Goal: Obtain resource: Download file/media

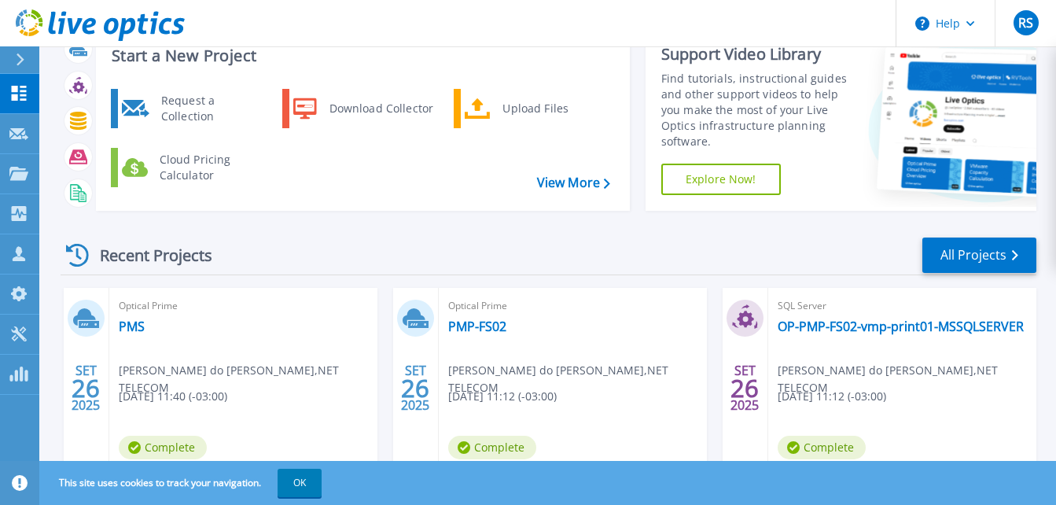
scroll to position [79, 0]
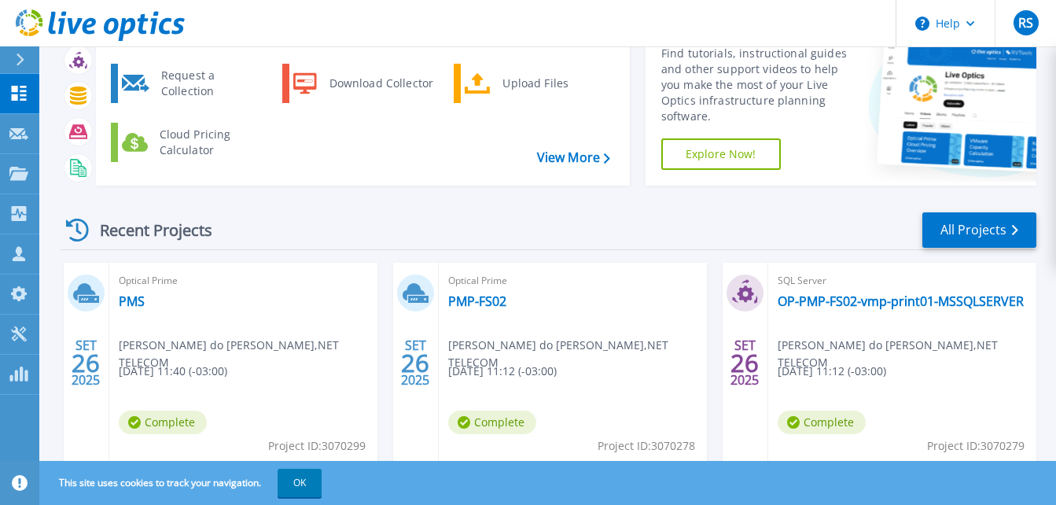
click at [215, 339] on span "Ezio Vieira do Nascimento , NET TELECOM" at bounding box center [248, 354] width 259 height 35
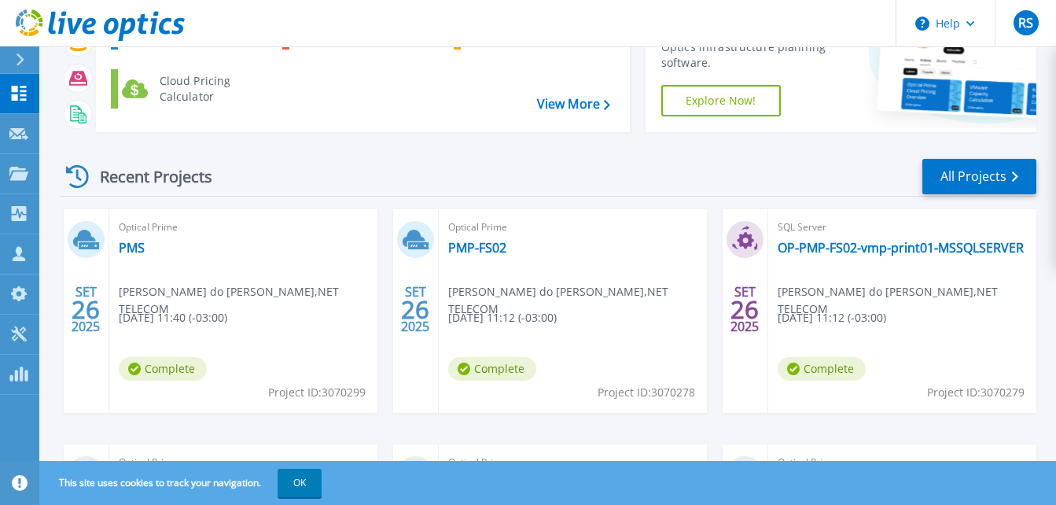
scroll to position [157, 0]
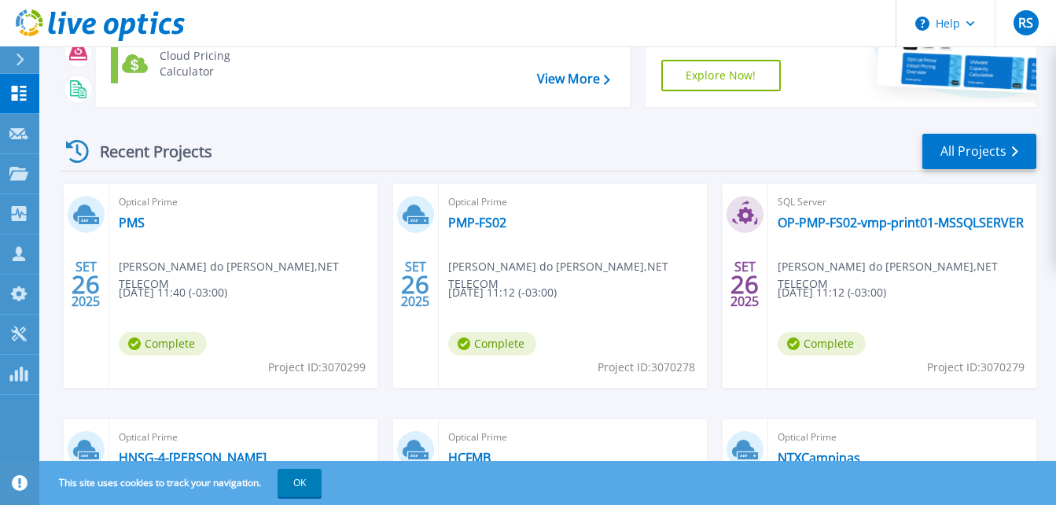
click at [223, 281] on div "Optical Prime PMS Ezio Vieira do Nascimento , NET TELECOM 09/26/2025, 11:40 (-0…" at bounding box center [243, 286] width 268 height 204
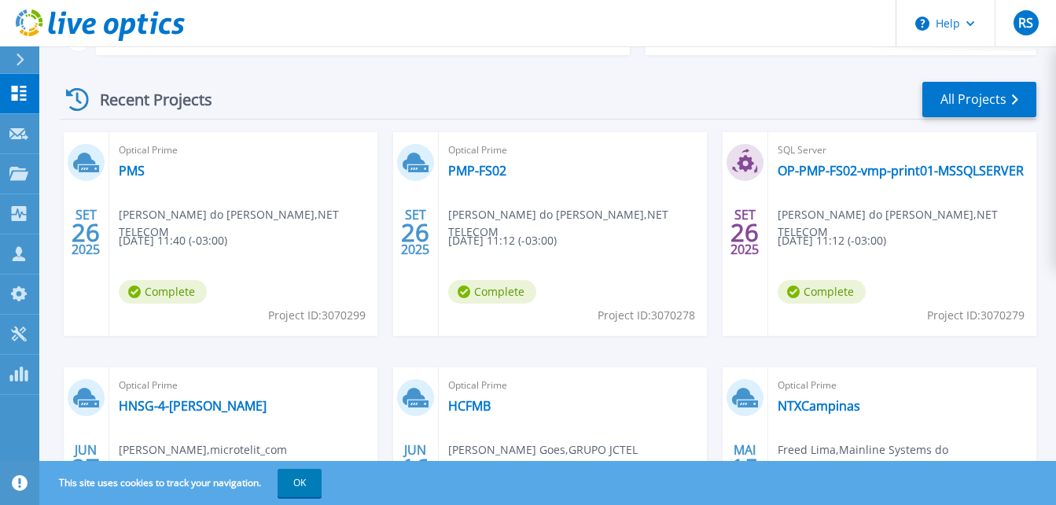
scroll to position [236, 0]
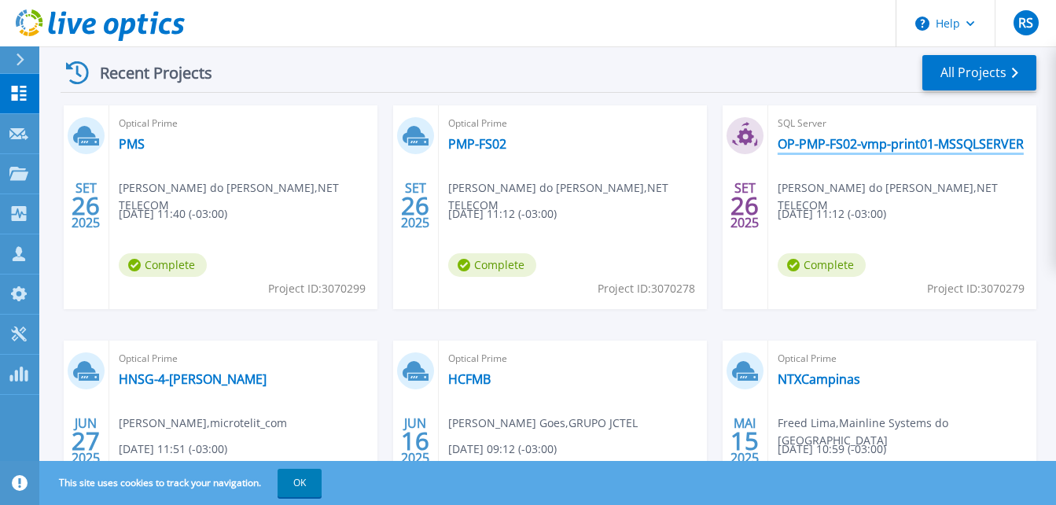
click at [825, 147] on link "OP-PMP-FS02-vmp-print01-MSSQLSERVER" at bounding box center [901, 144] width 246 height 16
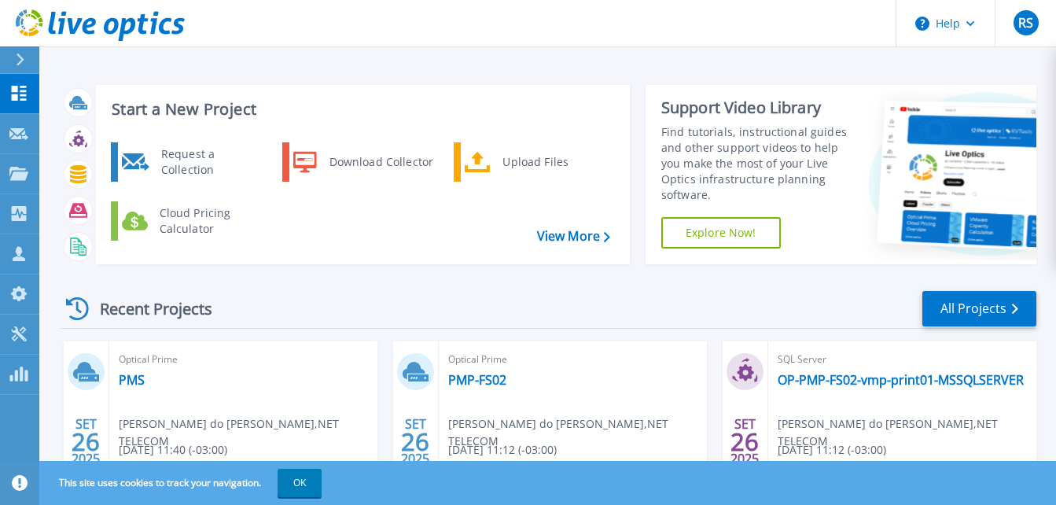
scroll to position [157, 0]
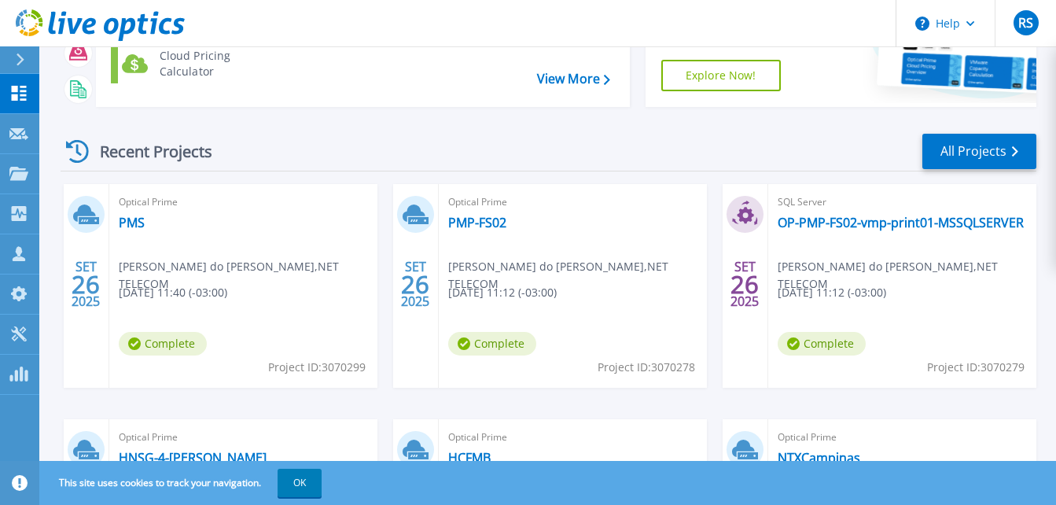
click at [205, 274] on span "[PERSON_NAME] do [PERSON_NAME] , NET TELECOM" at bounding box center [248, 275] width 259 height 35
click at [205, 274] on span "Ezio Vieira do Nascimento , NET TELECOM" at bounding box center [248, 275] width 259 height 35
drag, startPoint x: 205, startPoint y: 274, endPoint x: 295, endPoint y: 320, distance: 100.9
click at [295, 320] on div "Optical Prime PMS Ezio Vieira do Nascimento , NET TELECOM 09/26/2025, 11:40 (-0…" at bounding box center [243, 286] width 268 height 204
click at [133, 219] on link "PMS" at bounding box center [132, 223] width 26 height 16
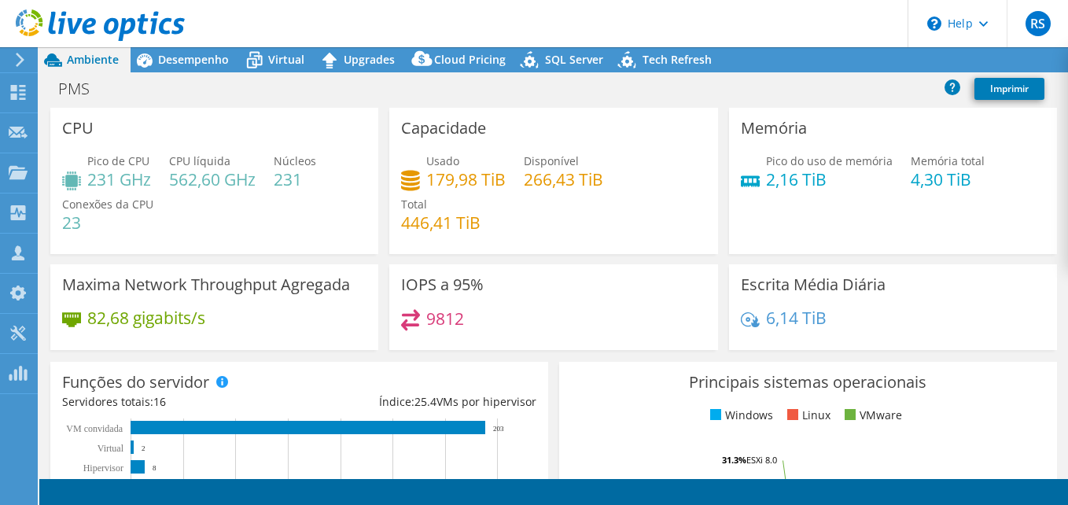
select select "USD"
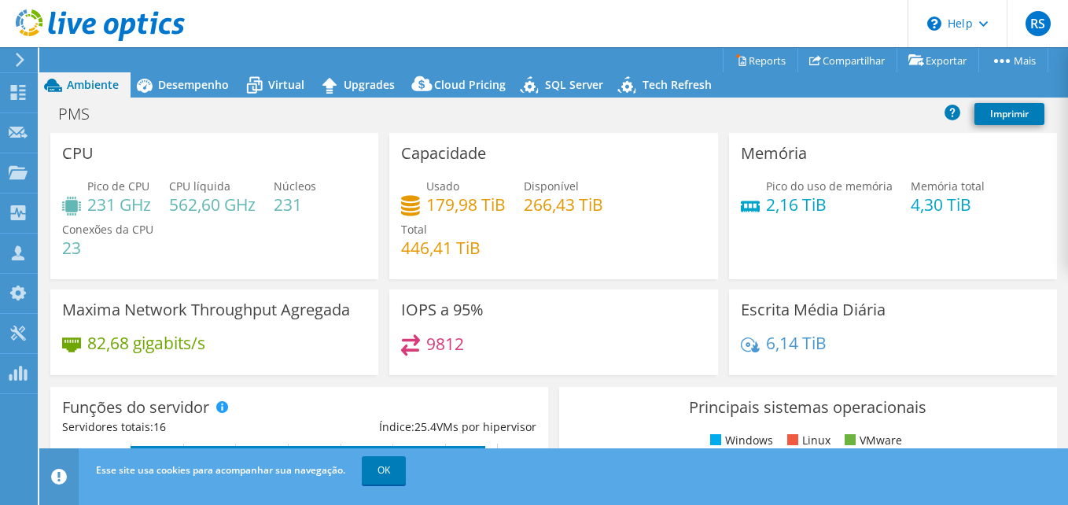
click at [442, 36] on header "RS Membro da equipe Rogerio Souza rogerio.souza@ingrammicro.com ingram micro My…" at bounding box center [534, 23] width 1068 height 47
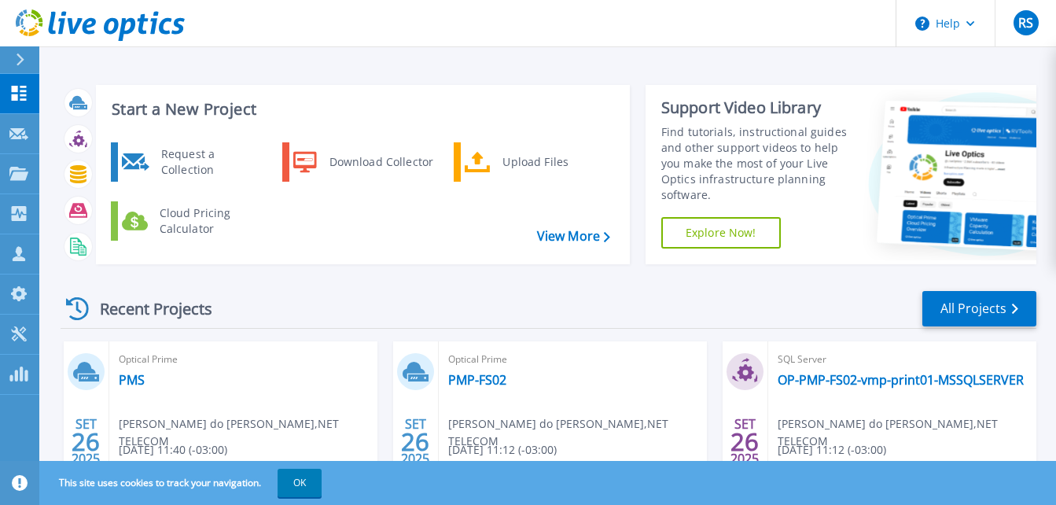
scroll to position [79, 0]
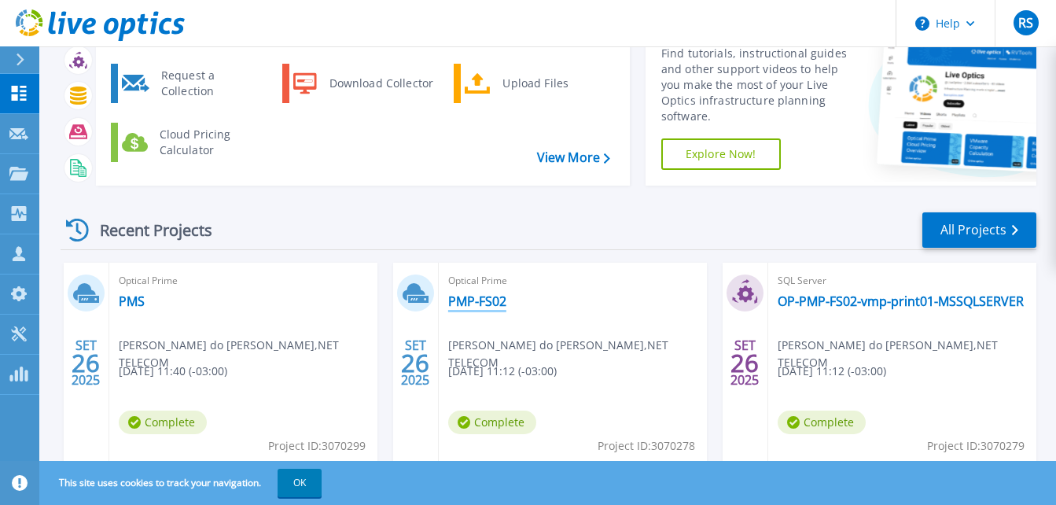
click at [484, 299] on link "PMP-FS02" at bounding box center [477, 301] width 58 height 16
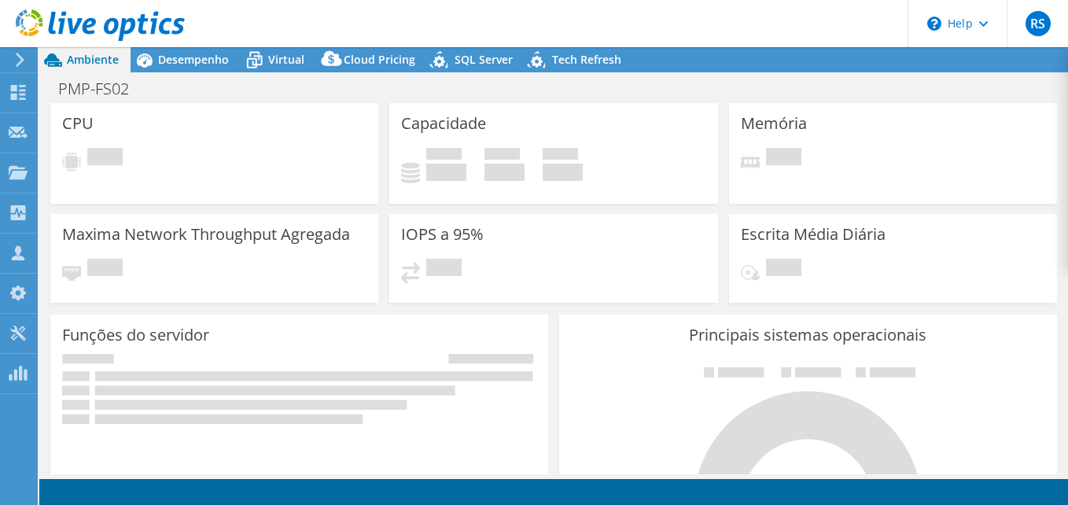
select select "USD"
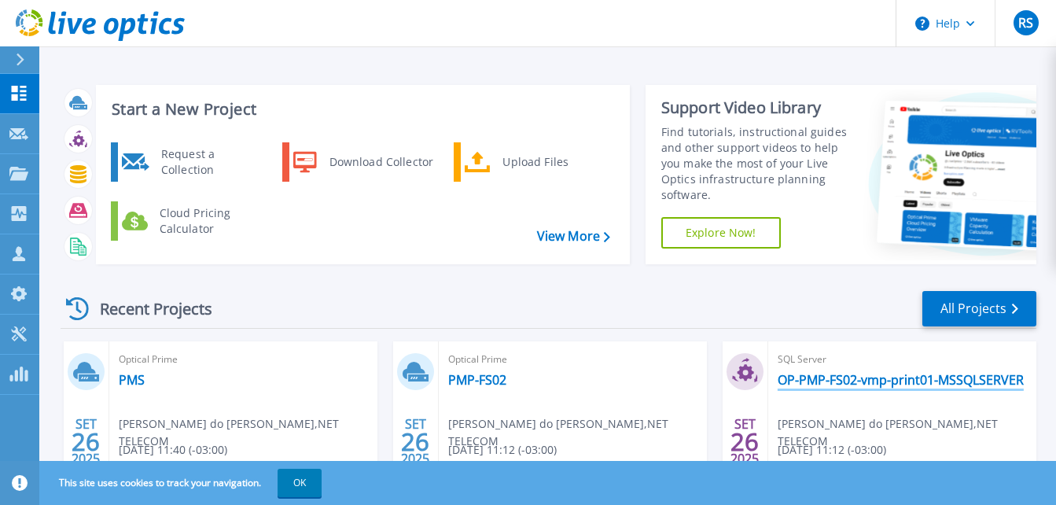
click at [859, 381] on link "OP-PMP-FS02-vmp-print01-MSSQLSERVER" at bounding box center [901, 380] width 246 height 16
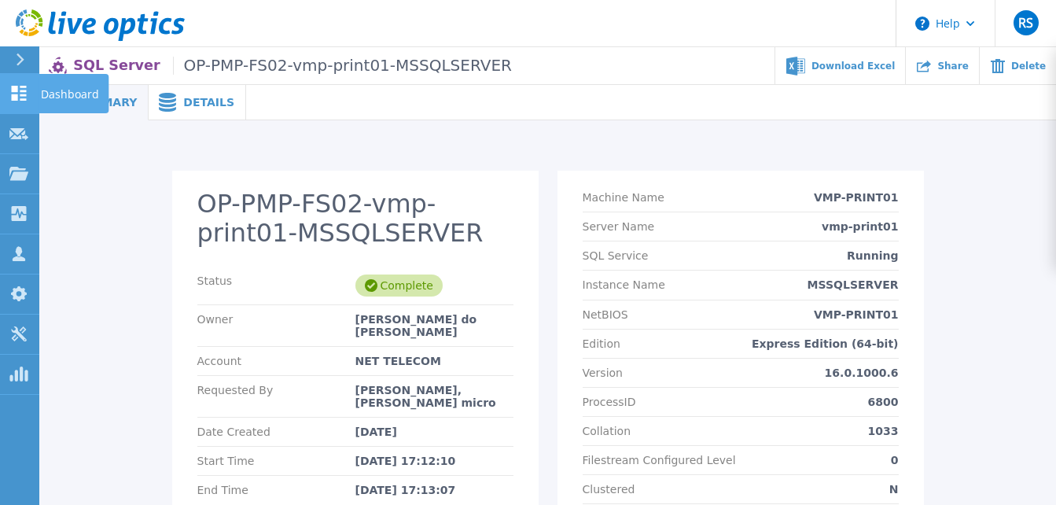
click at [14, 90] on icon at bounding box center [19, 93] width 15 height 15
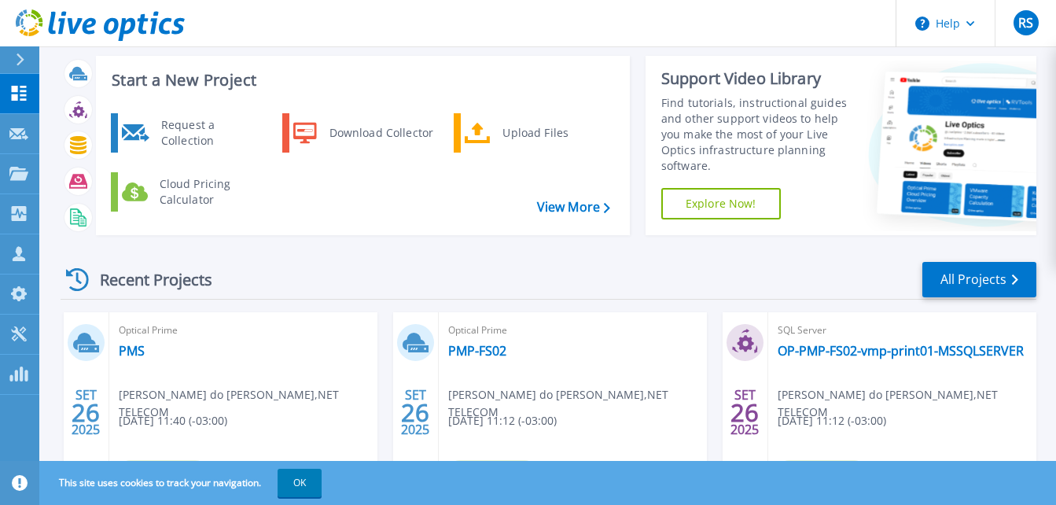
scroll to position [79, 0]
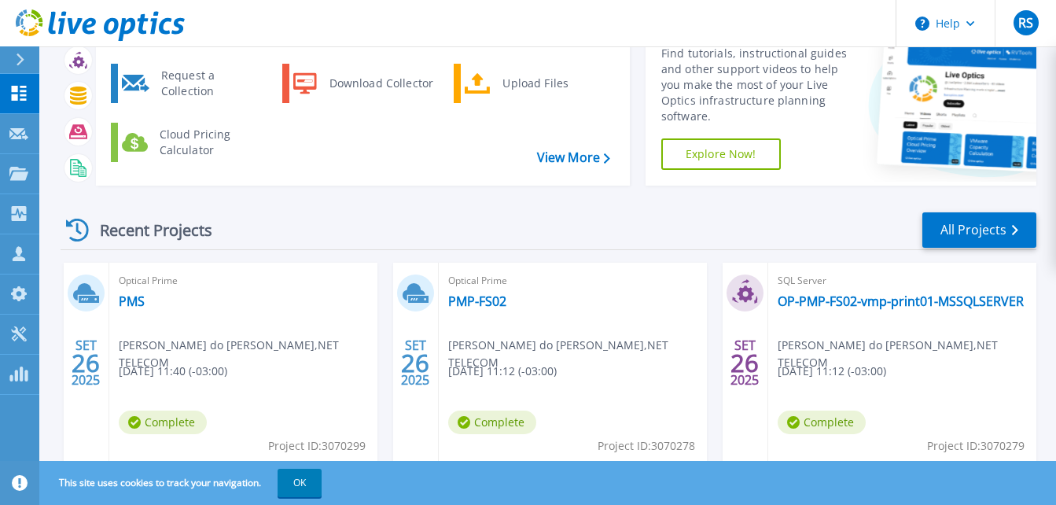
click at [145, 290] on div "Optical Prime PMS [PERSON_NAME] do [PERSON_NAME] , NET TELECOM [DATE] 11:40 (-0…" at bounding box center [243, 365] width 268 height 204
click at [140, 302] on link "PMS" at bounding box center [132, 301] width 26 height 16
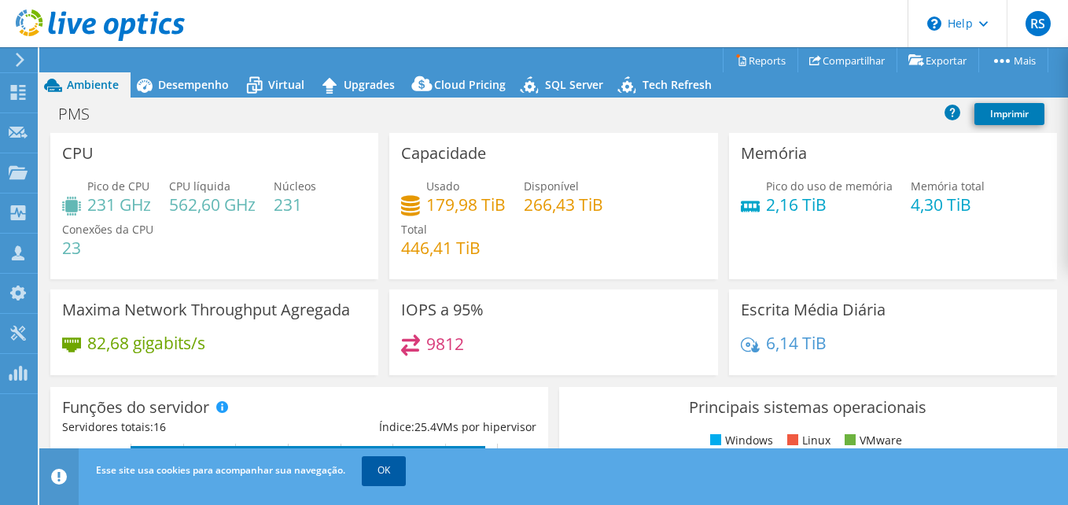
click at [379, 471] on link "OK" at bounding box center [384, 470] width 44 height 28
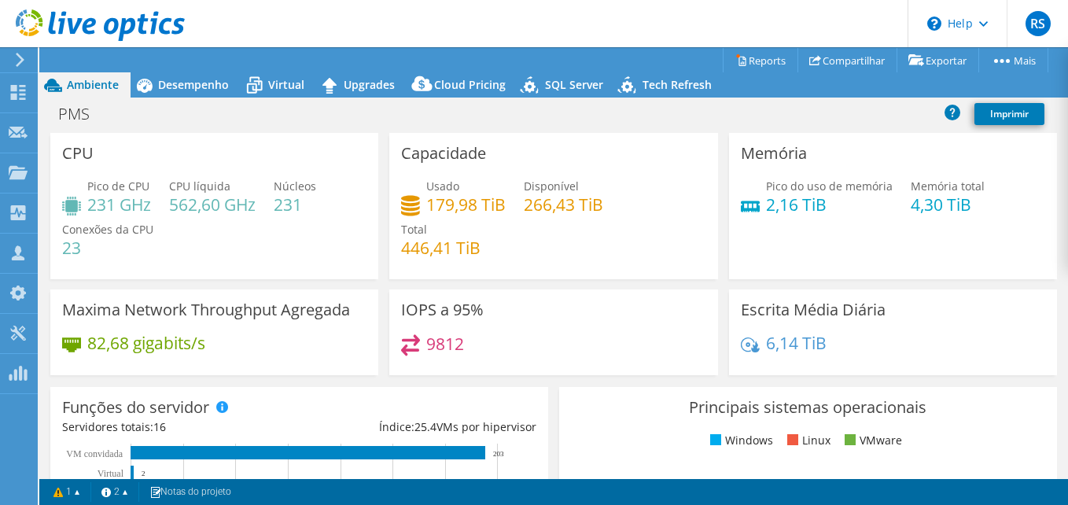
click at [272, 75] on div "Virtual" at bounding box center [278, 84] width 75 height 25
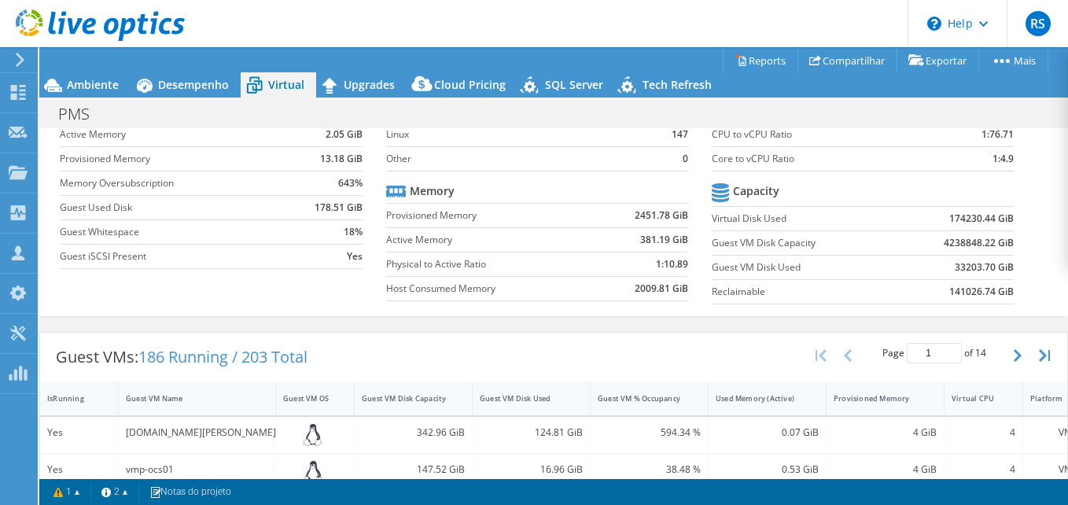
scroll to position [79, 0]
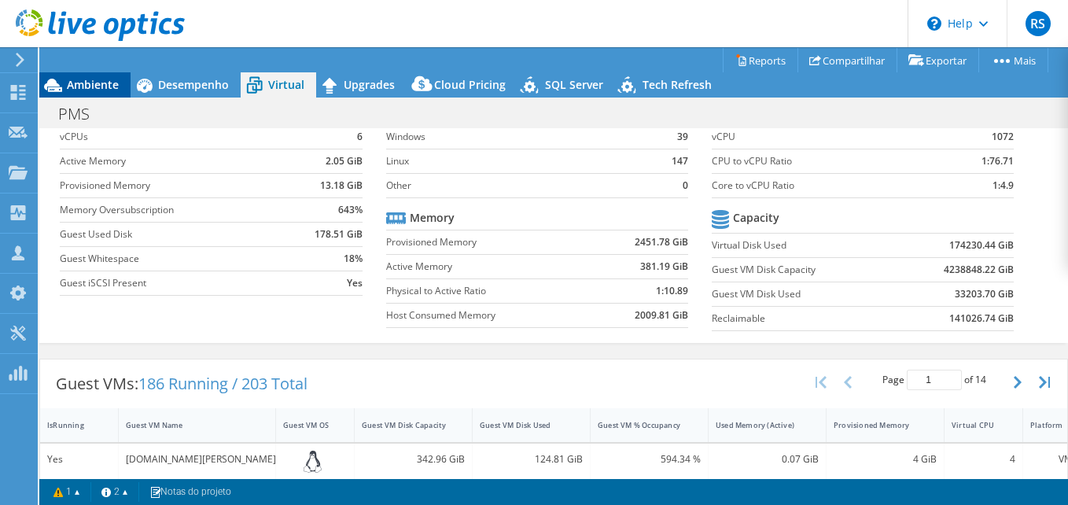
click at [68, 83] on span "Ambiente" at bounding box center [93, 84] width 52 height 15
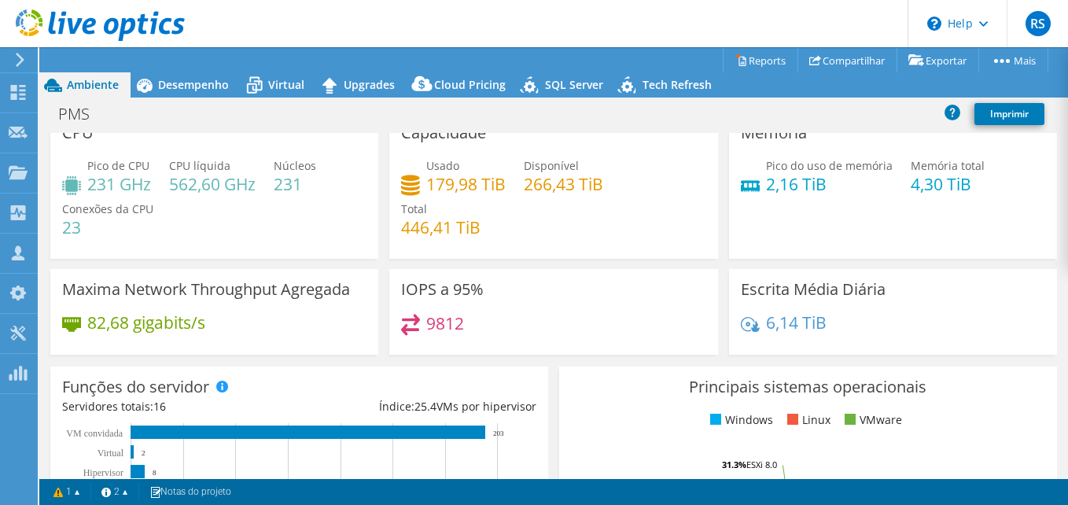
scroll to position [0, 0]
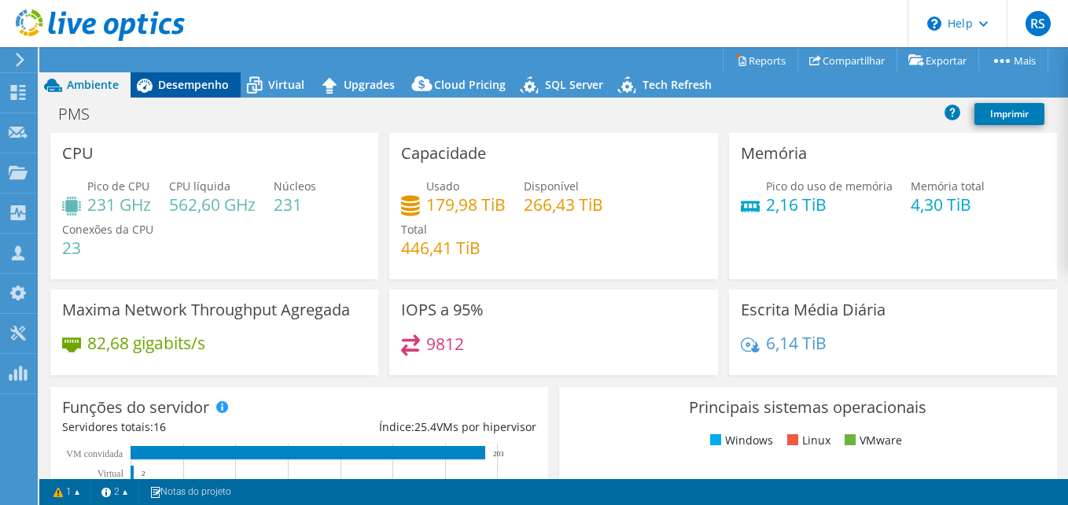
click at [197, 84] on span "Desempenho" at bounding box center [193, 84] width 71 height 15
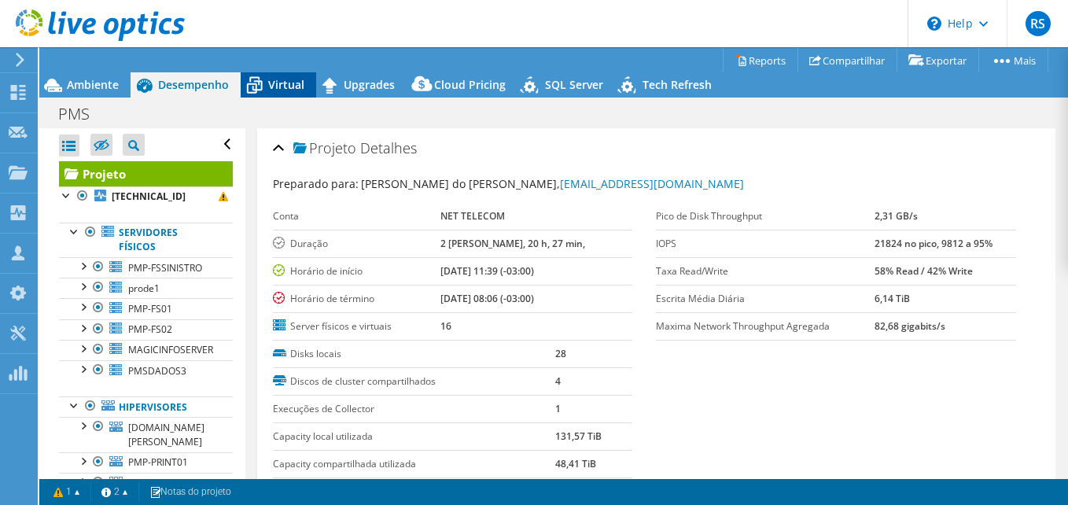
click at [274, 81] on span "Virtual" at bounding box center [286, 84] width 36 height 15
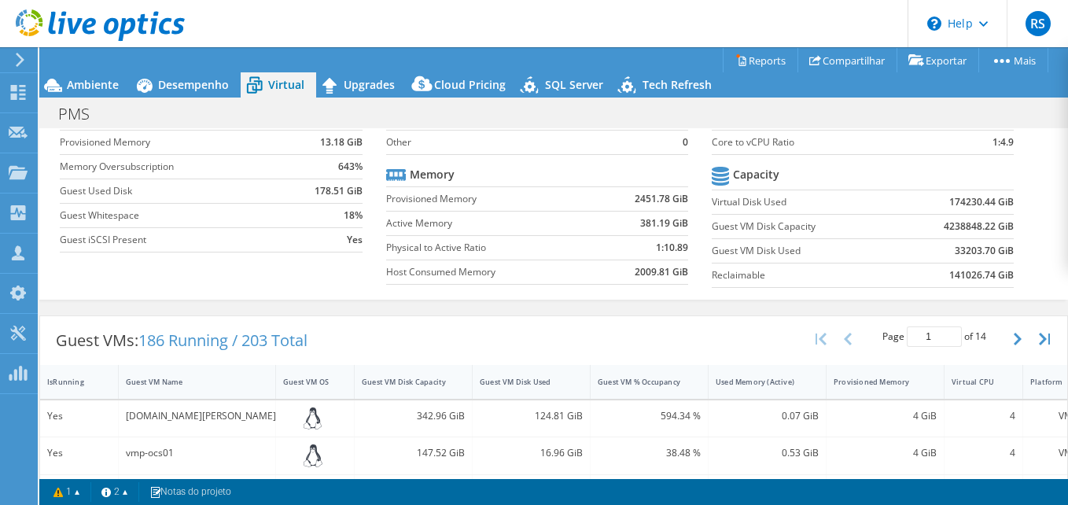
scroll to position [79, 0]
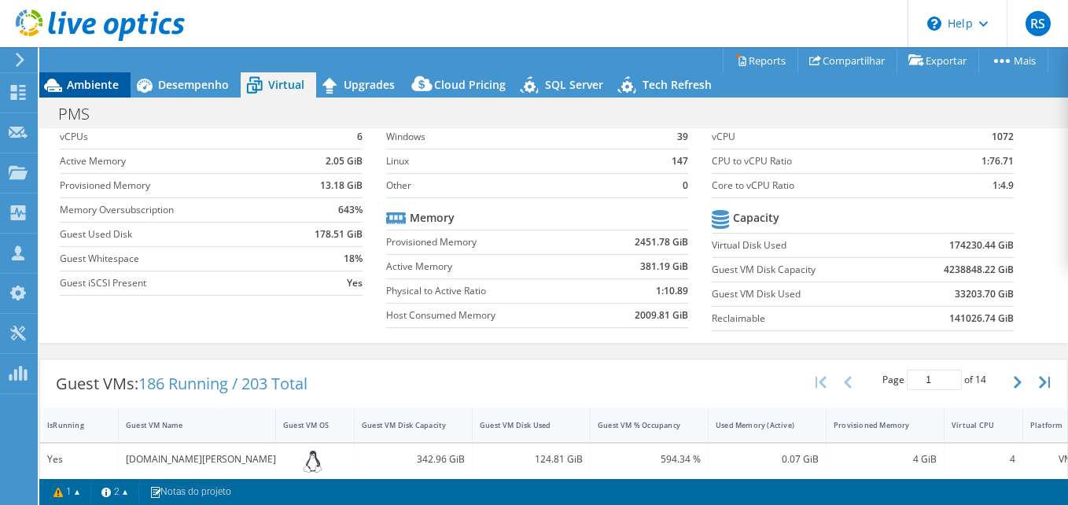
click at [72, 86] on span "Ambiente" at bounding box center [93, 84] width 52 height 15
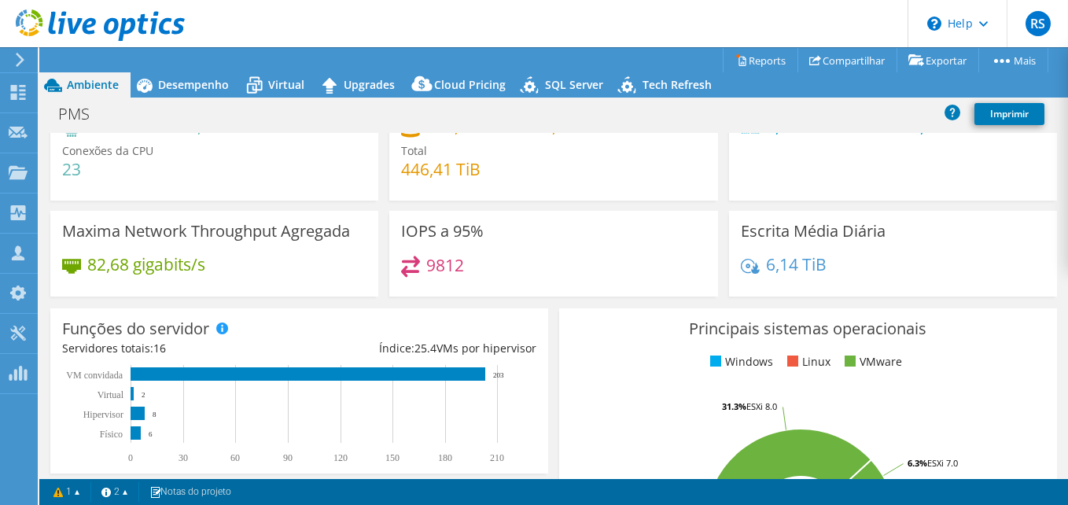
click at [545, 307] on div "Funções do servidor Servidores físicos representam servidores de metal nu que t…" at bounding box center [299, 391] width 509 height 176
click at [181, 79] on span "Desempenho" at bounding box center [193, 84] width 71 height 15
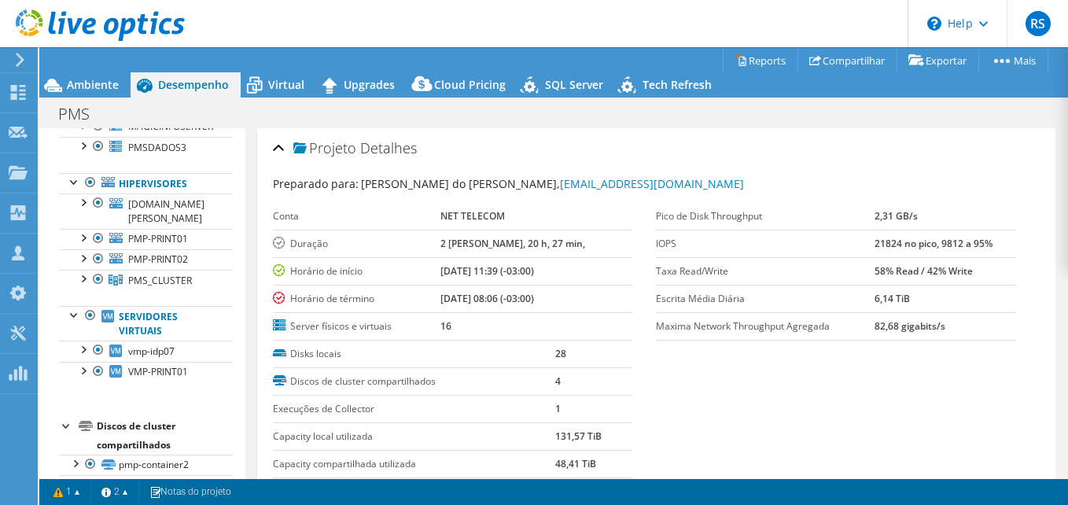
scroll to position [0, 0]
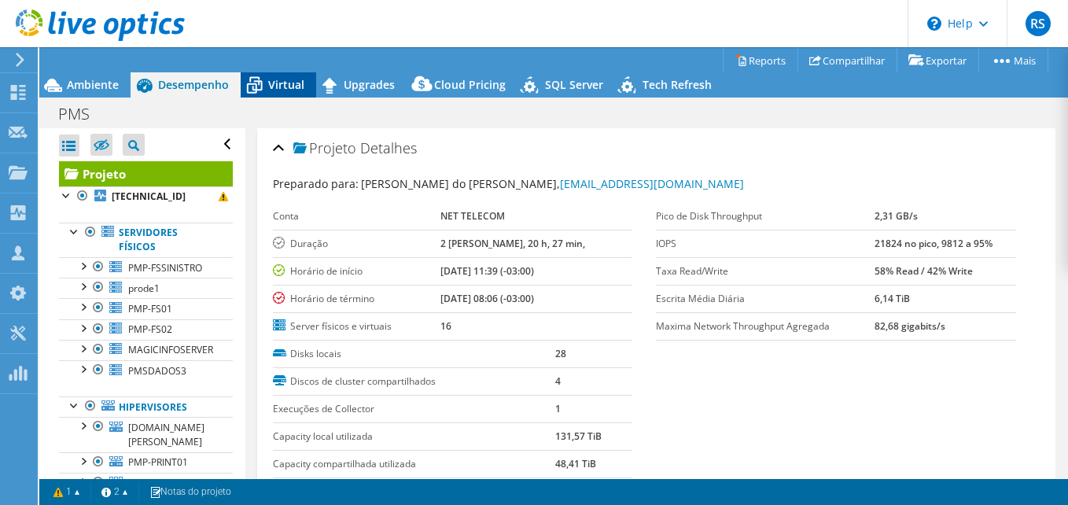
click at [267, 75] on icon at bounding box center [255, 86] width 28 height 28
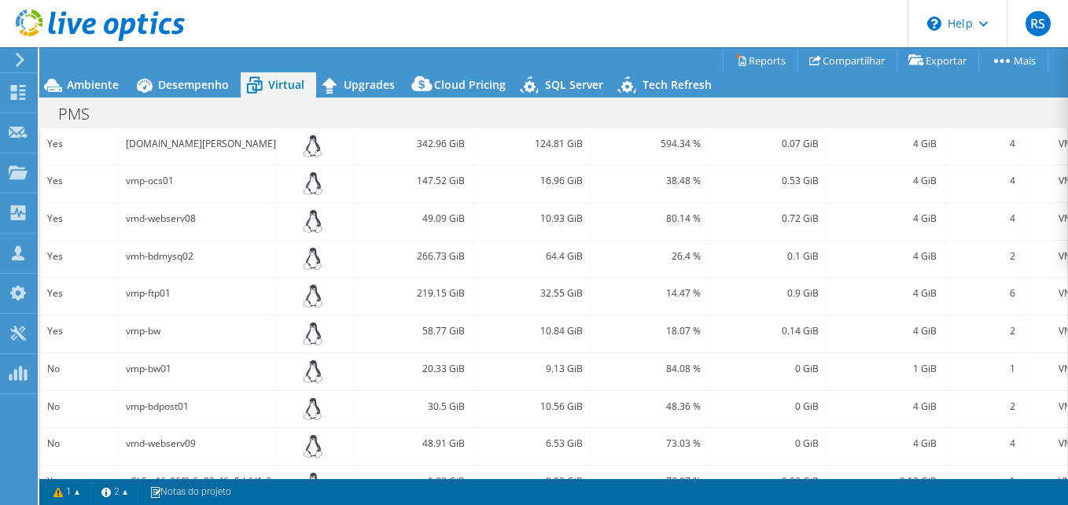
scroll to position [285, 0]
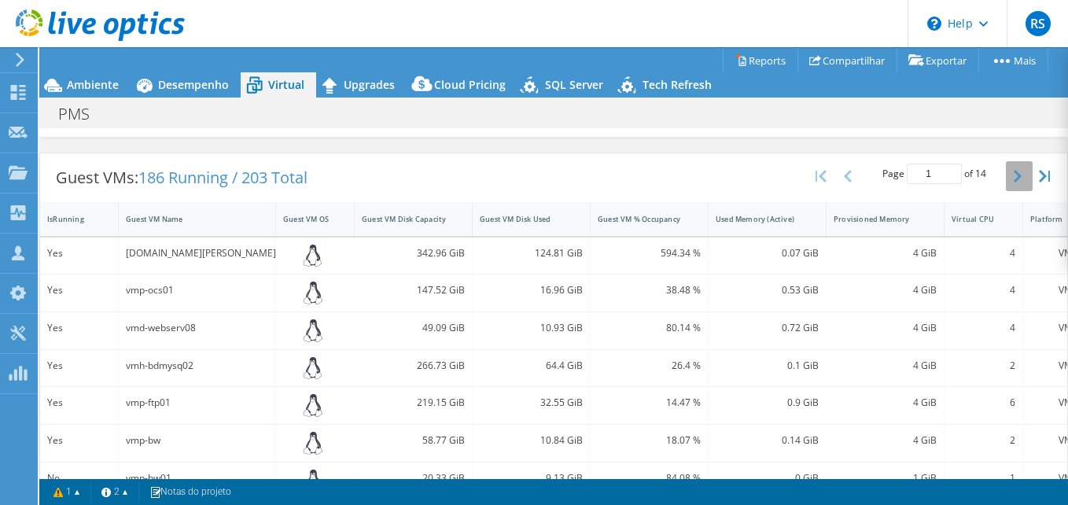
click at [1010, 177] on button "button" at bounding box center [1019, 176] width 27 height 30
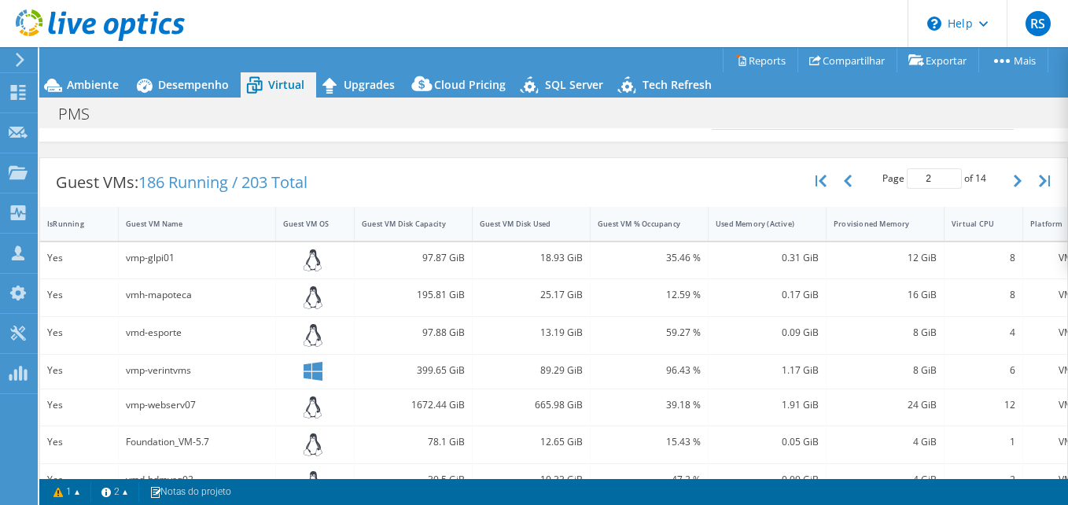
scroll to position [281, 0]
click at [1013, 182] on icon "button" at bounding box center [1017, 179] width 8 height 13
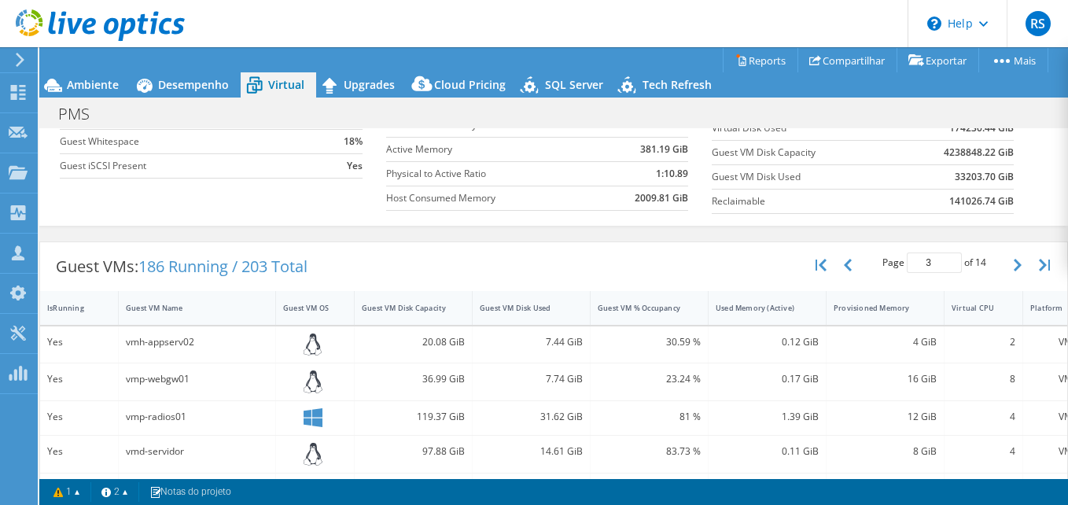
scroll to position [285, 0]
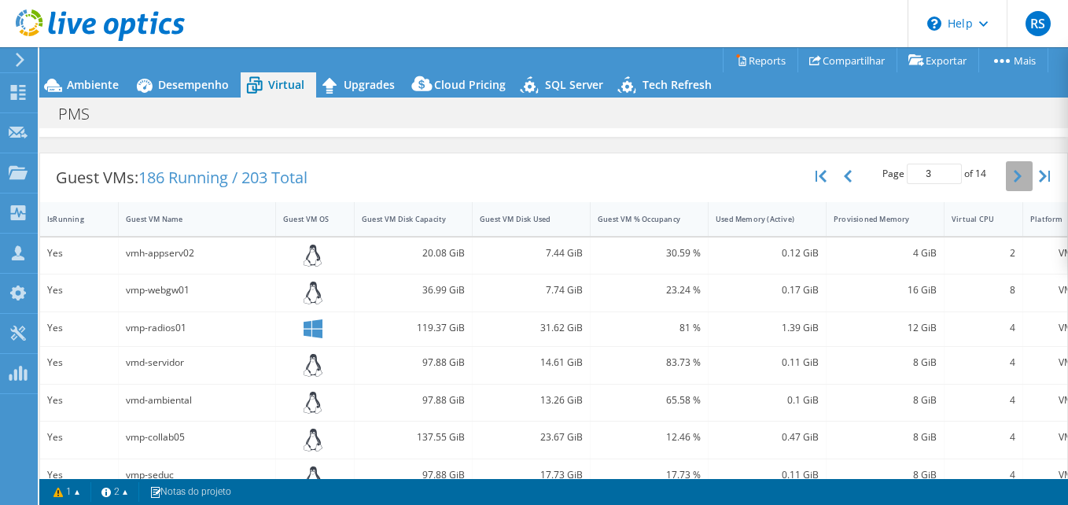
click at [1013, 172] on icon "button" at bounding box center [1017, 176] width 8 height 13
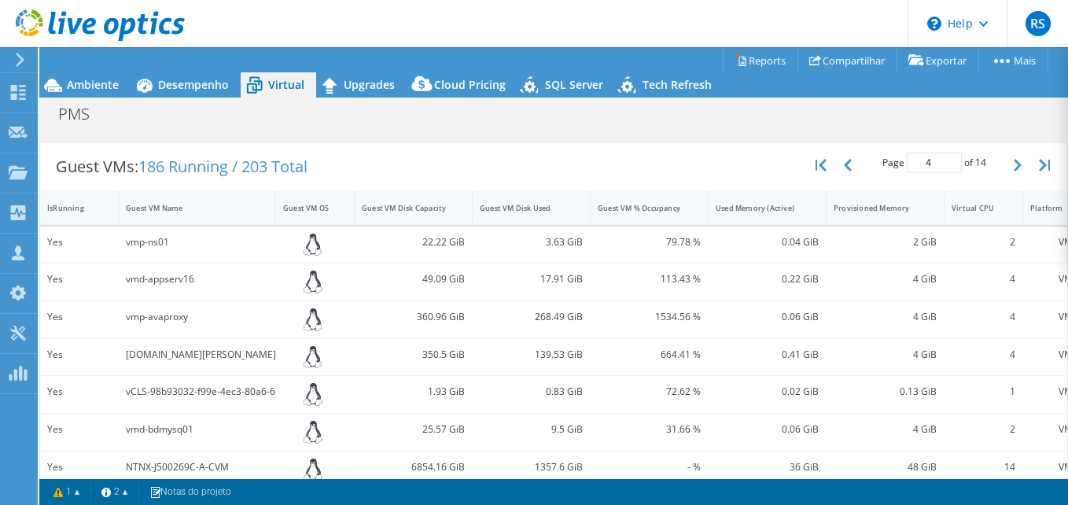
scroll to position [281, 0]
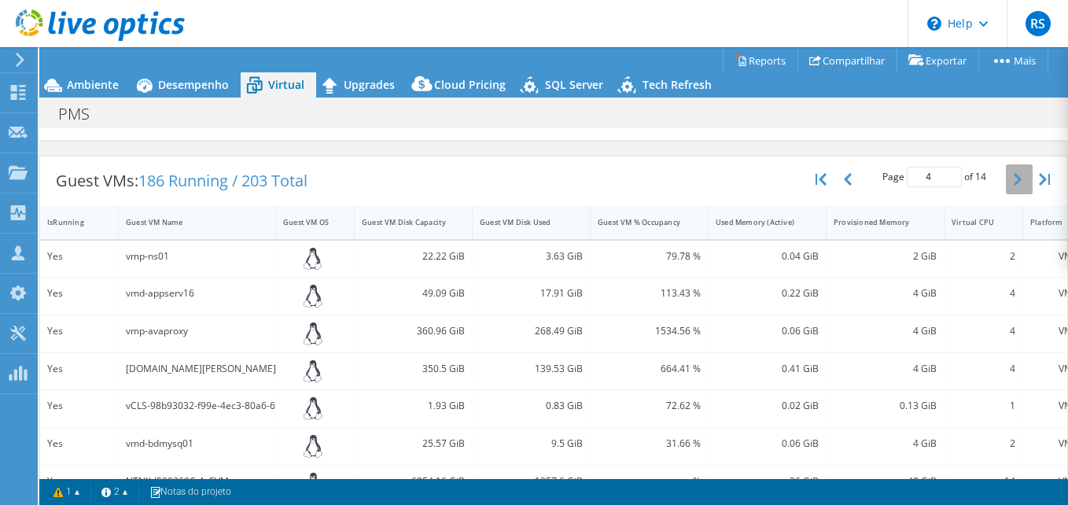
click at [1013, 175] on icon "button" at bounding box center [1017, 179] width 8 height 13
type input "5"
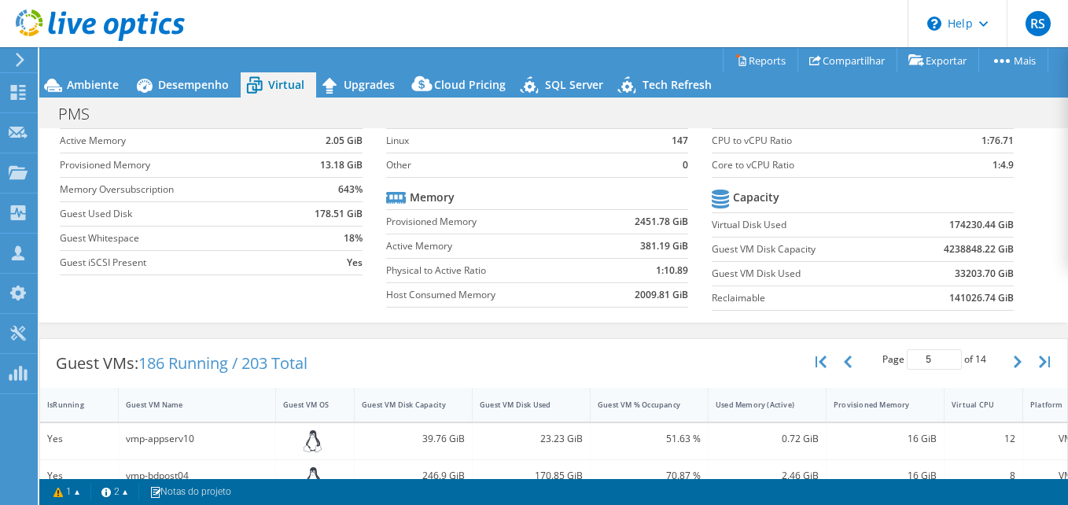
scroll to position [0, 0]
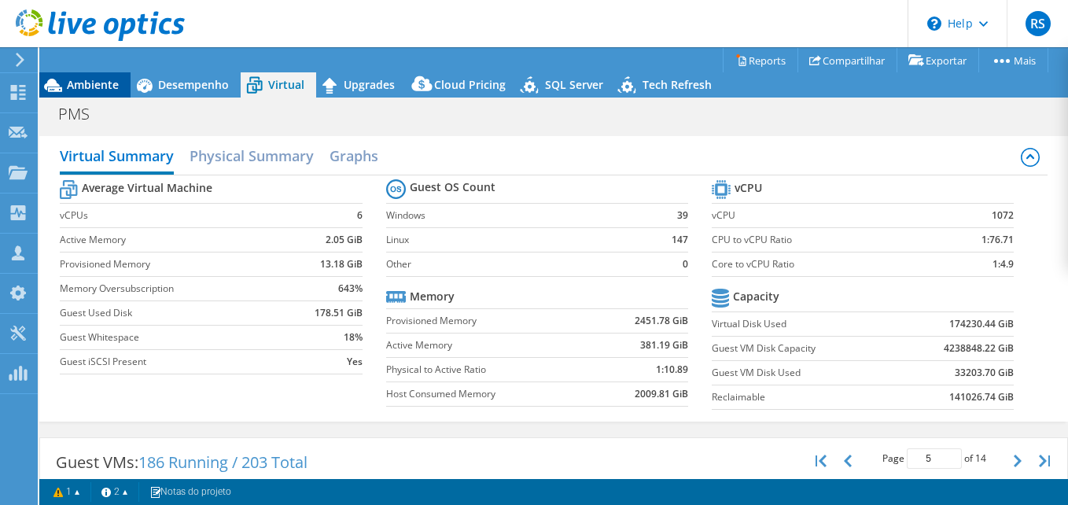
click at [96, 86] on span "Ambiente" at bounding box center [93, 84] width 52 height 15
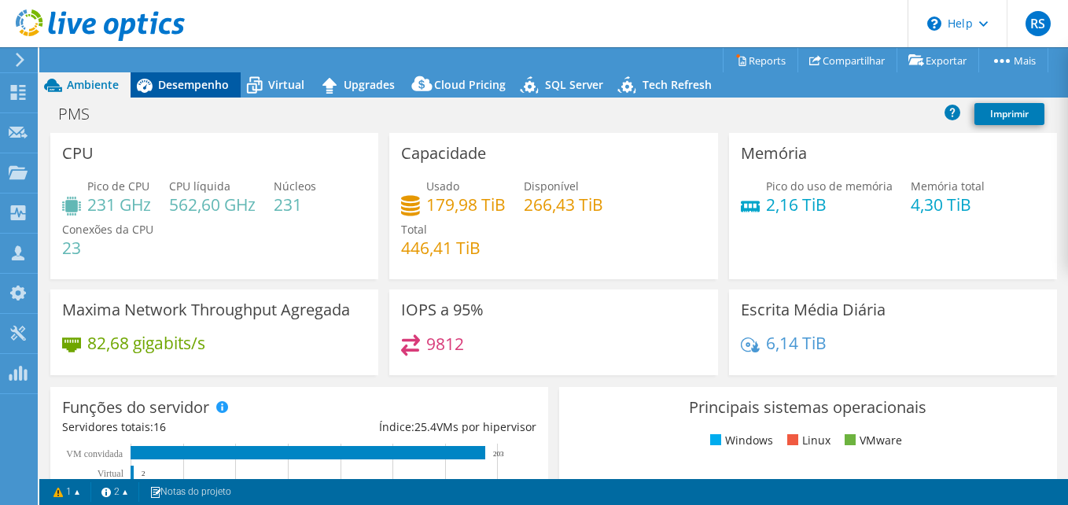
click at [177, 89] on span "Desempenho" at bounding box center [193, 84] width 71 height 15
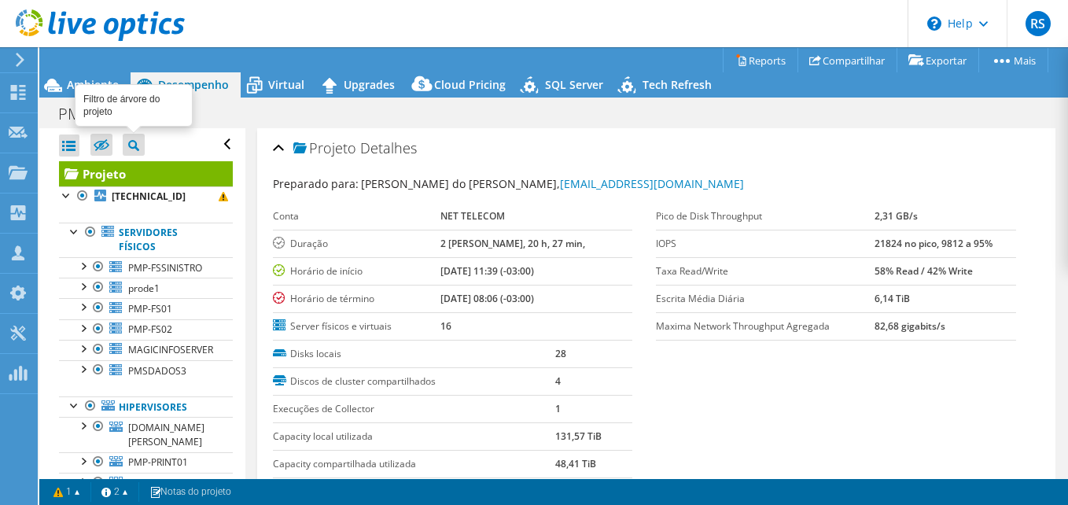
click at [132, 145] on icon at bounding box center [133, 145] width 11 height 11
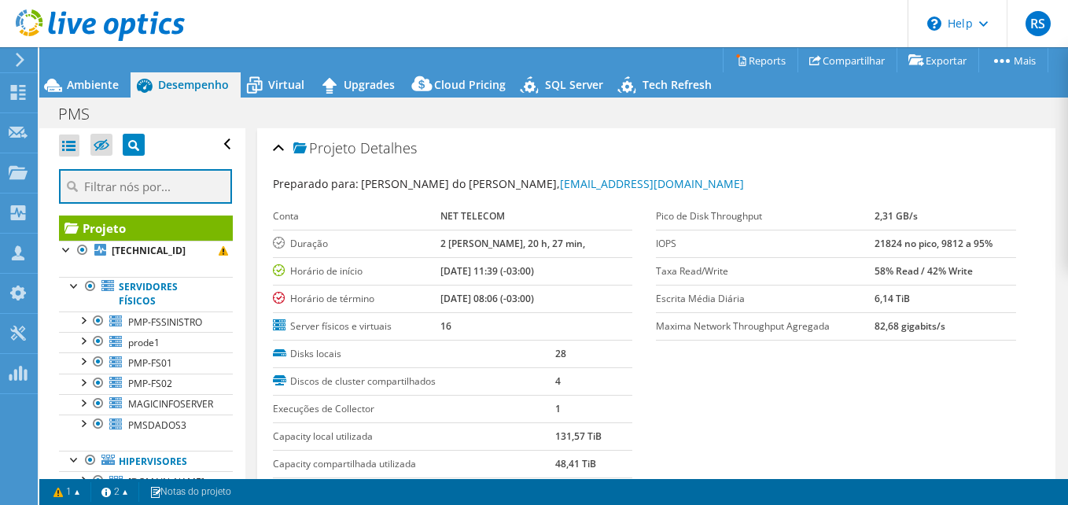
click at [129, 193] on input "text" at bounding box center [145, 186] width 173 height 35
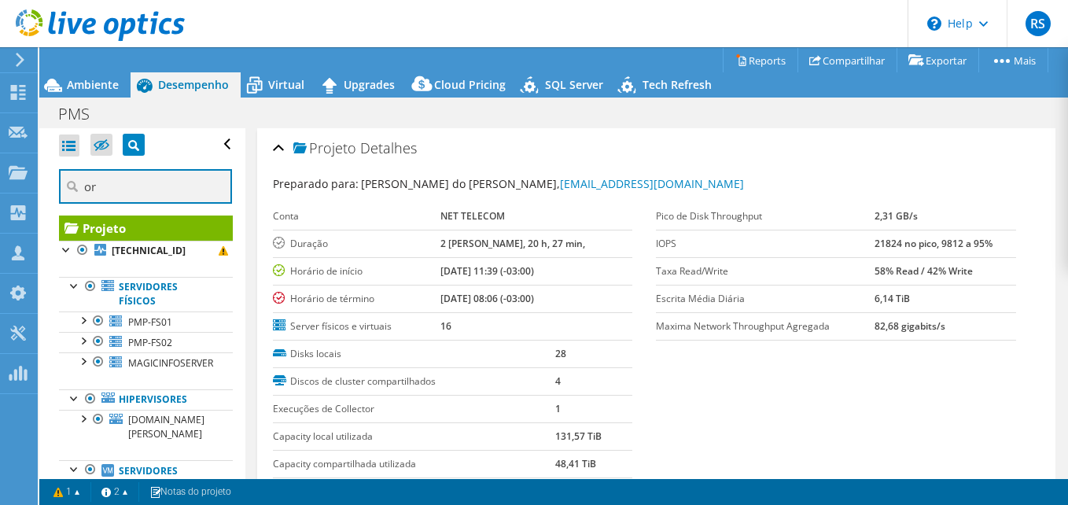
type input "o"
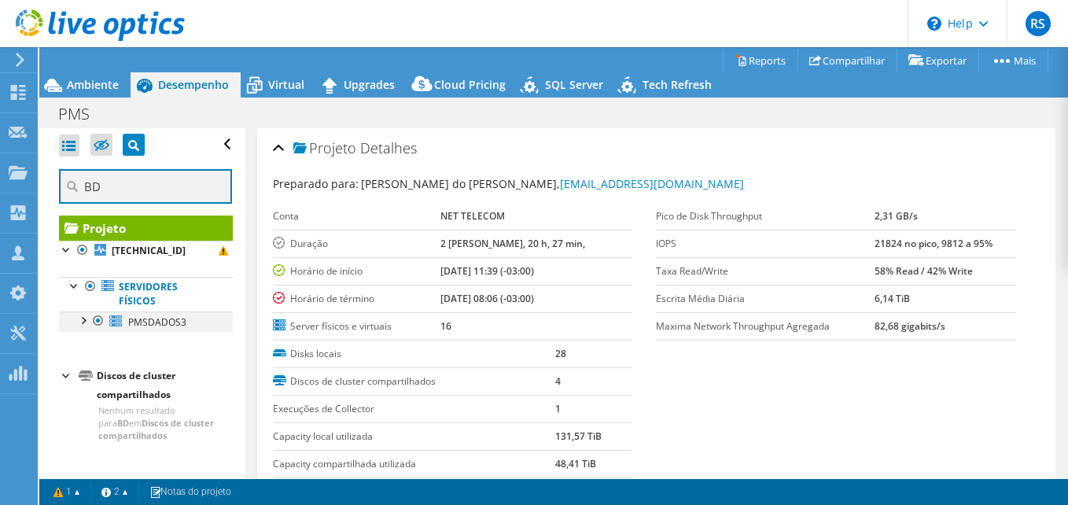
type input "BD"
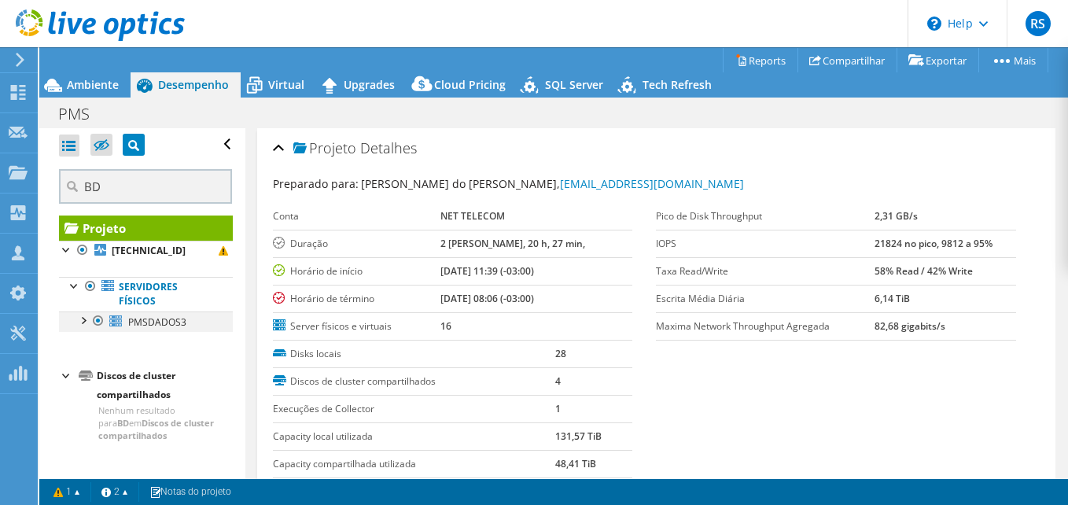
click at [83, 321] on div at bounding box center [83, 319] width 16 height 16
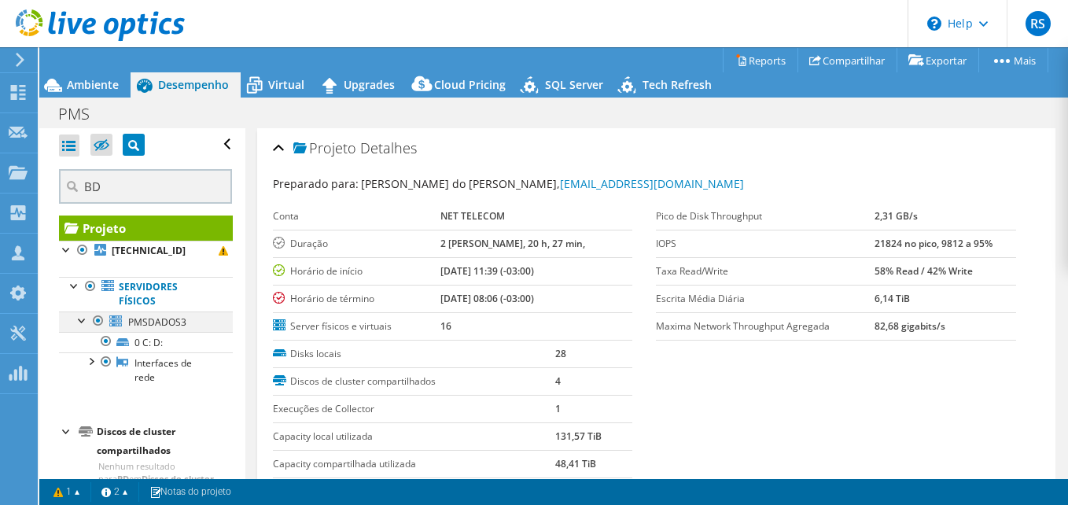
click at [83, 321] on div at bounding box center [83, 319] width 16 height 16
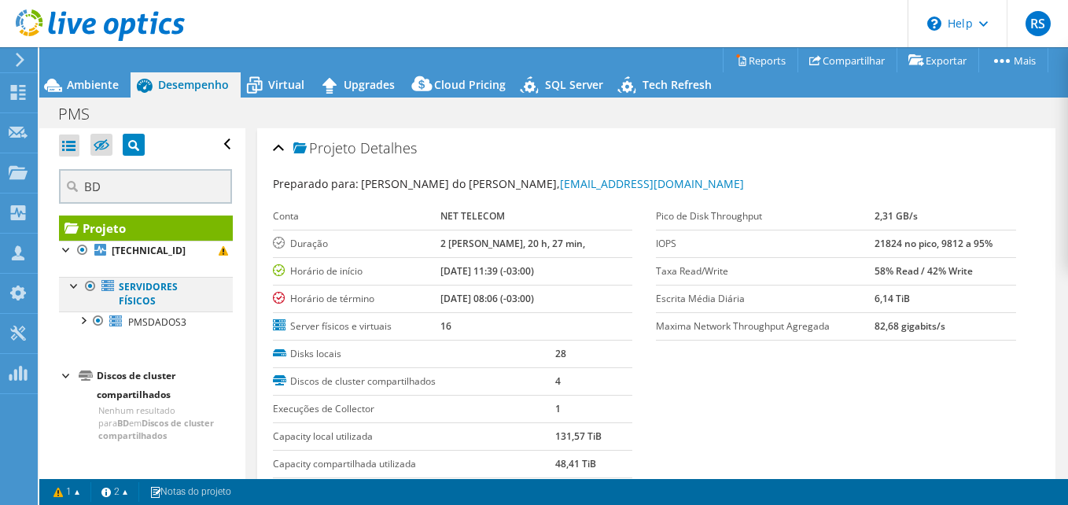
click at [72, 285] on div at bounding box center [75, 285] width 16 height 16
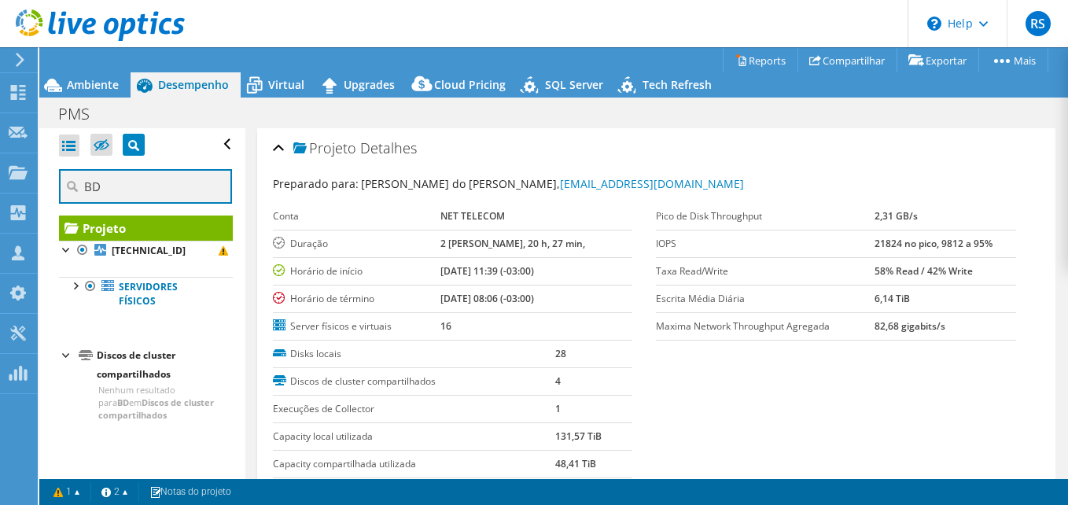
drag, startPoint x: 138, startPoint y: 187, endPoint x: 53, endPoint y: 192, distance: 84.3
click at [53, 192] on div "Abrir Todos Fechar Todos Ocultar nós excluídos Filtro de árvore do projeto BD" at bounding box center [141, 313] width 205 height 371
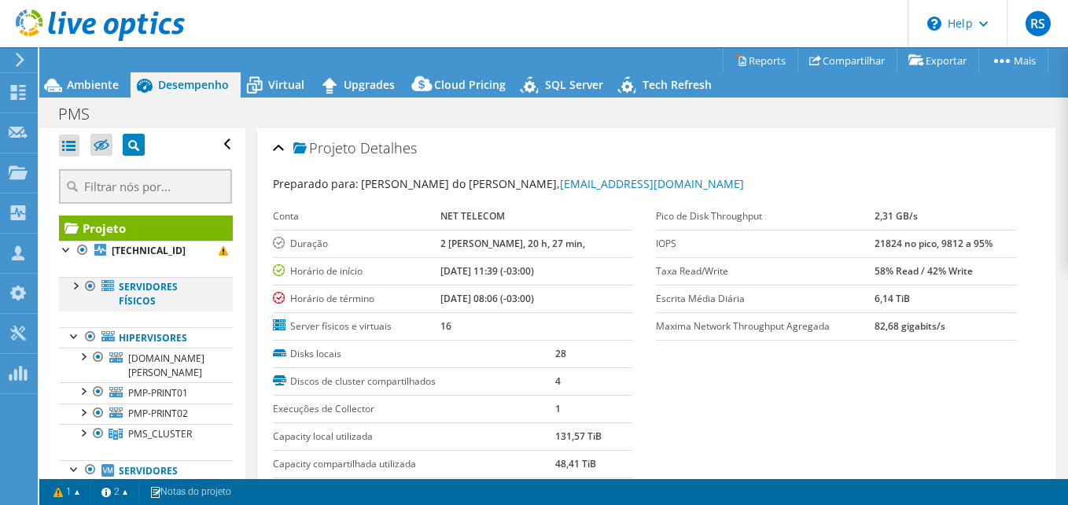
click at [75, 286] on div at bounding box center [75, 285] width 16 height 16
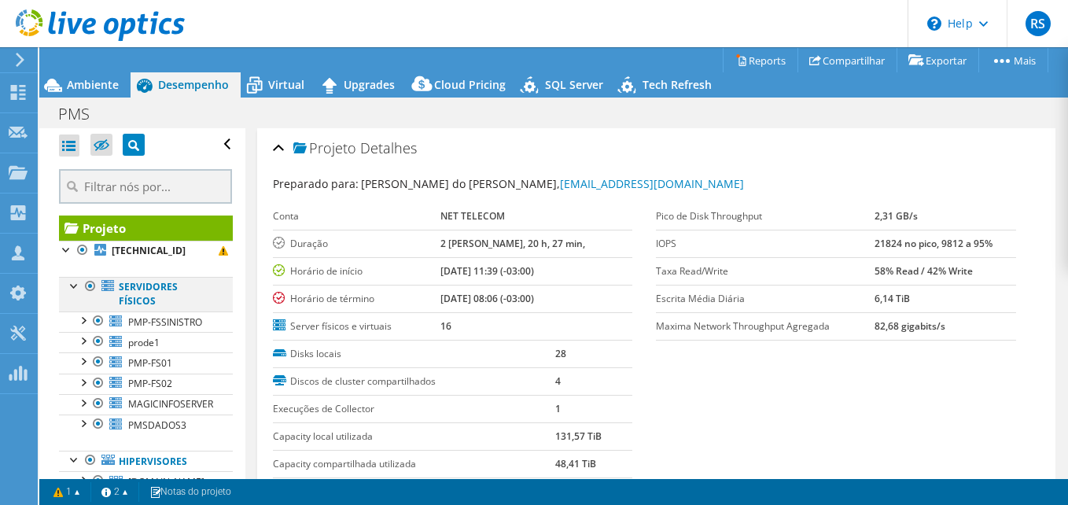
click at [75, 286] on div at bounding box center [75, 285] width 16 height 16
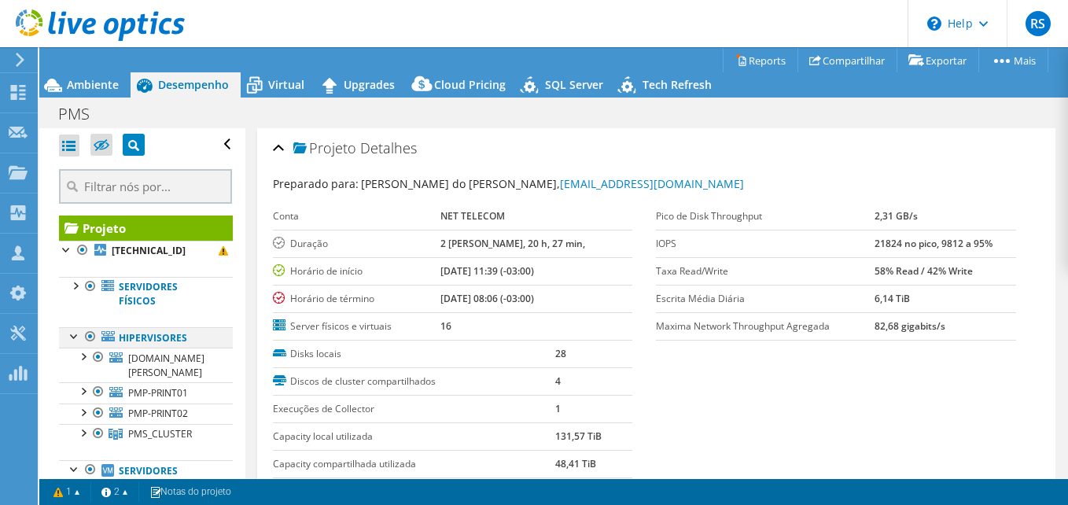
click at [72, 335] on div at bounding box center [75, 335] width 16 height 16
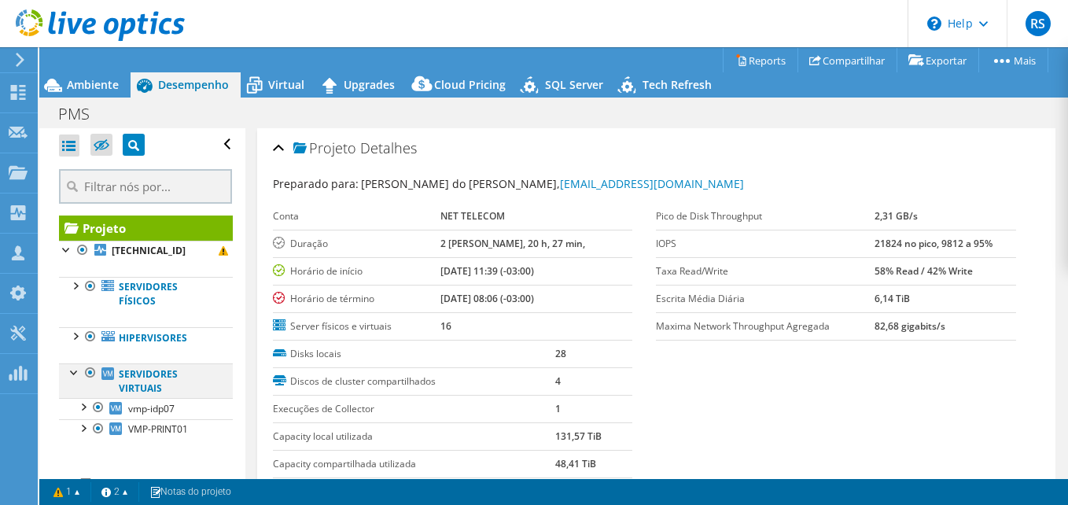
click at [72, 373] on div at bounding box center [75, 371] width 16 height 16
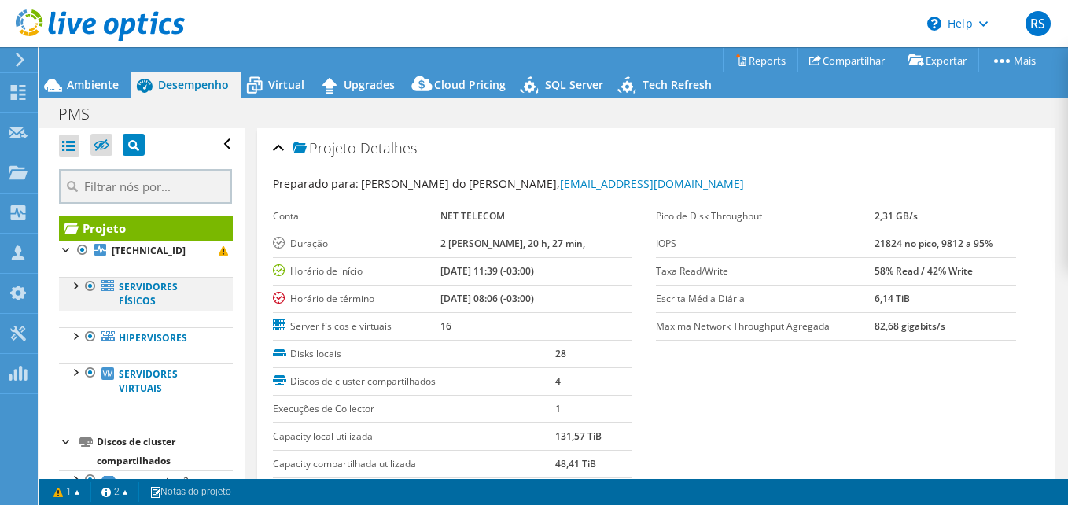
click at [75, 288] on div at bounding box center [75, 285] width 16 height 16
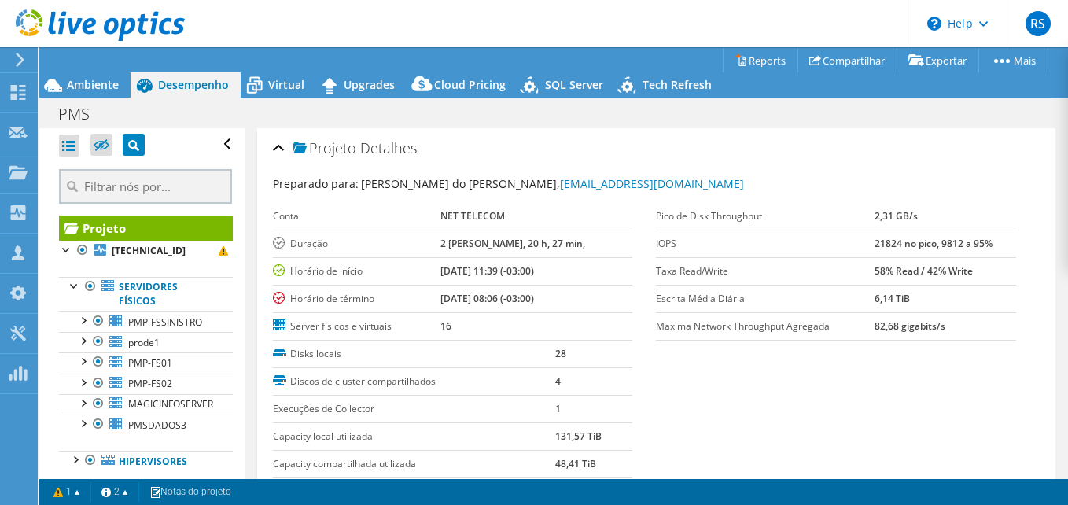
scroll to position [79, 0]
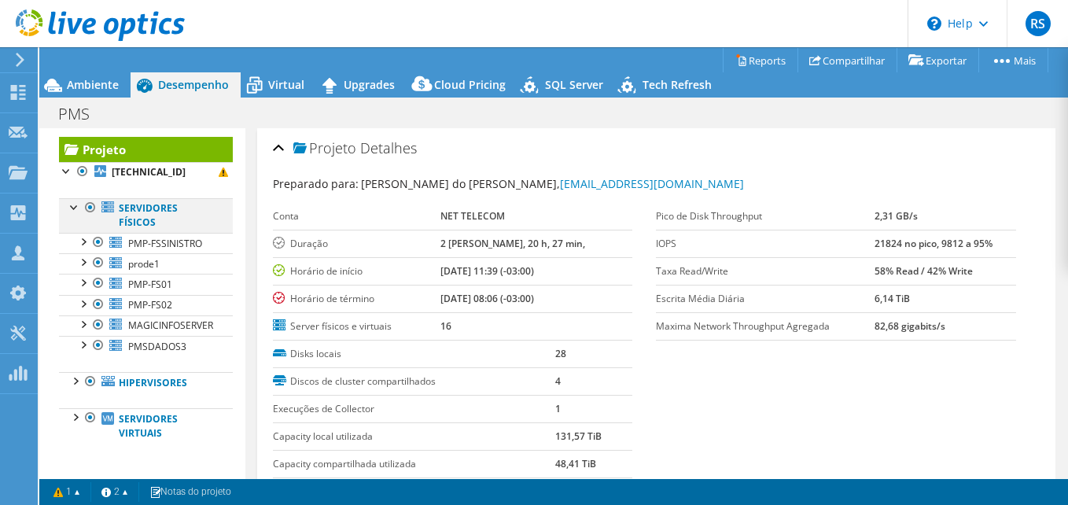
click at [69, 203] on div at bounding box center [75, 206] width 16 height 16
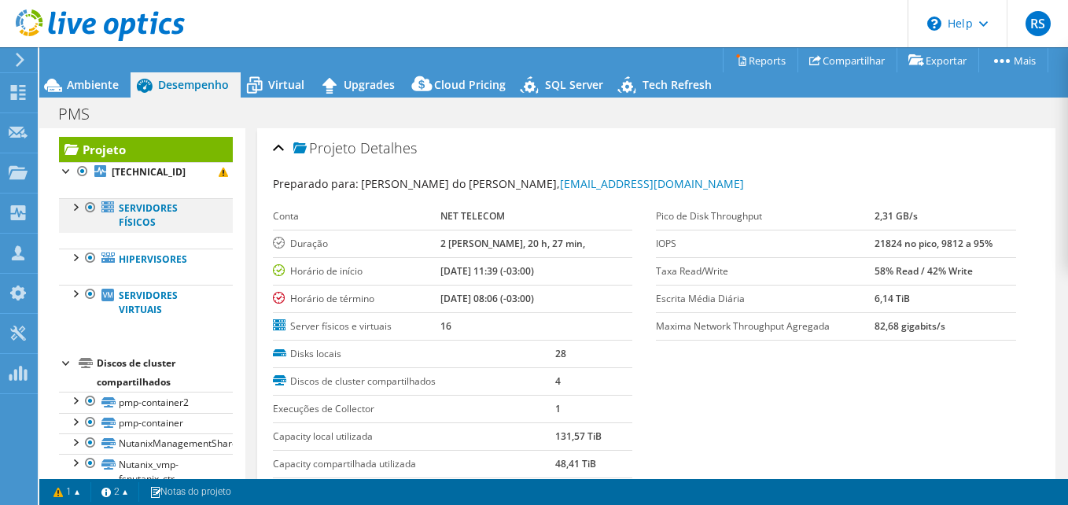
click at [75, 210] on div at bounding box center [75, 206] width 16 height 16
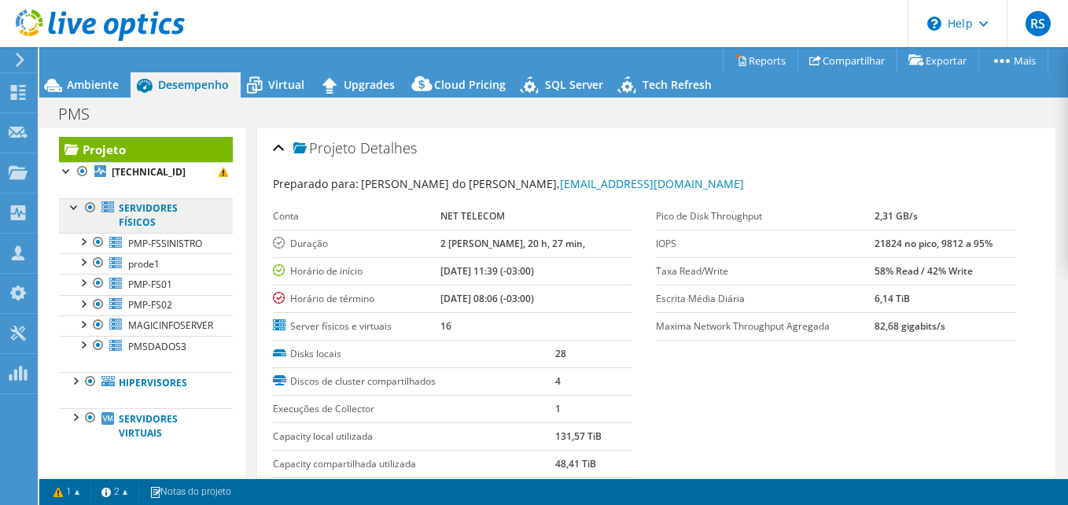
click at [127, 219] on link "Servidores físicos" at bounding box center [146, 215] width 174 height 35
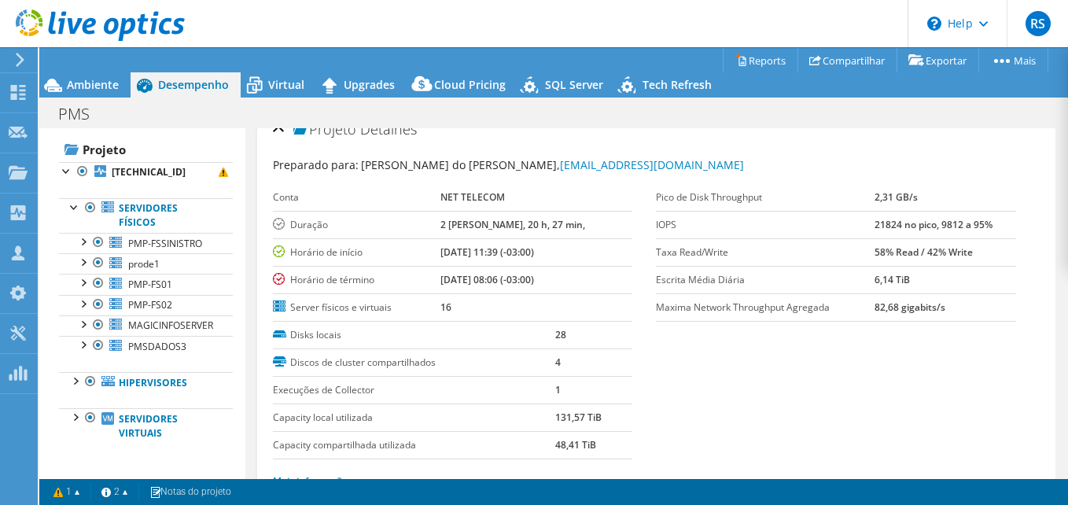
scroll to position [0, 0]
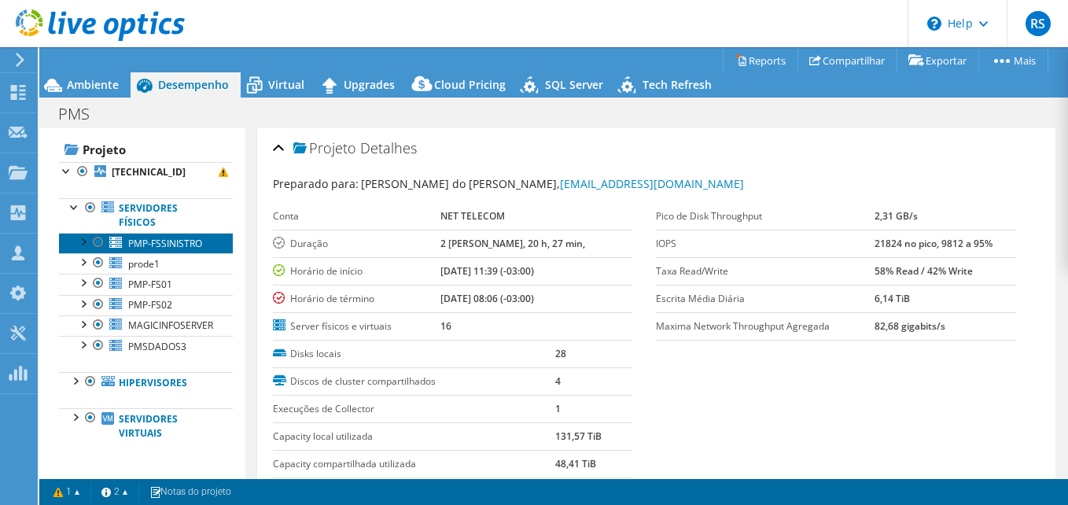
click at [142, 244] on span "PMP-FSSINISTRO" at bounding box center [165, 243] width 74 height 13
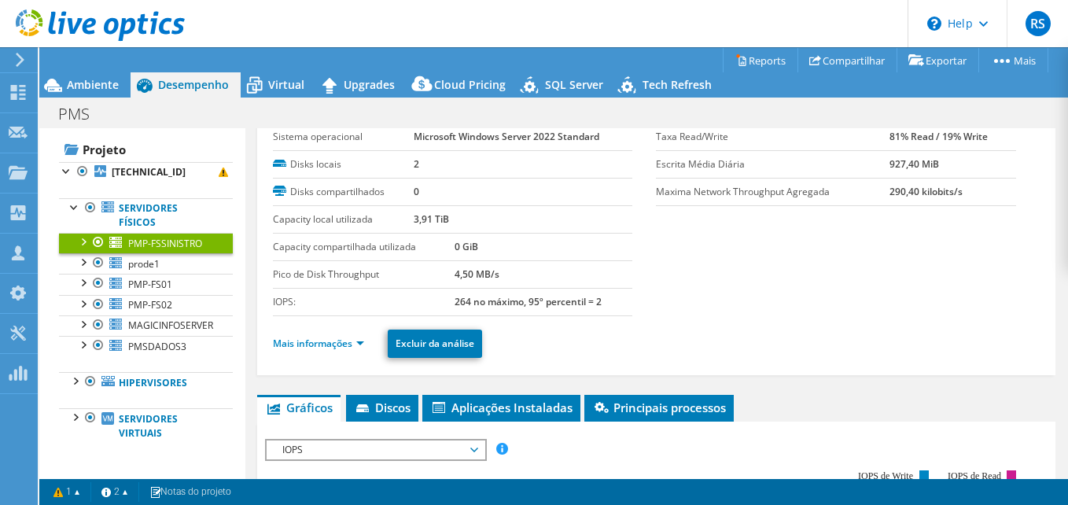
scroll to position [79, 0]
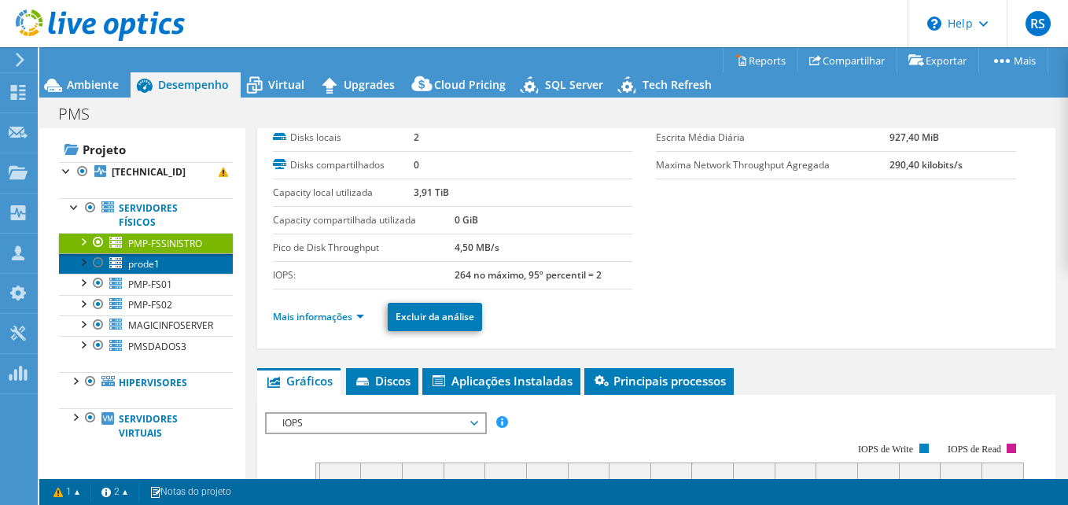
click at [146, 270] on span "prode1" at bounding box center [143, 263] width 31 height 13
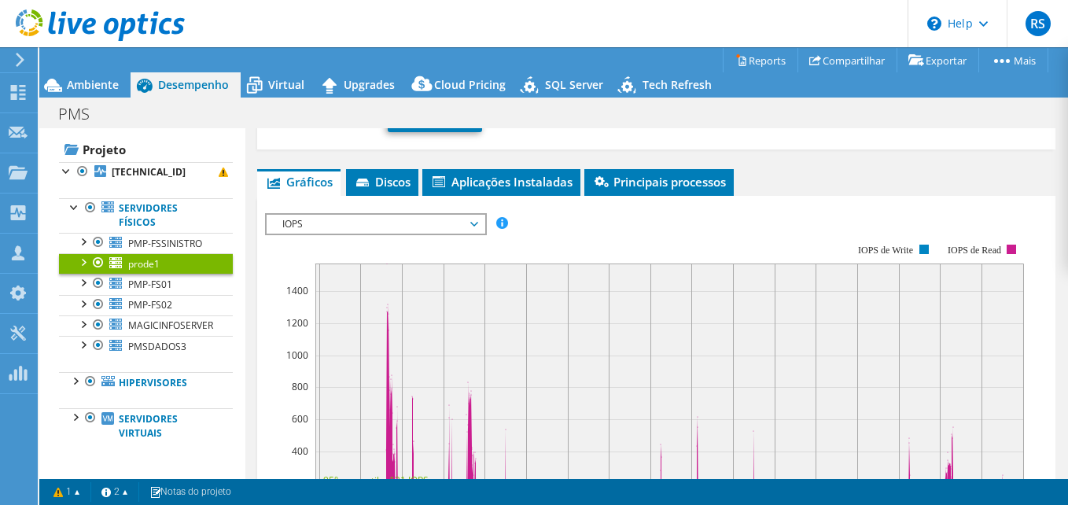
scroll to position [315, 0]
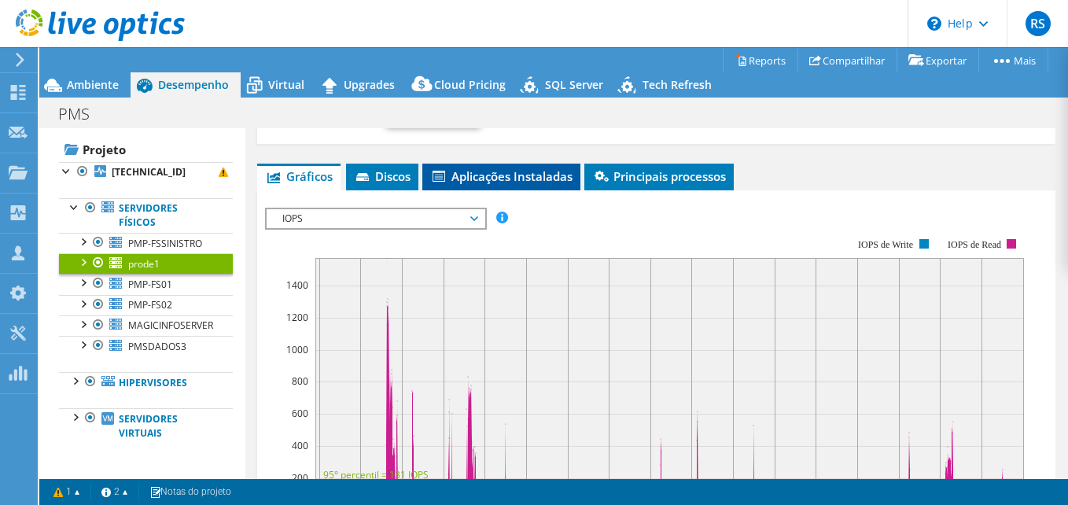
click at [518, 182] on span "Aplicações Instaladas" at bounding box center [501, 176] width 142 height 16
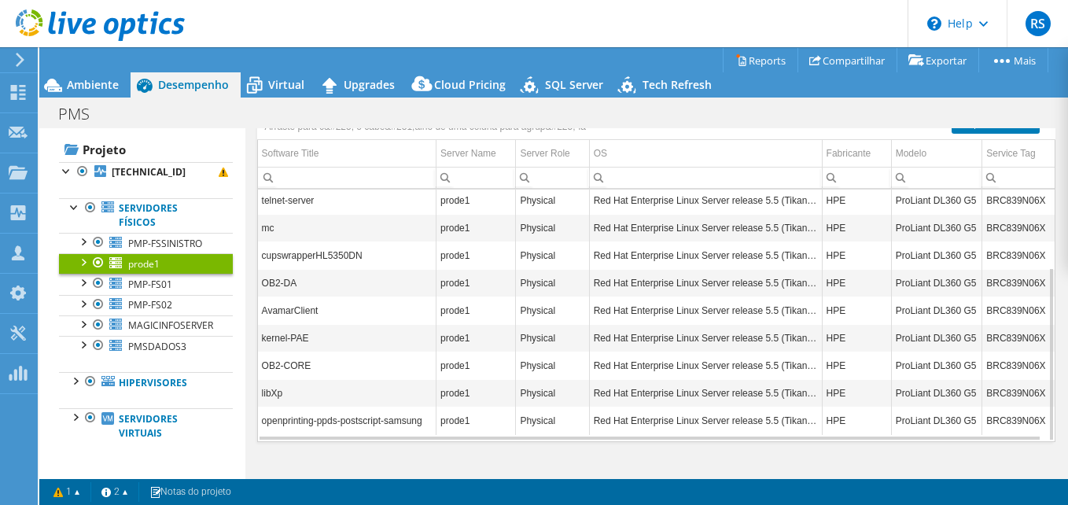
scroll to position [399, 0]
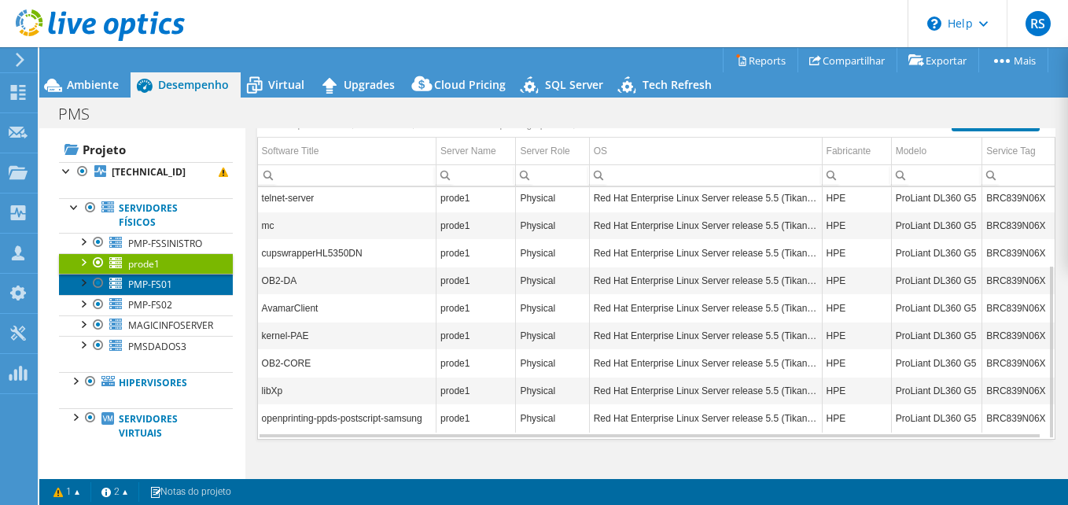
click at [142, 291] on span "PMP-FS01" at bounding box center [150, 284] width 44 height 13
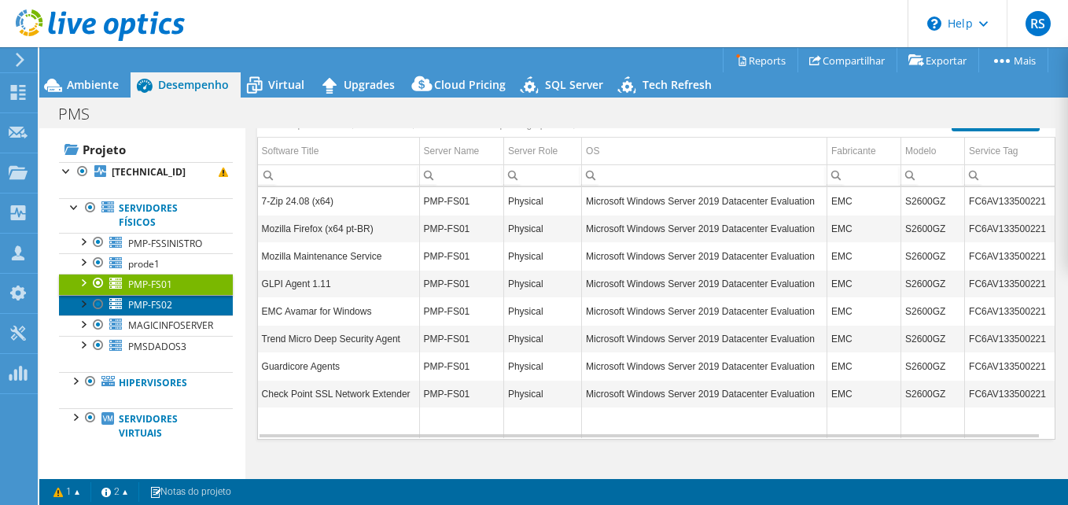
click at [148, 311] on span "PMP-FS02" at bounding box center [150, 304] width 44 height 13
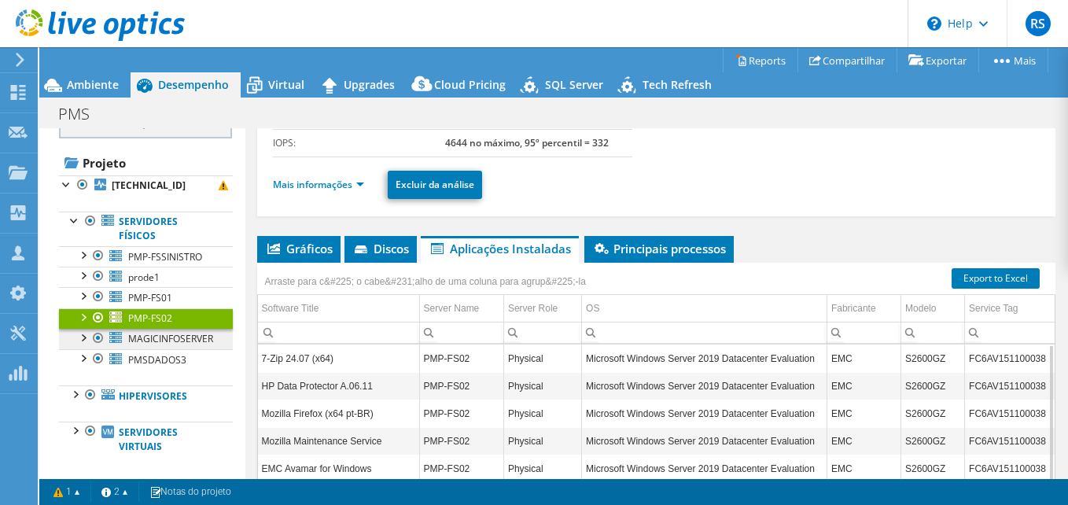
scroll to position [157, 0]
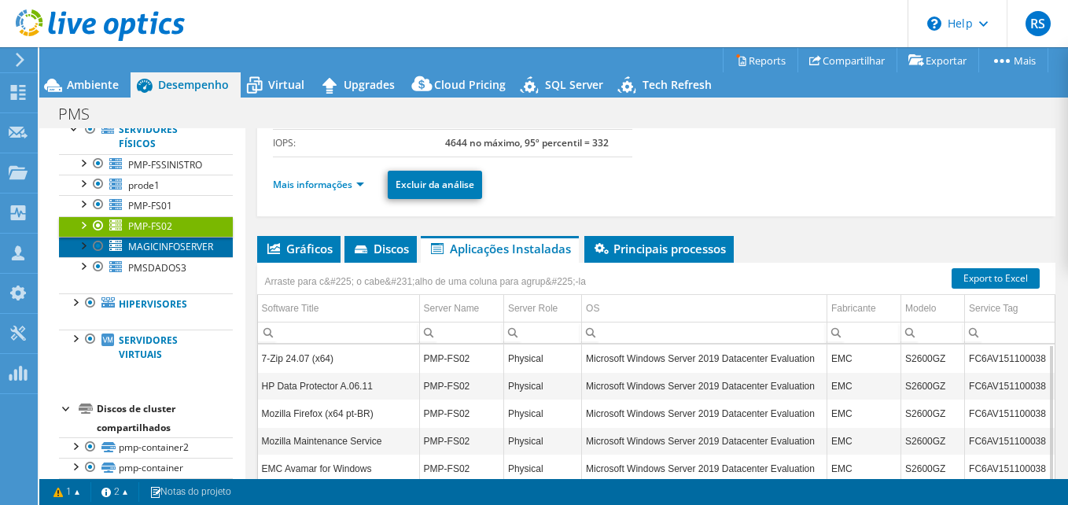
click at [160, 253] on span "MAGICINFOSERVER" at bounding box center [170, 246] width 85 height 13
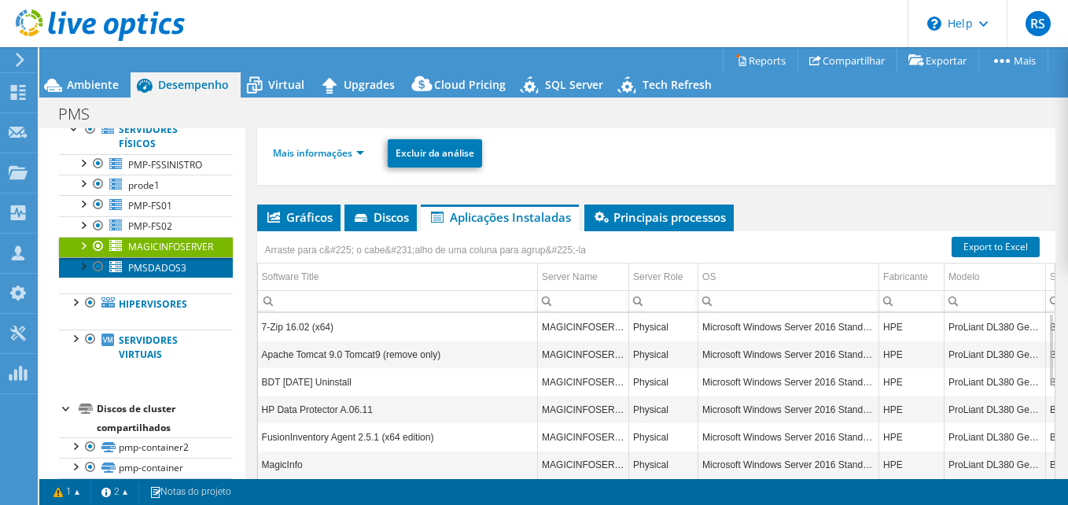
click at [158, 274] on span "PMSDADOS3" at bounding box center [157, 267] width 58 height 13
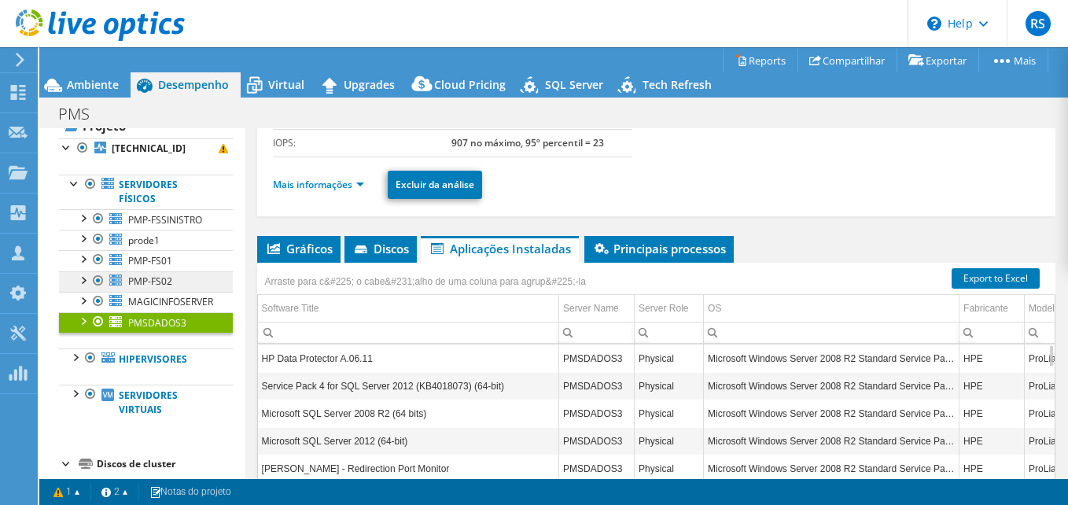
scroll to position [79, 0]
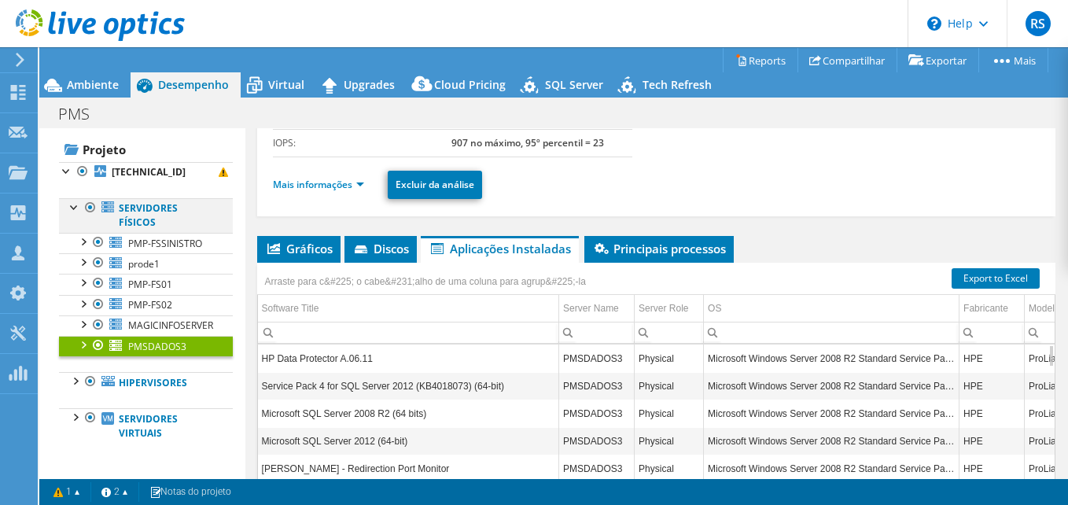
click at [70, 208] on div at bounding box center [75, 206] width 16 height 16
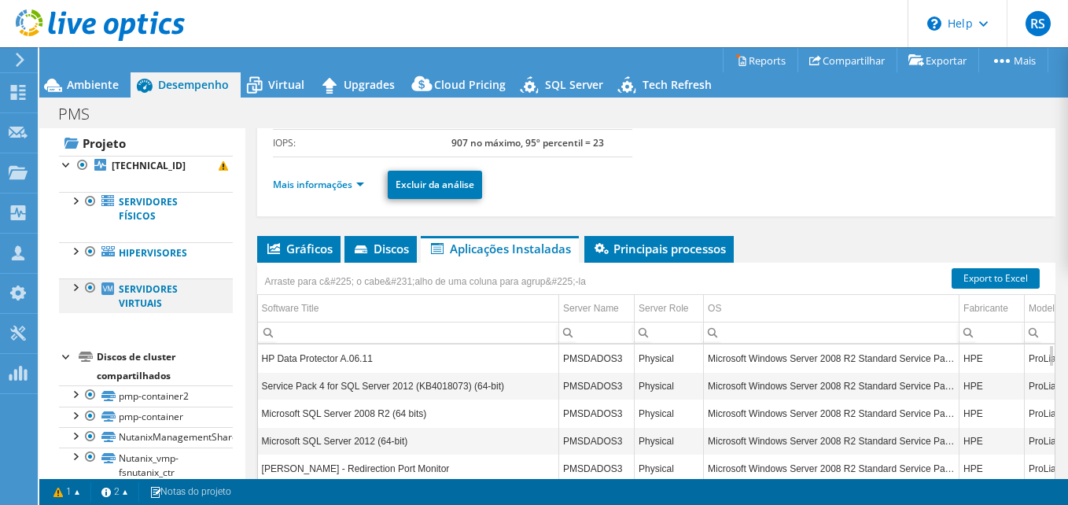
scroll to position [86, 0]
click at [65, 281] on link "Servidores virtuais" at bounding box center [146, 294] width 174 height 35
click at [75, 284] on div at bounding box center [75, 285] width 16 height 16
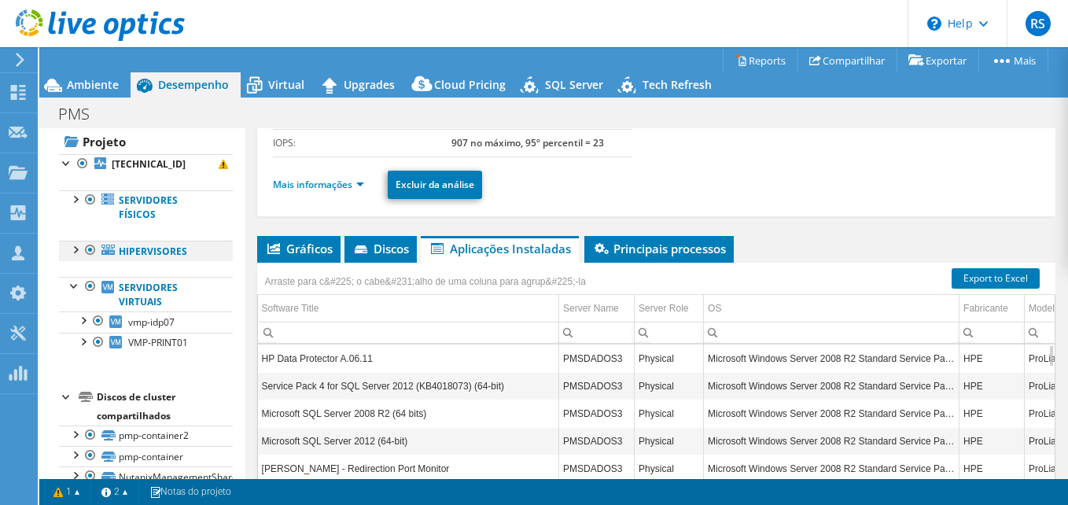
click at [75, 248] on div at bounding box center [75, 249] width 16 height 16
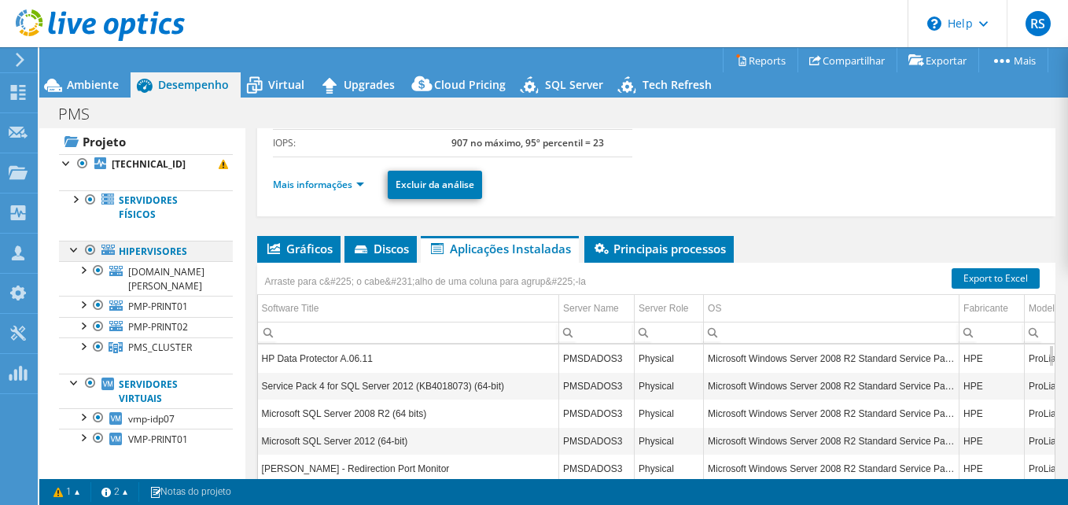
click at [75, 252] on div at bounding box center [75, 249] width 16 height 16
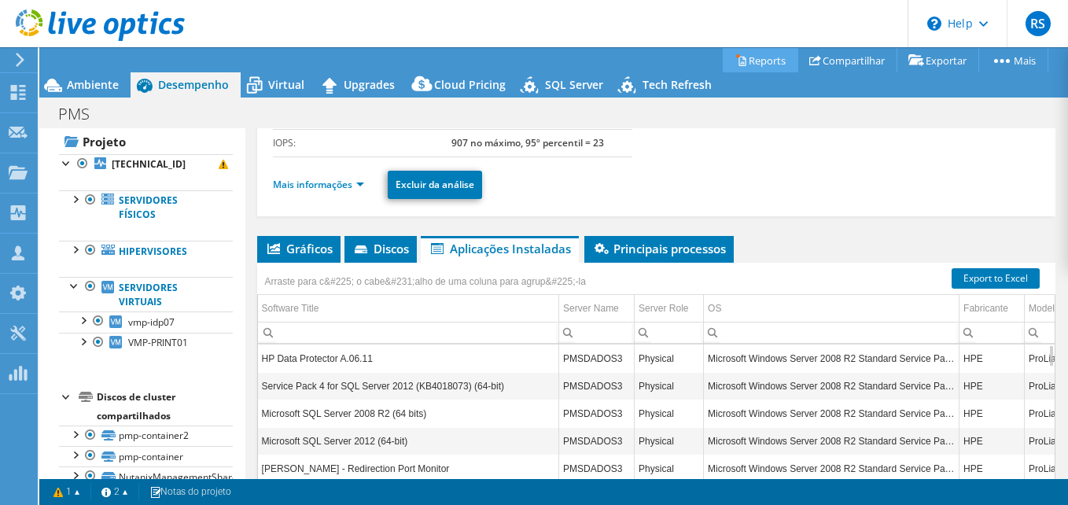
click at [746, 60] on link "Reports" at bounding box center [760, 60] width 75 height 24
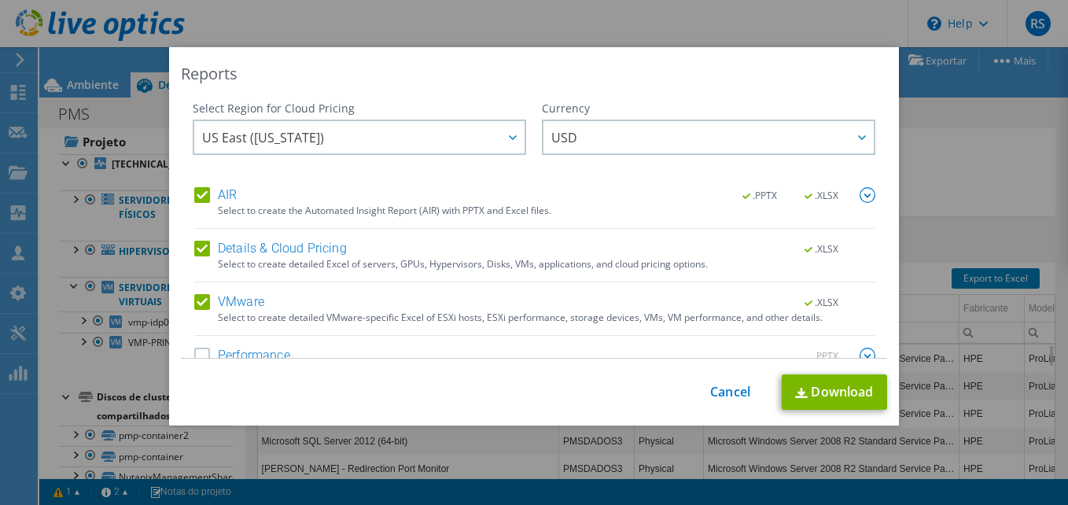
scroll to position [31, 0]
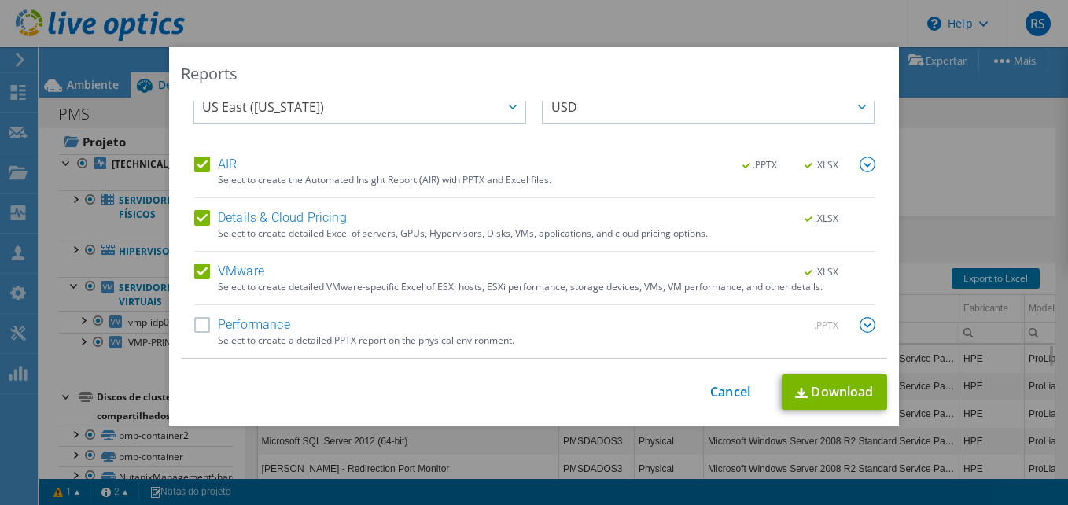
click at [218, 335] on div "Select to create a detailed PPTX report on the physical environment." at bounding box center [546, 340] width 657 height 11
click at [194, 323] on label "Performance" at bounding box center [242, 325] width 96 height 16
click at [0, 0] on input "Performance" at bounding box center [0, 0] width 0 height 0
click at [859, 322] on img at bounding box center [867, 325] width 16 height 16
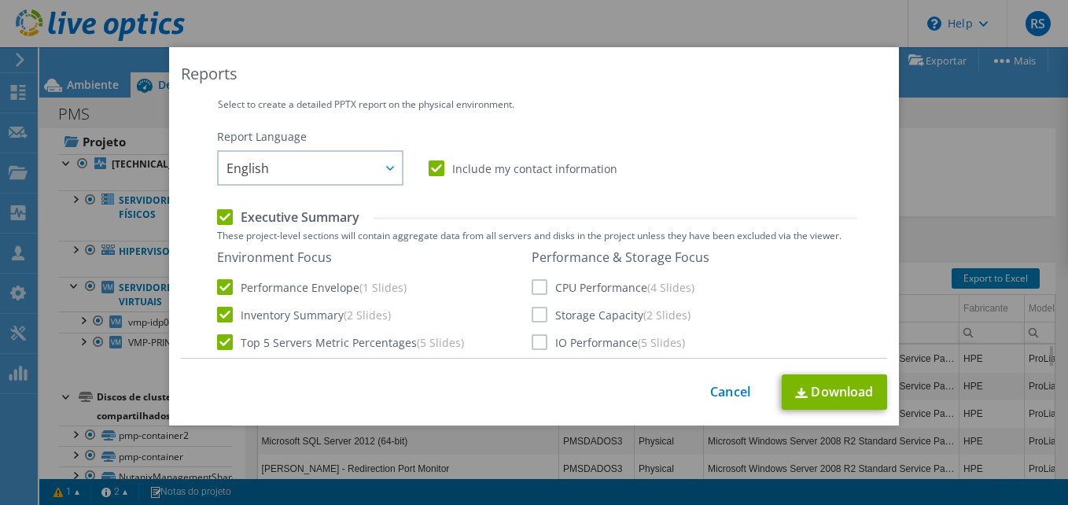
scroll to position [345, 0]
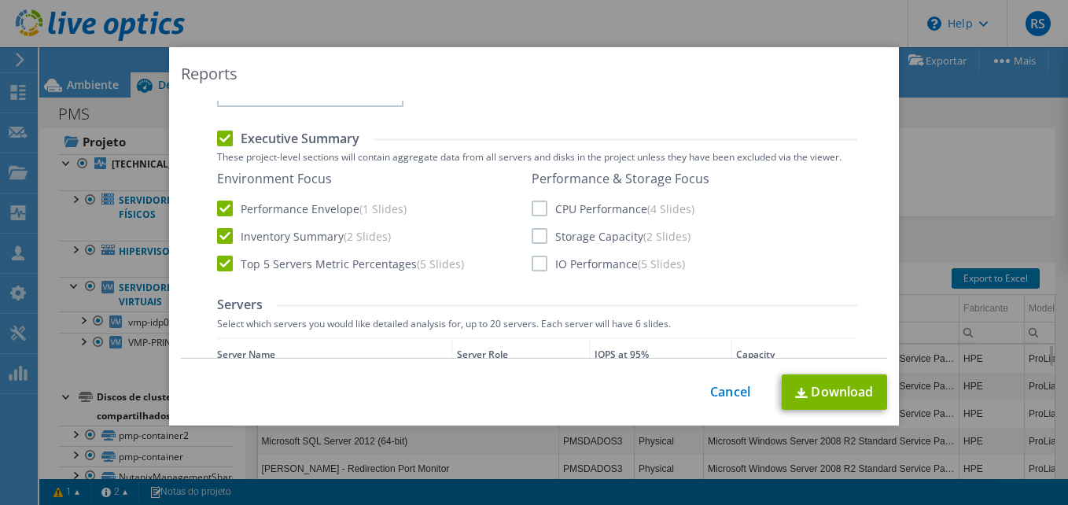
click at [532, 208] on label "CPU Performance (4 Slides)" at bounding box center [613, 208] width 163 height 16
click at [0, 0] on input "CPU Performance (4 Slides)" at bounding box center [0, 0] width 0 height 0
click at [532, 233] on label "Storage Capacity (2 Slides)" at bounding box center [611, 236] width 159 height 16
click at [0, 0] on input "Storage Capacity (2 Slides)" at bounding box center [0, 0] width 0 height 0
click at [532, 257] on label "IO Performance (5 Slides)" at bounding box center [608, 264] width 153 height 16
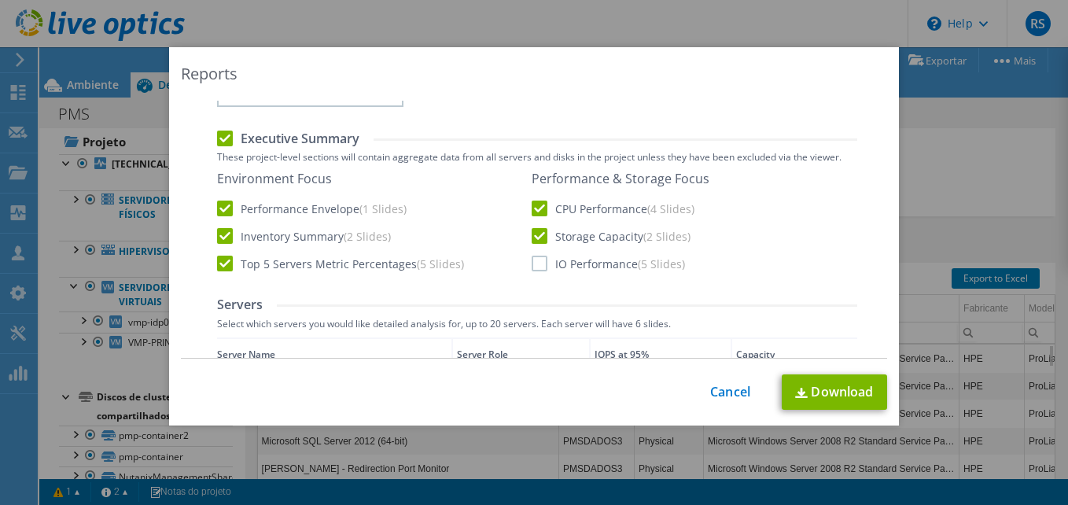
click at [0, 0] on input "IO Performance (5 Slides)" at bounding box center [0, 0] width 0 height 0
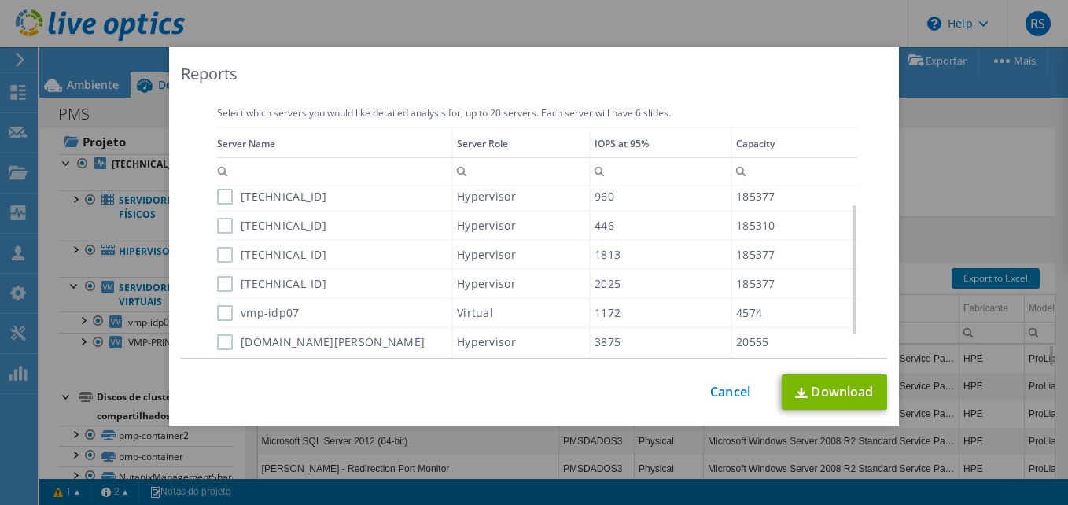
scroll to position [581, 0]
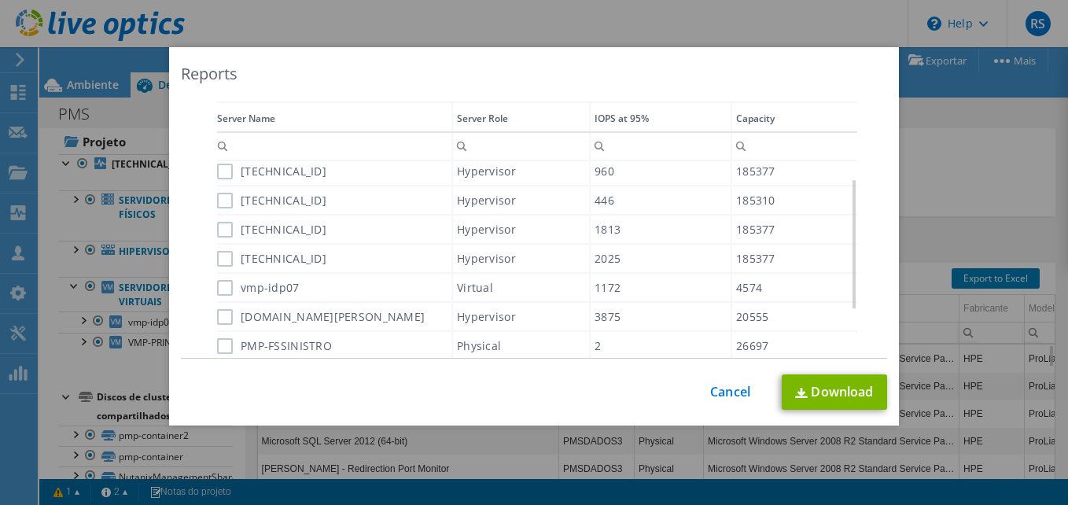
click at [223, 169] on label "[TECHNICAL_ID]" at bounding box center [271, 172] width 109 height 16
click at [0, 0] on input "[TECHNICAL_ID]" at bounding box center [0, 0] width 0 height 0
drag, startPoint x: 219, startPoint y: 193, endPoint x: 219, endPoint y: 206, distance: 12.6
click at [219, 197] on label "[TECHNICAL_ID]" at bounding box center [271, 201] width 109 height 16
click at [0, 0] on input "[TECHNICAL_ID]" at bounding box center [0, 0] width 0 height 0
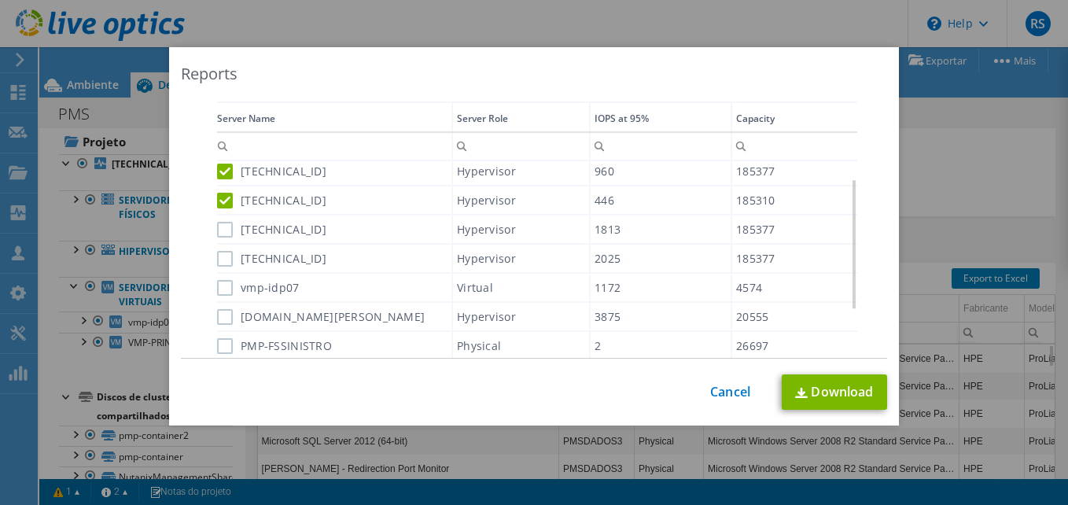
click at [218, 232] on label "[TECHNICAL_ID]" at bounding box center [271, 230] width 109 height 16
click at [0, 0] on input "[TECHNICAL_ID]" at bounding box center [0, 0] width 0 height 0
click at [221, 256] on label "[TECHNICAL_ID]" at bounding box center [271, 259] width 109 height 16
click at [0, 0] on input "[TECHNICAL_ID]" at bounding box center [0, 0] width 0 height 0
click at [217, 295] on label "vmp-idp07" at bounding box center [258, 288] width 83 height 16
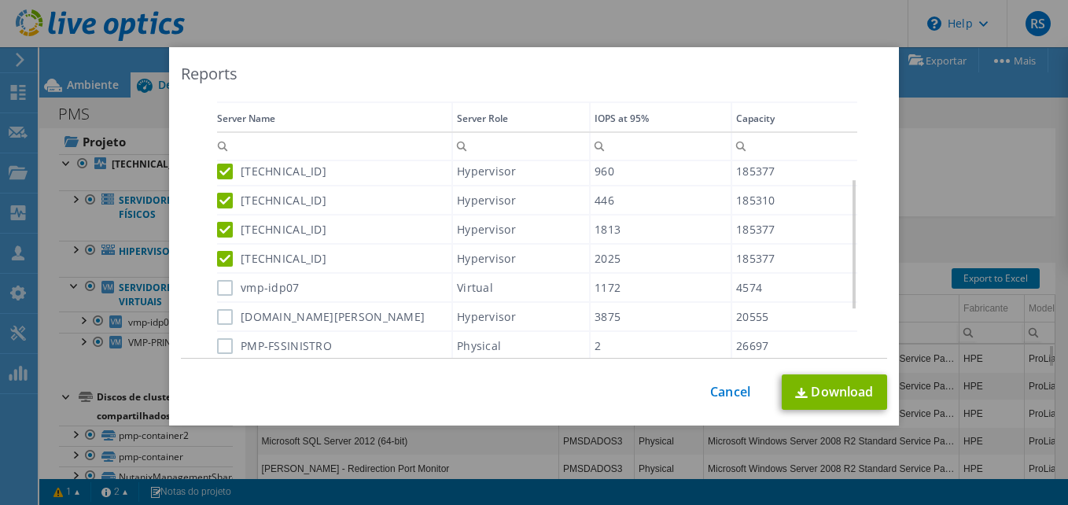
click at [0, 0] on input "vmp-idp07" at bounding box center [0, 0] width 0 height 0
click at [223, 320] on label "[DOMAIN_NAME][PERSON_NAME]" at bounding box center [321, 317] width 208 height 16
click at [0, 0] on input "[DOMAIN_NAME][PERSON_NAME]" at bounding box center [0, 0] width 0 height 0
click at [220, 348] on label "PMP-FSSINISTRO" at bounding box center [274, 346] width 115 height 16
click at [0, 0] on input "PMP-FSSINISTRO" at bounding box center [0, 0] width 0 height 0
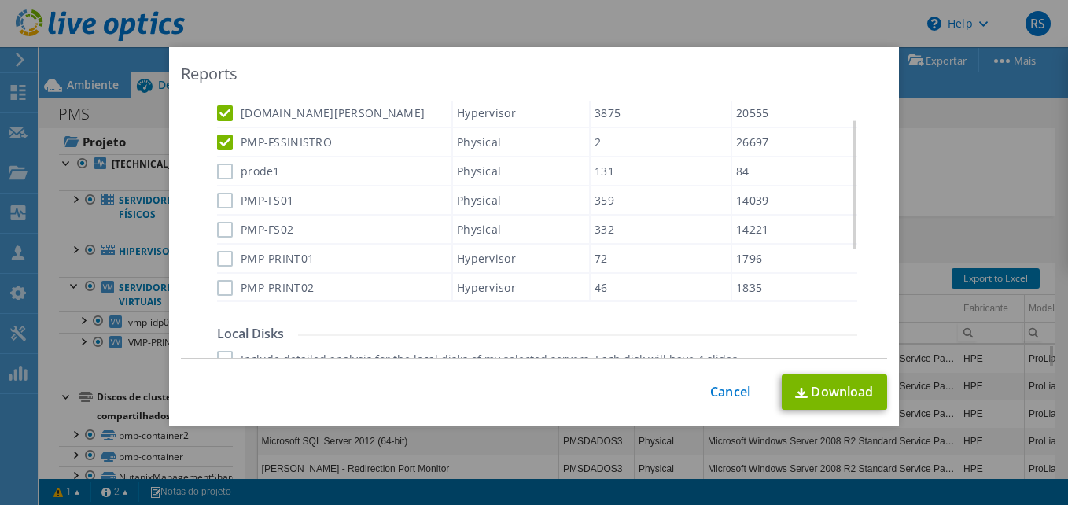
scroll to position [660, 0]
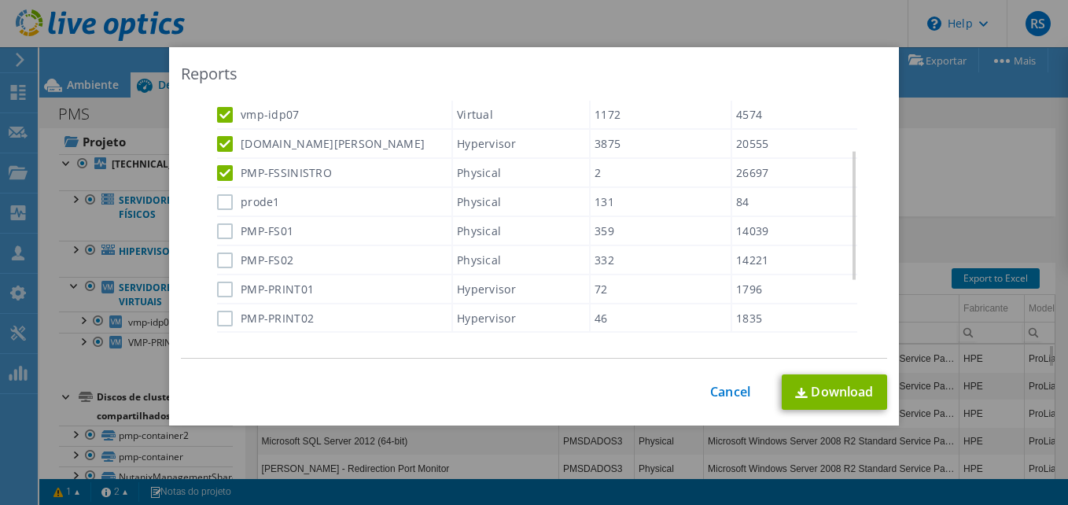
click at [220, 210] on div "prode1" at bounding box center [334, 202] width 234 height 28
click at [223, 237] on label "PMP-FS01" at bounding box center [255, 231] width 76 height 16
click at [0, 0] on input "PMP-FS01" at bounding box center [0, 0] width 0 height 0
click at [221, 212] on div "prode1" at bounding box center [334, 202] width 234 height 28
click at [223, 202] on label "prode1" at bounding box center [248, 202] width 63 height 16
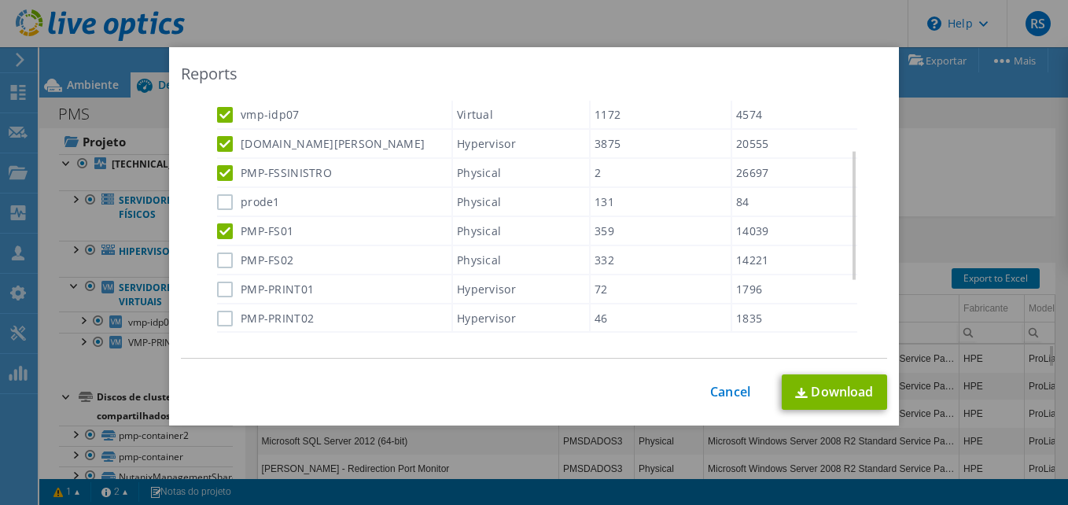
click at [0, 0] on input "prode1" at bounding box center [0, 0] width 0 height 0
click at [219, 258] on label "PMP-FS02" at bounding box center [255, 260] width 76 height 16
click at [0, 0] on input "PMP-FS02" at bounding box center [0, 0] width 0 height 0
click at [224, 296] on label "PMP-PRINT01" at bounding box center [265, 289] width 97 height 16
click at [0, 0] on input "PMP-PRINT01" at bounding box center [0, 0] width 0 height 0
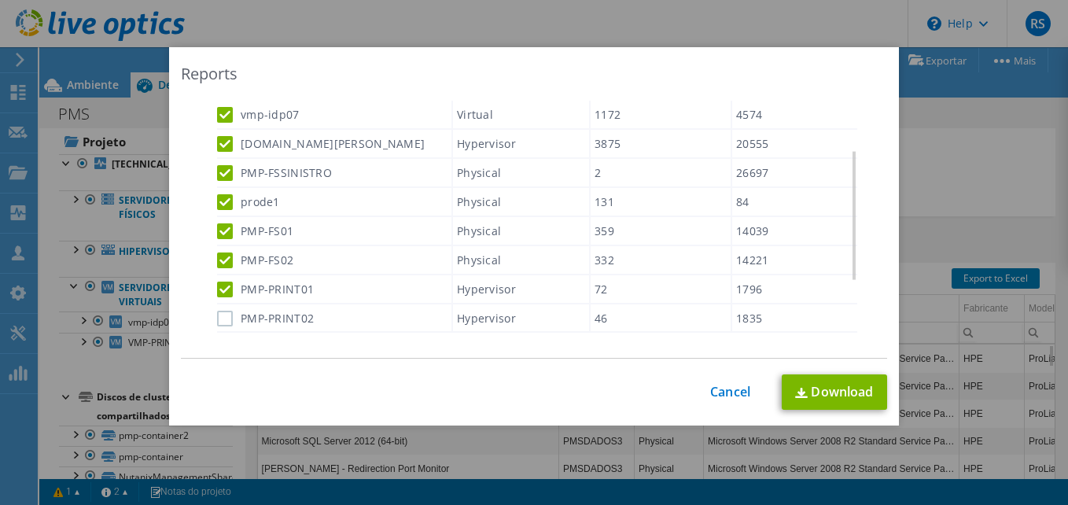
click at [219, 322] on label "PMP-PRINT02" at bounding box center [265, 319] width 97 height 16
click at [0, 0] on input "PMP-PRINT02" at bounding box center [0, 0] width 0 height 0
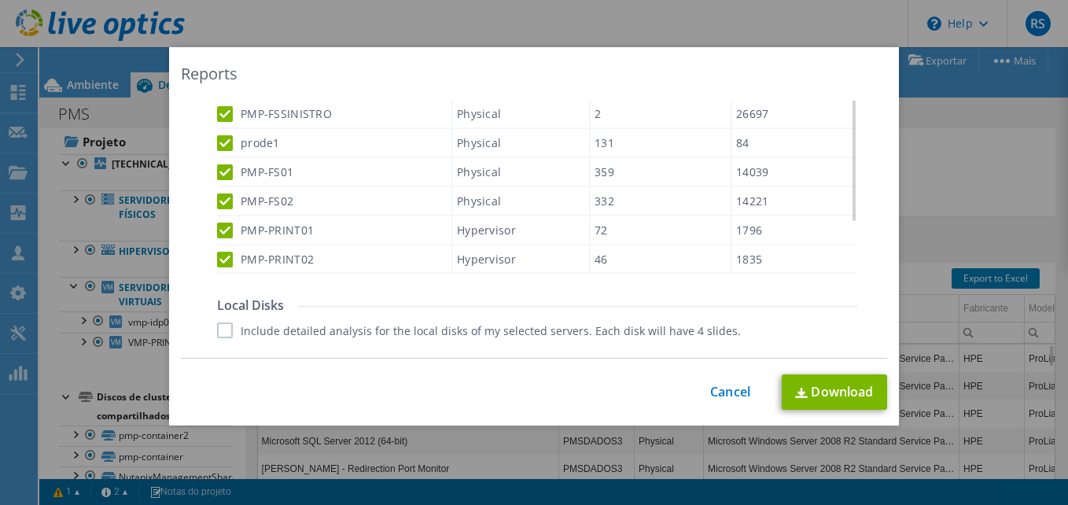
scroll to position [817, 0]
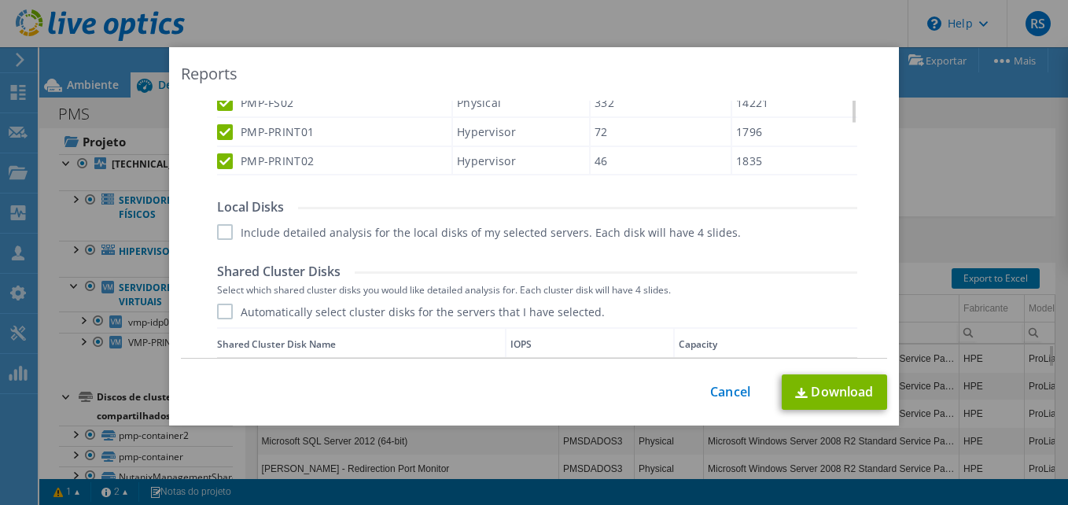
click at [222, 232] on label "Include detailed analysis for the local disks of my selected servers. Each disk…" at bounding box center [479, 232] width 524 height 16
click at [0, 0] on input "Include detailed analysis for the local disks of my selected servers. Each disk…" at bounding box center [0, 0] width 0 height 0
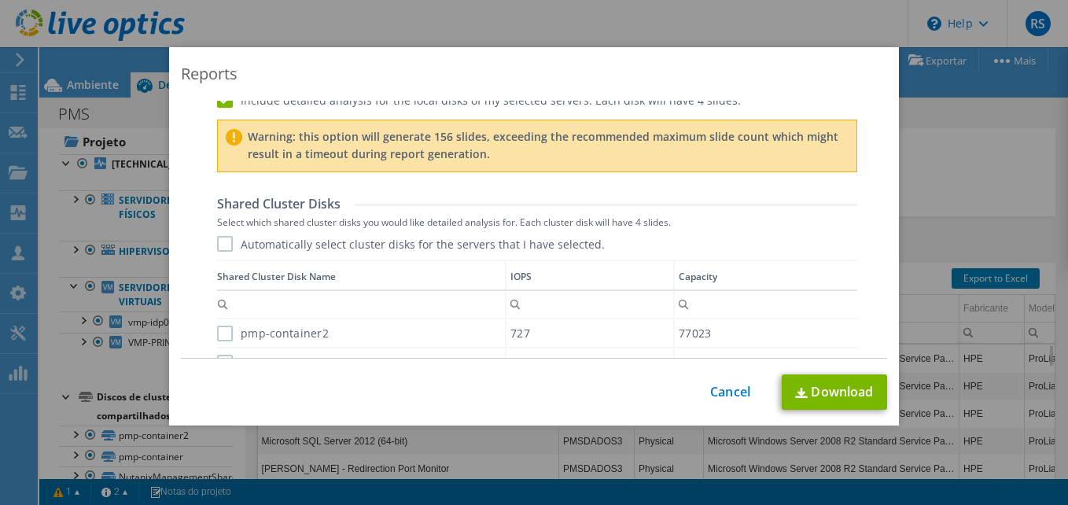
scroll to position [974, 0]
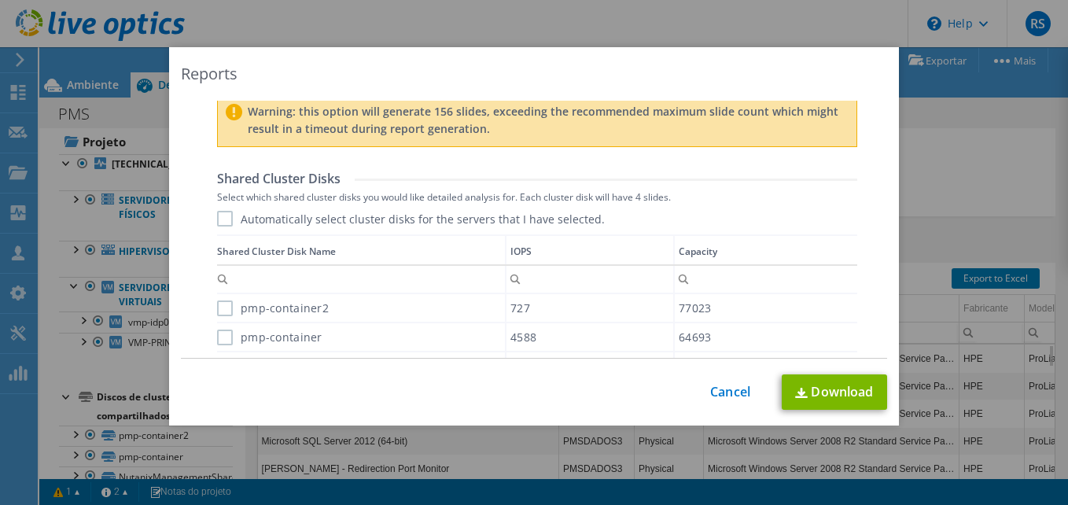
click at [219, 300] on div "Shared Cluster Disk Name IOPS Capacity pmp-container2 727 77023 pmp-container 4…" at bounding box center [537, 322] width 640 height 176
click at [226, 213] on label "Automatically select cluster disks for the servers that I have selected." at bounding box center [411, 219] width 388 height 16
click at [0, 0] on input "Automatically select cluster disks for the servers that I have selected." at bounding box center [0, 0] width 0 height 0
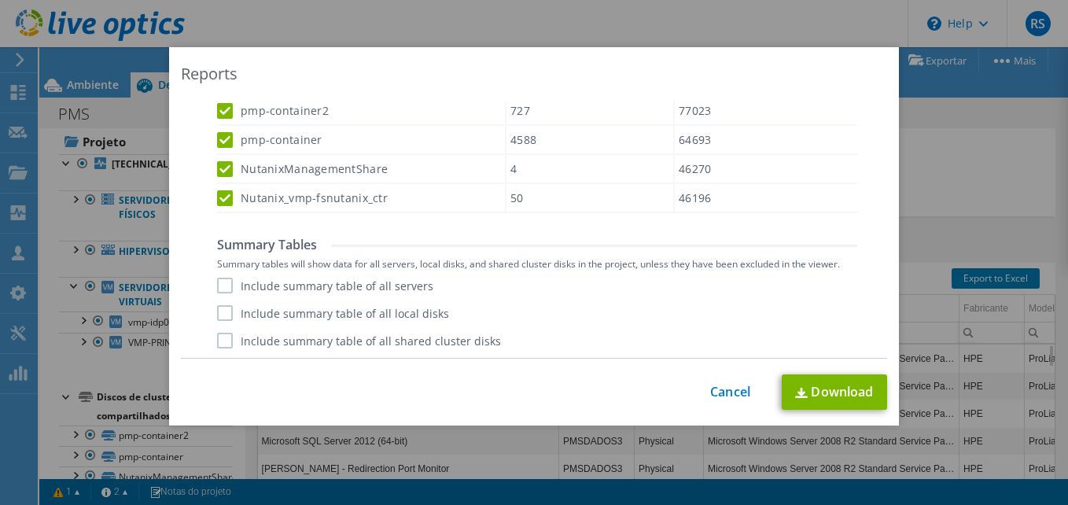
scroll to position [1174, 0]
click at [222, 281] on label "Include summary table of all servers" at bounding box center [325, 283] width 216 height 16
click at [0, 0] on input "Include summary table of all servers" at bounding box center [0, 0] width 0 height 0
click at [220, 306] on label "Include summary table of all local disks" at bounding box center [333, 311] width 232 height 16
click at [0, 0] on input "Include summary table of all local disks" at bounding box center [0, 0] width 0 height 0
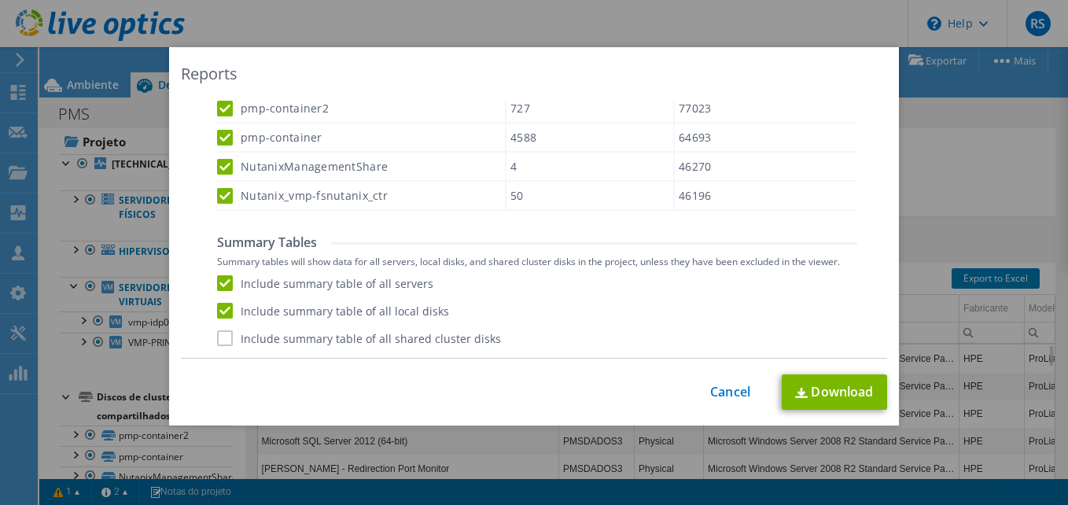
click at [218, 333] on label "Include summary table of all shared cluster disks" at bounding box center [359, 338] width 284 height 16
click at [0, 0] on input "Include summary table of all shared cluster disks" at bounding box center [0, 0] width 0 height 0
click at [849, 383] on link "Download" at bounding box center [834, 391] width 105 height 35
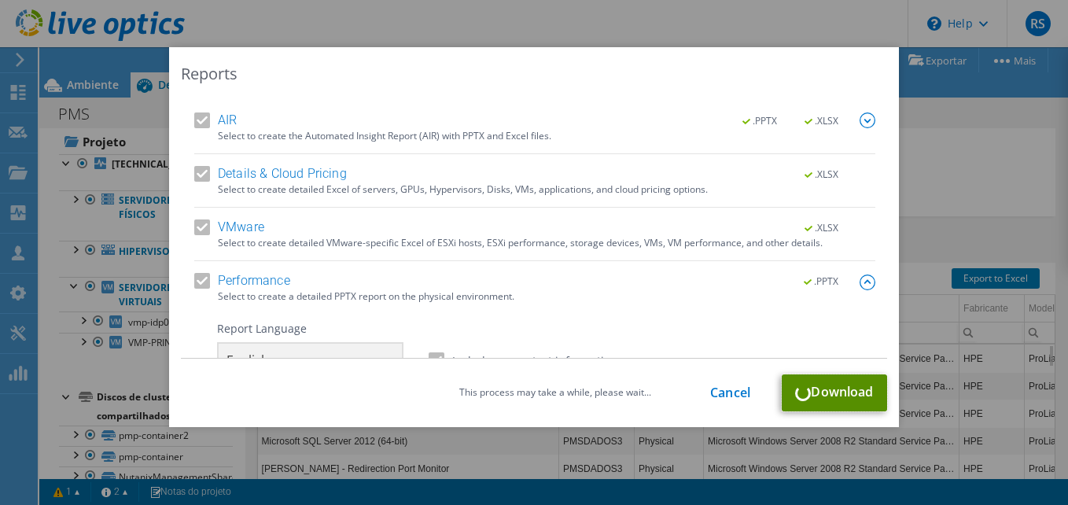
scroll to position [0, 0]
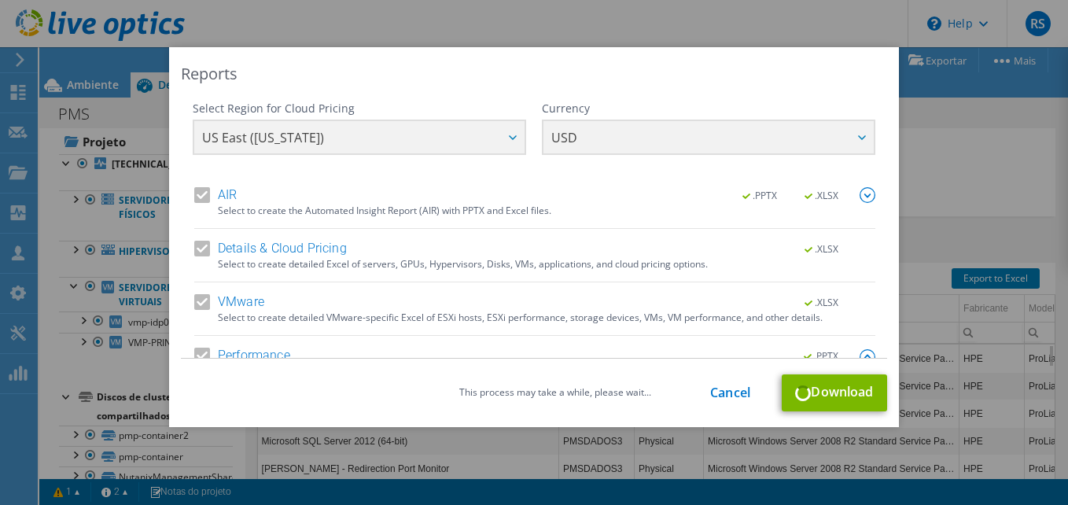
click at [495, 135] on div "Select Region for Cloud Pricing Asia Pacific (Hong Kong) Asia Pacific (Mumbai) …" at bounding box center [534, 144] width 682 height 86
click at [719, 392] on link "Cancel" at bounding box center [730, 392] width 40 height 15
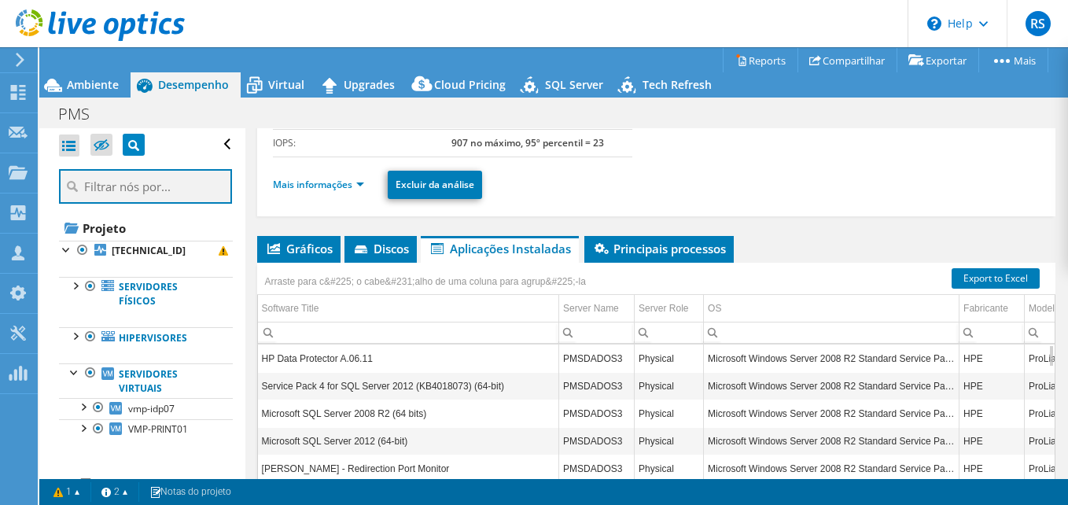
click at [130, 184] on input "text" at bounding box center [145, 186] width 173 height 35
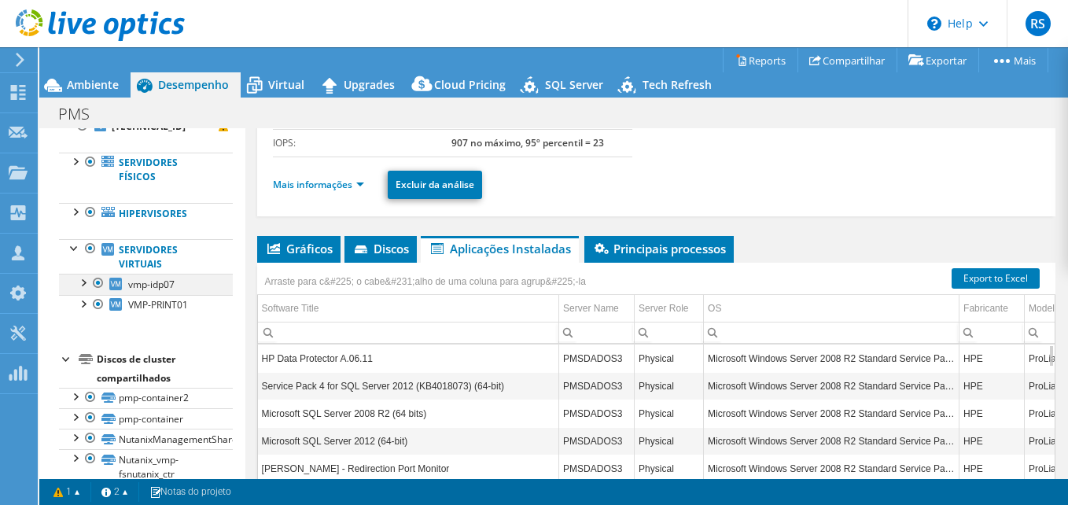
scroll to position [128, 0]
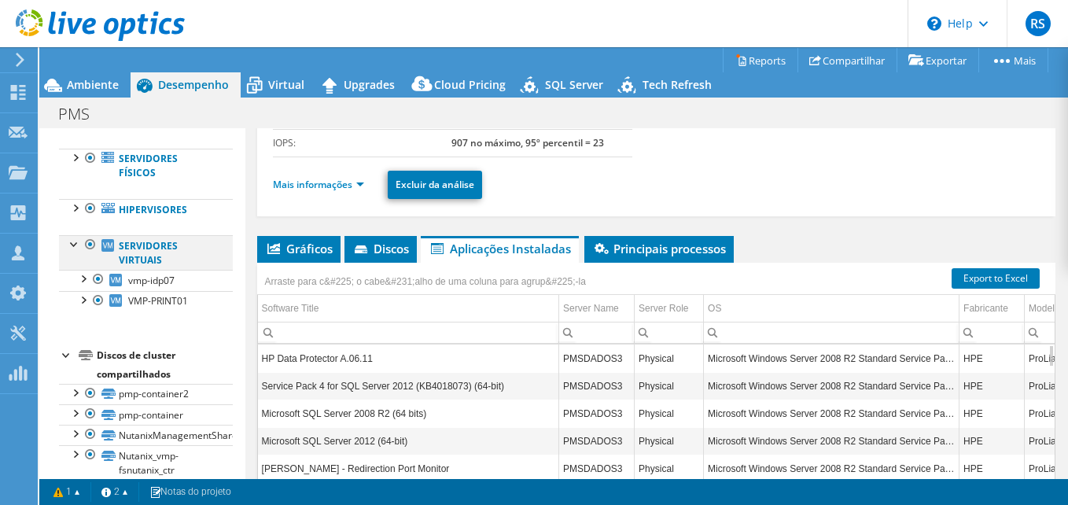
click at [69, 248] on div at bounding box center [75, 243] width 16 height 16
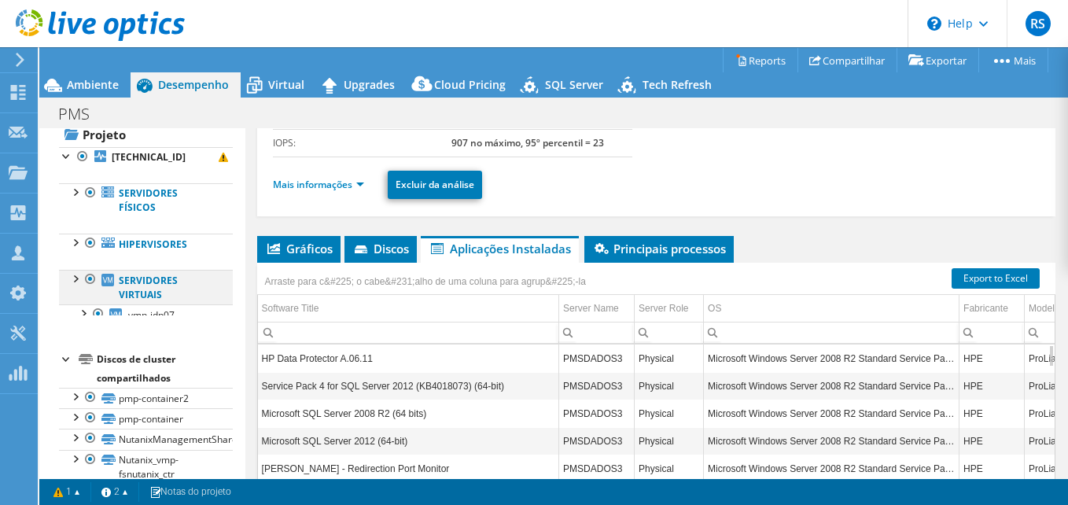
scroll to position [87, 0]
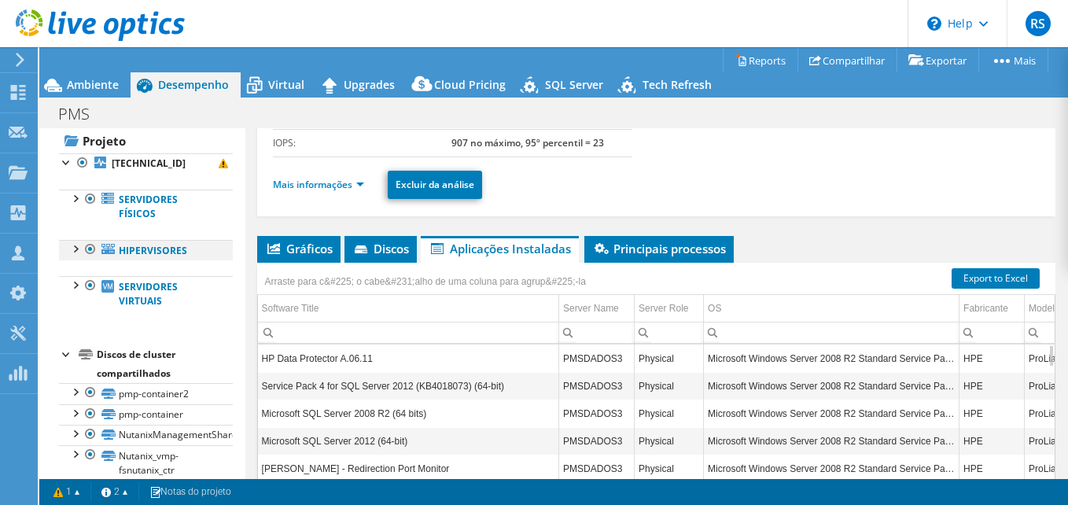
click at [73, 249] on div at bounding box center [75, 248] width 16 height 16
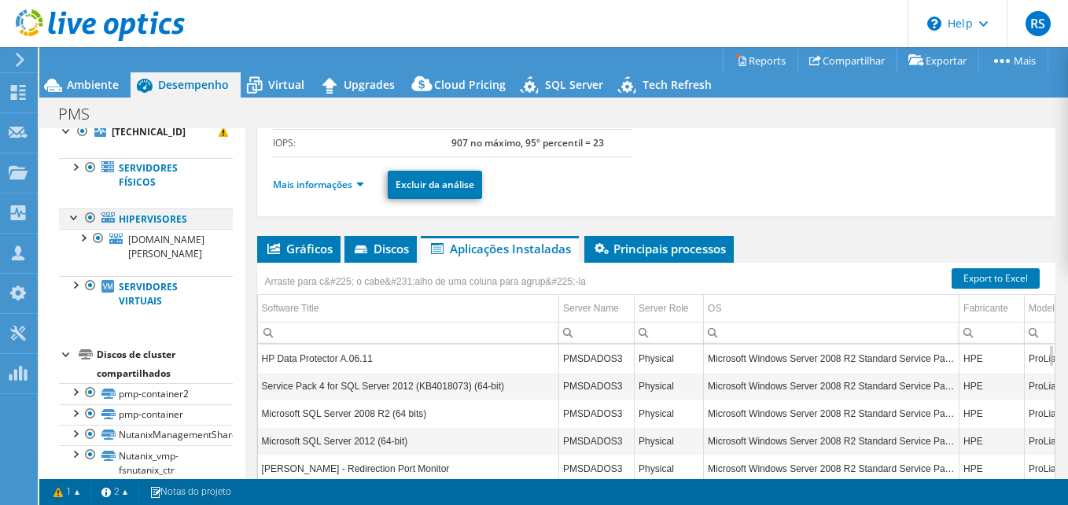
scroll to position [128, 0]
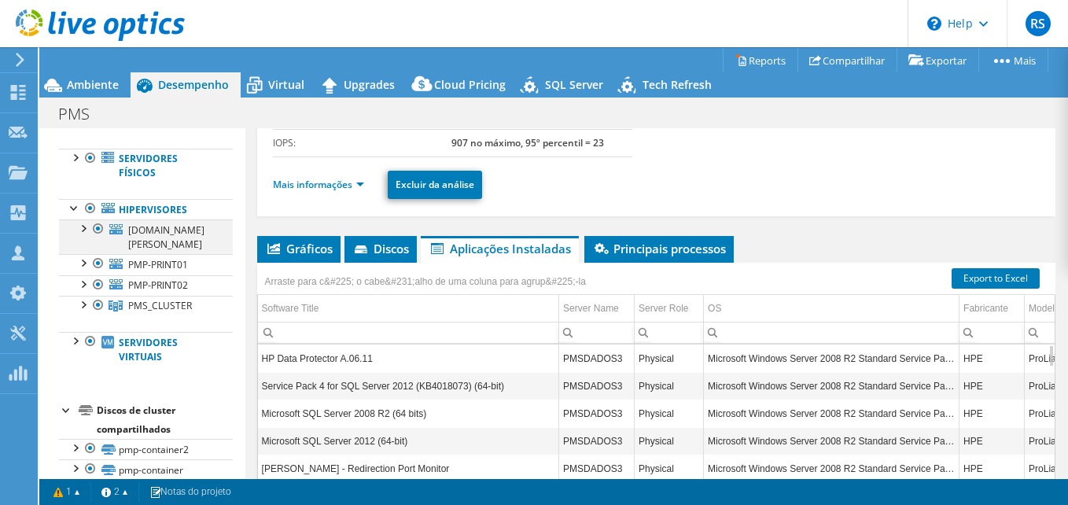
click at [83, 227] on div at bounding box center [83, 227] width 16 height 16
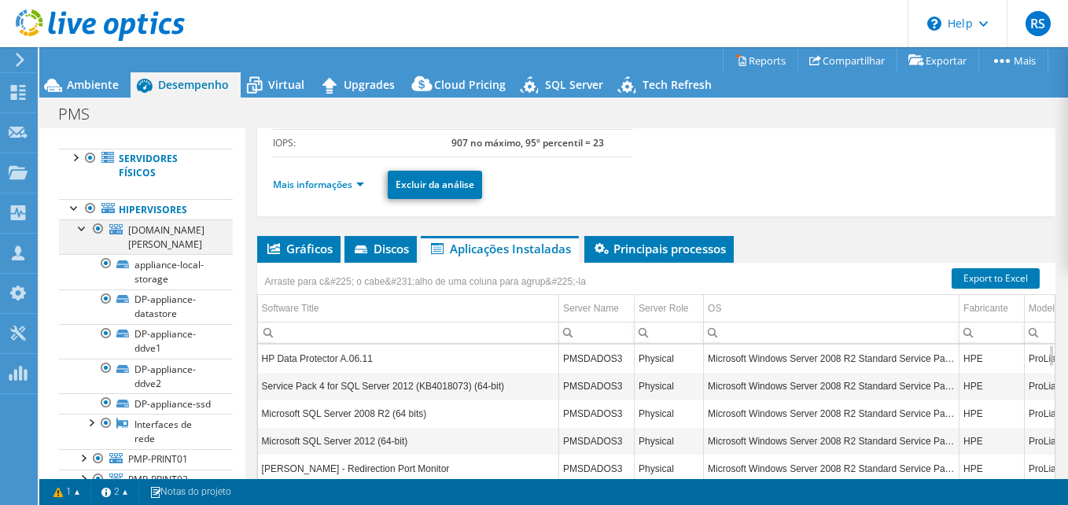
click at [83, 227] on div at bounding box center [83, 227] width 16 height 16
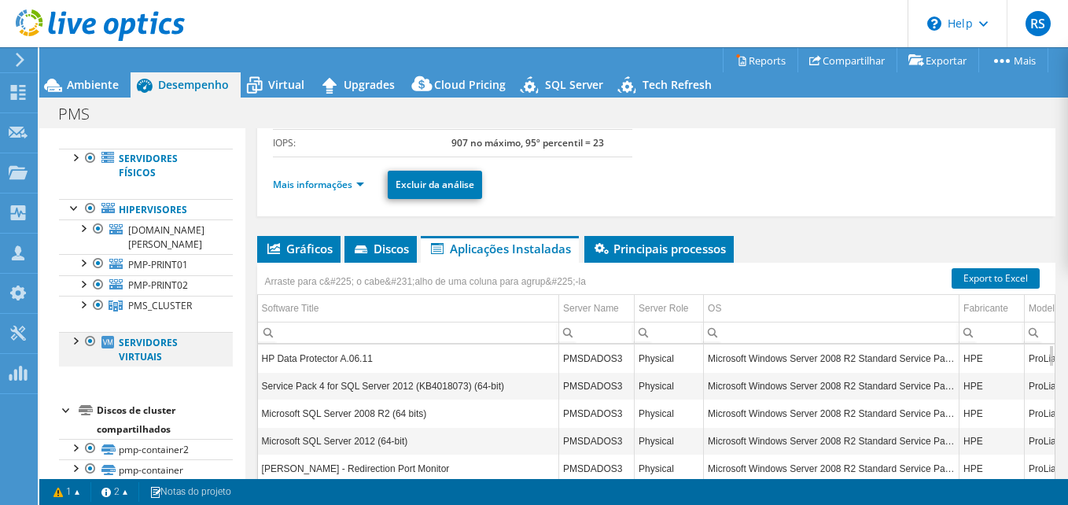
click at [77, 341] on div at bounding box center [75, 340] width 16 height 16
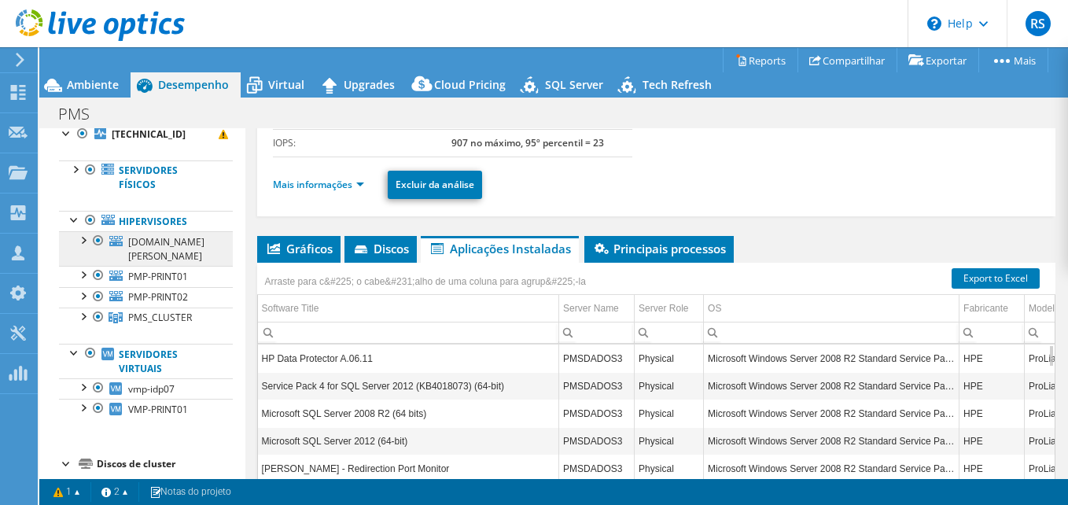
scroll to position [67, 0]
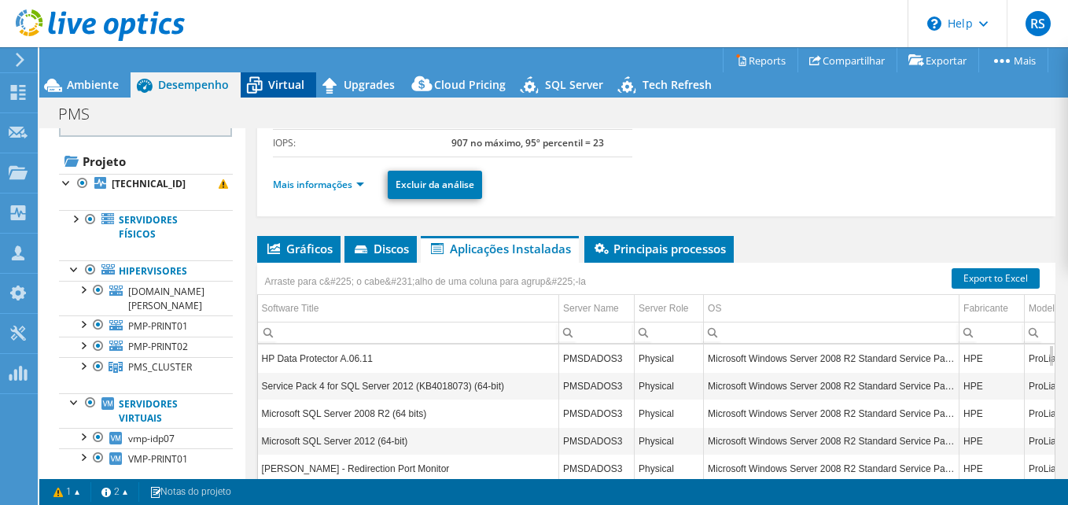
click at [275, 87] on span "Virtual" at bounding box center [286, 84] width 36 height 15
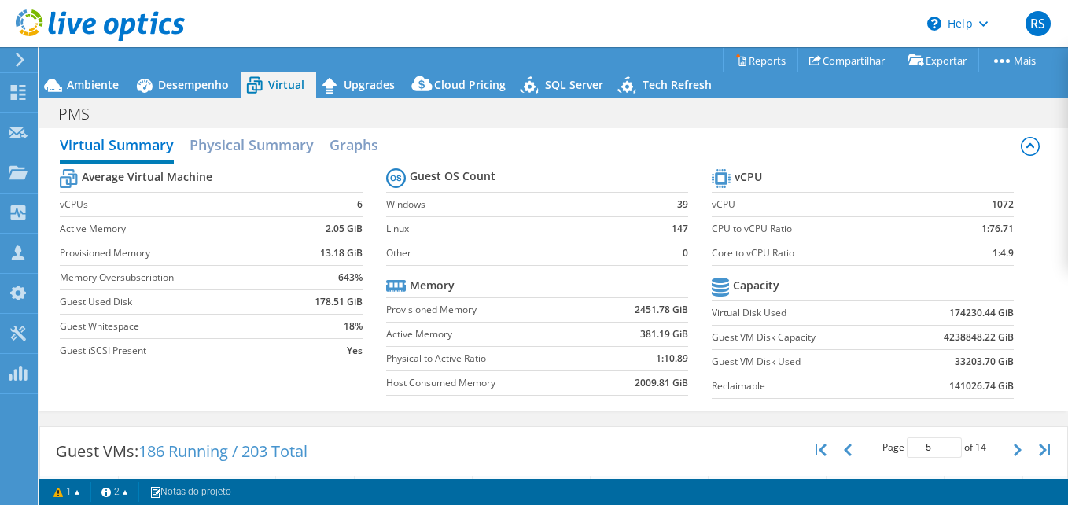
scroll to position [0, 0]
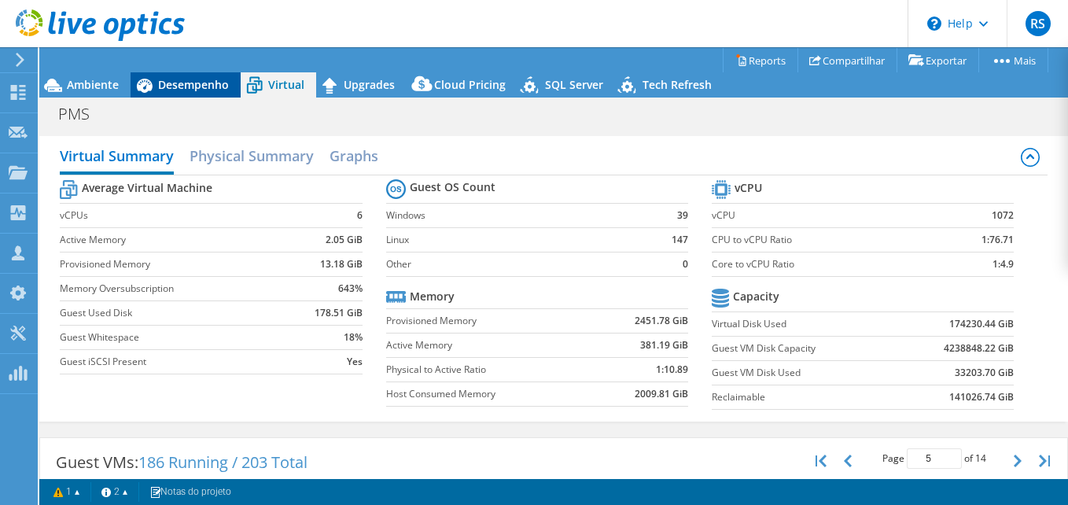
click at [180, 73] on div "Desempenho" at bounding box center [186, 84] width 110 height 25
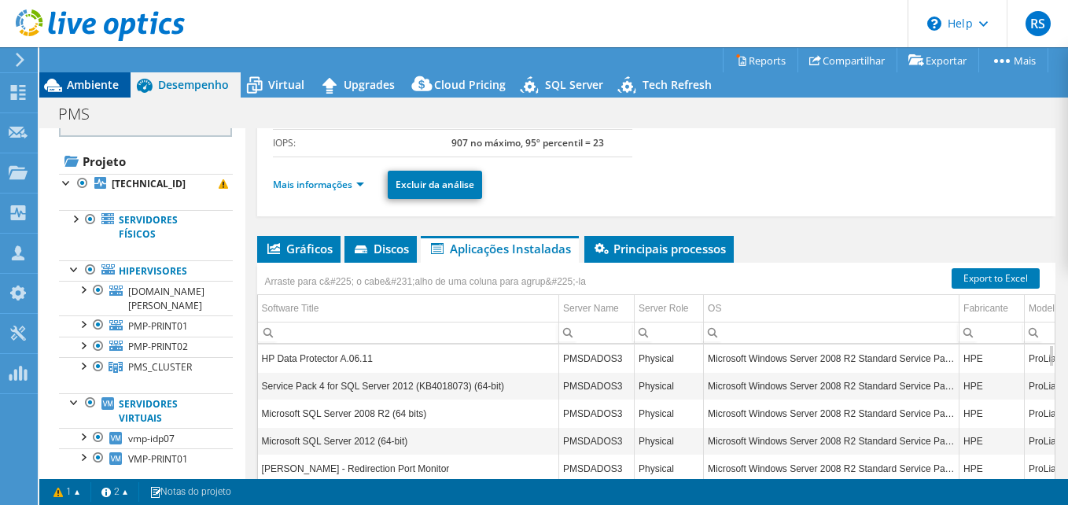
click at [86, 82] on span "Ambiente" at bounding box center [93, 84] width 52 height 15
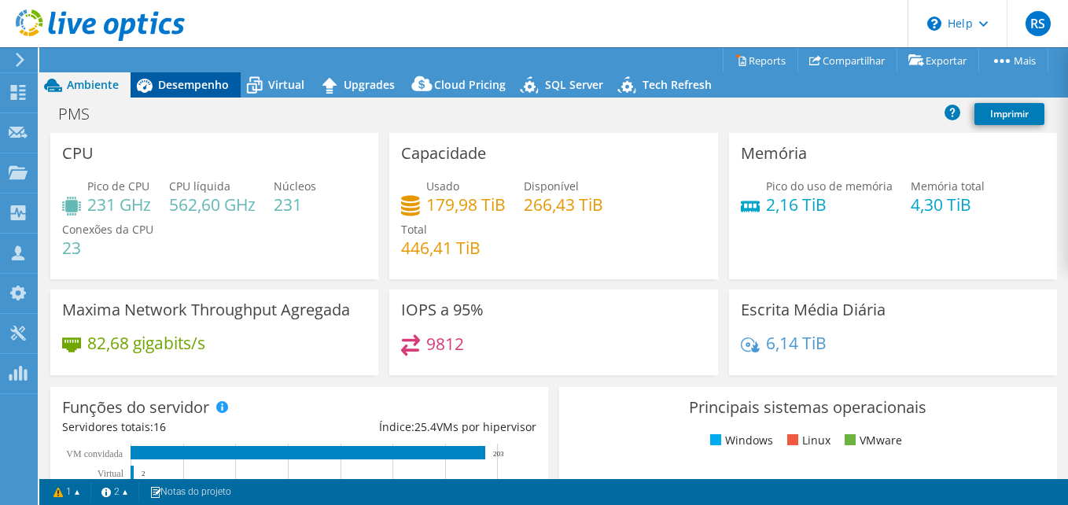
click at [189, 87] on span "Desempenho" at bounding box center [193, 84] width 71 height 15
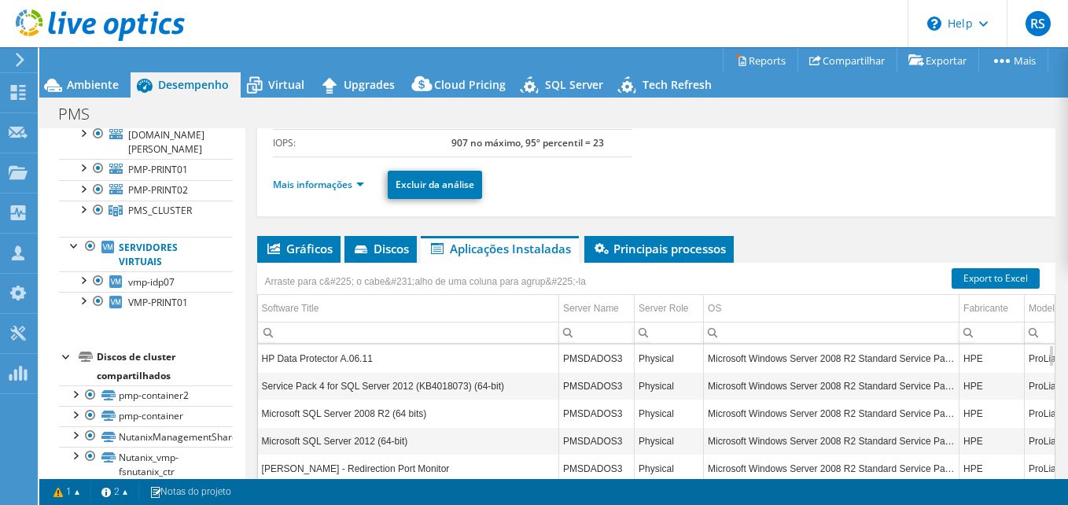
scroll to position [224, 0]
click at [83, 275] on div at bounding box center [83, 278] width 16 height 16
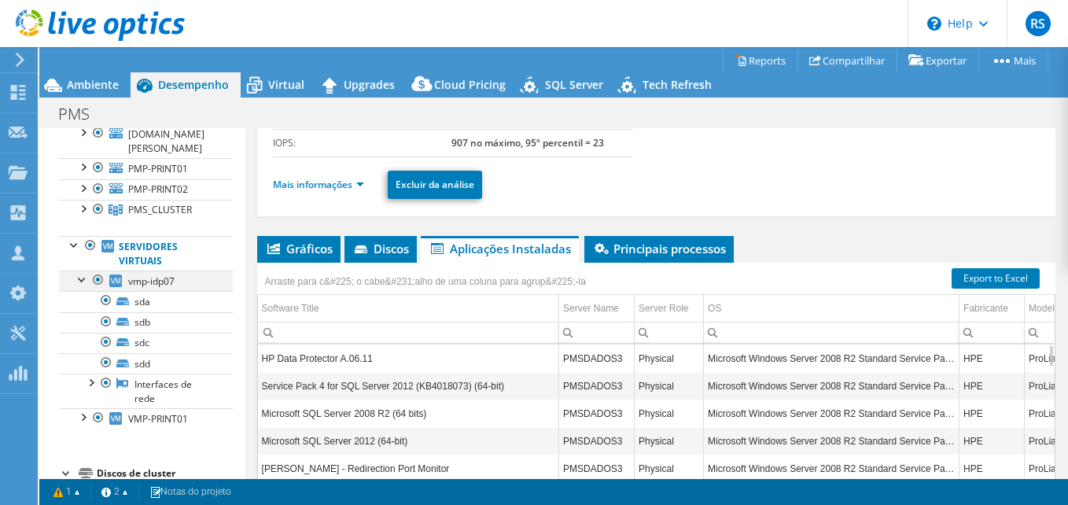
click at [82, 281] on div at bounding box center [83, 278] width 16 height 16
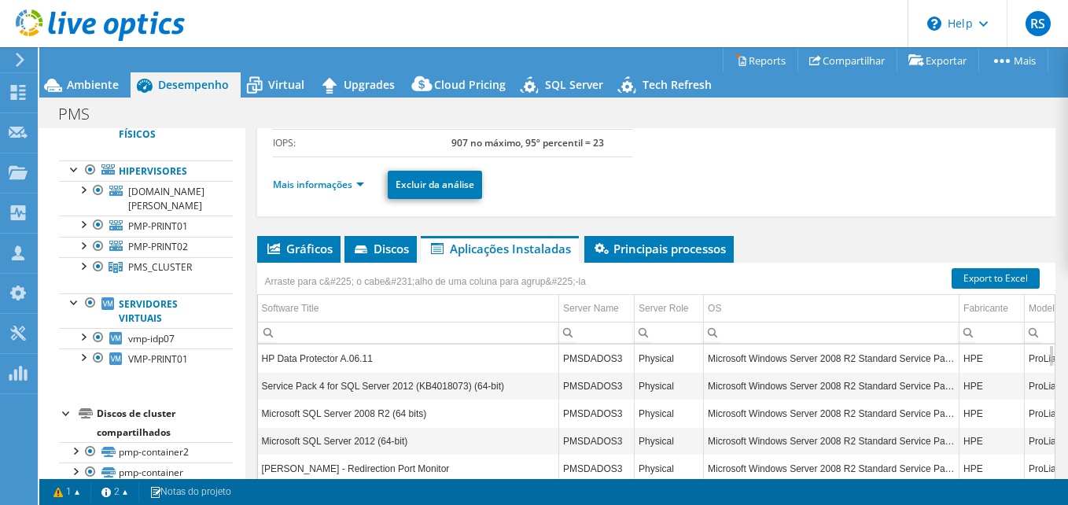
scroll to position [67, 0]
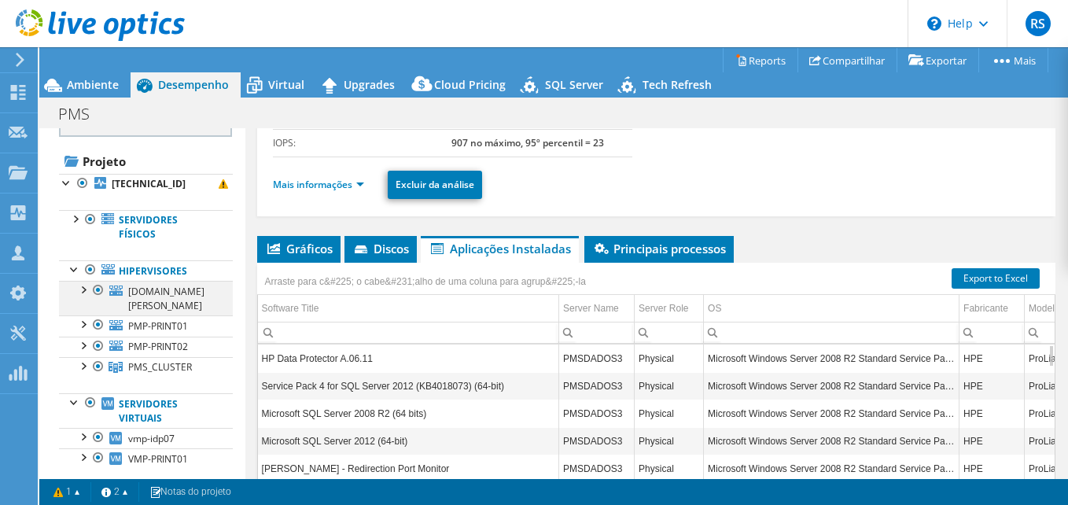
click at [85, 288] on div at bounding box center [83, 289] width 16 height 16
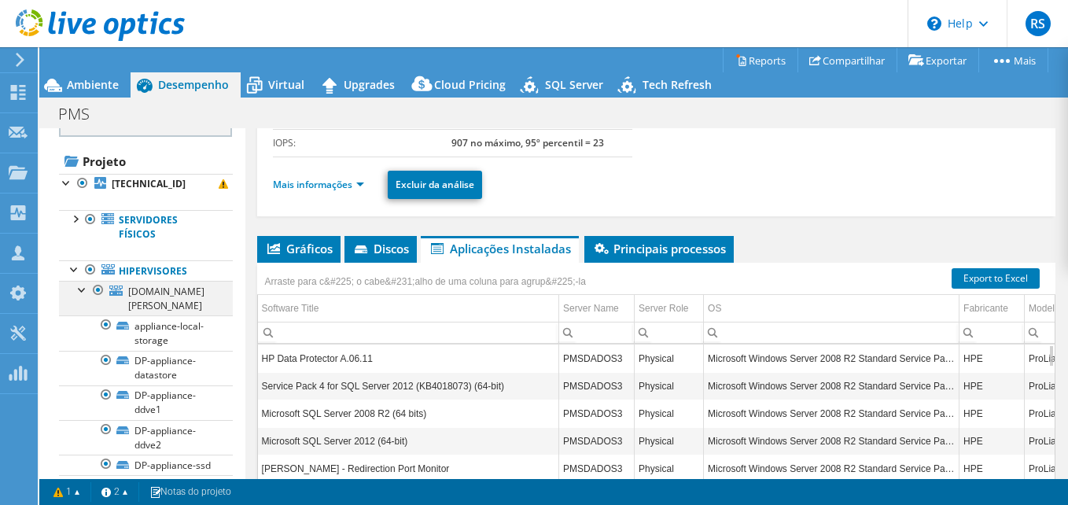
click at [84, 289] on div at bounding box center [83, 289] width 16 height 16
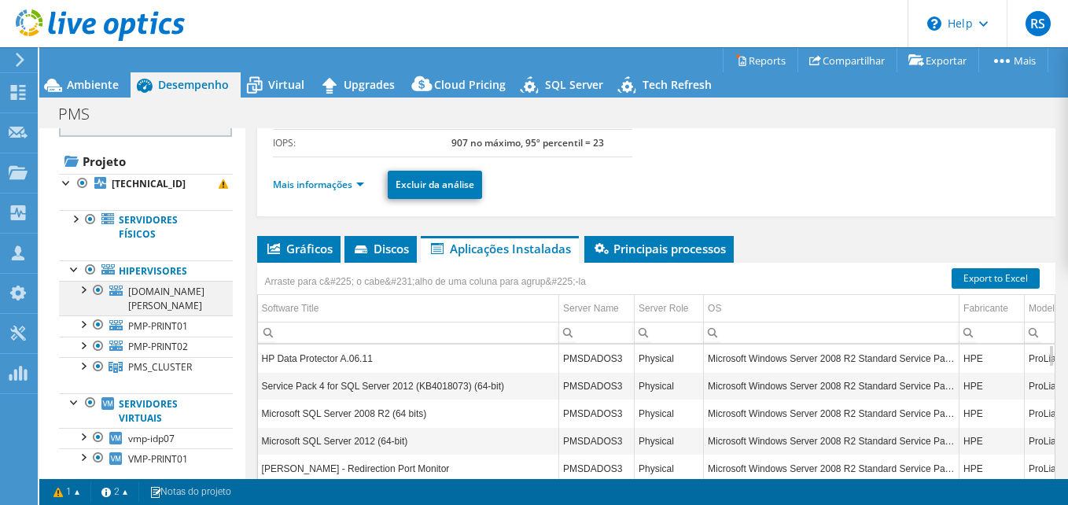
click at [97, 290] on div at bounding box center [98, 290] width 16 height 19
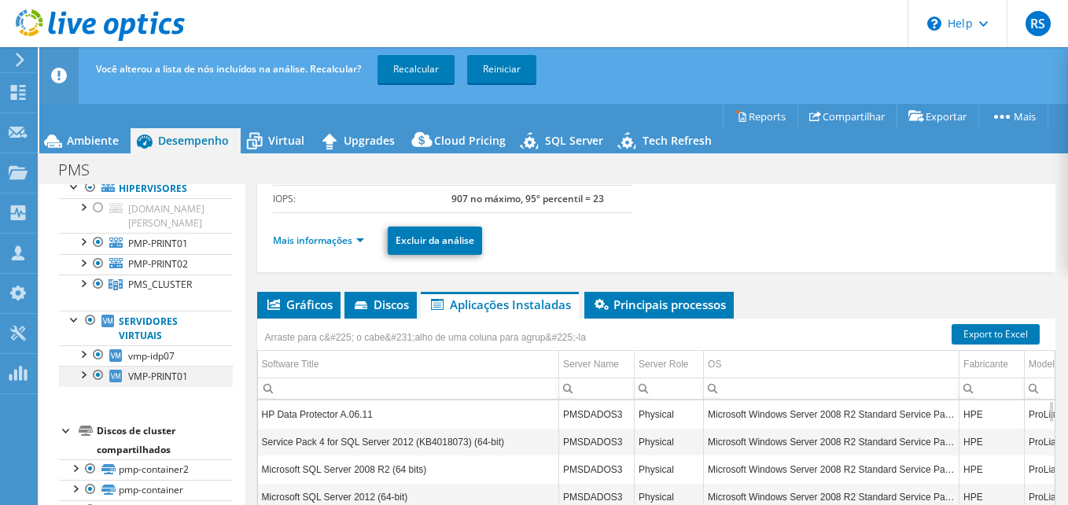
scroll to position [224, 0]
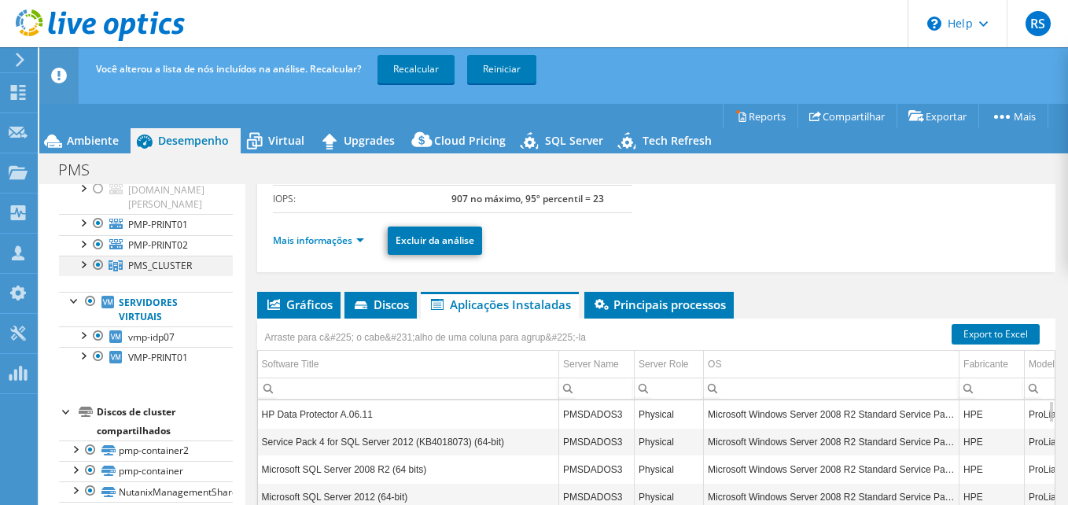
click at [83, 259] on div at bounding box center [83, 264] width 16 height 16
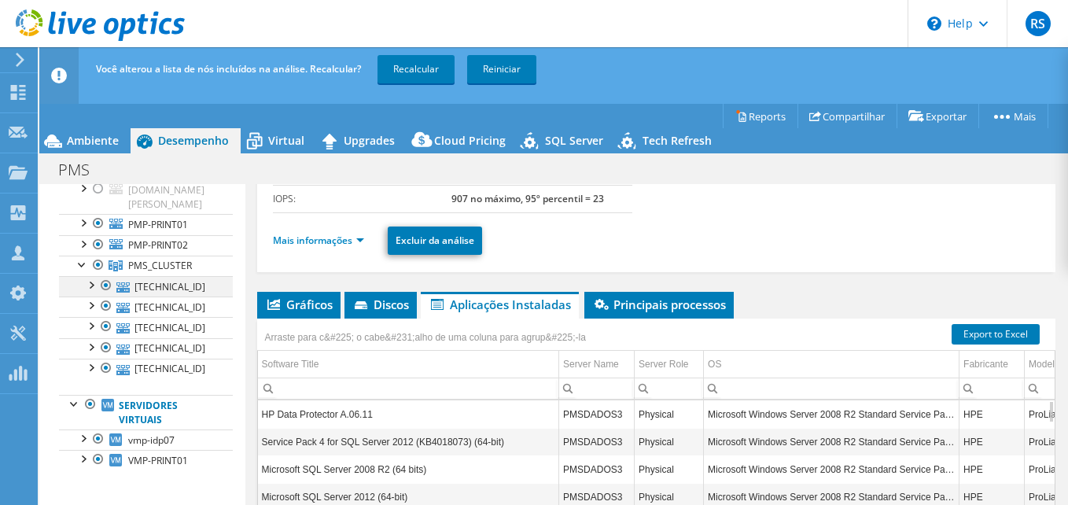
click at [90, 285] on div at bounding box center [91, 284] width 16 height 16
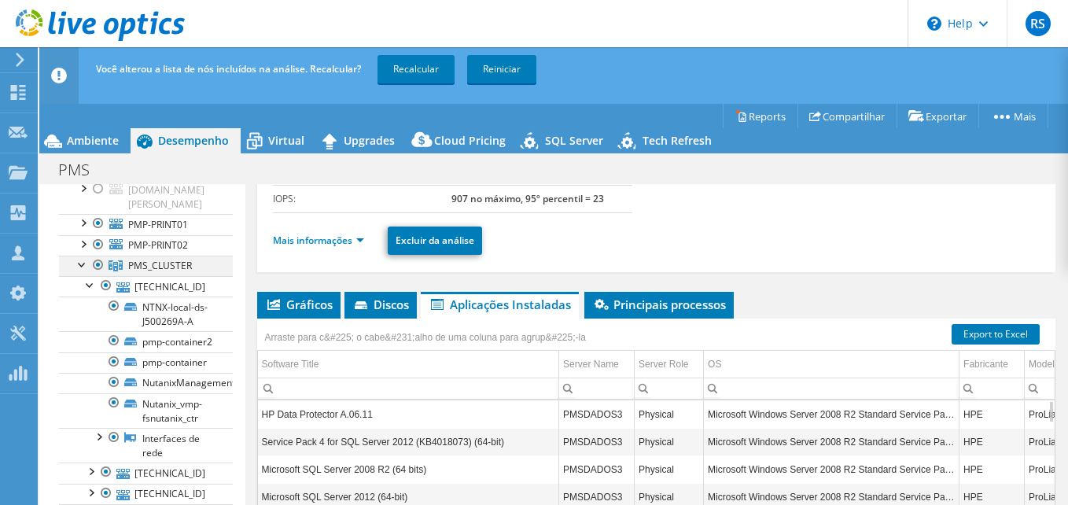
click at [79, 263] on div at bounding box center [83, 264] width 16 height 16
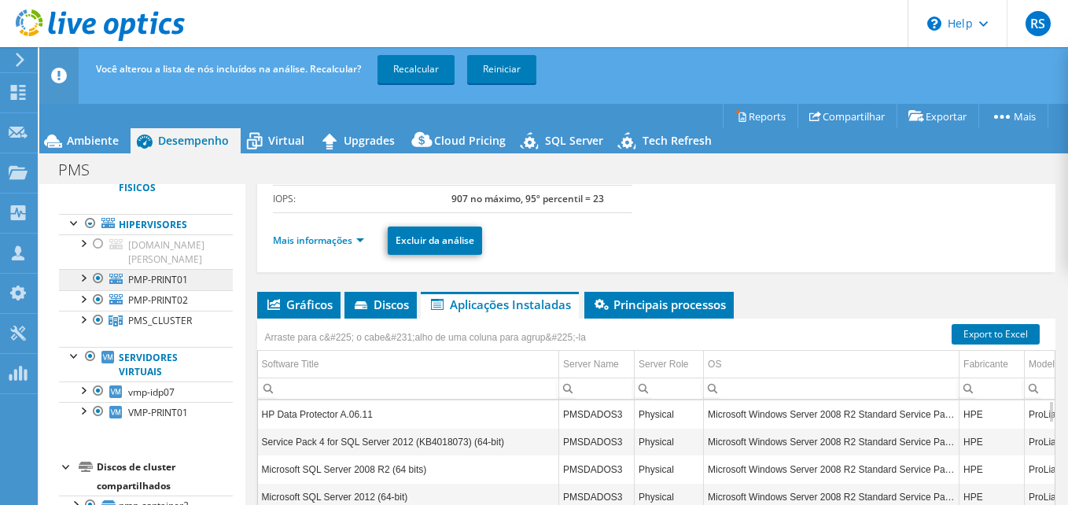
scroll to position [145, 0]
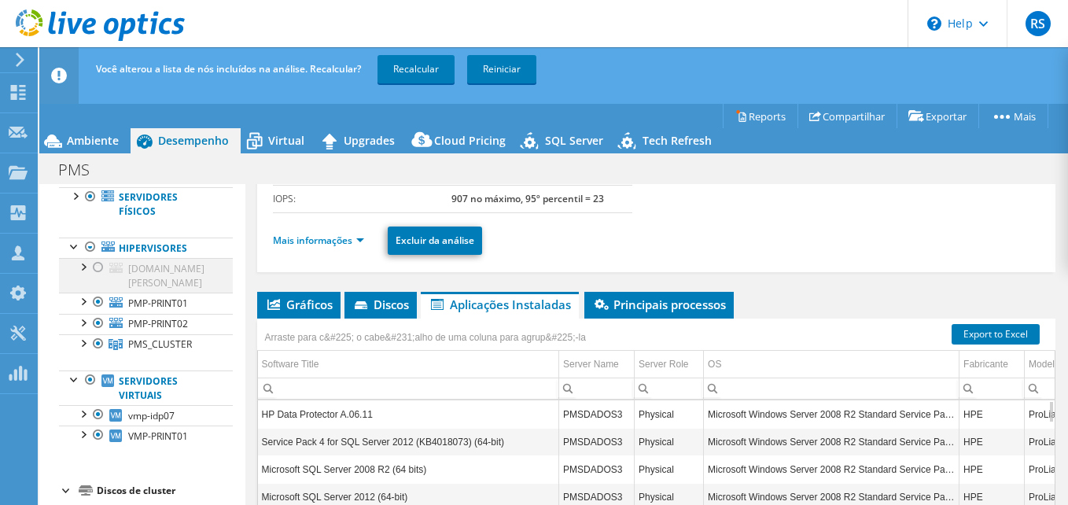
click at [97, 267] on div at bounding box center [98, 267] width 16 height 19
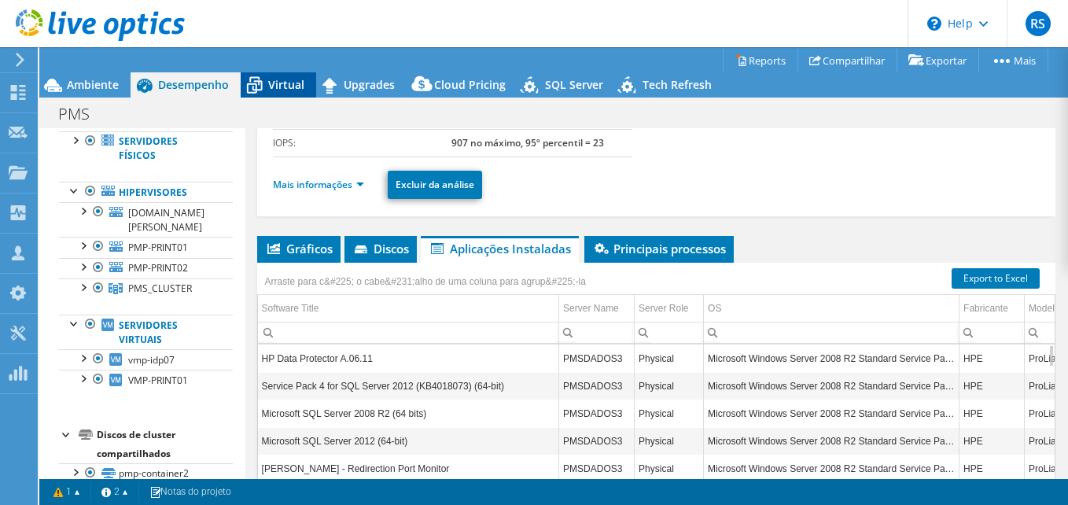
click at [286, 79] on span "Virtual" at bounding box center [286, 84] width 36 height 15
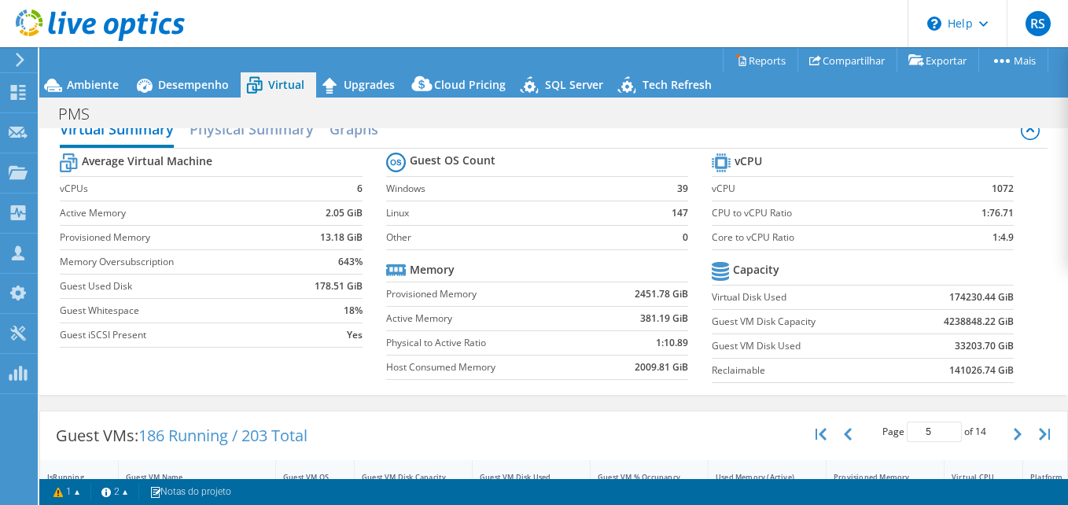
scroll to position [0, 0]
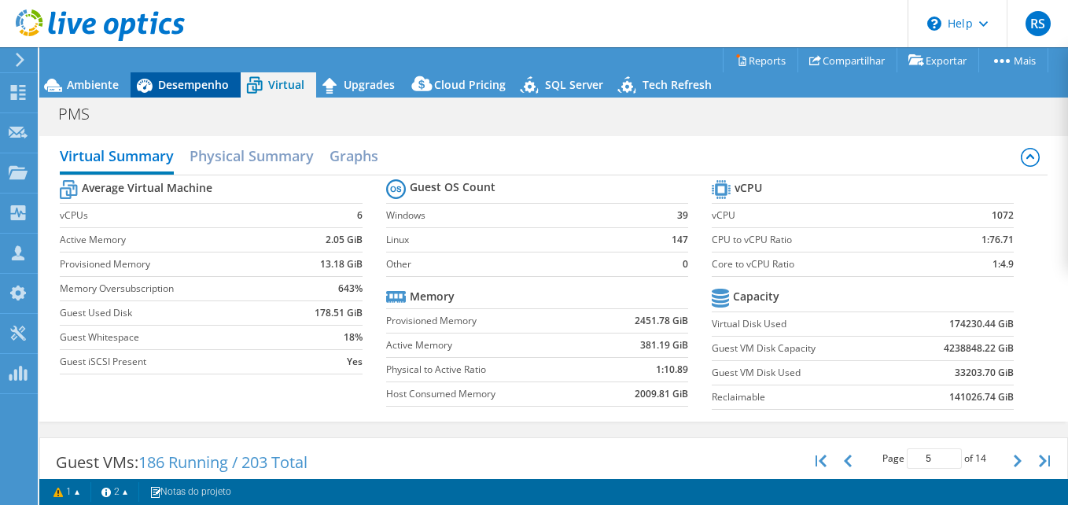
click at [178, 76] on div "Desempenho" at bounding box center [186, 84] width 110 height 25
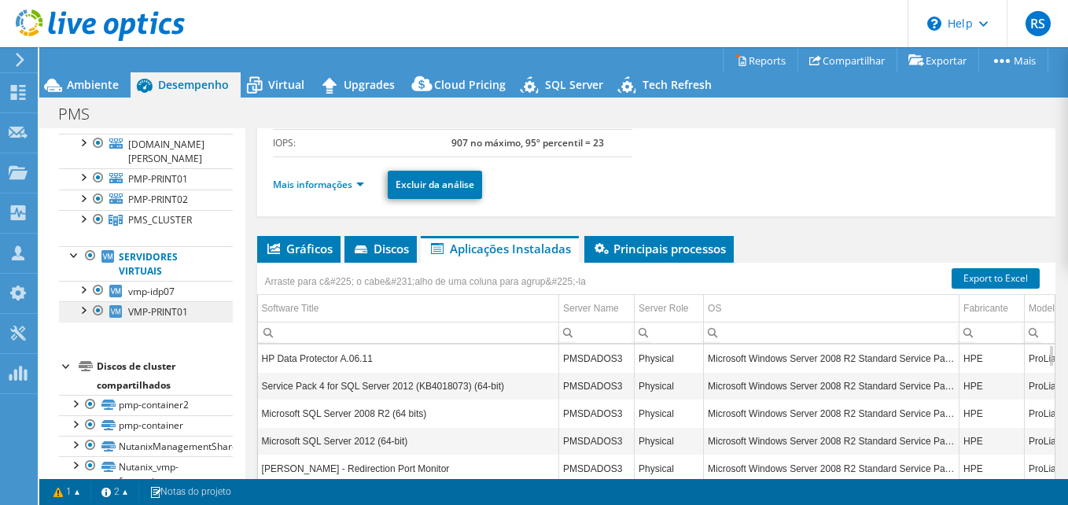
scroll to position [224, 0]
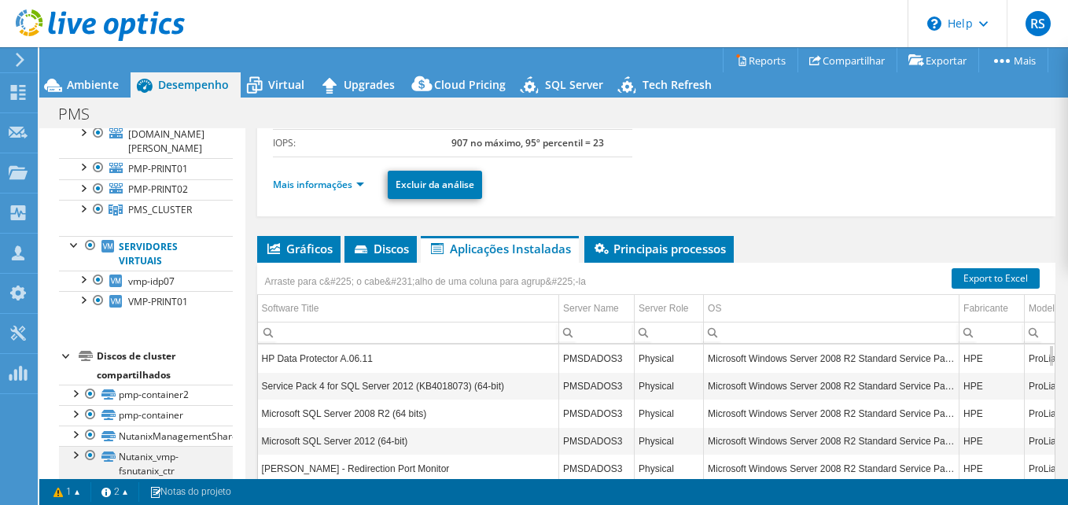
click at [87, 455] on div at bounding box center [91, 455] width 16 height 19
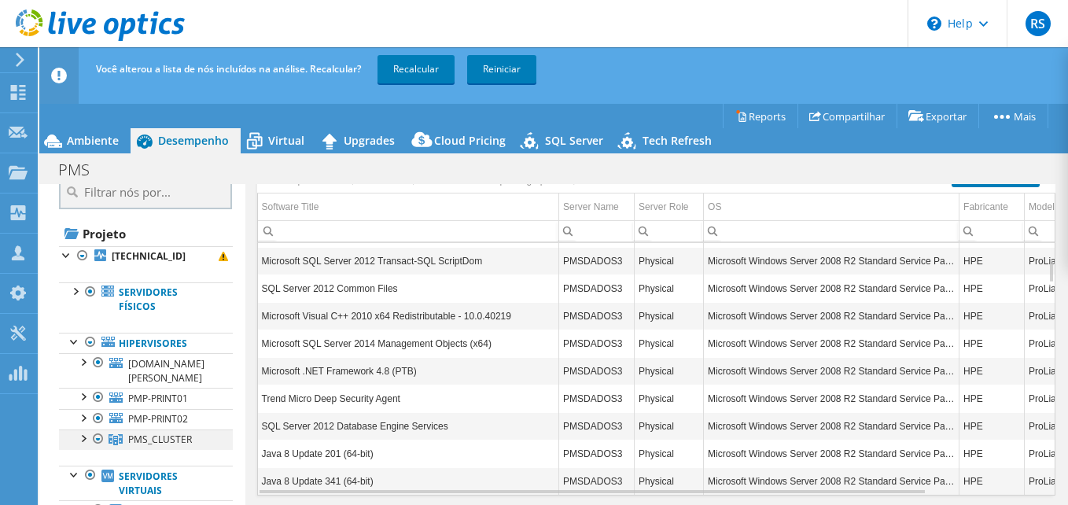
scroll to position [0, 0]
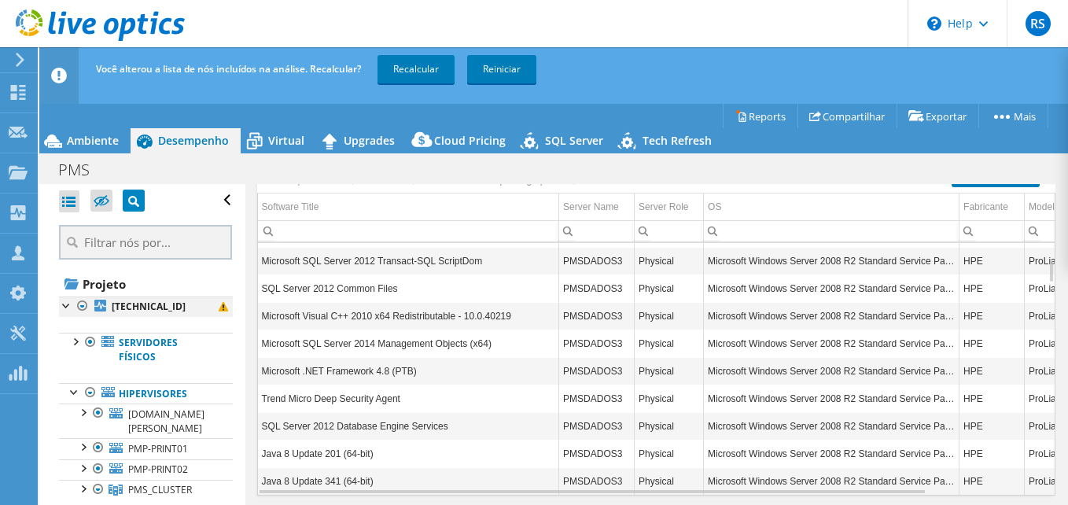
click at [64, 304] on div at bounding box center [67, 304] width 16 height 16
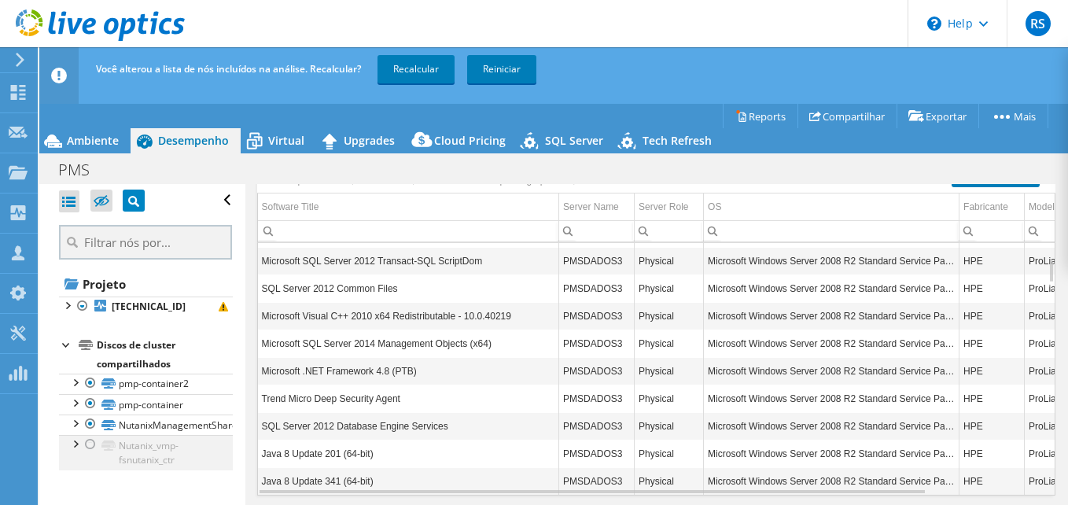
click at [90, 445] on div at bounding box center [91, 444] width 16 height 19
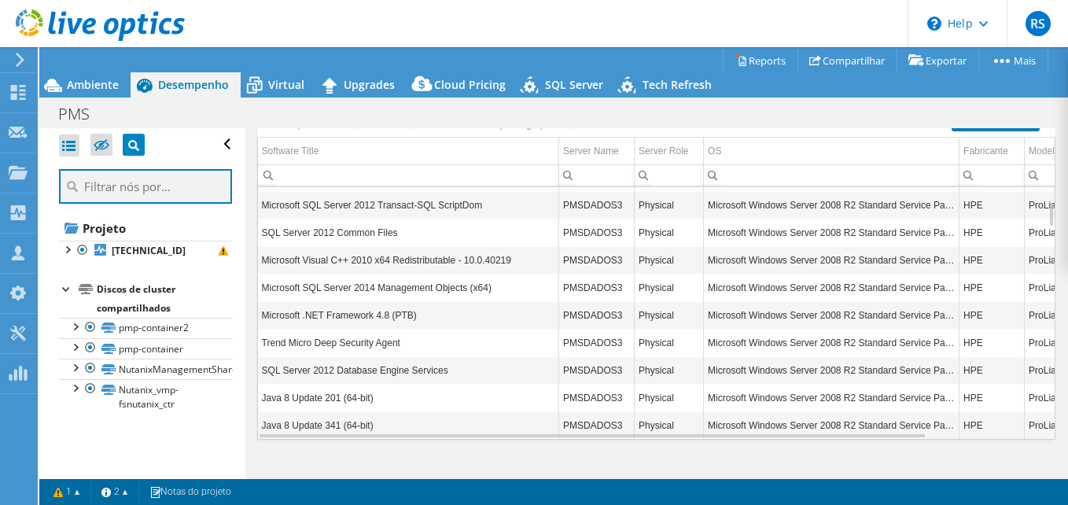
click at [128, 176] on input "text" at bounding box center [145, 186] width 173 height 35
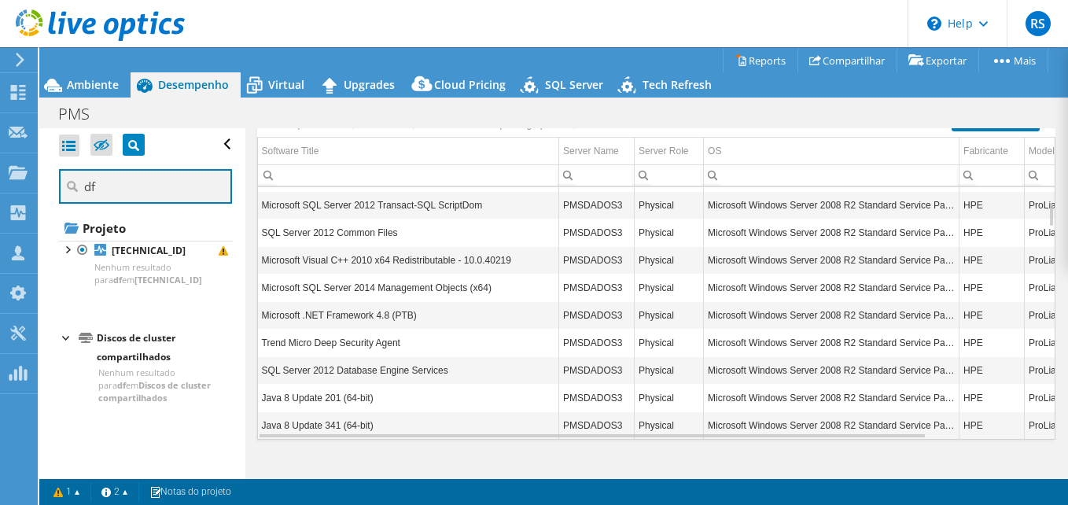
type input "d"
type input "file"
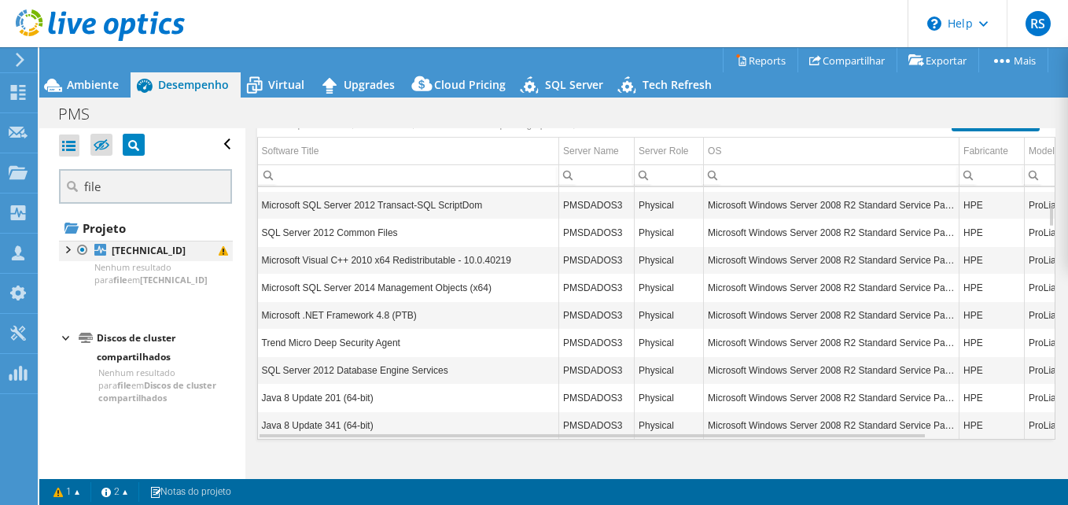
click at [67, 247] on div at bounding box center [67, 249] width 16 height 16
click at [66, 247] on div at bounding box center [67, 249] width 16 height 16
click at [97, 90] on span "Ambiente" at bounding box center [93, 84] width 52 height 15
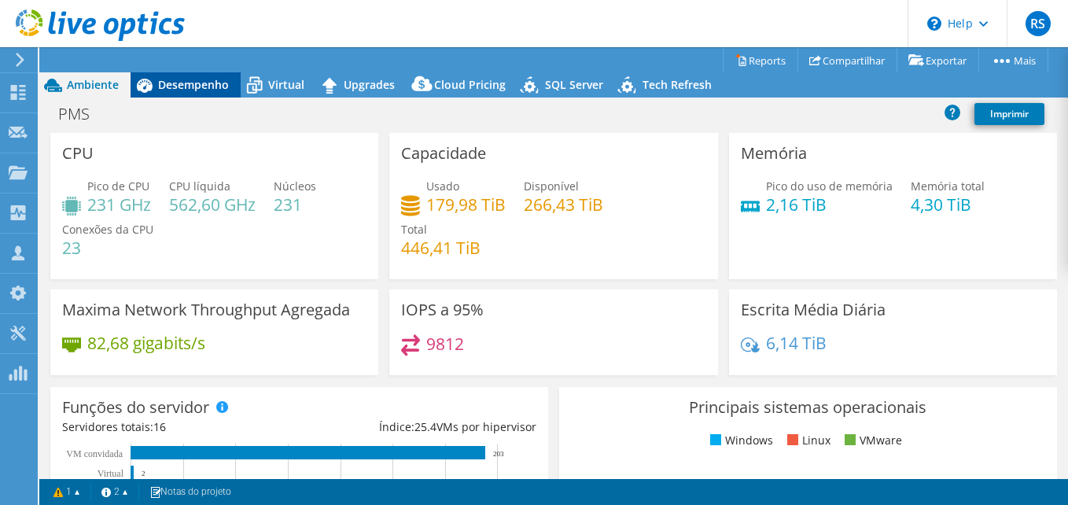
click at [168, 86] on span "Desempenho" at bounding box center [193, 84] width 71 height 15
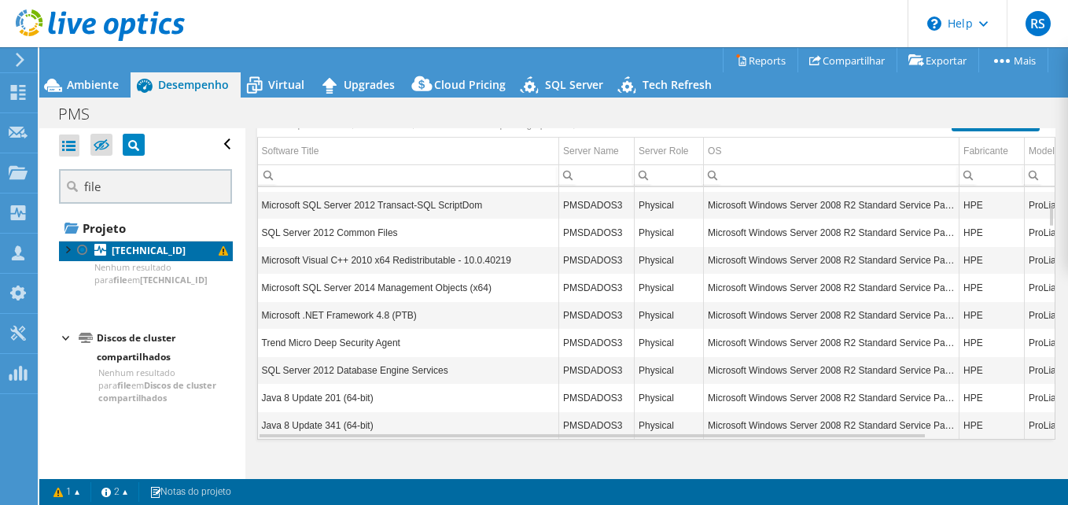
click at [219, 252] on span at bounding box center [223, 250] width 9 height 9
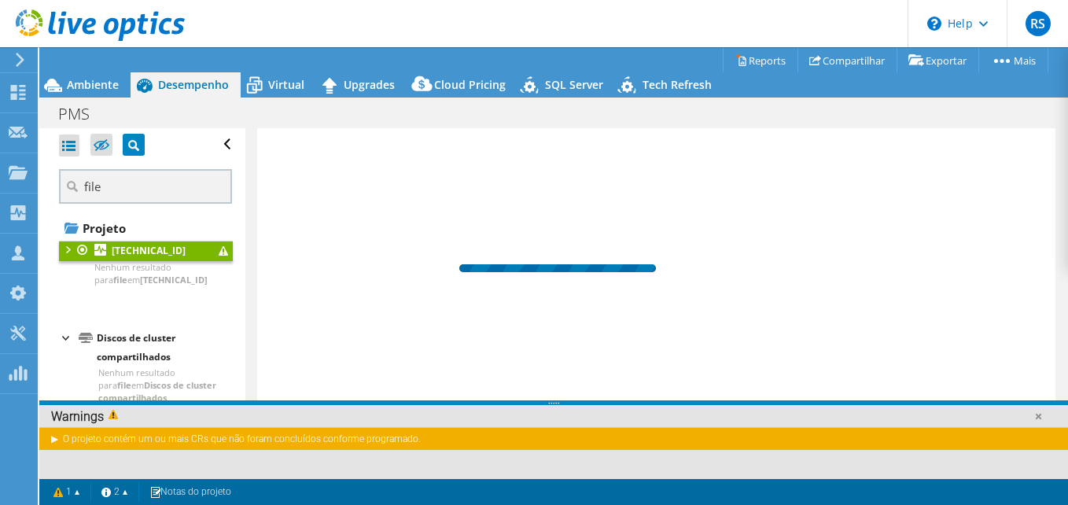
scroll to position [423, 0]
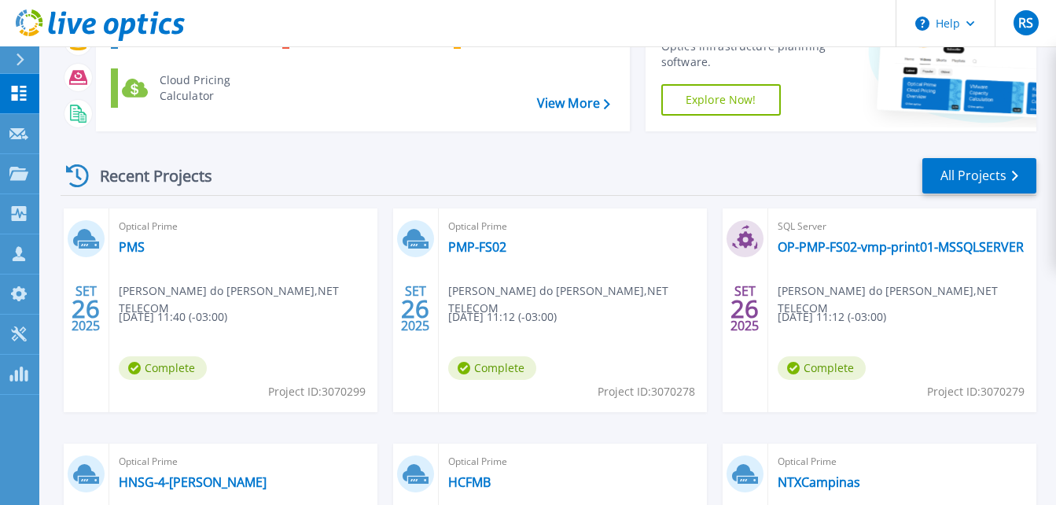
scroll to position [157, 0]
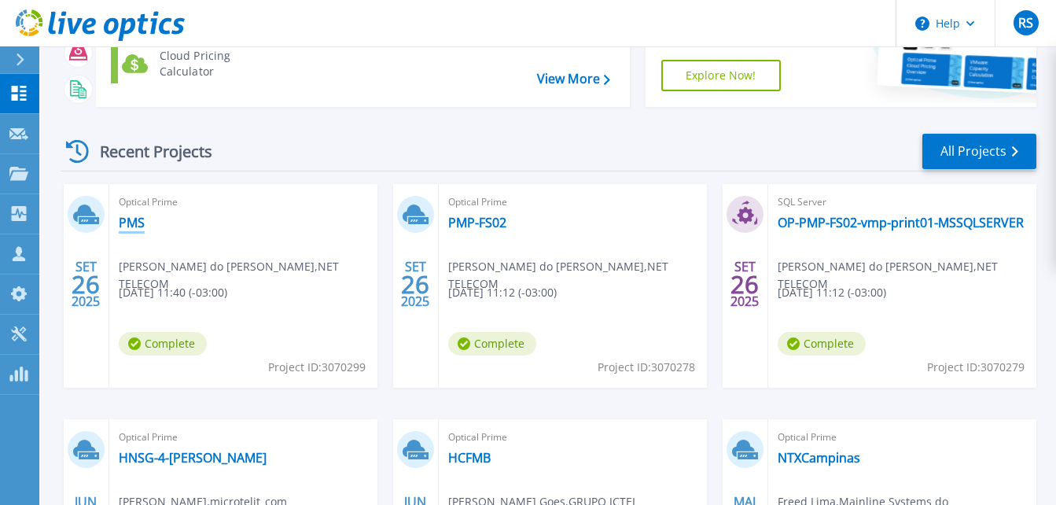
click at [133, 215] on link "PMS" at bounding box center [132, 223] width 26 height 16
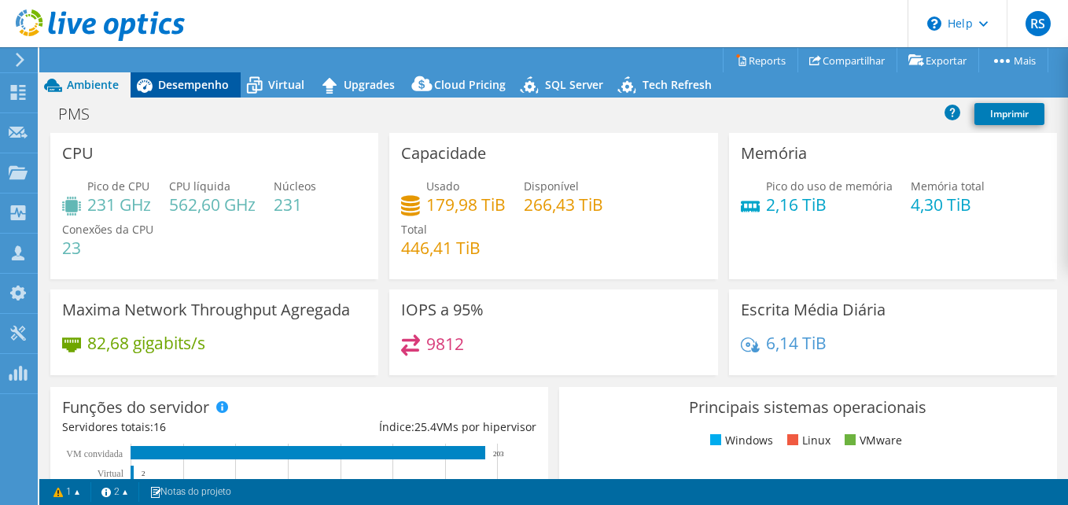
click at [186, 90] on span "Desempenho" at bounding box center [193, 84] width 71 height 15
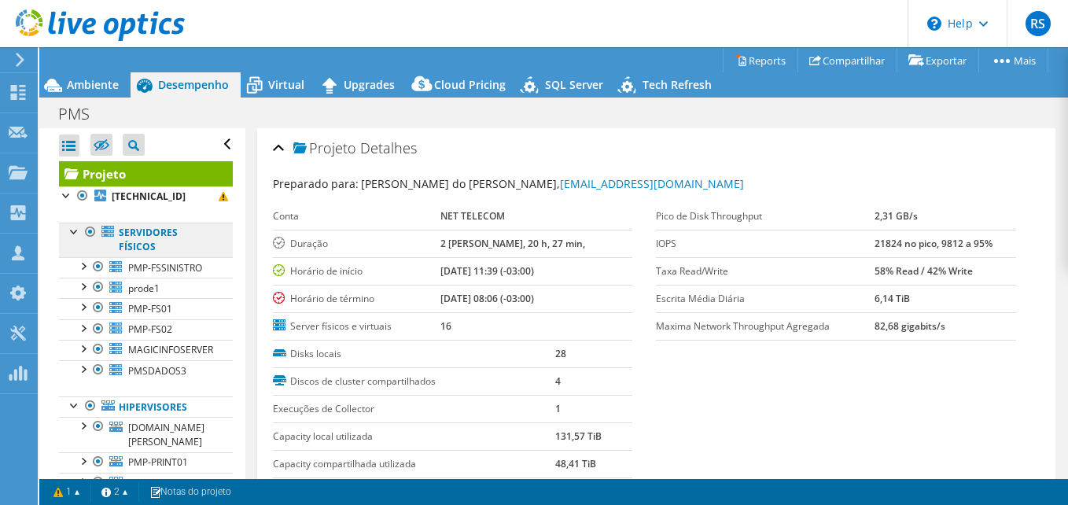
click at [74, 239] on link "Servidores físicos" at bounding box center [146, 240] width 174 height 35
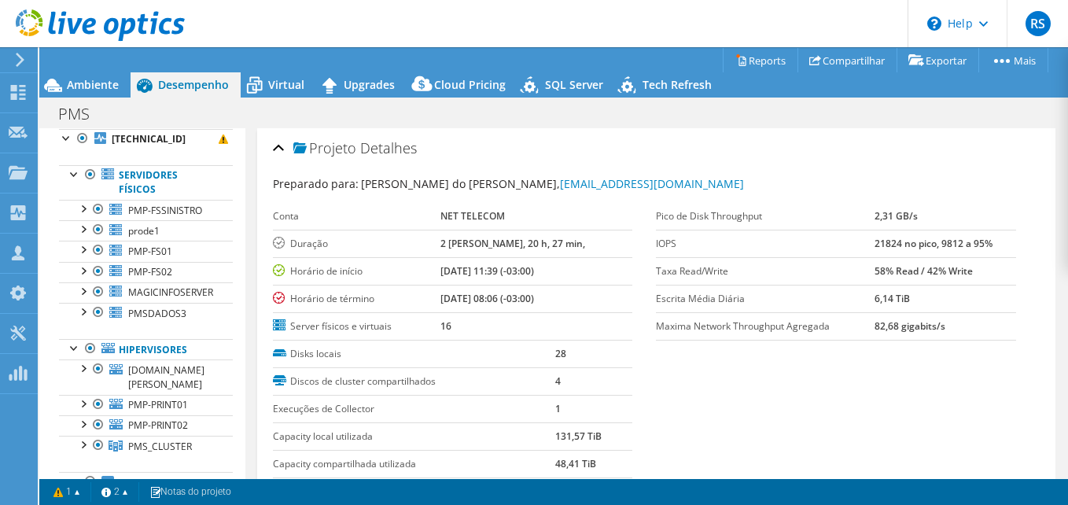
scroll to position [79, 0]
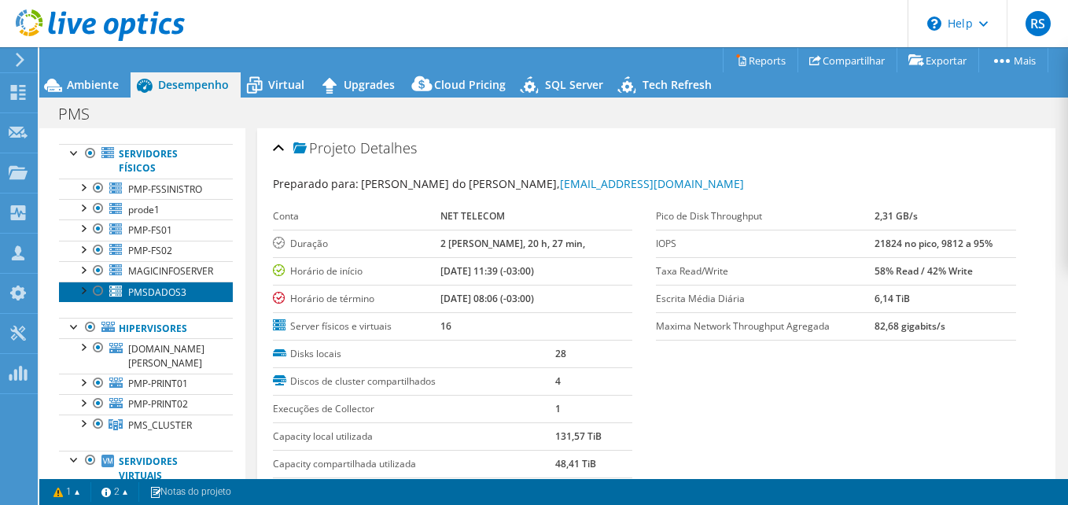
click at [167, 299] on span "PMSDADOS3" at bounding box center [157, 291] width 58 height 13
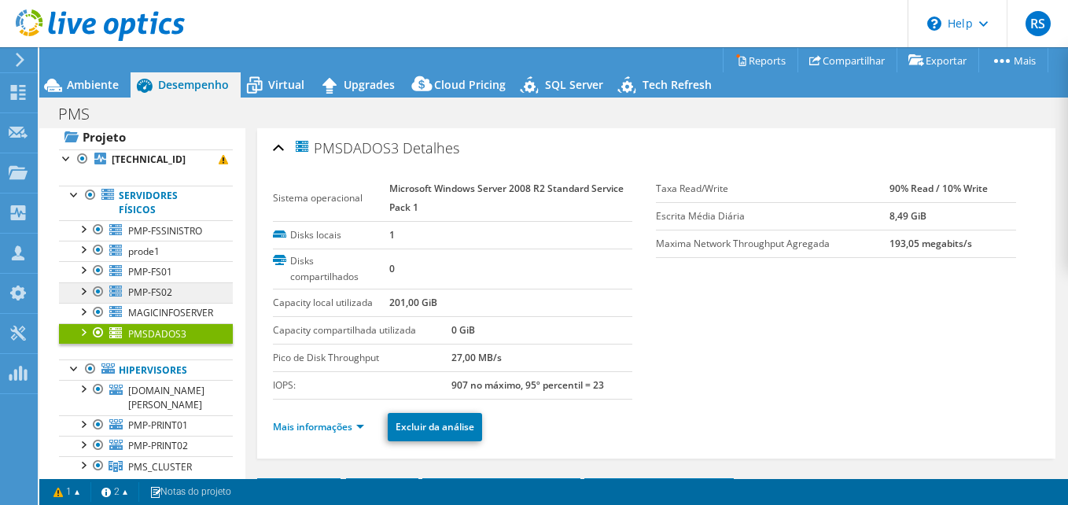
scroll to position [0, 0]
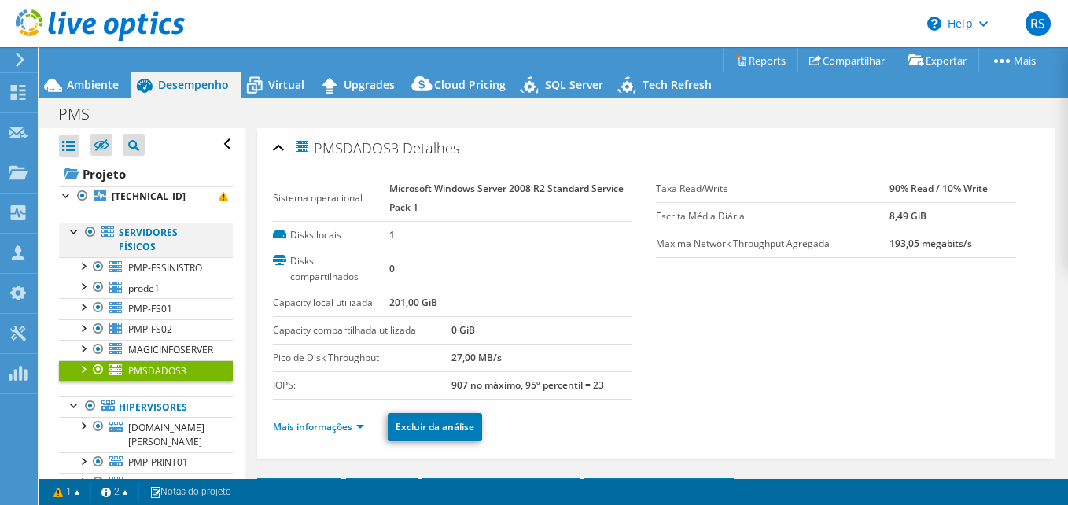
click at [71, 228] on div at bounding box center [75, 231] width 16 height 16
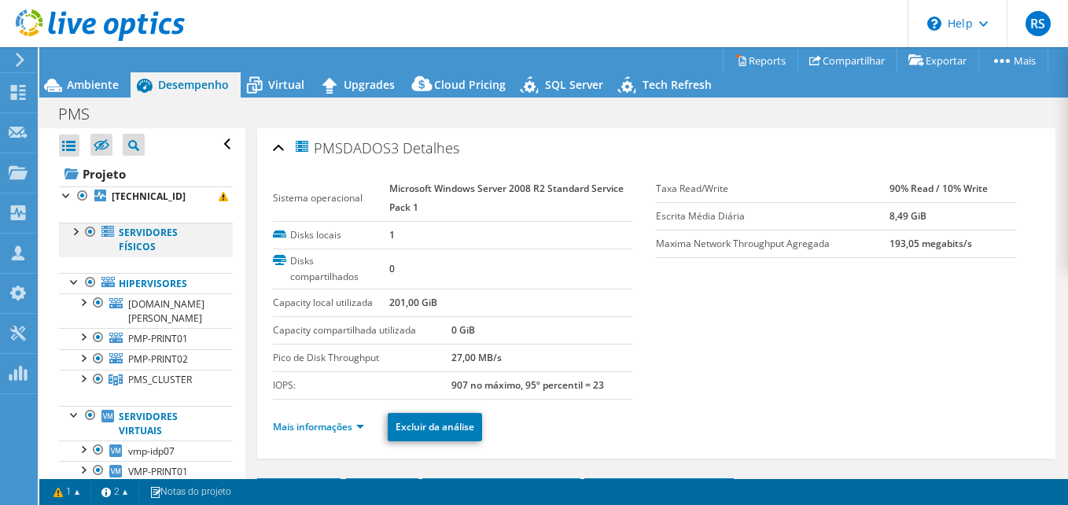
click at [91, 229] on div at bounding box center [91, 232] width 16 height 19
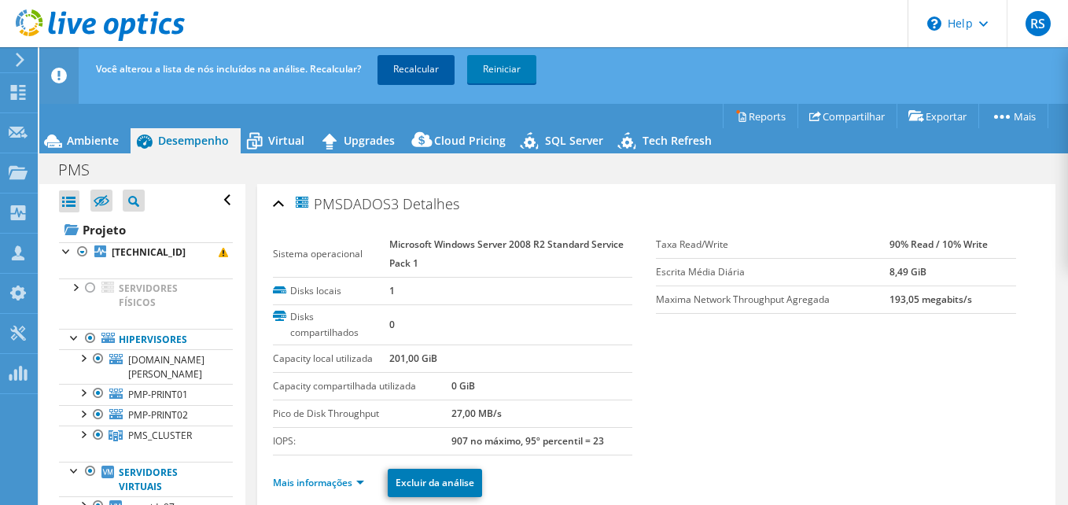
click at [414, 70] on link "Recalcular" at bounding box center [415, 69] width 77 height 28
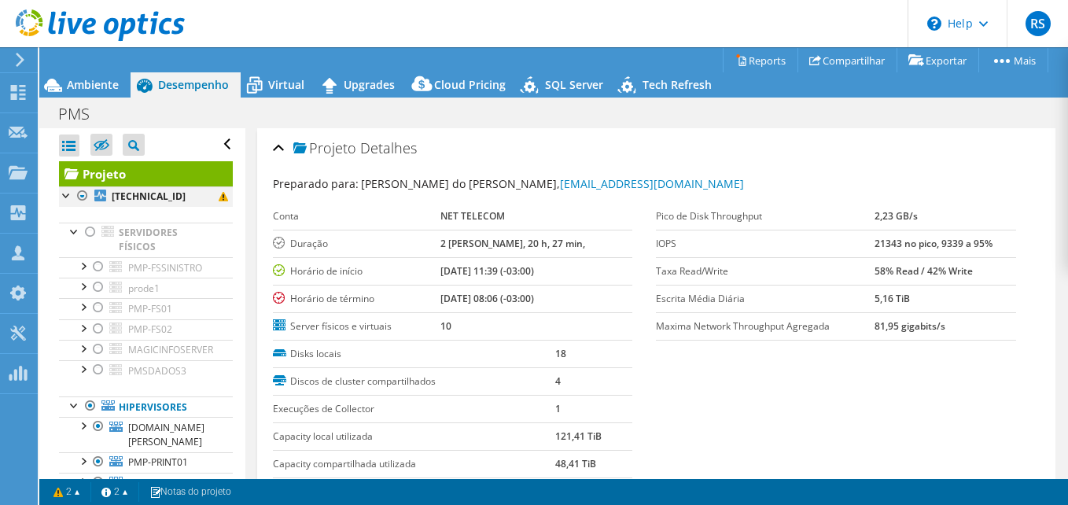
click at [67, 192] on div at bounding box center [67, 194] width 16 height 16
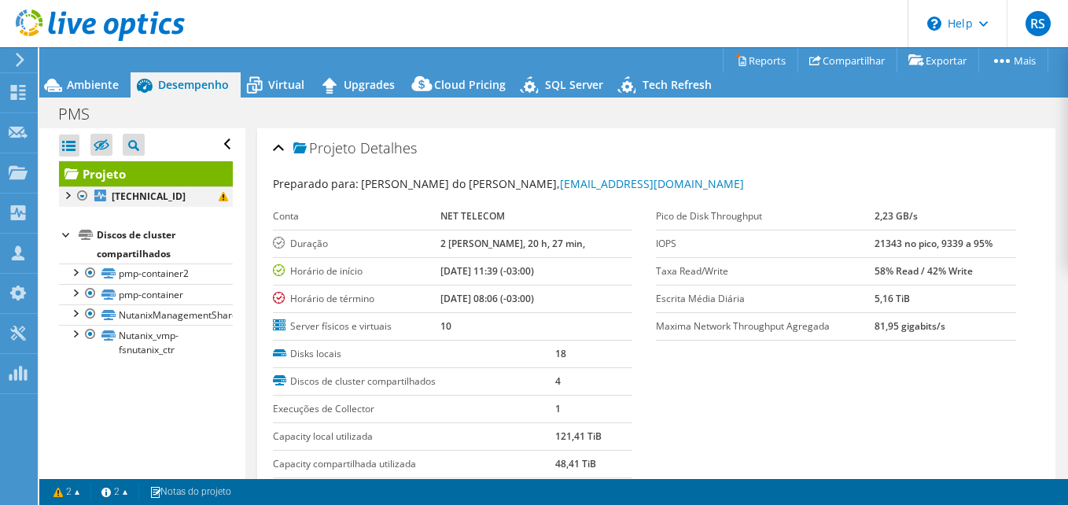
click at [67, 192] on div at bounding box center [67, 194] width 16 height 16
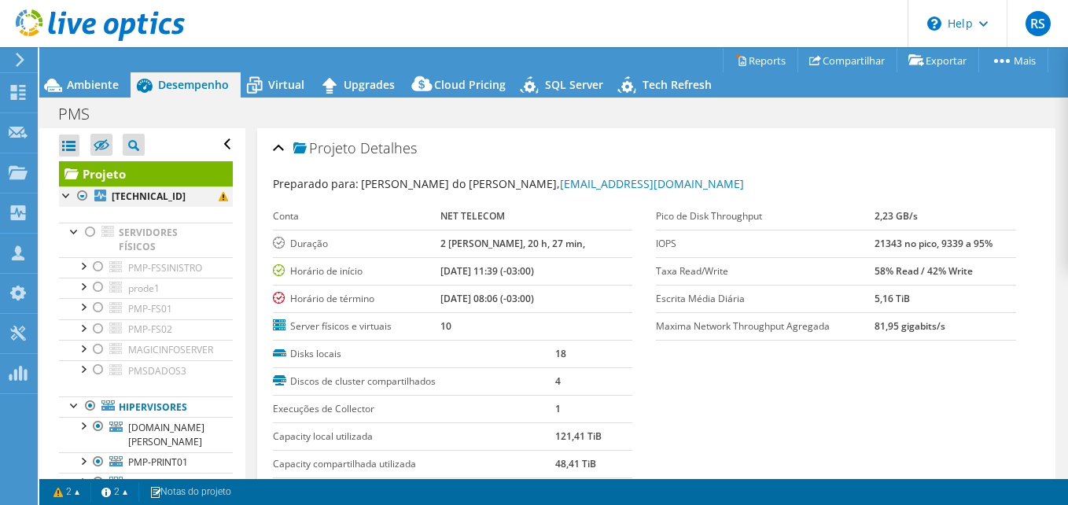
click at [64, 190] on div at bounding box center [67, 194] width 16 height 16
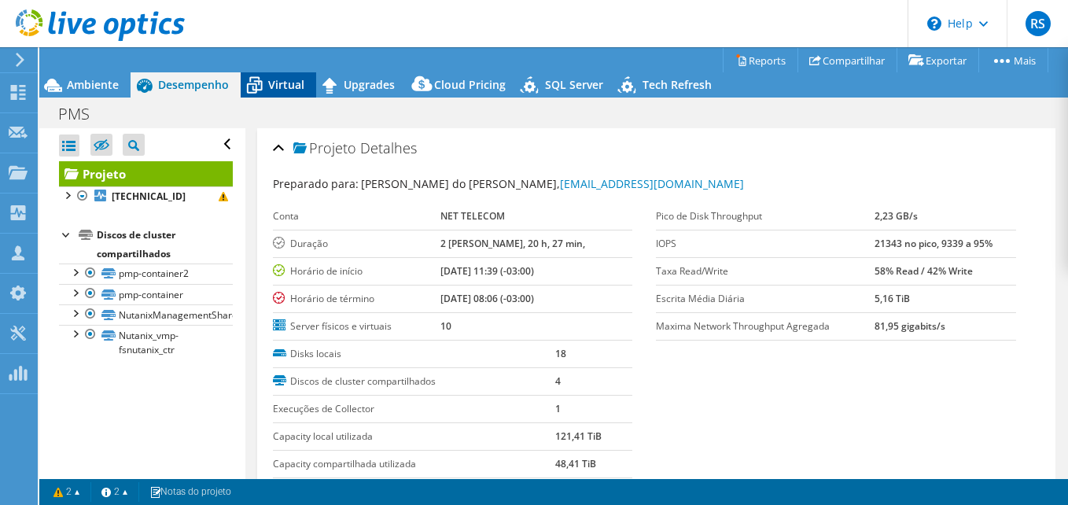
click at [292, 76] on div "Virtual" at bounding box center [278, 84] width 75 height 25
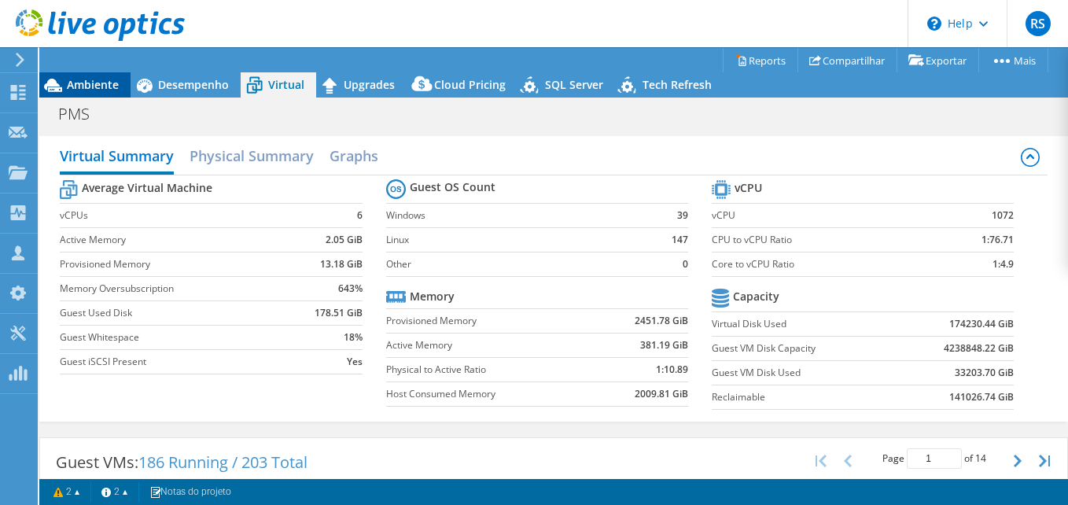
click at [107, 74] on div "Ambiente" at bounding box center [84, 84] width 91 height 25
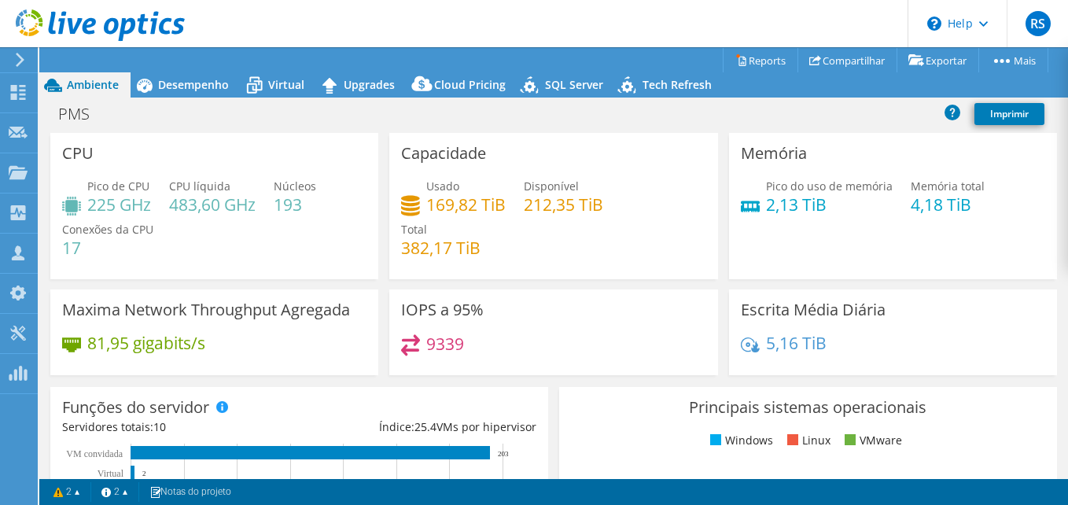
click at [97, 18] on icon at bounding box center [100, 25] width 169 height 32
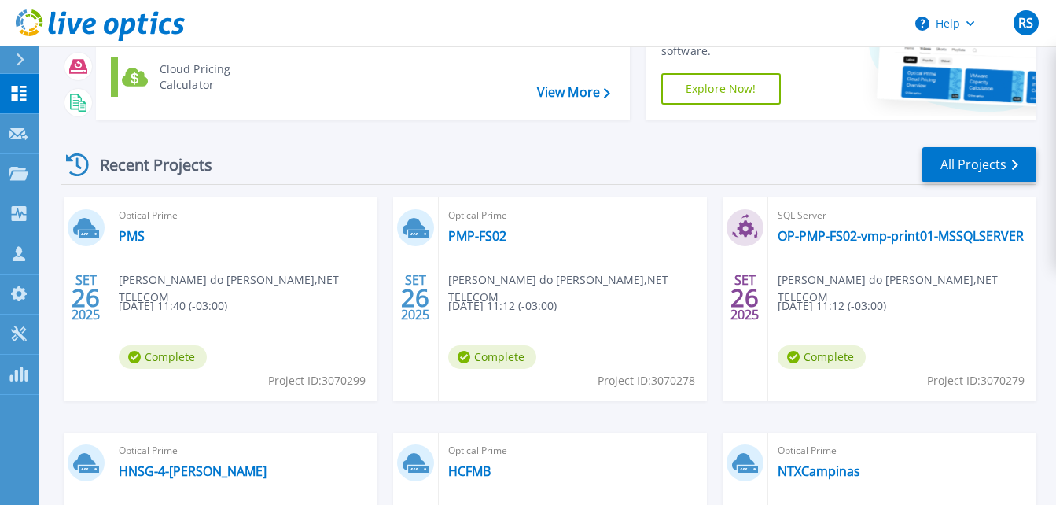
scroll to position [157, 0]
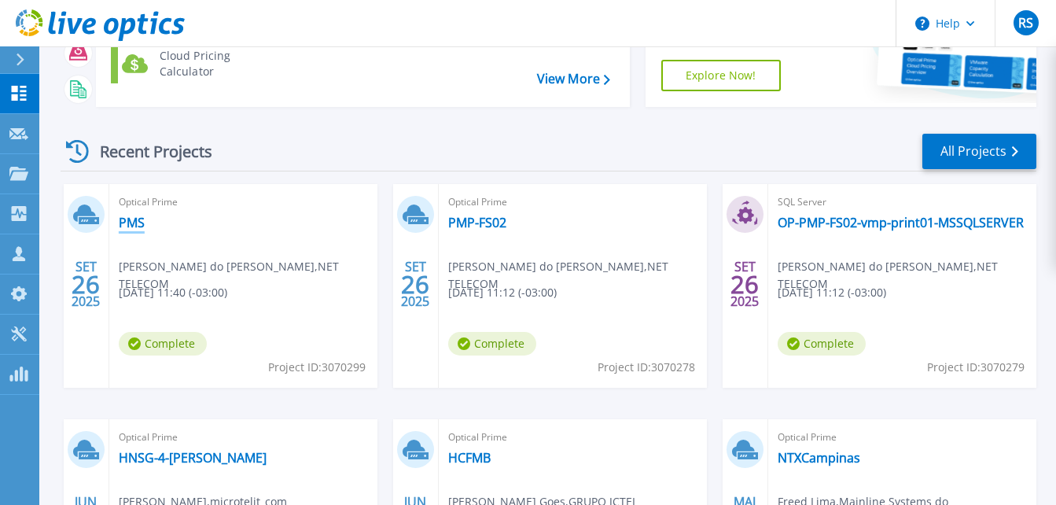
click at [134, 226] on link "PMS" at bounding box center [132, 223] width 26 height 16
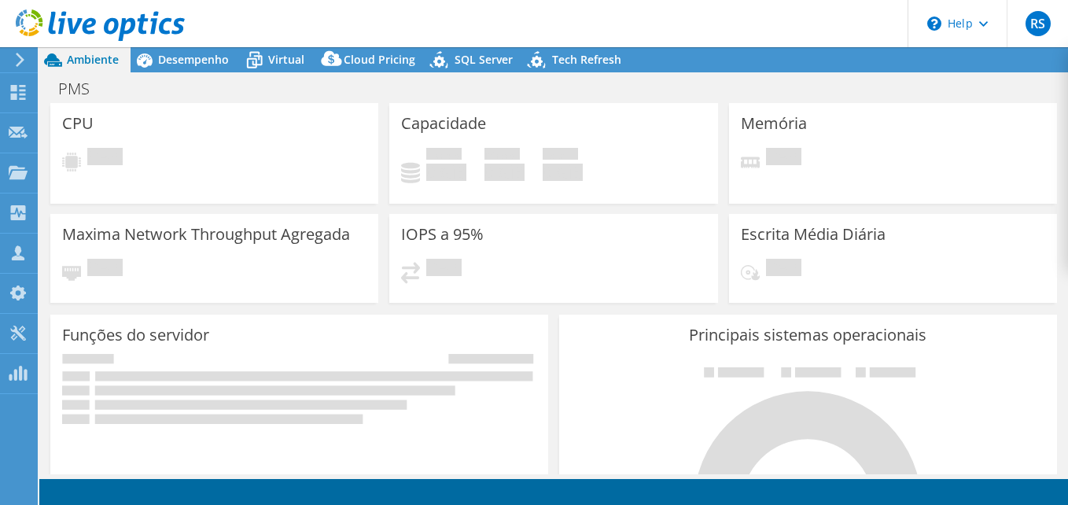
select select "USD"
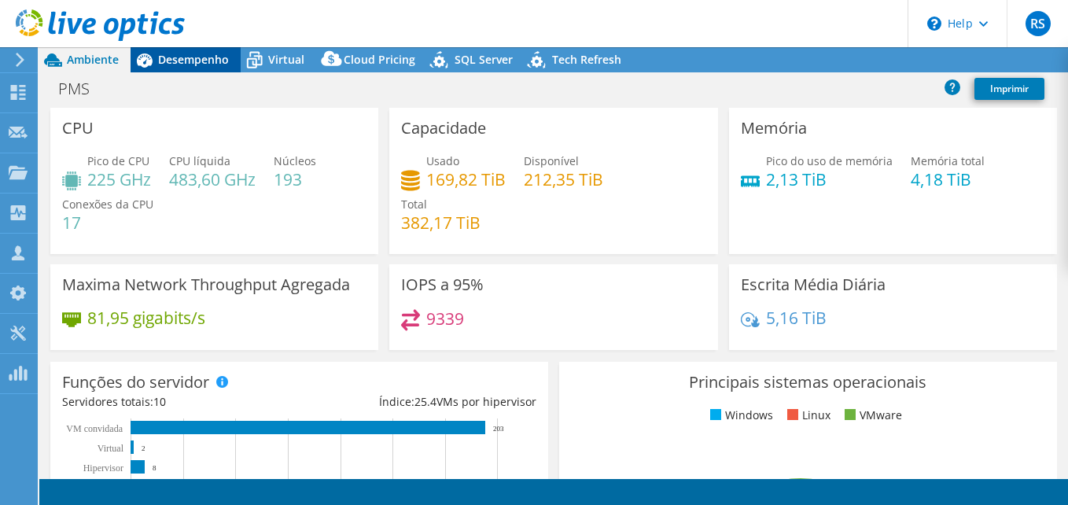
click at [197, 56] on span "Desempenho" at bounding box center [193, 59] width 71 height 15
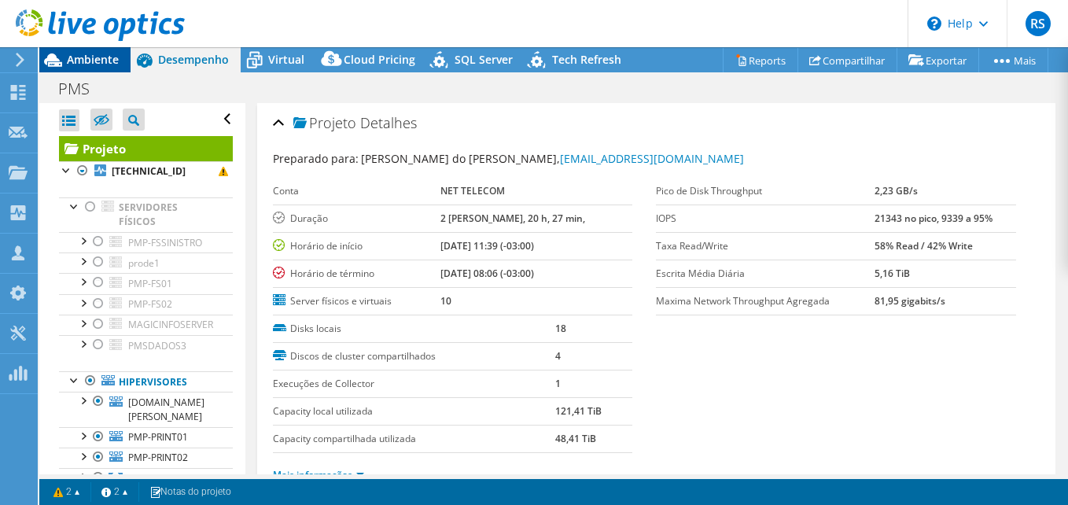
click at [89, 55] on span "Ambiente" at bounding box center [93, 59] width 52 height 15
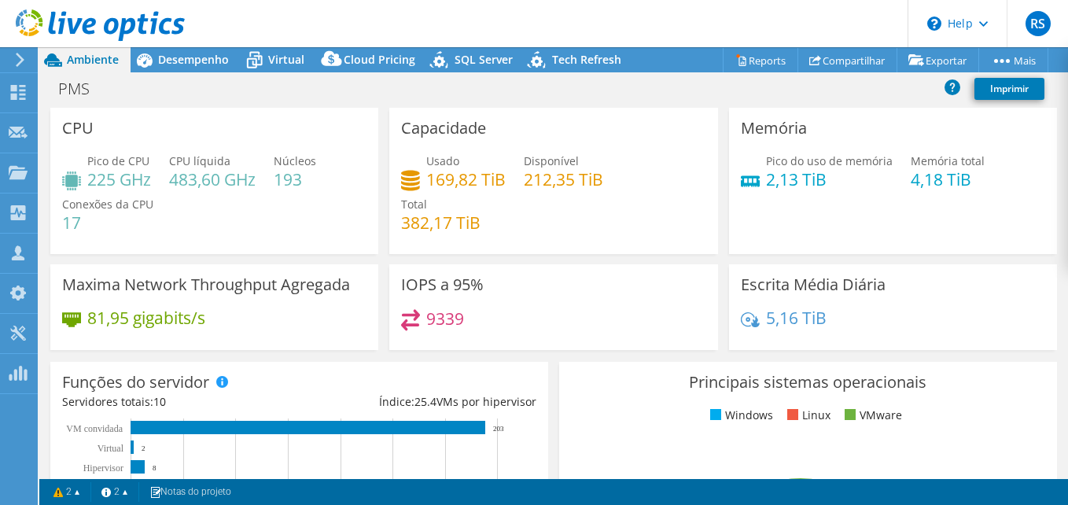
click at [95, 21] on use at bounding box center [100, 24] width 169 height 31
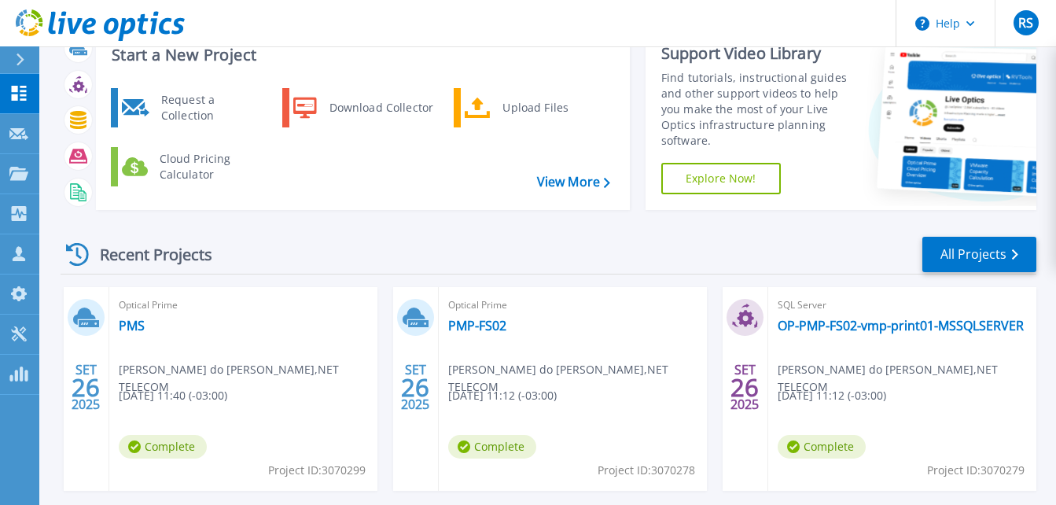
scroll to position [79, 0]
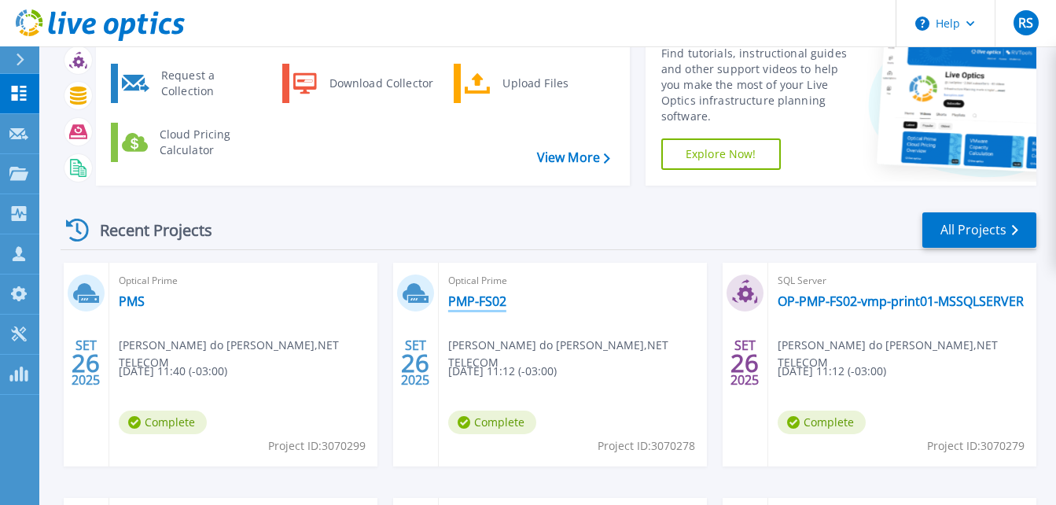
click at [464, 296] on link "PMP-FS02" at bounding box center [477, 301] width 58 height 16
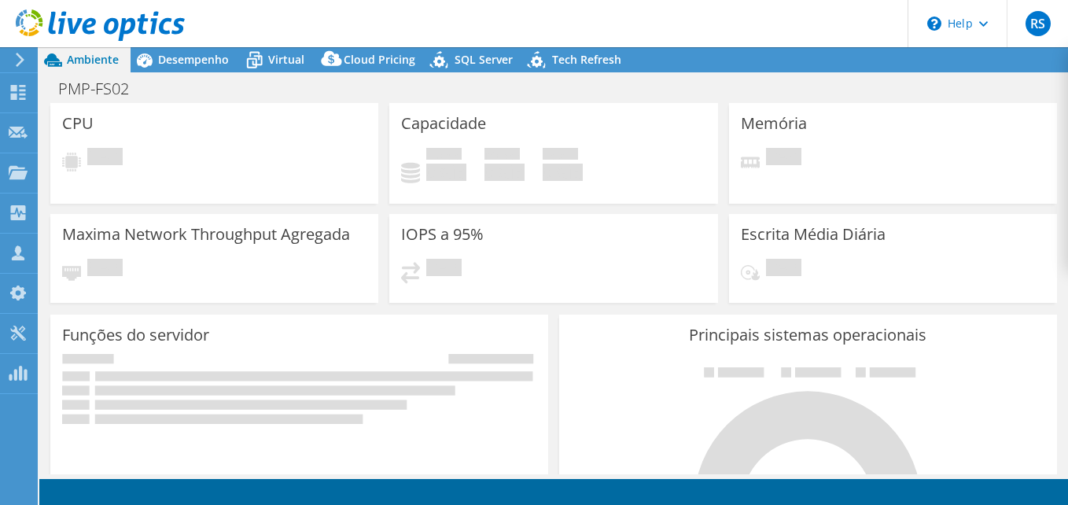
select select "USD"
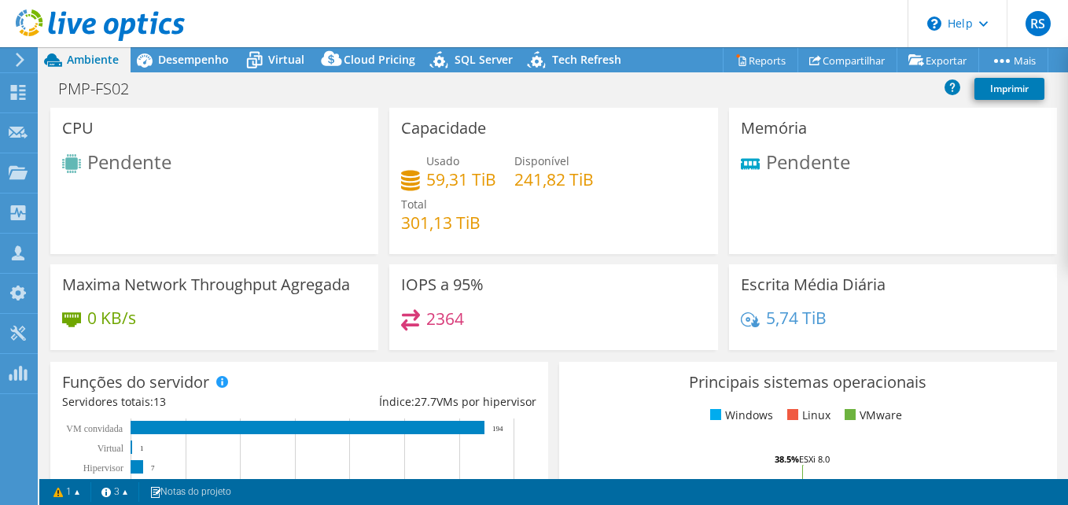
click at [20, 58] on icon at bounding box center [20, 60] width 12 height 14
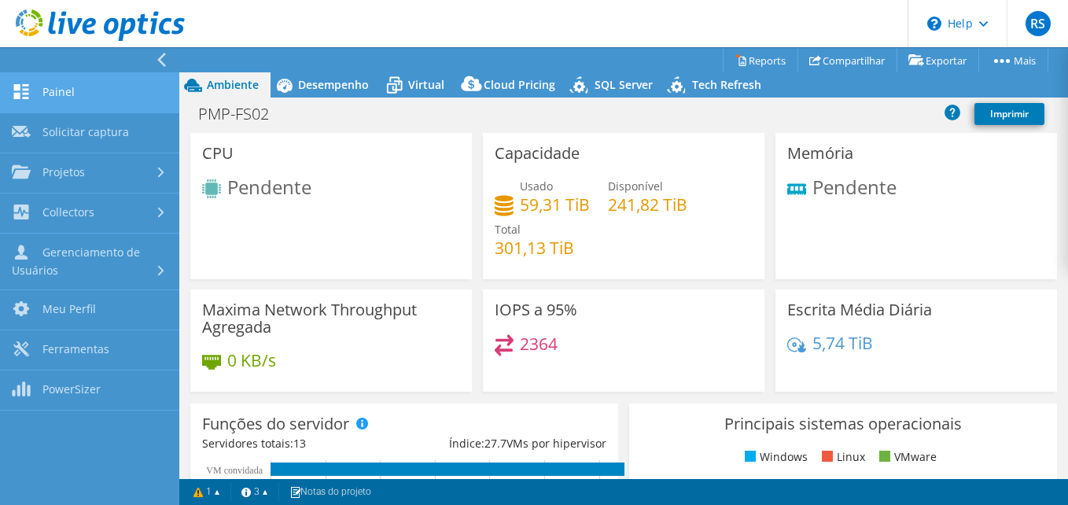
click at [64, 88] on link "Painel" at bounding box center [89, 93] width 179 height 40
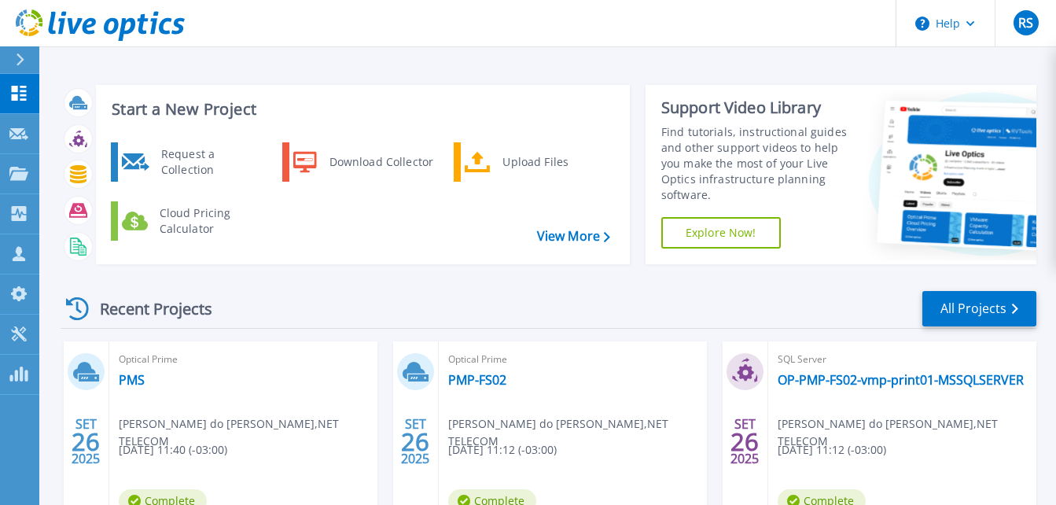
click at [135, 390] on div "Optical Prime PMS [PERSON_NAME] do [PERSON_NAME] , NET TELECOM [DATE] 11:40 (-0…" at bounding box center [243, 443] width 268 height 204
click at [134, 381] on link "PMS" at bounding box center [132, 380] width 26 height 16
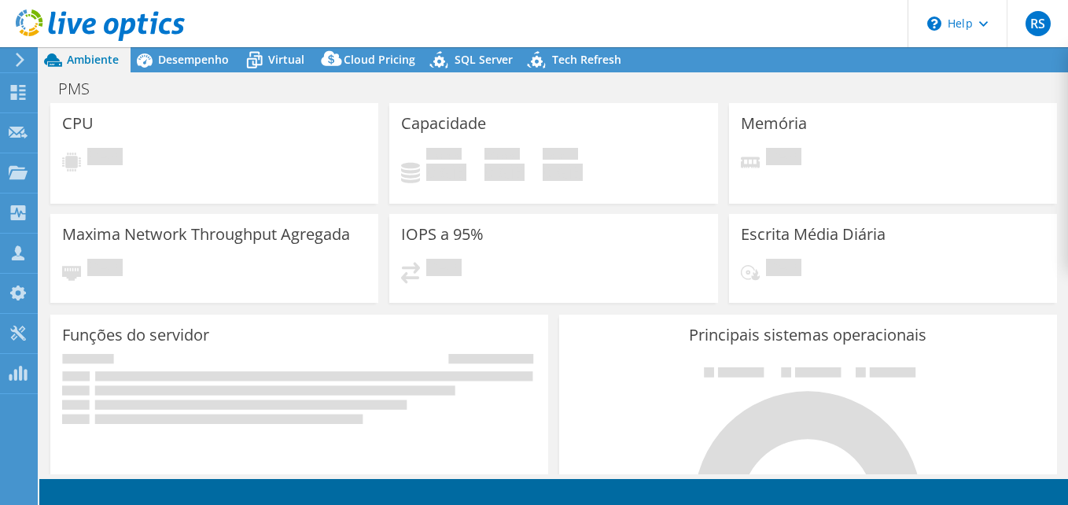
select select "USD"
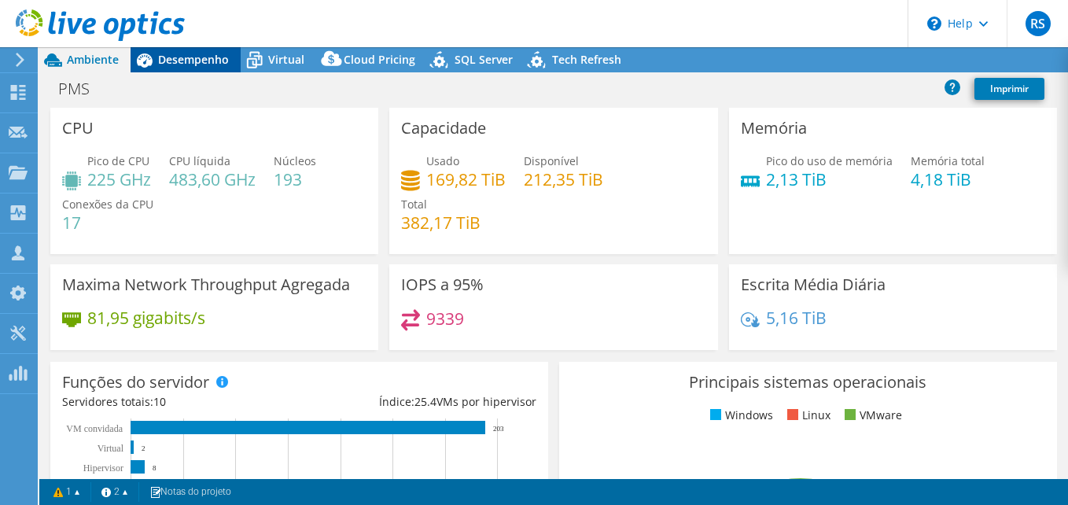
click at [189, 55] on span "Desempenho" at bounding box center [193, 59] width 71 height 15
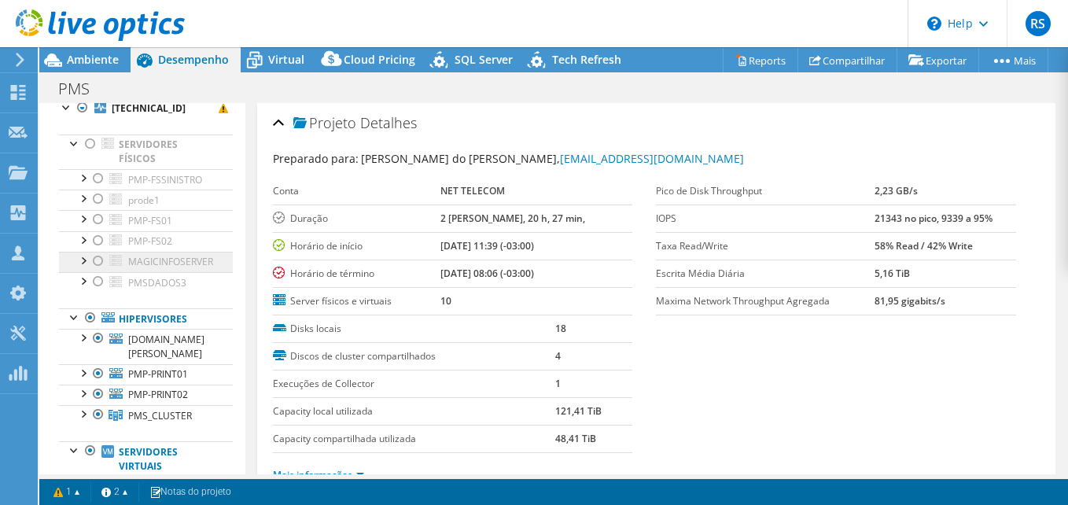
scroll to position [79, 0]
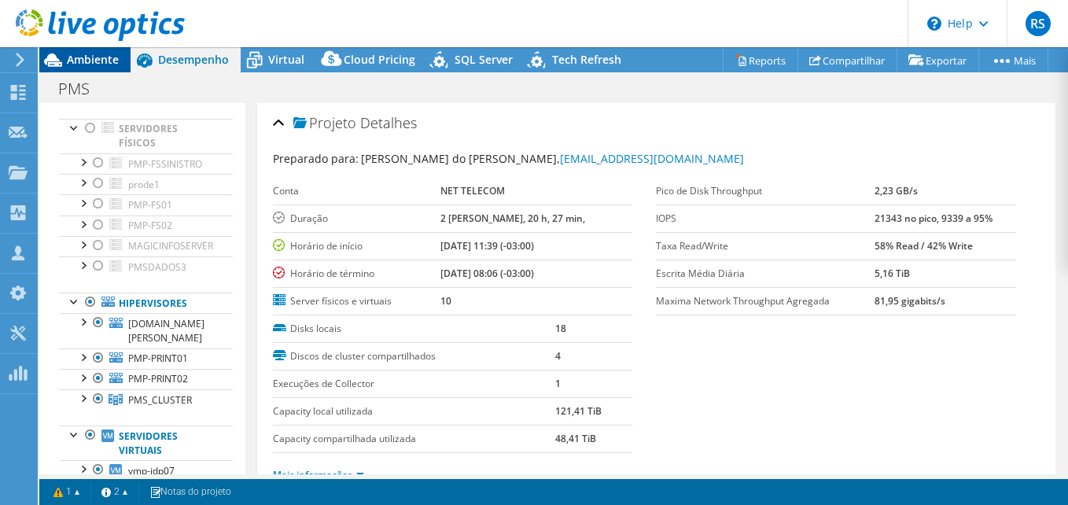
click at [71, 59] on span "Ambiente" at bounding box center [93, 59] width 52 height 15
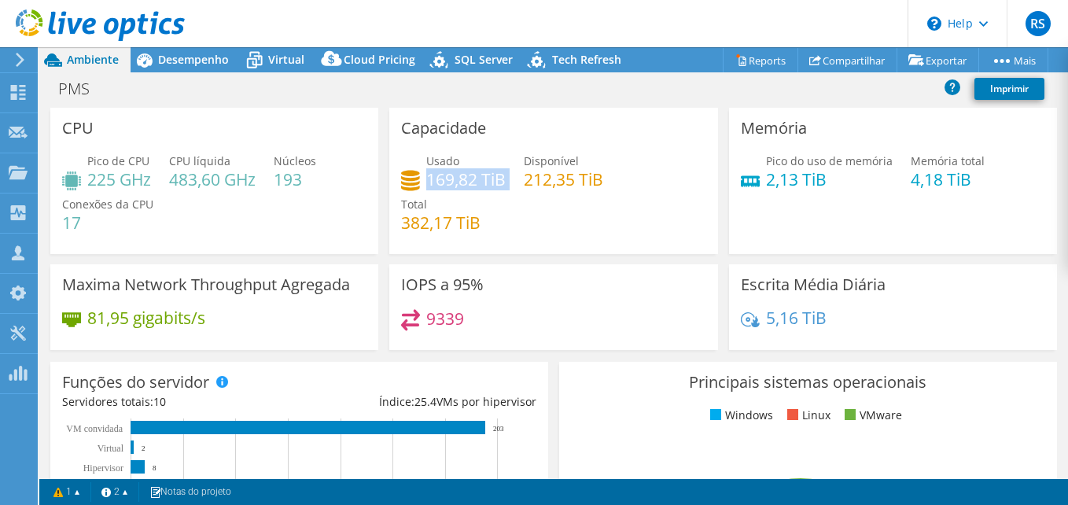
drag, startPoint x: 506, startPoint y: 180, endPoint x: 423, endPoint y: 185, distance: 82.7
click at [424, 184] on div "Usado 169,82 TiB Disponível 212,35 TiB Total 382,17 TiB" at bounding box center [553, 200] width 304 height 94
drag, startPoint x: 829, startPoint y: 318, endPoint x: 749, endPoint y: 323, distance: 80.3
click at [749, 323] on div "5,16 TiB" at bounding box center [893, 325] width 304 height 33
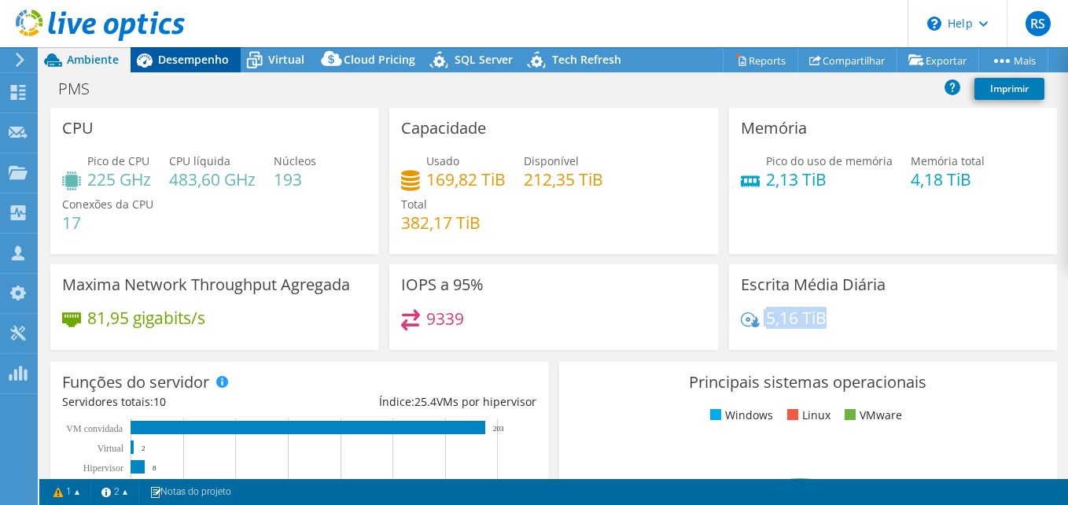
click at [173, 57] on span "Desempenho" at bounding box center [193, 59] width 71 height 15
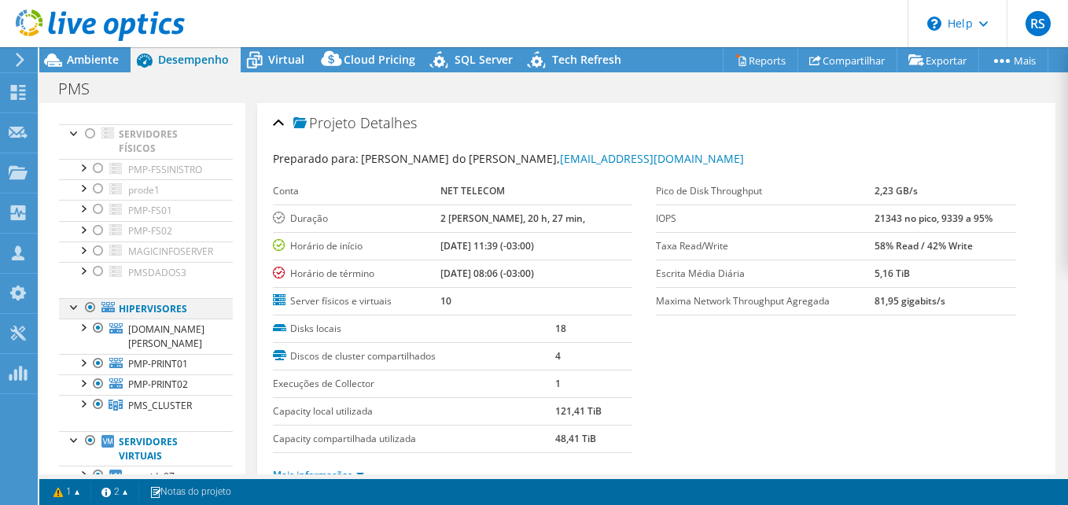
scroll to position [72, 0]
click at [72, 315] on div at bounding box center [75, 308] width 16 height 16
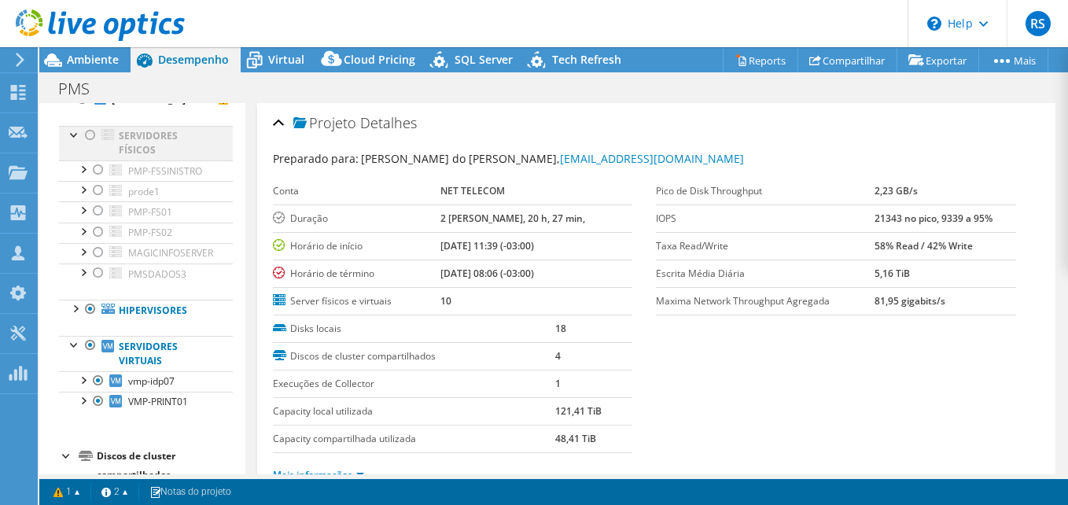
click at [72, 130] on div at bounding box center [75, 134] width 16 height 16
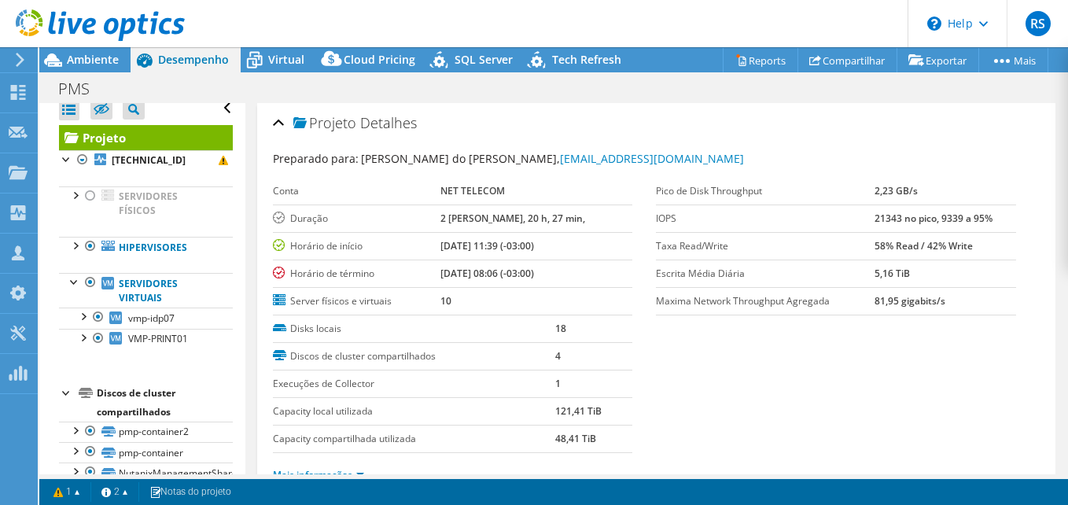
scroll to position [0, 0]
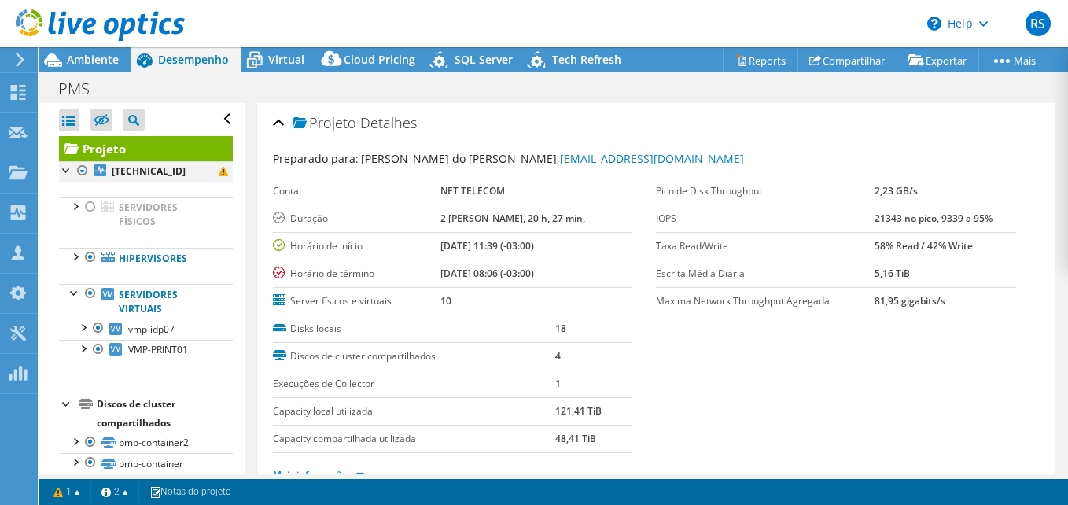
click at [82, 166] on div at bounding box center [83, 170] width 16 height 19
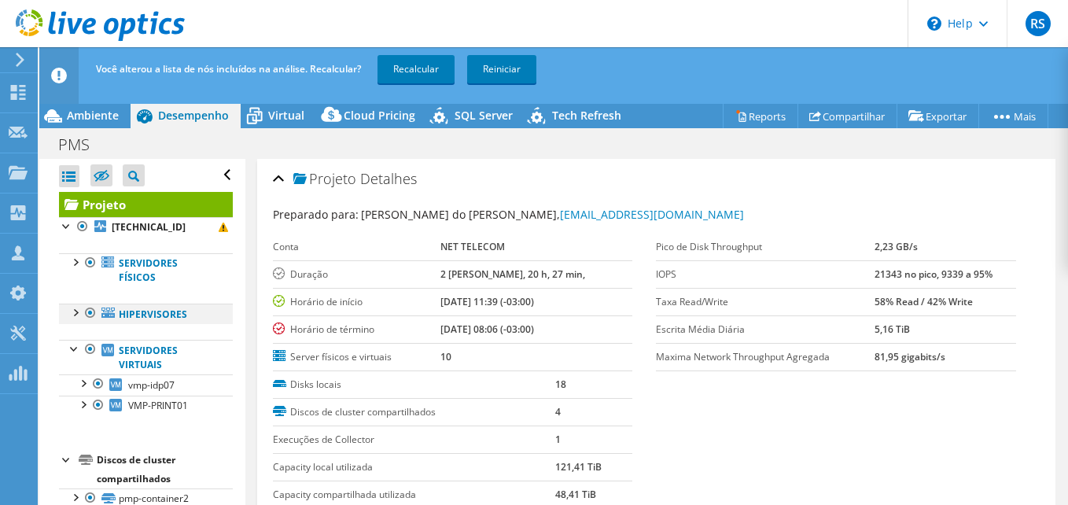
click at [90, 311] on div at bounding box center [91, 312] width 16 height 19
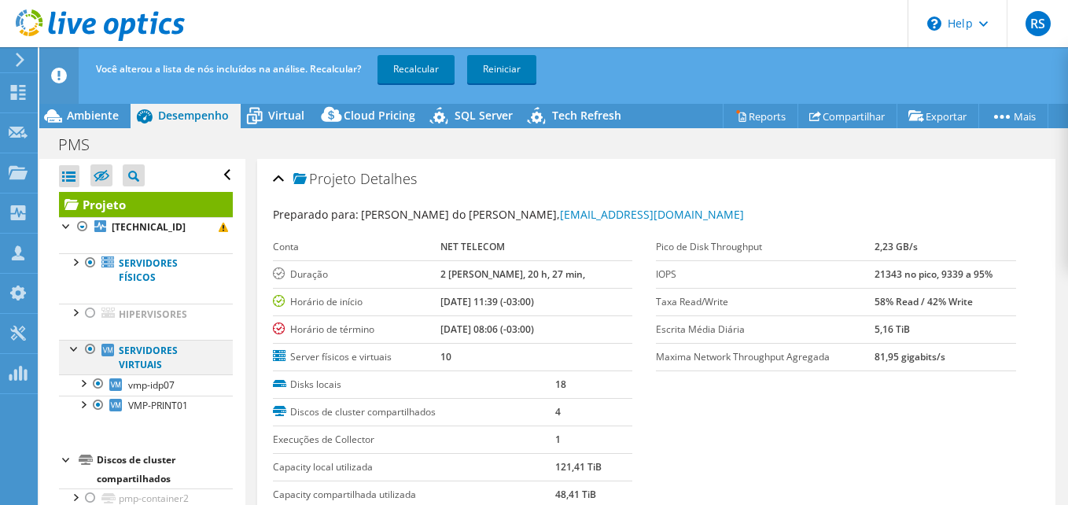
click at [89, 349] on div at bounding box center [91, 349] width 16 height 19
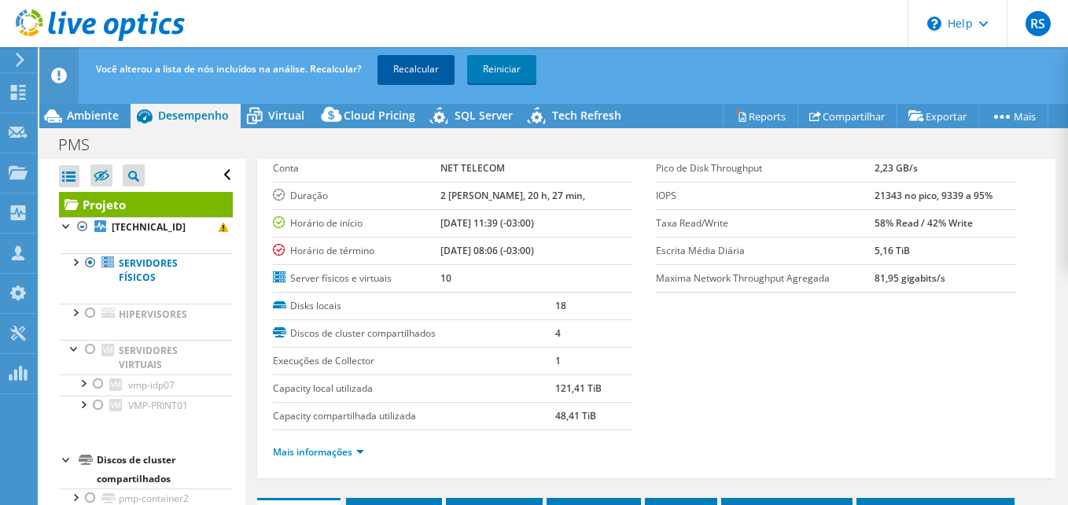
click at [412, 71] on link "Recalcular" at bounding box center [415, 69] width 77 height 28
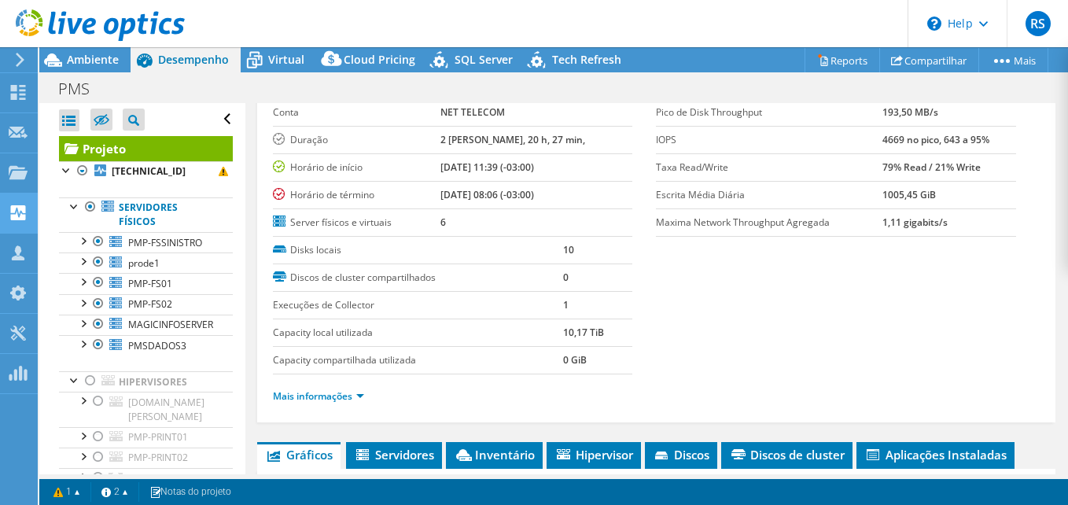
radio input "false"
radio input "true"
click at [87, 55] on span "Ambiente" at bounding box center [93, 59] width 52 height 15
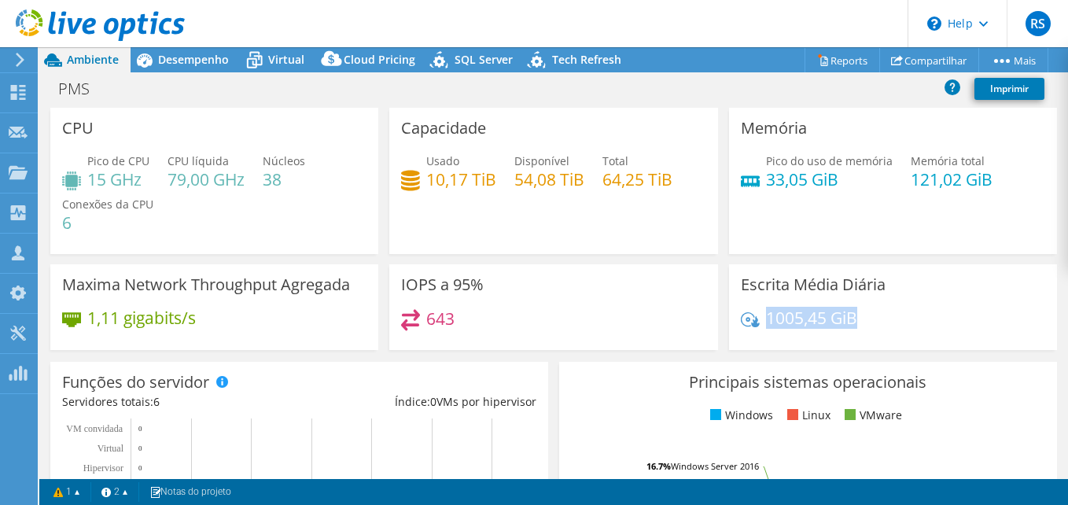
drag, startPoint x: 761, startPoint y: 316, endPoint x: 869, endPoint y: 319, distance: 107.8
click at [869, 319] on div "1005,45 GiB" at bounding box center [893, 325] width 304 height 33
click at [177, 61] on span "Desempenho" at bounding box center [193, 59] width 71 height 15
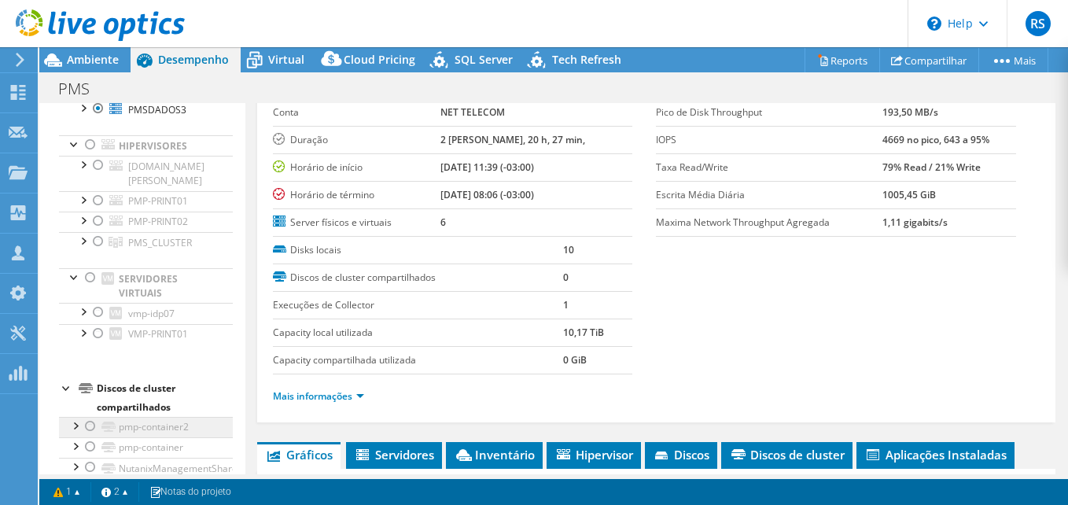
scroll to position [307, 0]
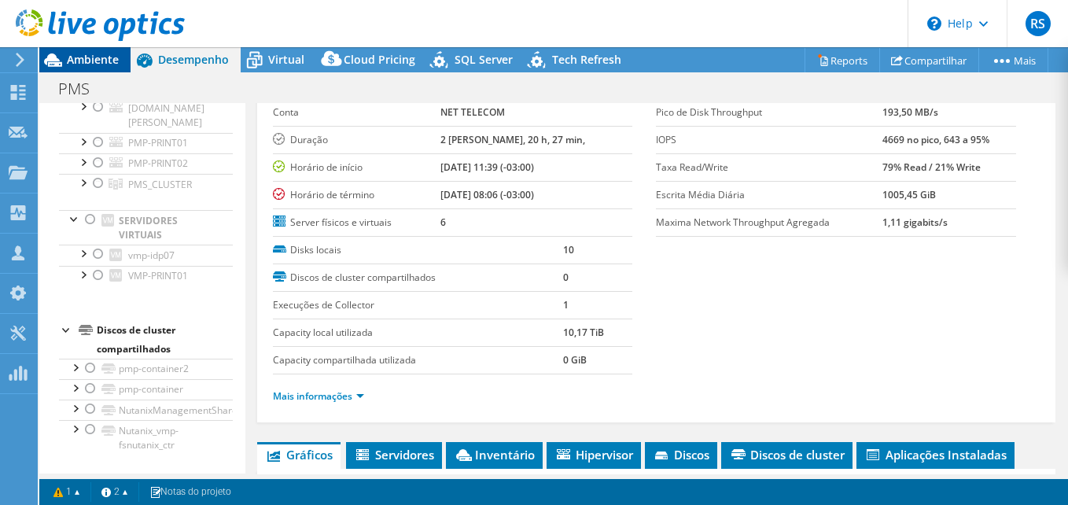
click at [86, 55] on span "Ambiente" at bounding box center [93, 59] width 52 height 15
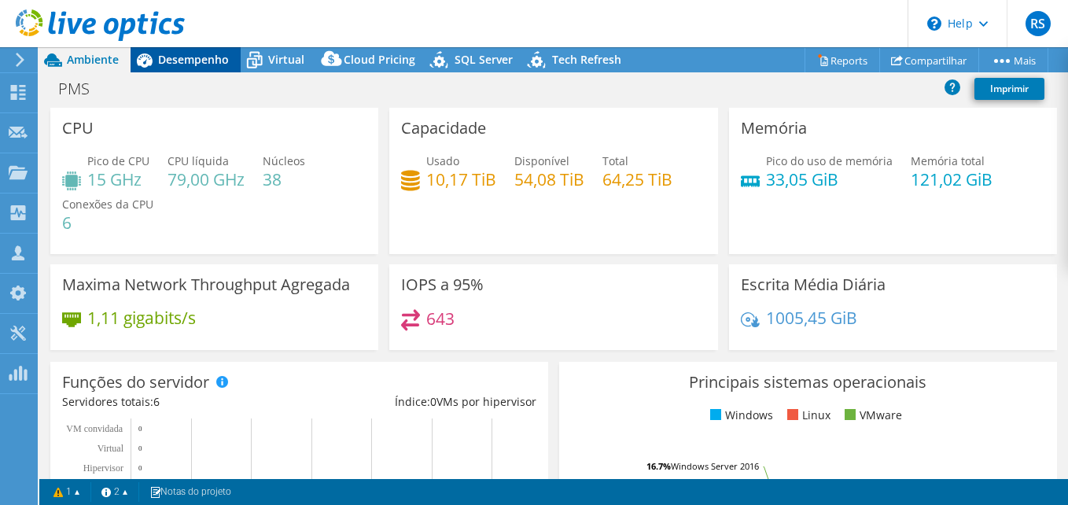
click at [187, 60] on span "Desempenho" at bounding box center [193, 59] width 71 height 15
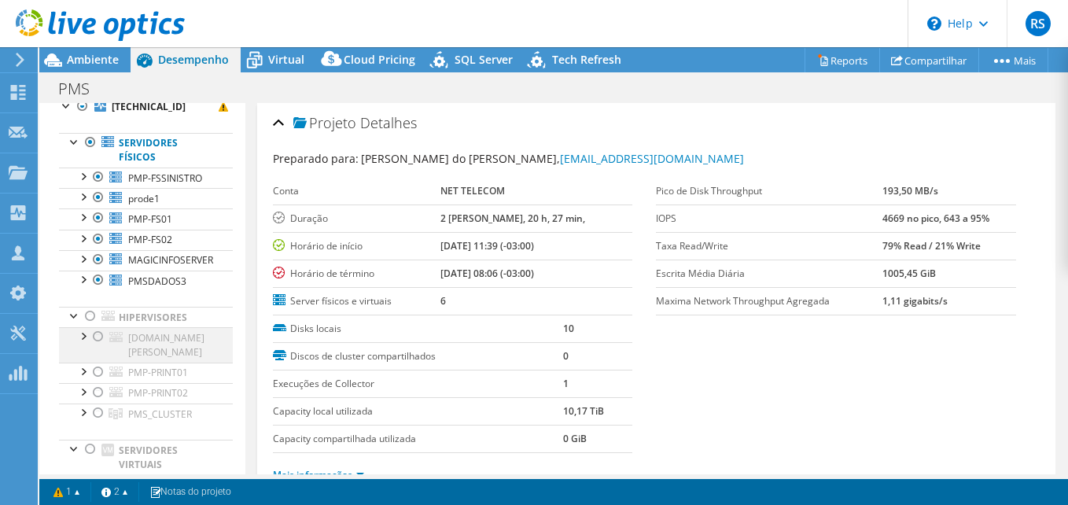
scroll to position [79, 0]
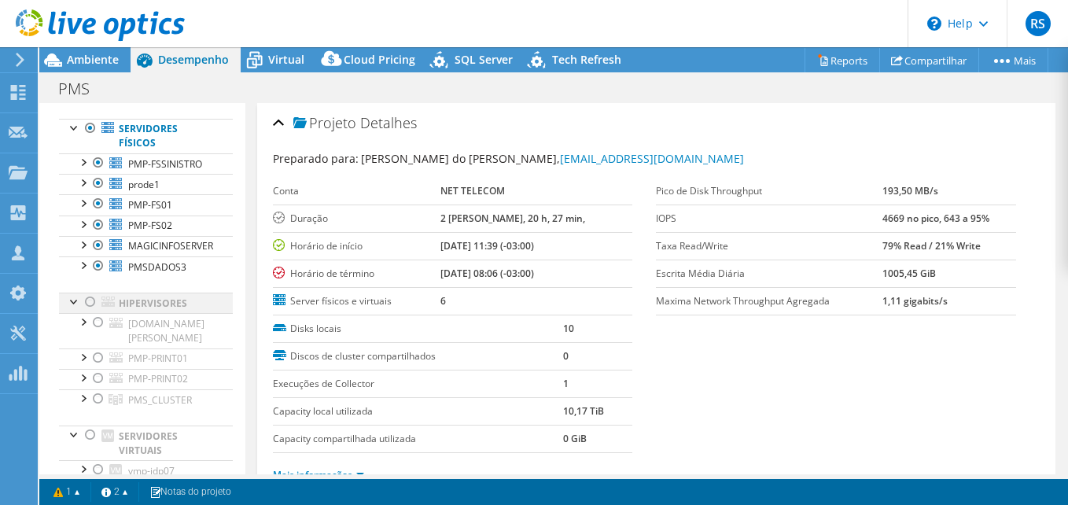
click at [72, 308] on div at bounding box center [75, 300] width 16 height 16
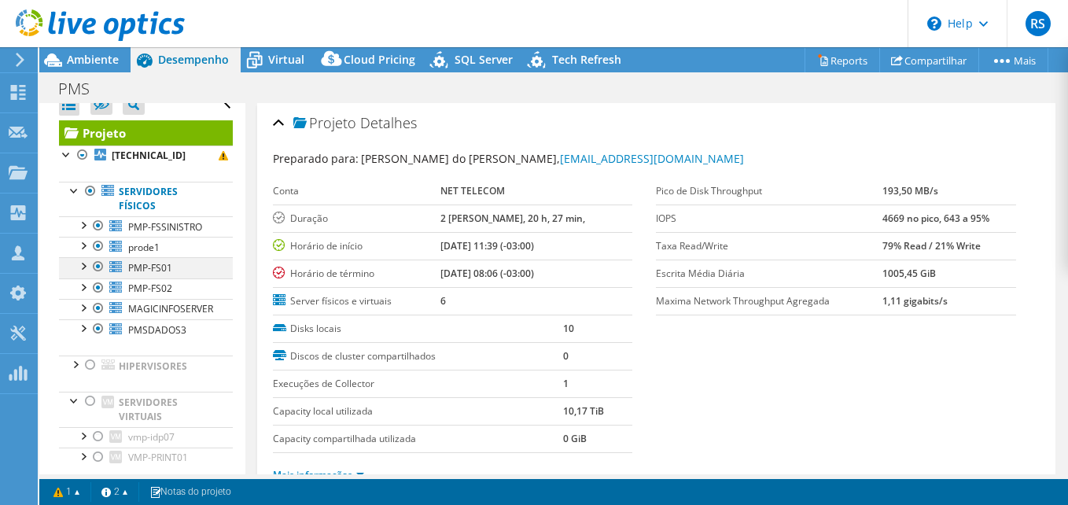
scroll to position [0, 0]
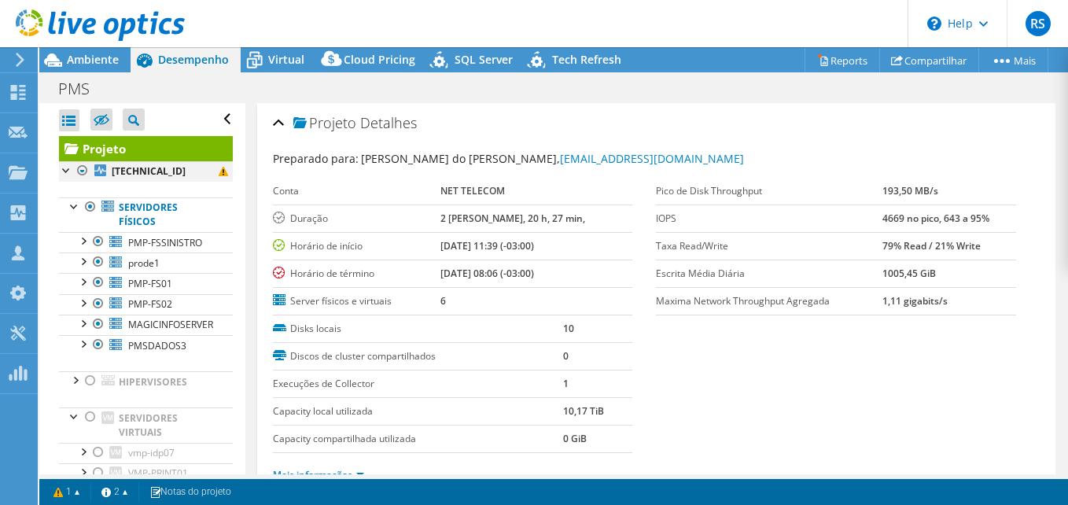
click at [81, 168] on div at bounding box center [83, 170] width 16 height 19
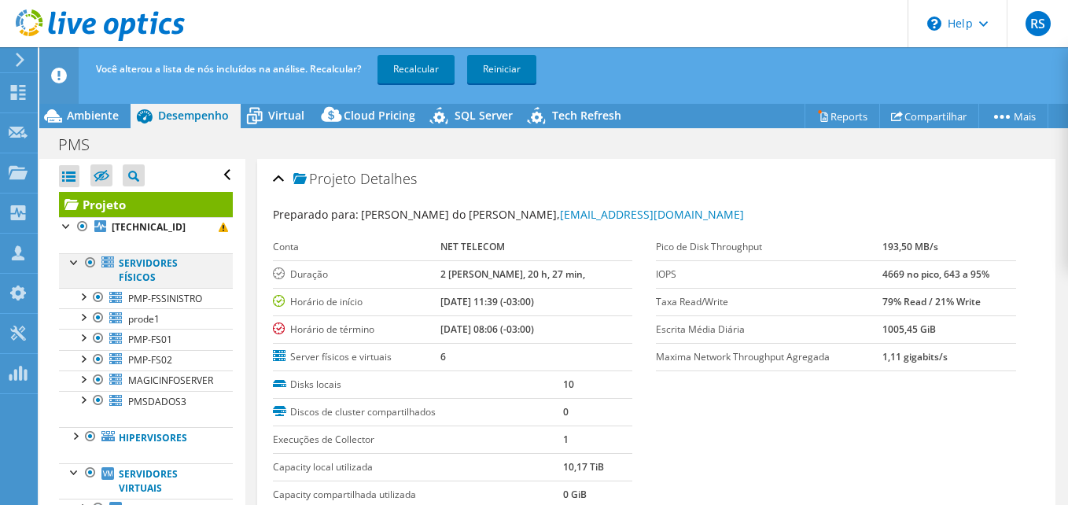
click at [88, 260] on div at bounding box center [91, 262] width 16 height 19
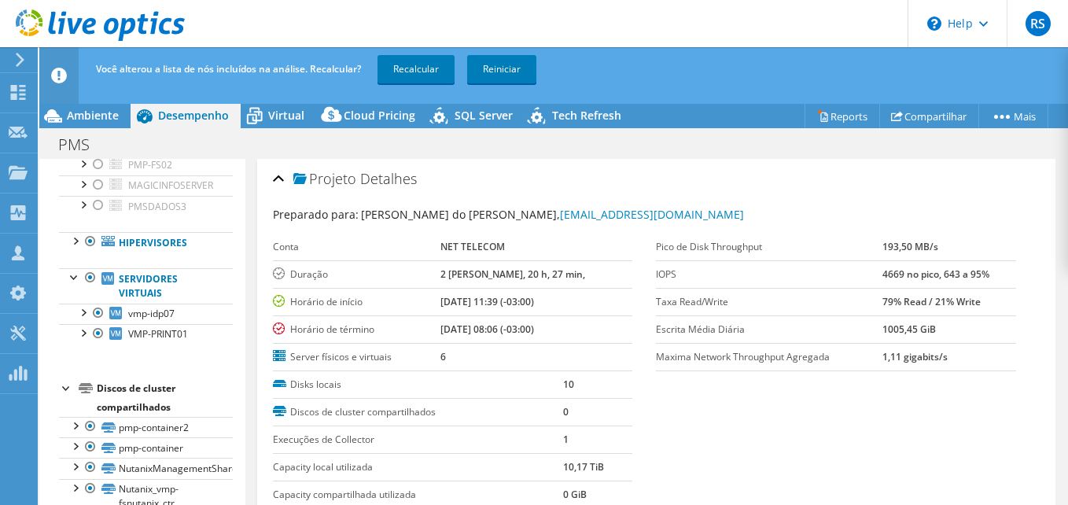
scroll to position [212, 0]
click at [425, 66] on link "Recalcular" at bounding box center [415, 69] width 77 height 28
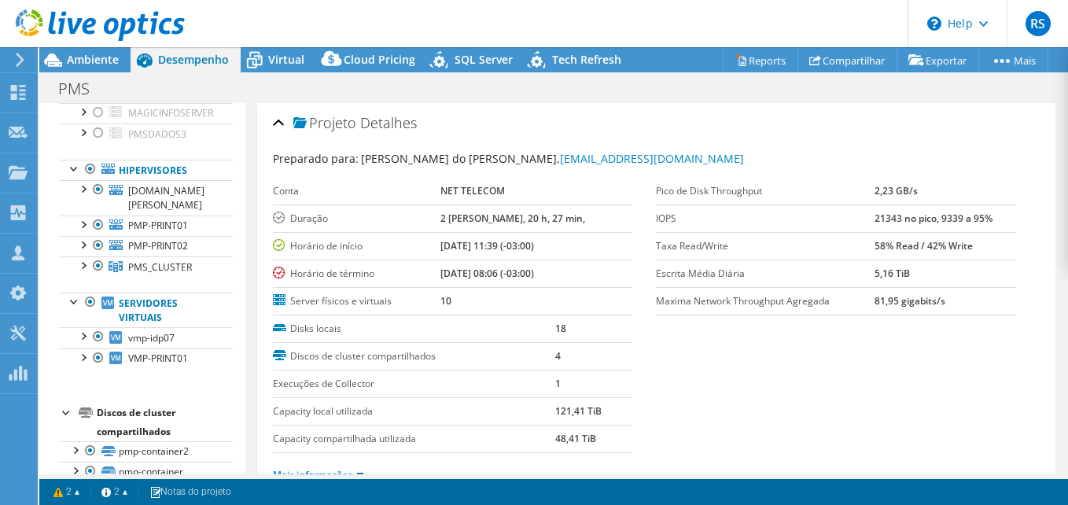
radio input "true"
radio input "false"
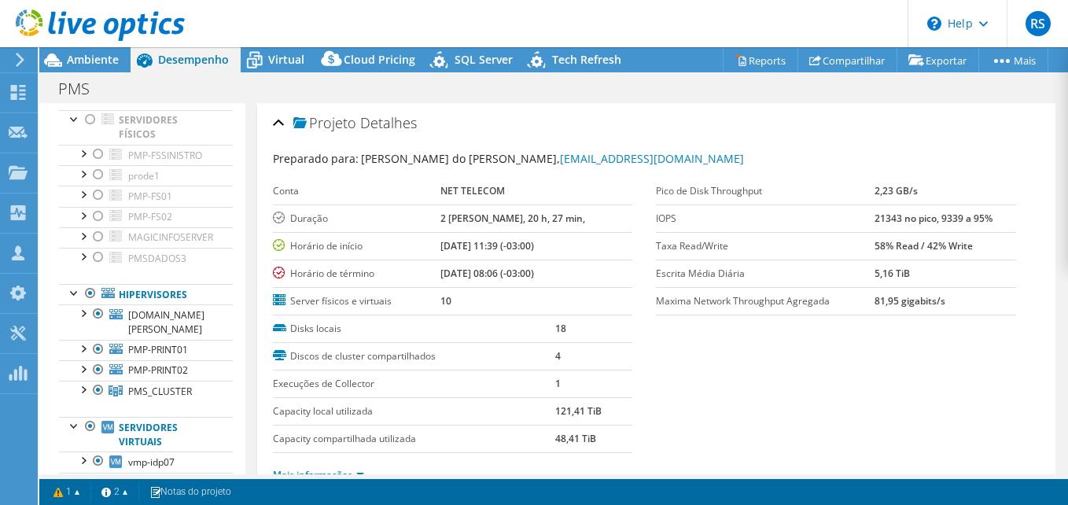
scroll to position [54, 0]
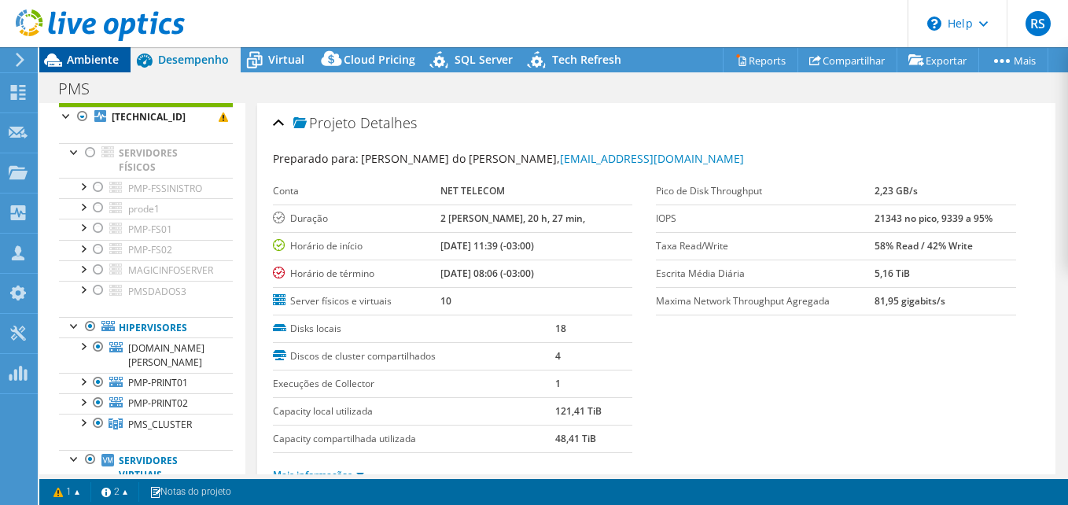
click at [97, 58] on span "Ambiente" at bounding box center [93, 59] width 52 height 15
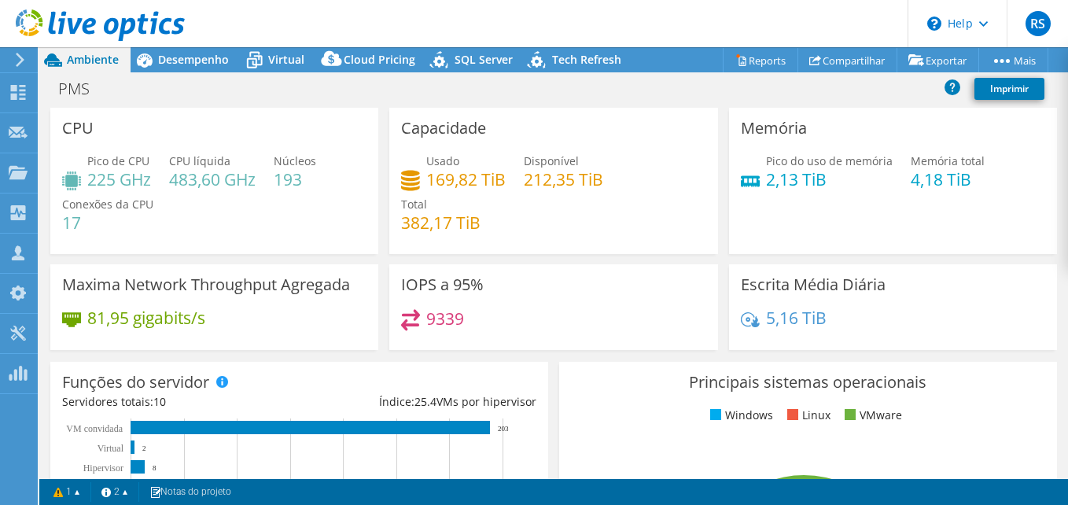
click at [629, 226] on div "Usado 169,82 TiB Disponível 212,35 TiB Total 382,17 TiB" at bounding box center [553, 200] width 304 height 94
click at [70, 26] on use at bounding box center [100, 24] width 169 height 31
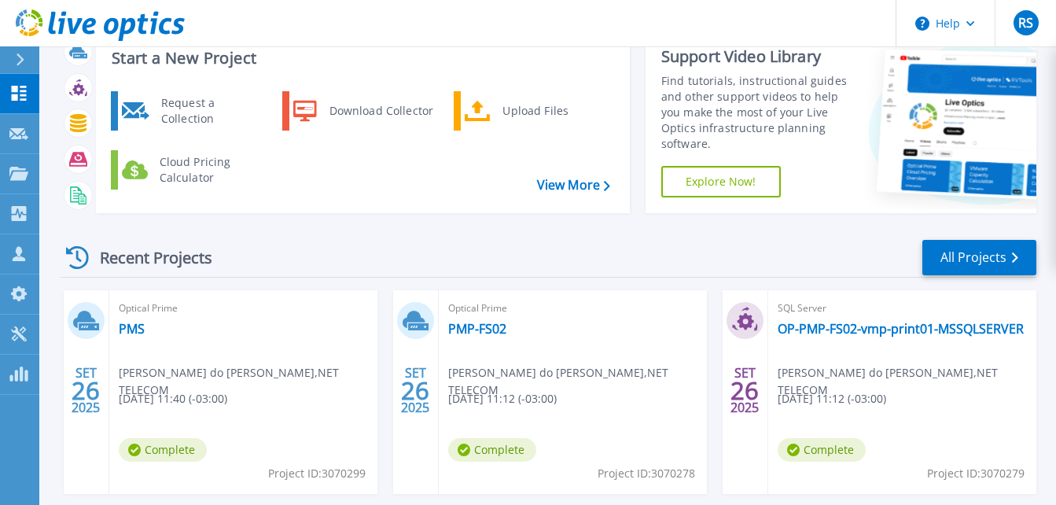
scroll to position [79, 0]
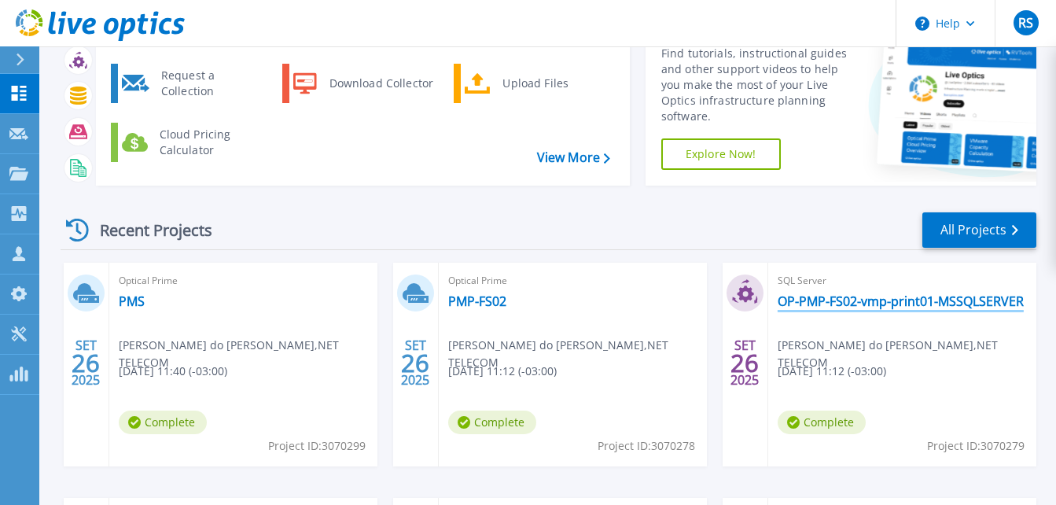
click at [850, 293] on link "OP-PMP-FS02-vmp-print01-MSSQLSERVER" at bounding box center [901, 301] width 246 height 16
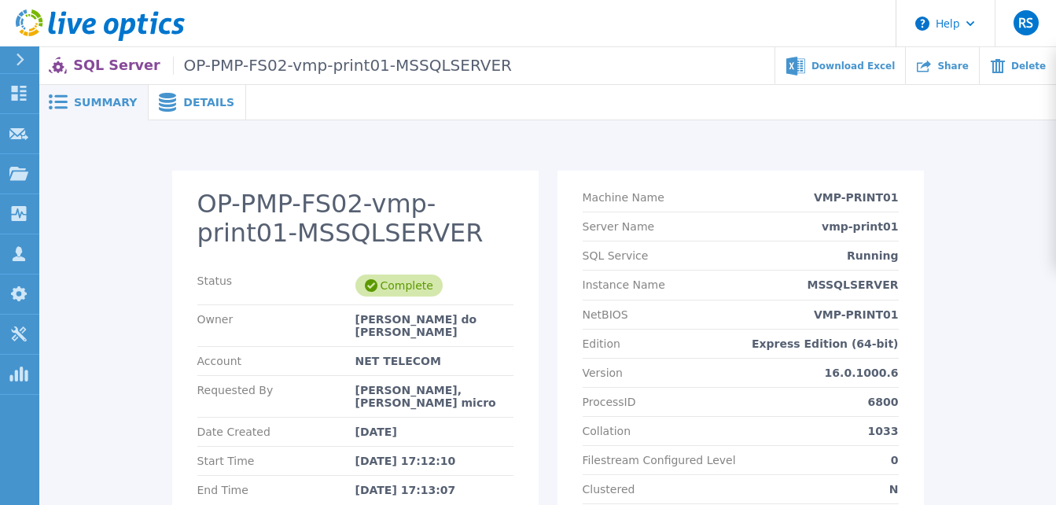
click at [120, 104] on span "Summary" at bounding box center [105, 102] width 63 height 11
click at [166, 102] on icon at bounding box center [167, 102] width 19 height 19
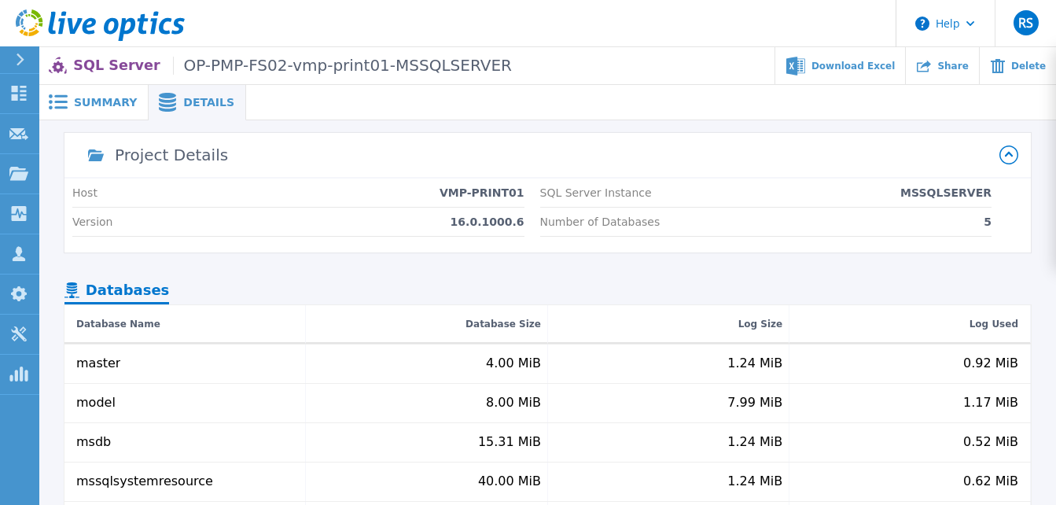
click at [68, 27] on icon at bounding box center [100, 25] width 169 height 32
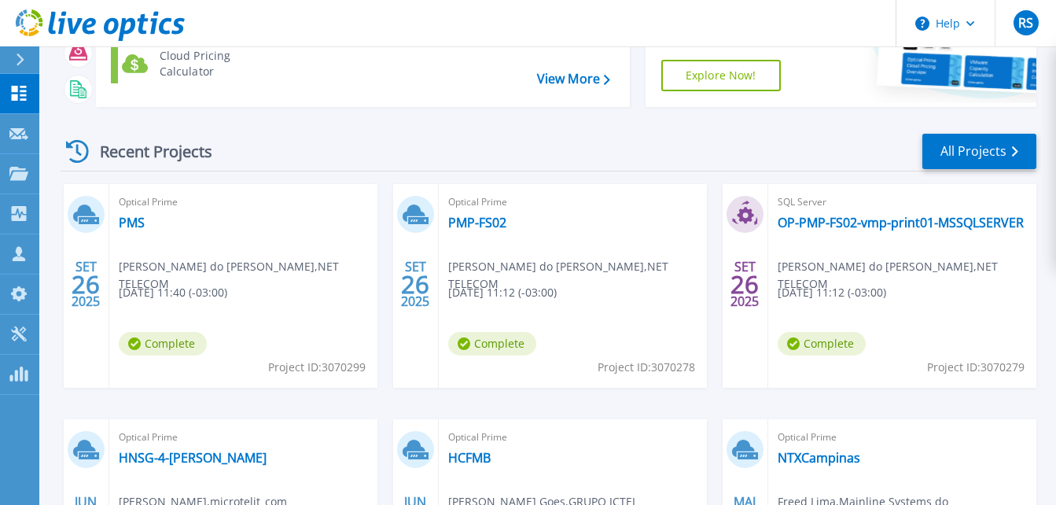
scroll to position [236, 0]
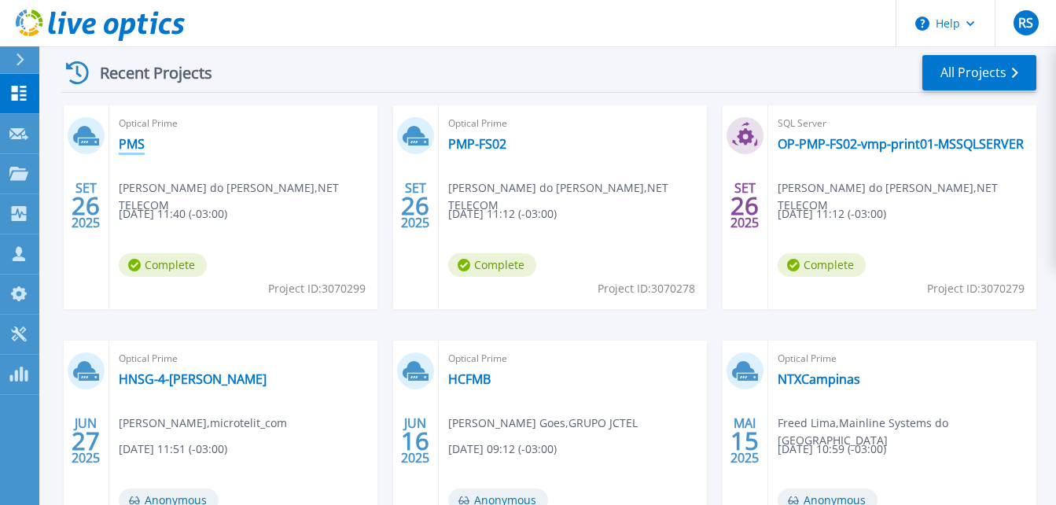
click at [132, 144] on link "PMS" at bounding box center [132, 144] width 26 height 16
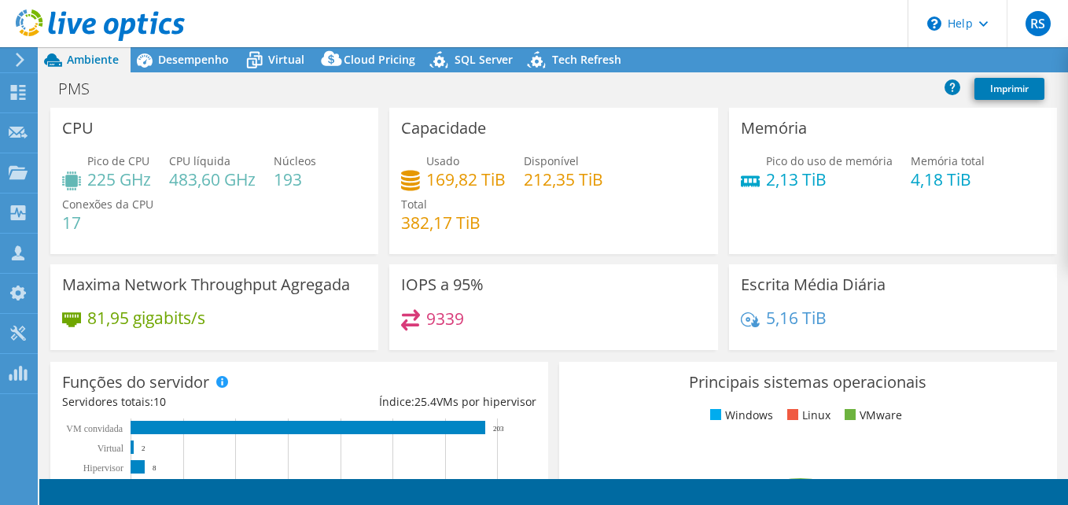
select select "USD"
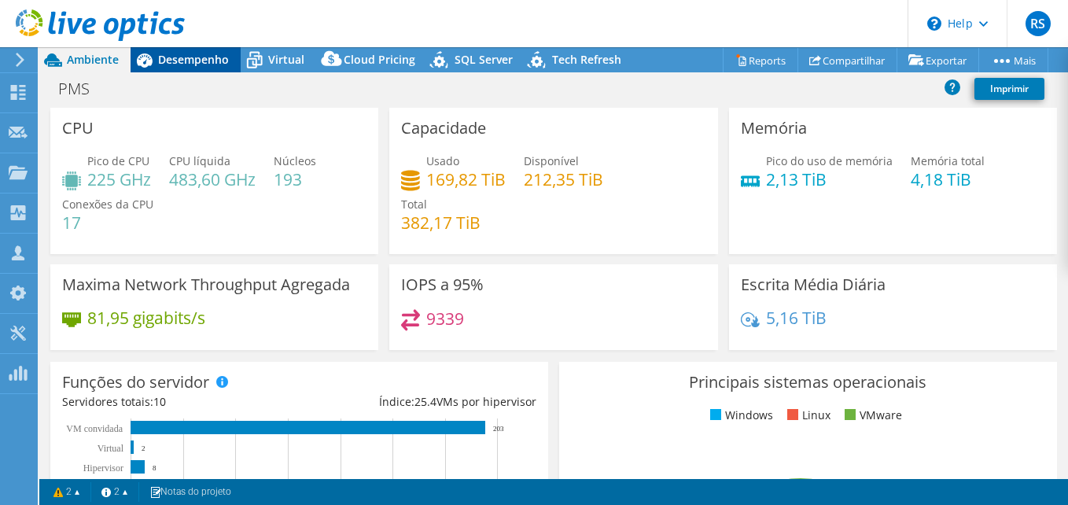
click at [179, 60] on span "Desempenho" at bounding box center [193, 59] width 71 height 15
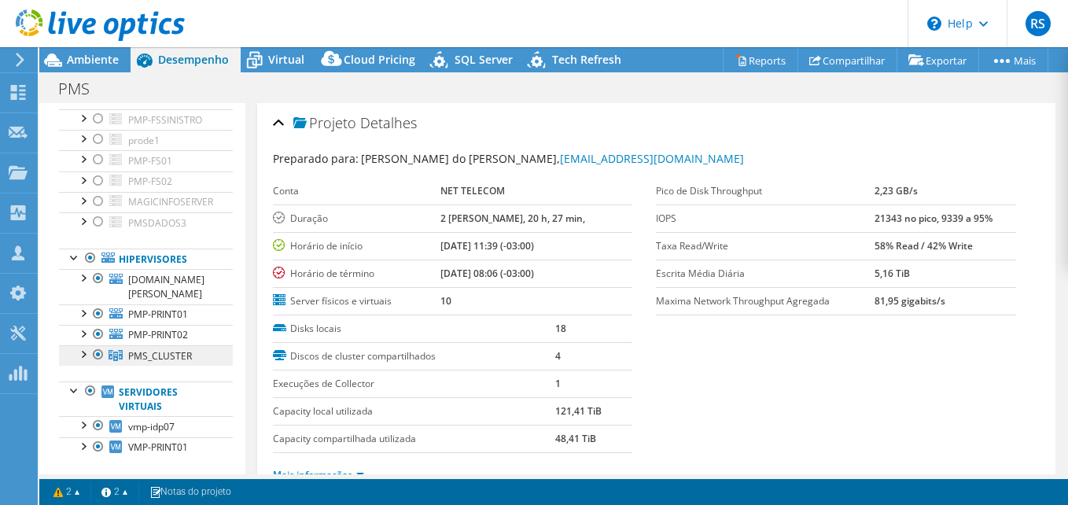
scroll to position [157, 0]
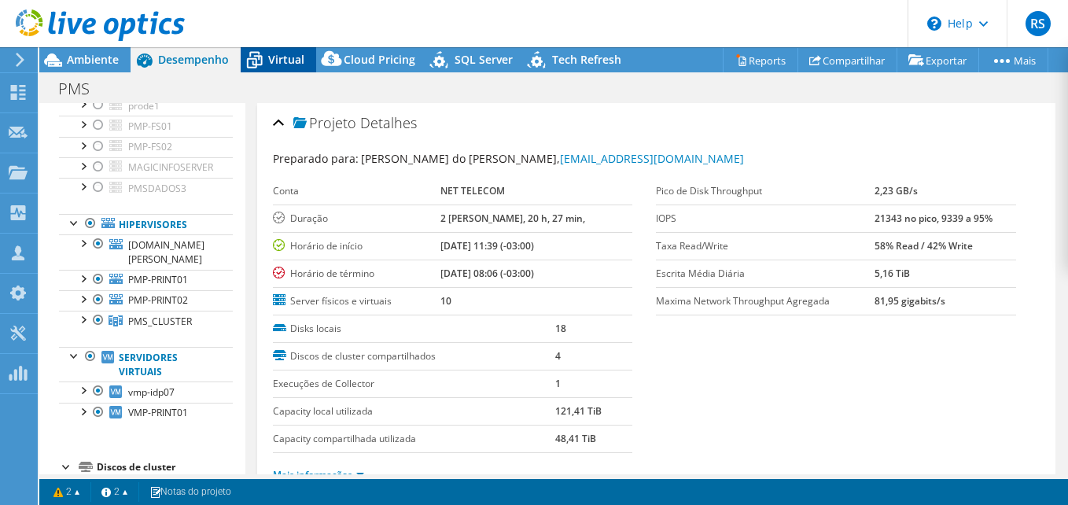
click at [270, 61] on span "Virtual" at bounding box center [286, 59] width 36 height 15
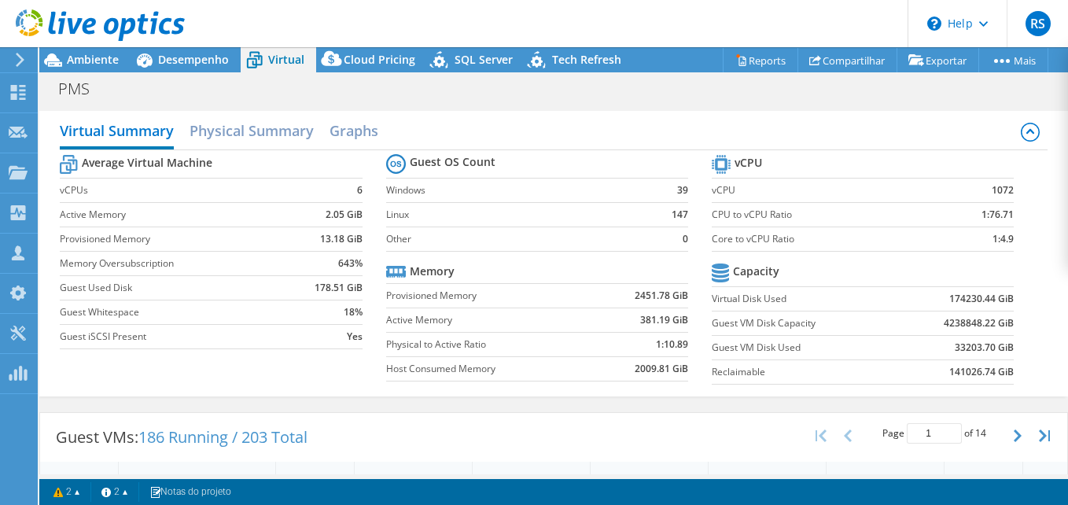
click at [386, 190] on label "Windows" at bounding box center [517, 190] width 263 height 16
drag, startPoint x: 384, startPoint y: 190, endPoint x: 661, endPoint y: 190, distance: 276.8
click at [661, 190] on tr "Windows 39" at bounding box center [537, 190] width 302 height 24
click at [260, 123] on h2 "Physical Summary" at bounding box center [251, 132] width 124 height 35
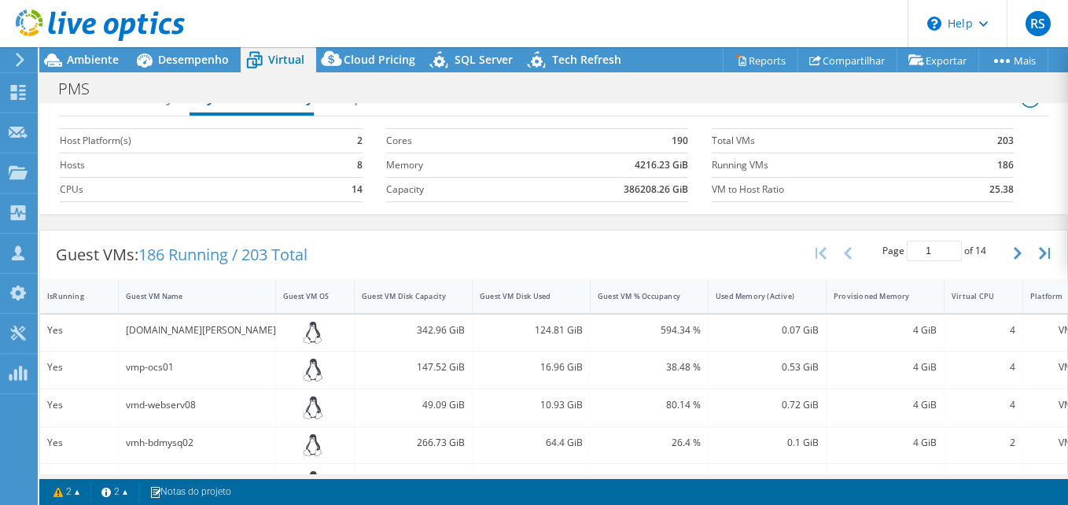
scroll to position [0, 0]
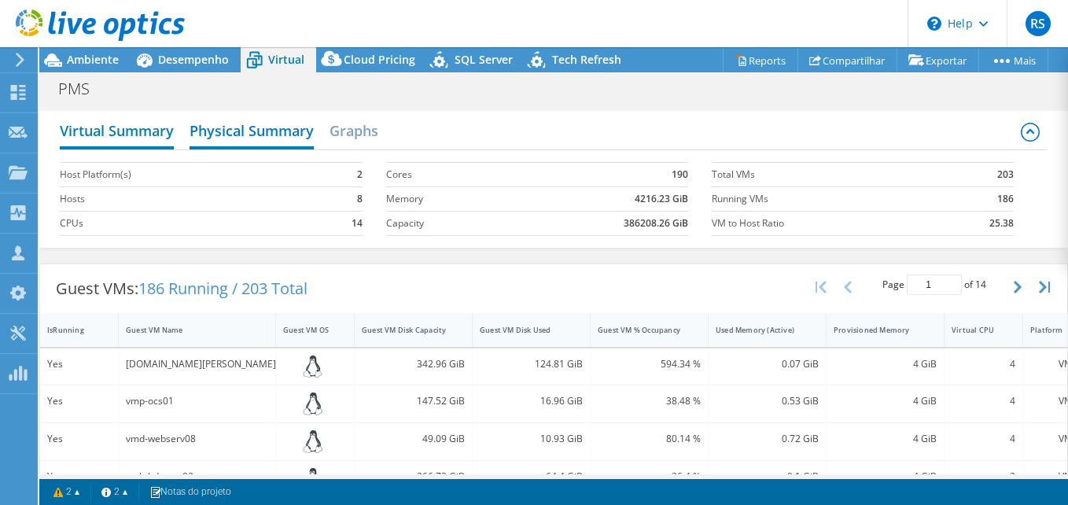
click at [126, 126] on h2 "Virtual Summary" at bounding box center [117, 132] width 114 height 35
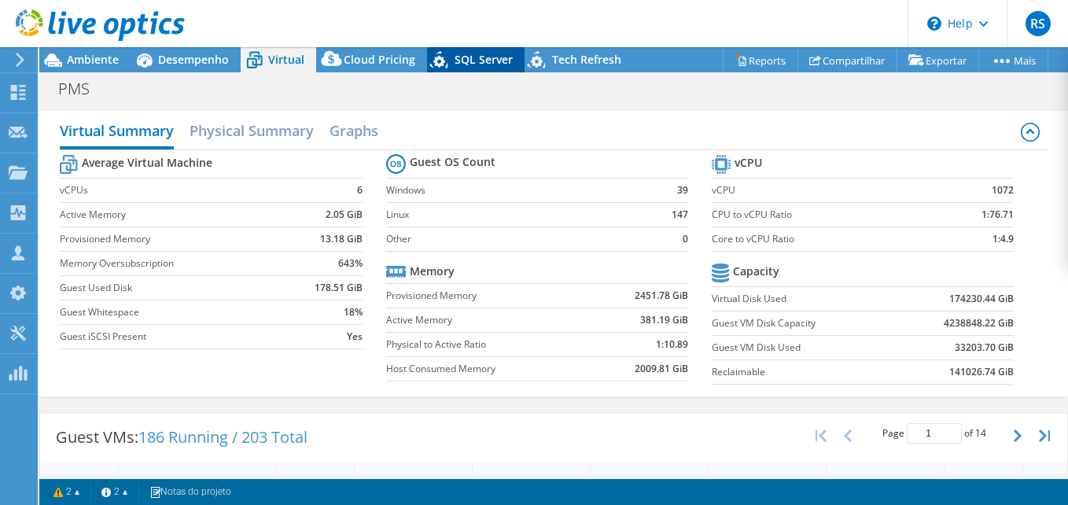
click at [461, 61] on span "SQL Server" at bounding box center [483, 59] width 58 height 15
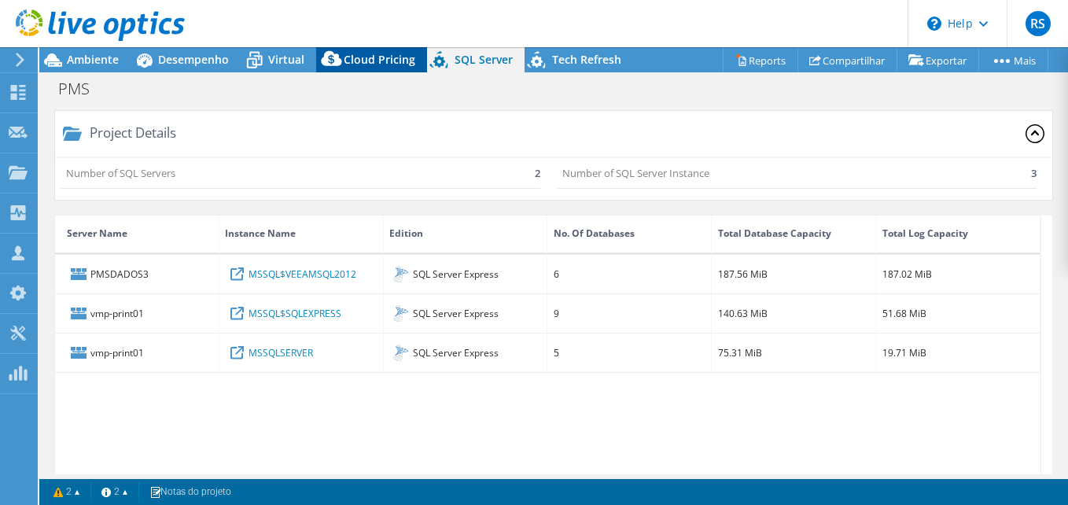
click at [331, 60] on icon at bounding box center [331, 61] width 31 height 31
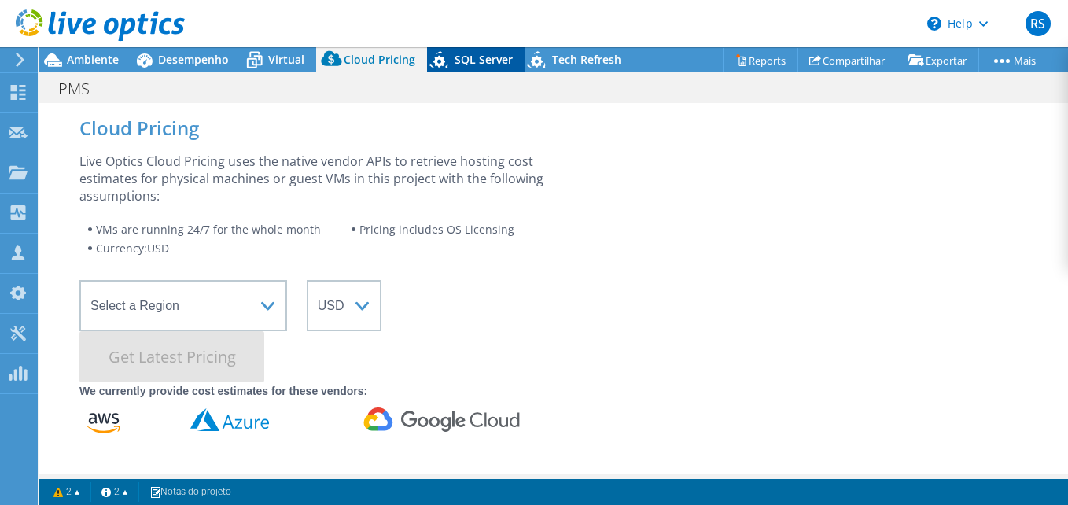
click at [487, 70] on div "SQL Server" at bounding box center [475, 59] width 97 height 25
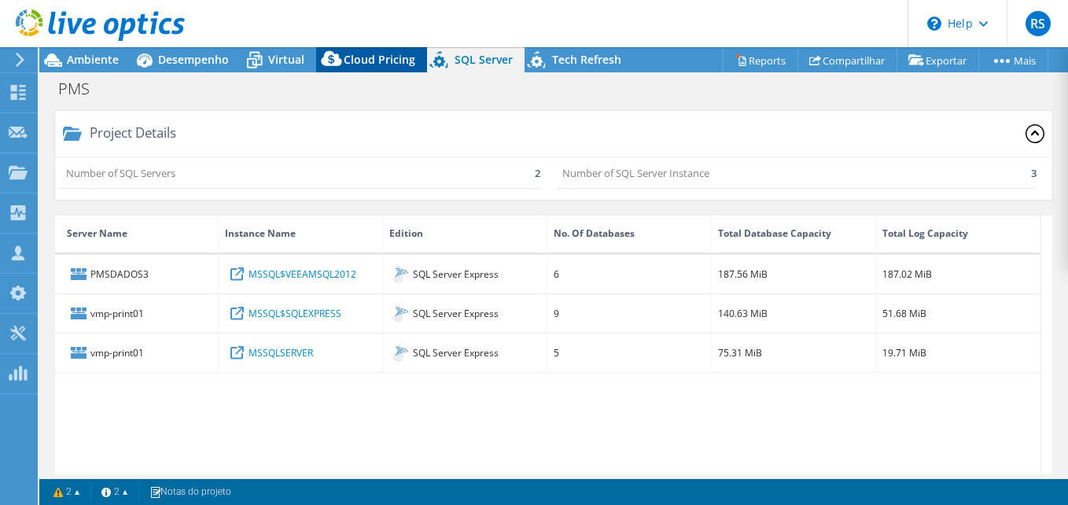
click at [358, 61] on span "Cloud Pricing" at bounding box center [380, 59] width 72 height 15
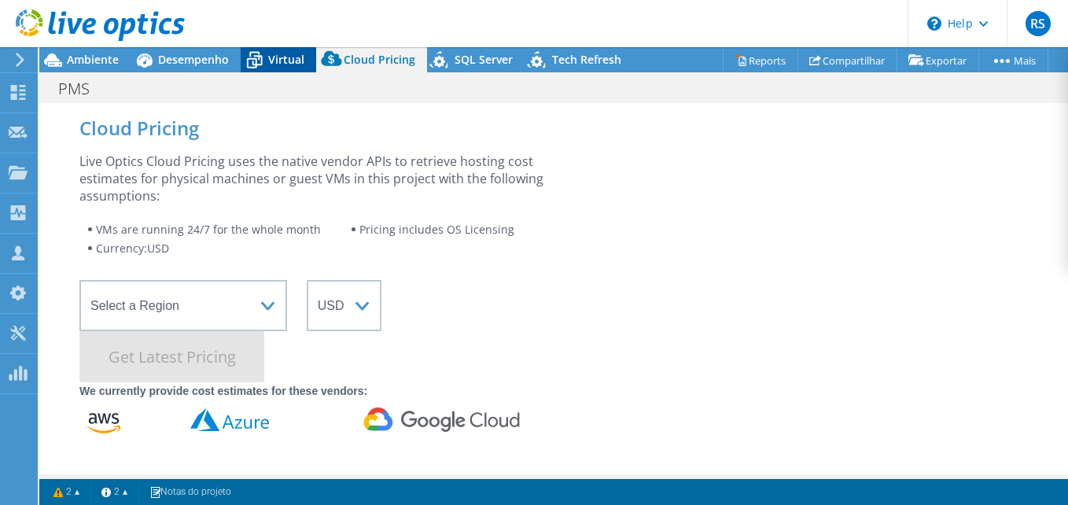
click at [274, 64] on span "Virtual" at bounding box center [286, 59] width 36 height 15
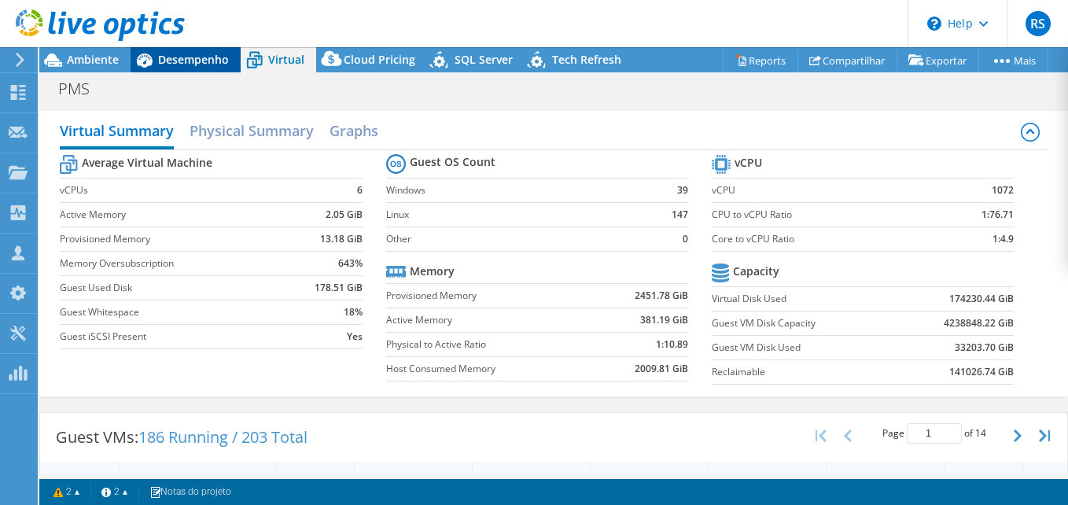
click at [171, 54] on span "Desempenho" at bounding box center [193, 59] width 71 height 15
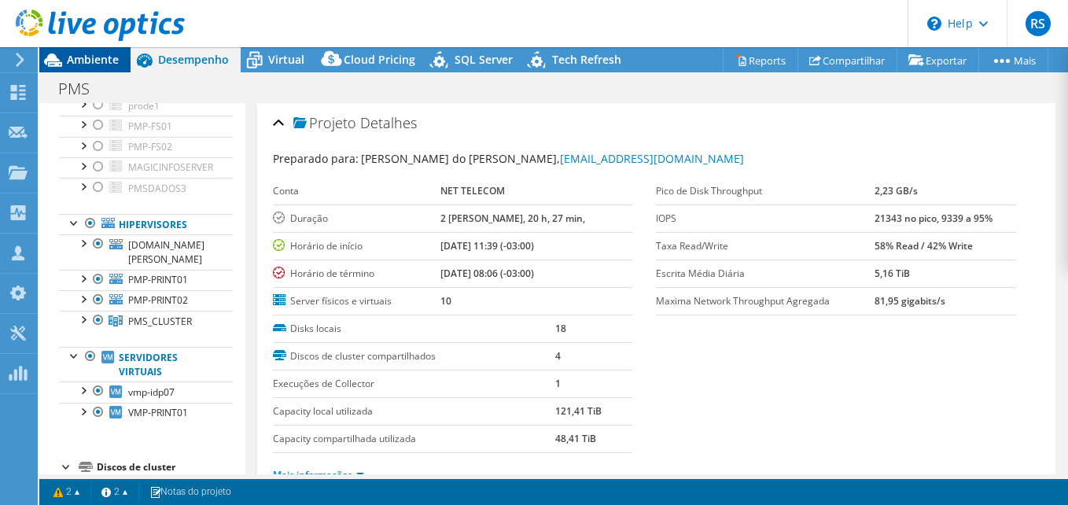
click at [81, 54] on span "Ambiente" at bounding box center [93, 59] width 52 height 15
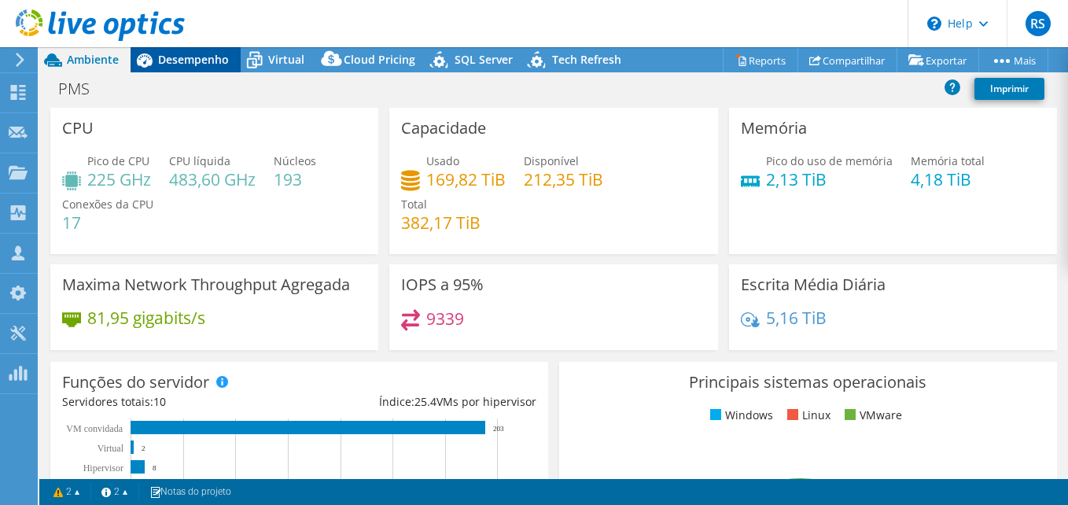
click at [186, 61] on span "Desempenho" at bounding box center [193, 59] width 71 height 15
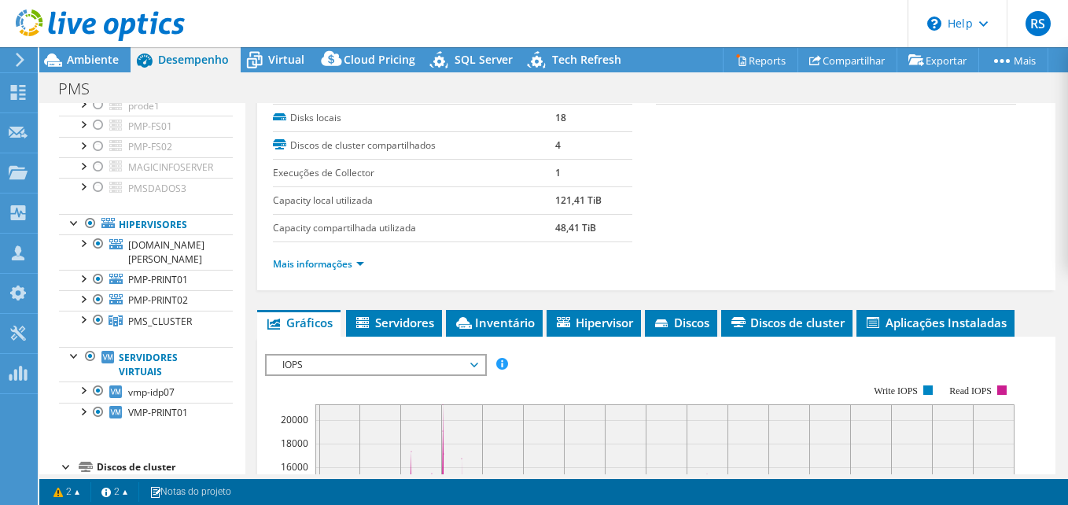
scroll to position [236, 0]
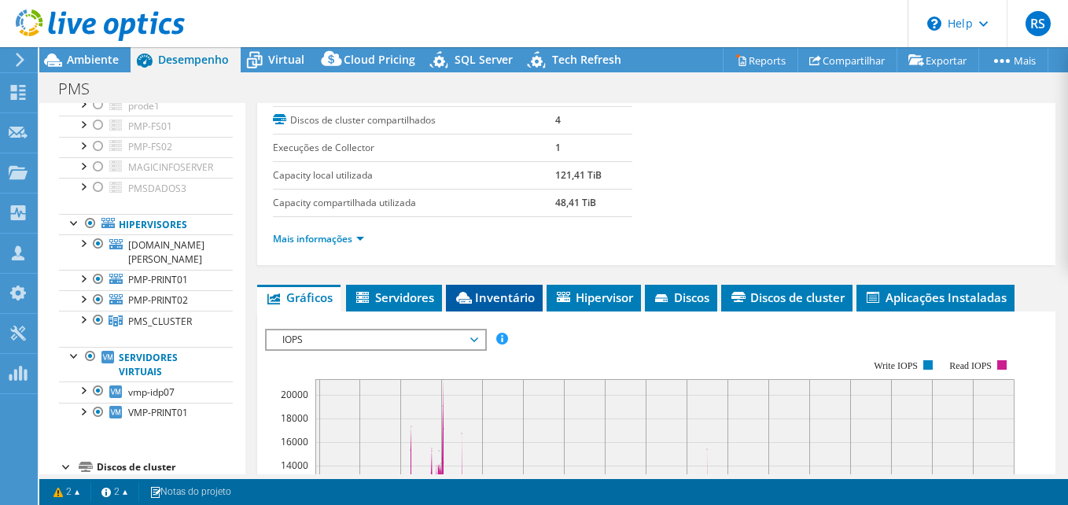
click at [492, 292] on span "Inventário" at bounding box center [494, 297] width 81 height 16
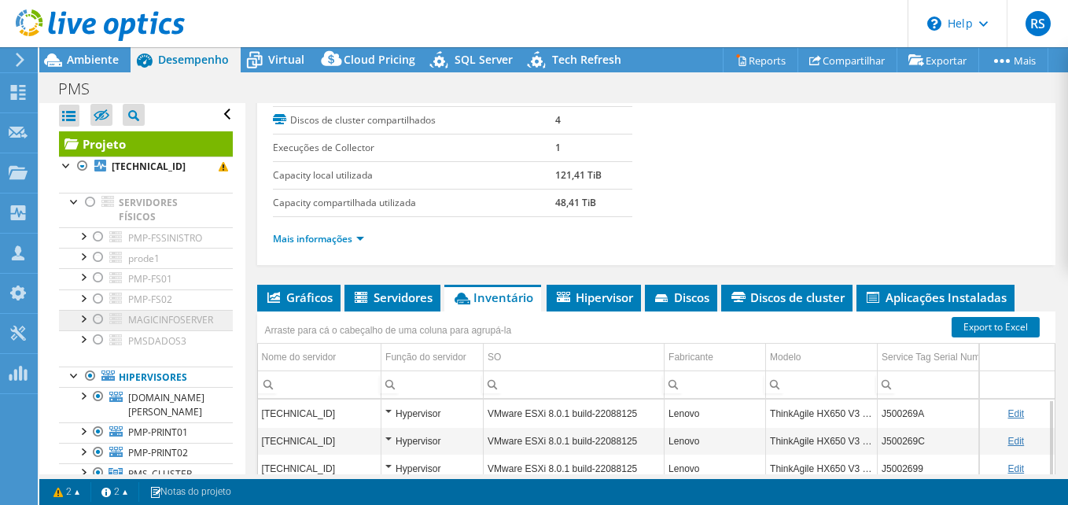
scroll to position [0, 0]
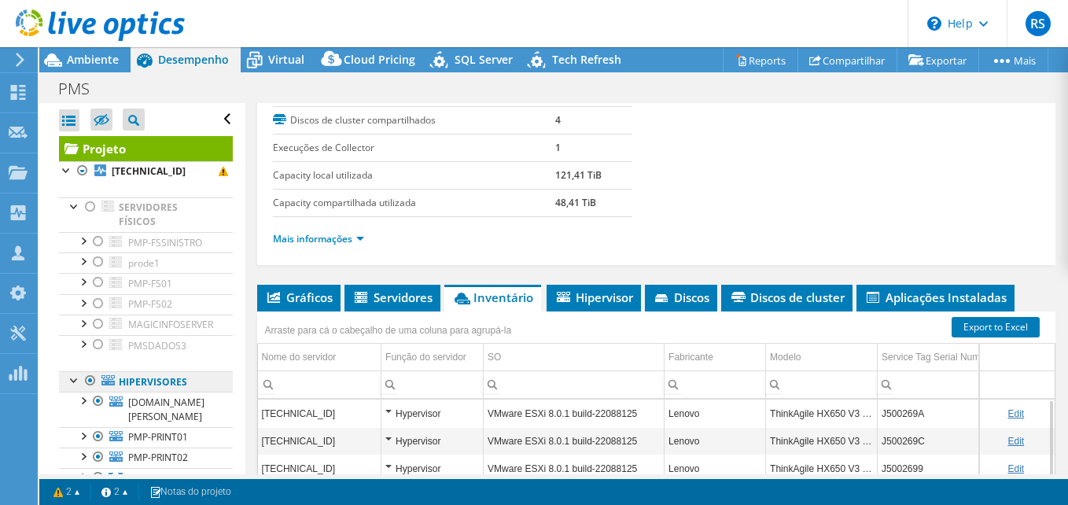
click at [124, 389] on link "Hipervisores" at bounding box center [146, 381] width 174 height 20
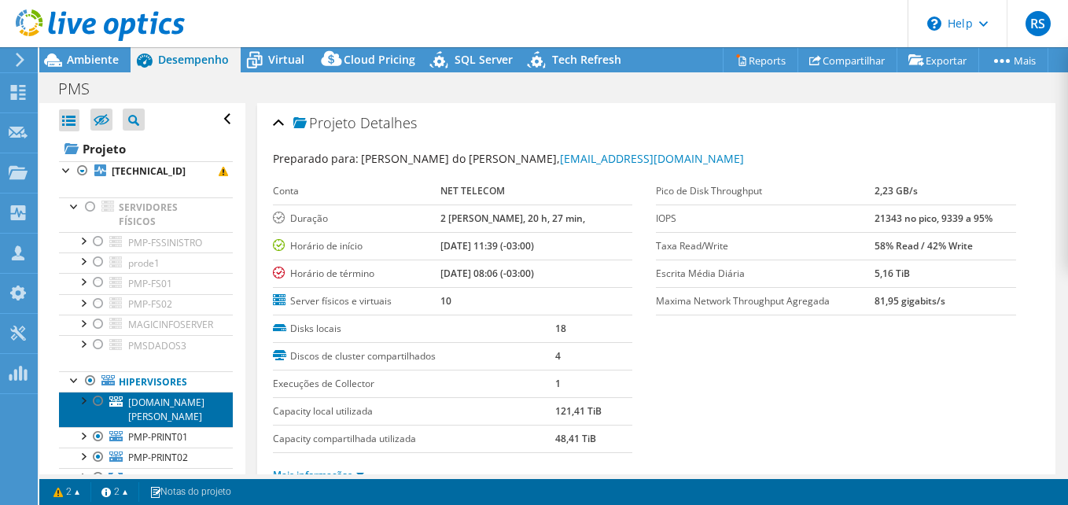
click at [135, 423] on span "[DOMAIN_NAME][PERSON_NAME]" at bounding box center [166, 409] width 76 height 28
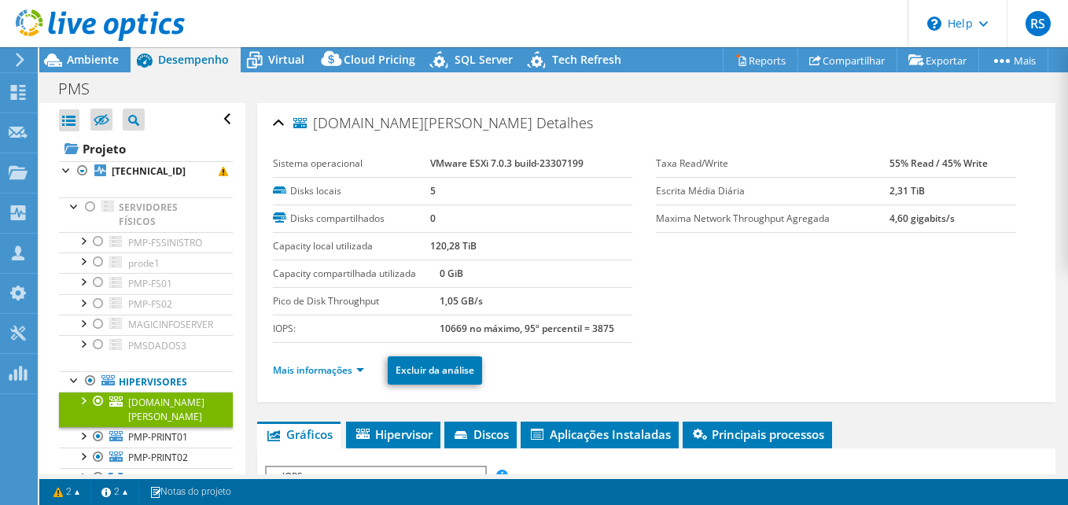
scroll to position [157, 0]
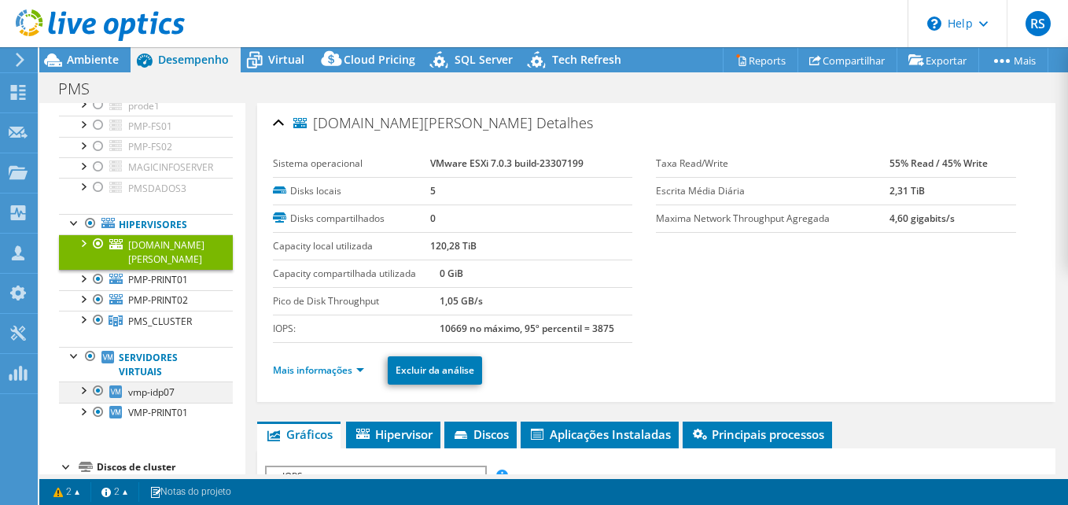
click at [83, 397] on div at bounding box center [83, 389] width 16 height 16
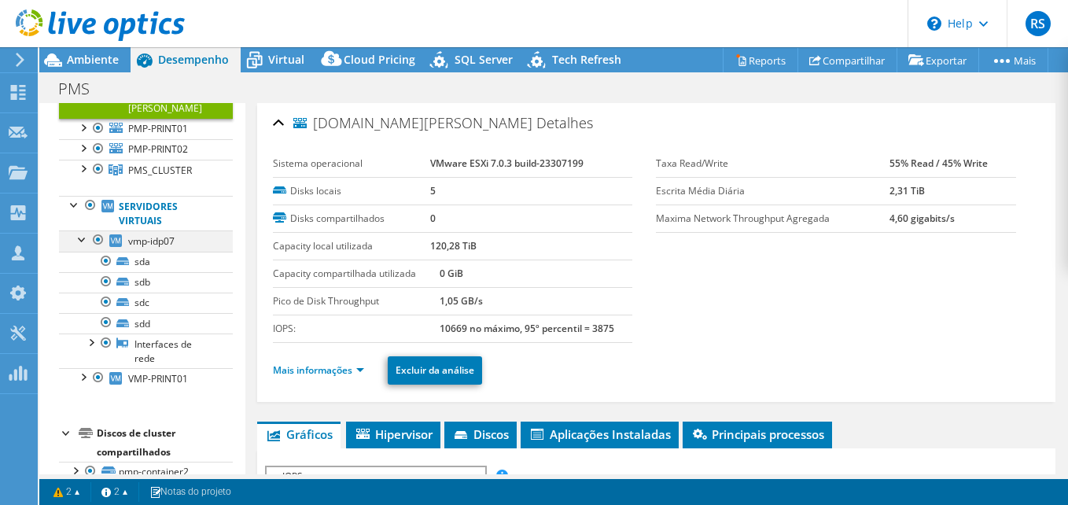
scroll to position [315, 0]
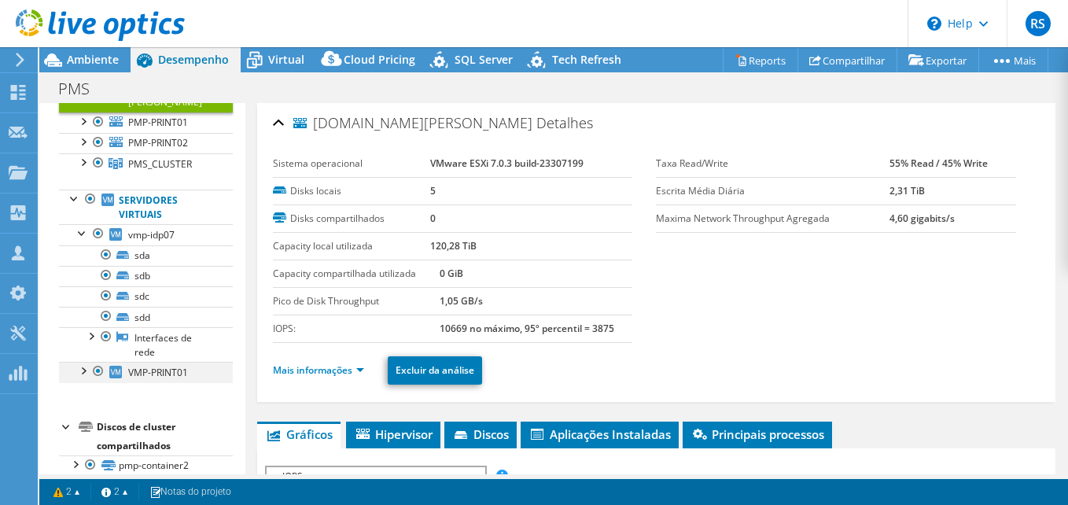
click at [83, 377] on div at bounding box center [83, 370] width 16 height 16
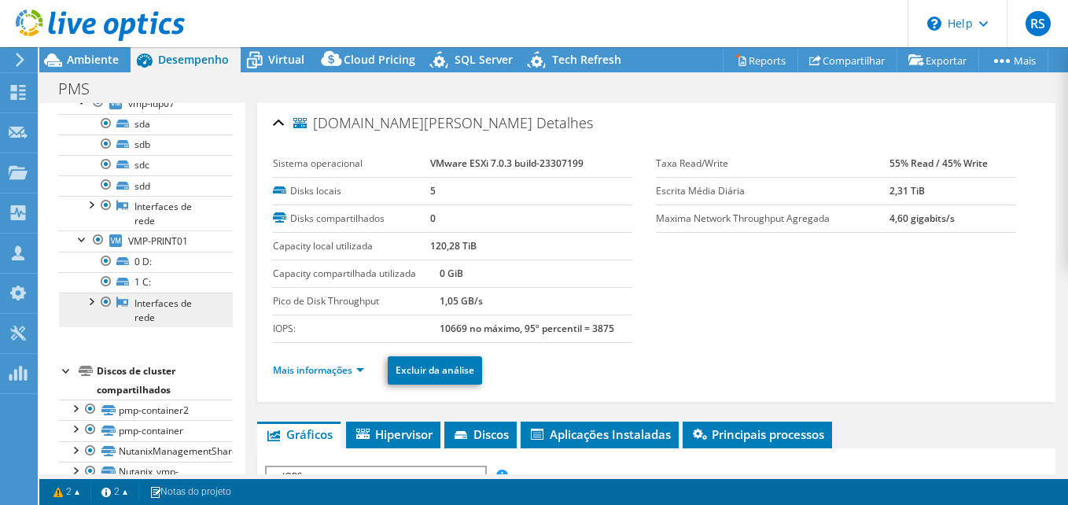
scroll to position [422, 0]
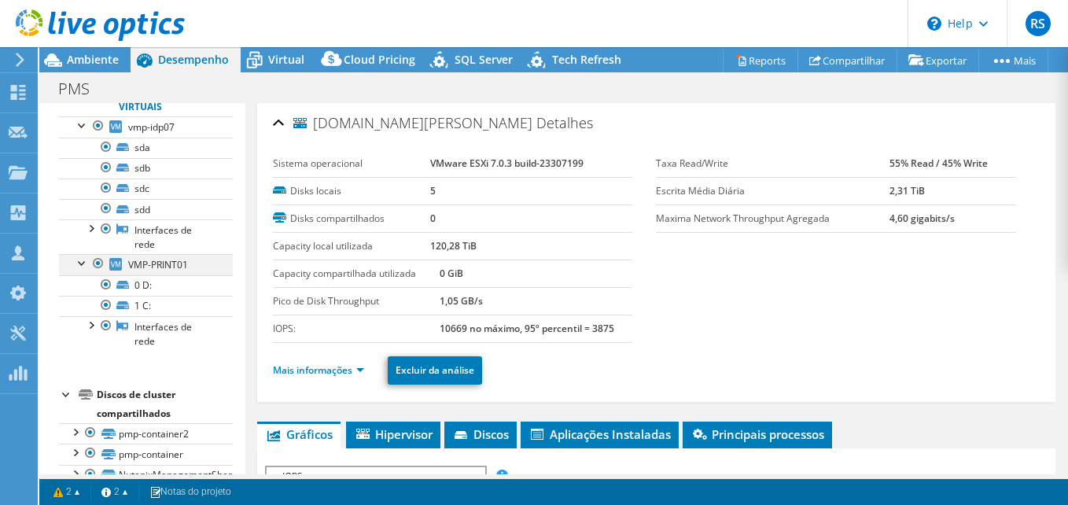
click at [82, 270] on div at bounding box center [83, 262] width 16 height 16
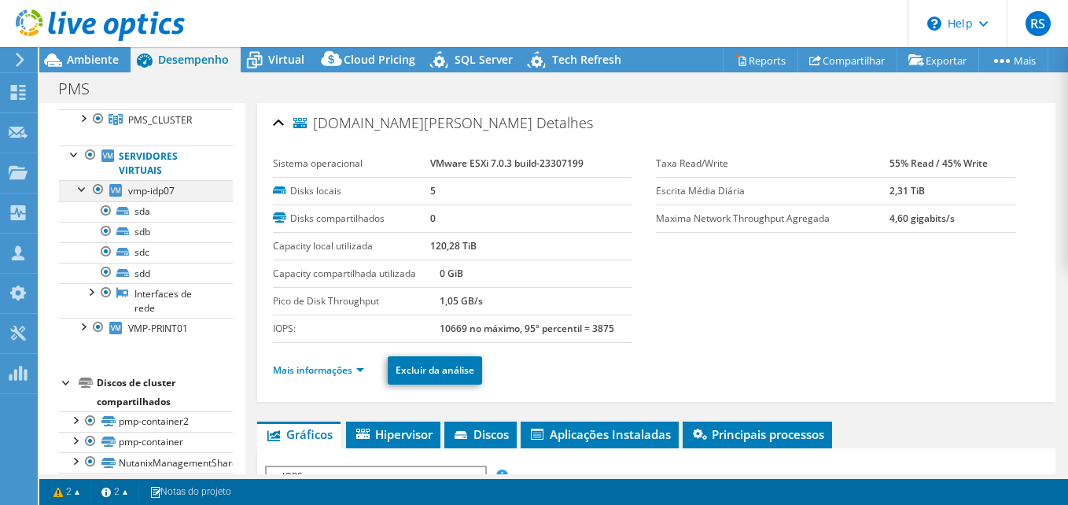
scroll to position [344, 0]
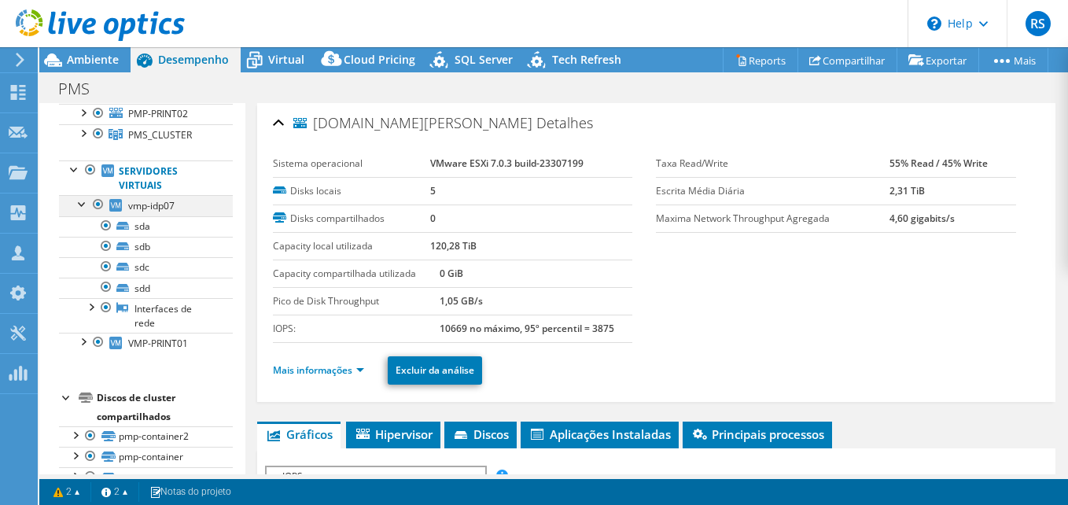
click at [83, 211] on div at bounding box center [83, 203] width 16 height 16
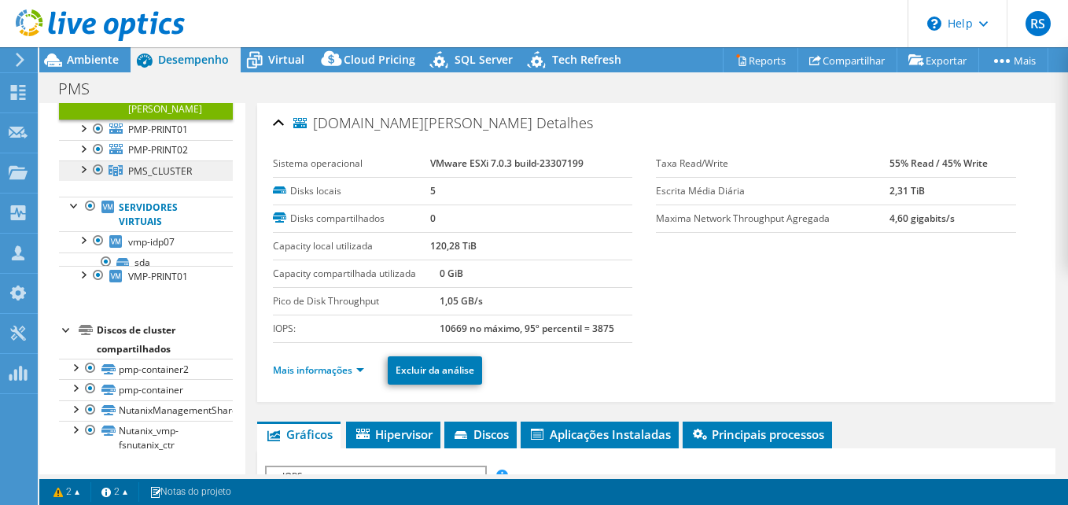
scroll to position [308, 0]
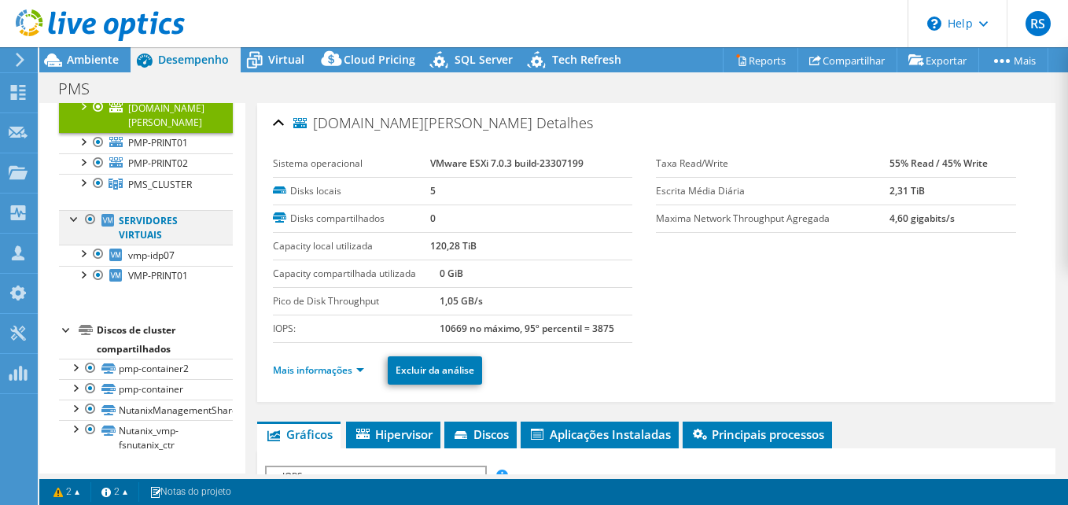
click at [74, 217] on div at bounding box center [75, 218] width 16 height 16
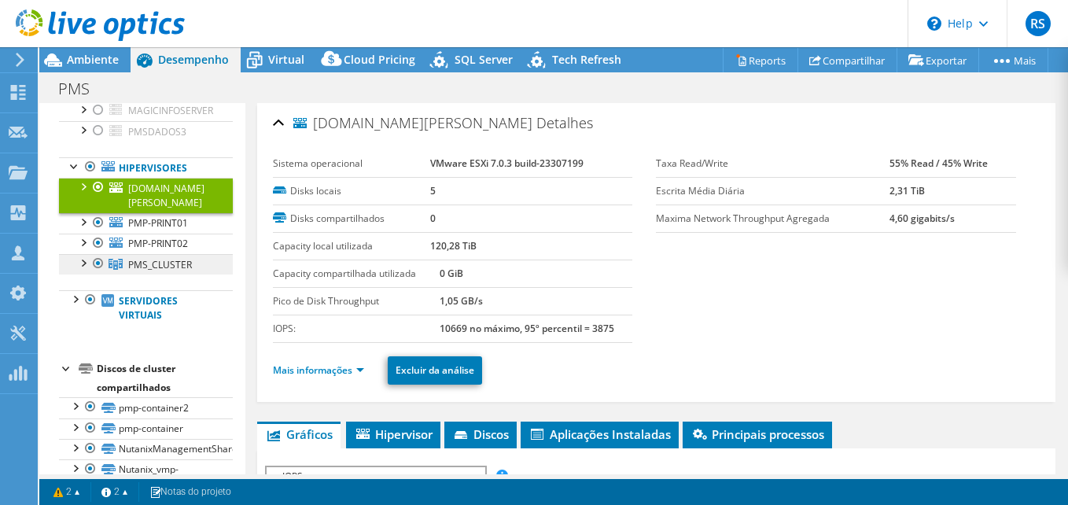
scroll to position [188, 0]
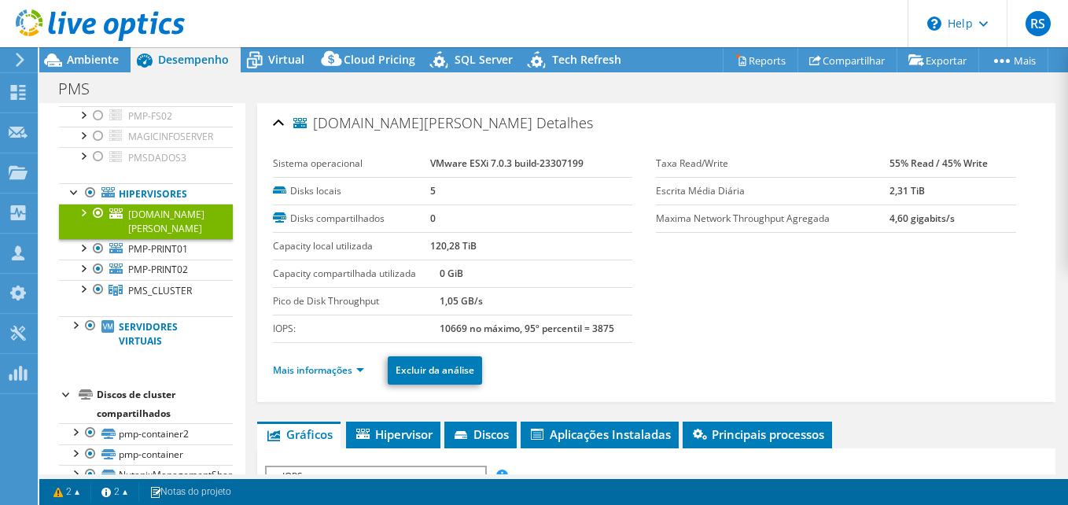
click at [81, 219] on div at bounding box center [83, 212] width 16 height 16
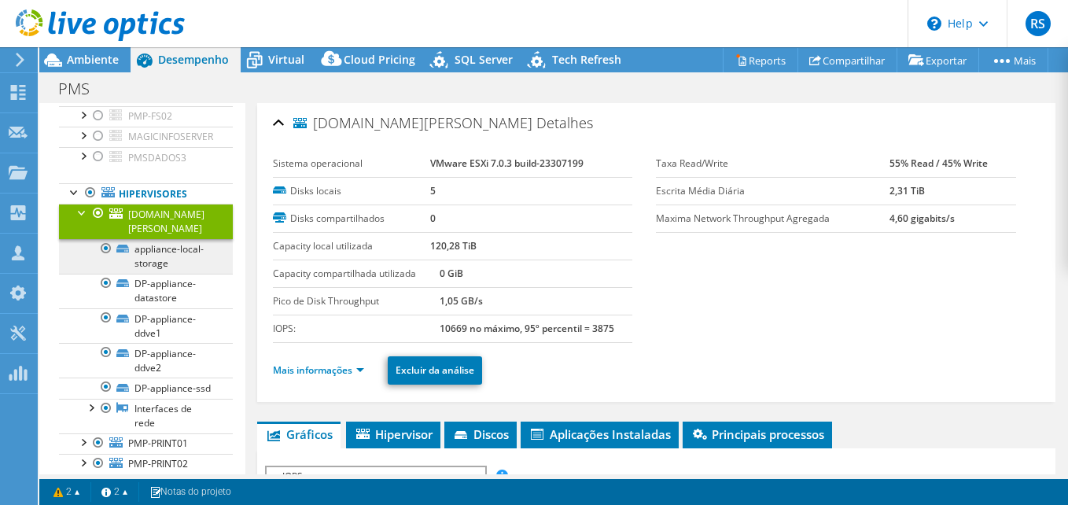
scroll to position [267, 0]
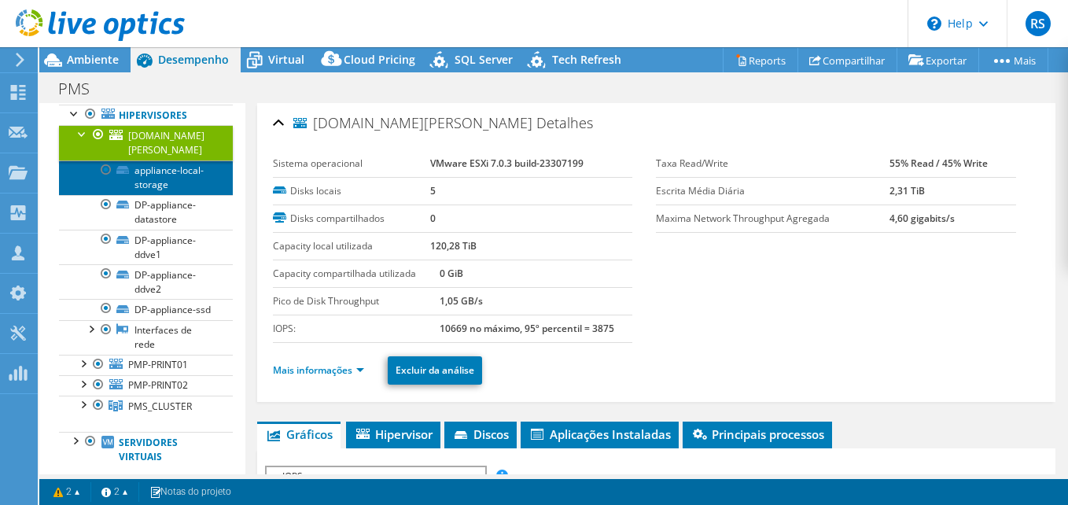
click at [145, 193] on link "appliance-local-storage" at bounding box center [146, 177] width 174 height 35
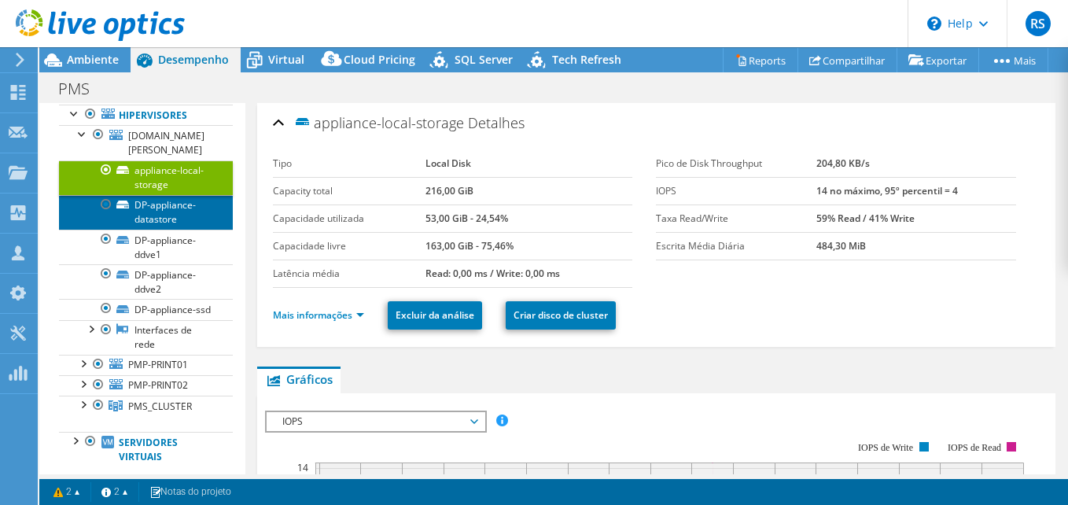
click at [172, 230] on link "DP-appliance-datastore" at bounding box center [146, 212] width 174 height 35
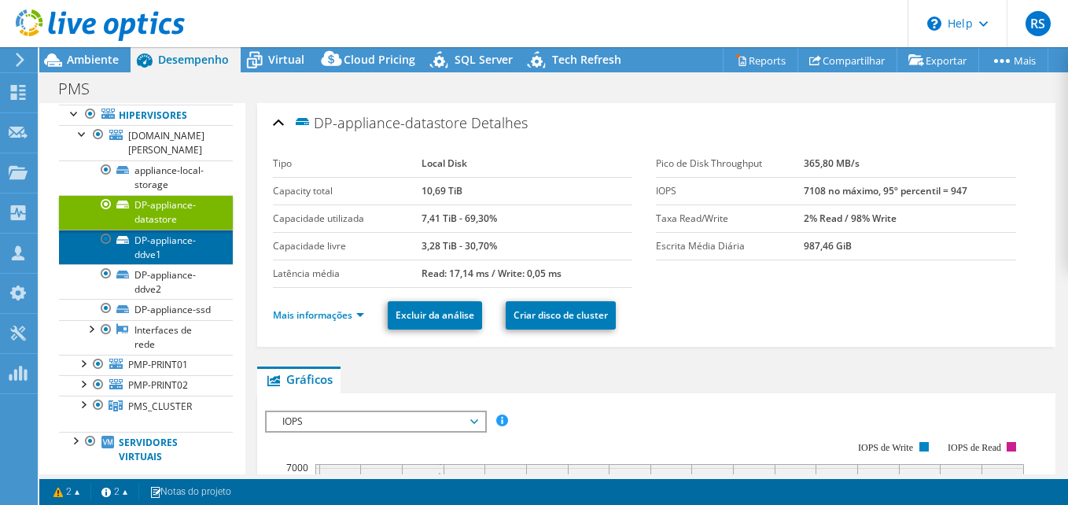
click at [165, 264] on link "DP-appliance-ddve1" at bounding box center [146, 247] width 174 height 35
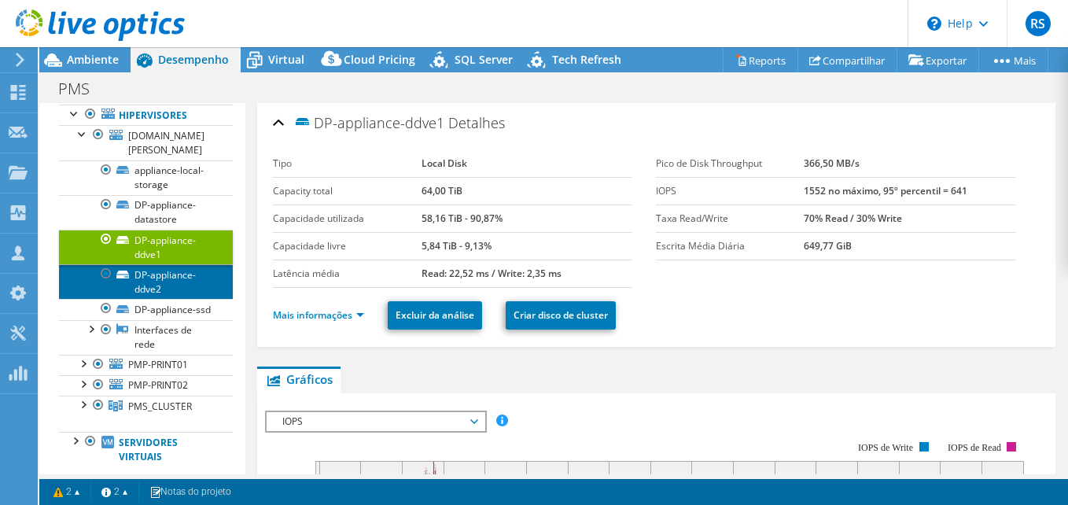
click at [153, 299] on link "DP-appliance-ddve2" at bounding box center [146, 281] width 174 height 35
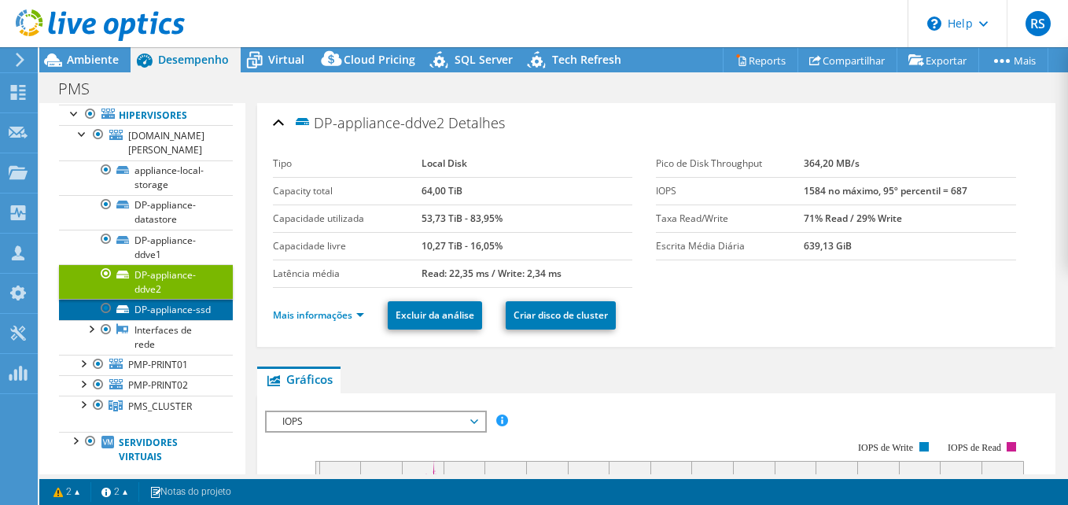
click at [154, 319] on link "DP-appliance-ssd" at bounding box center [146, 309] width 174 height 20
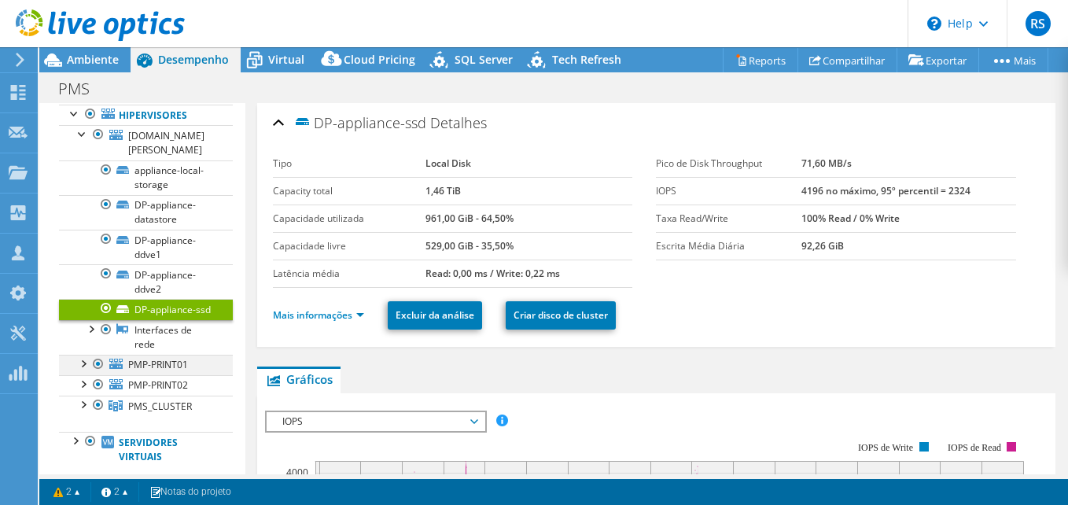
click at [83, 370] on div at bounding box center [83, 363] width 16 height 16
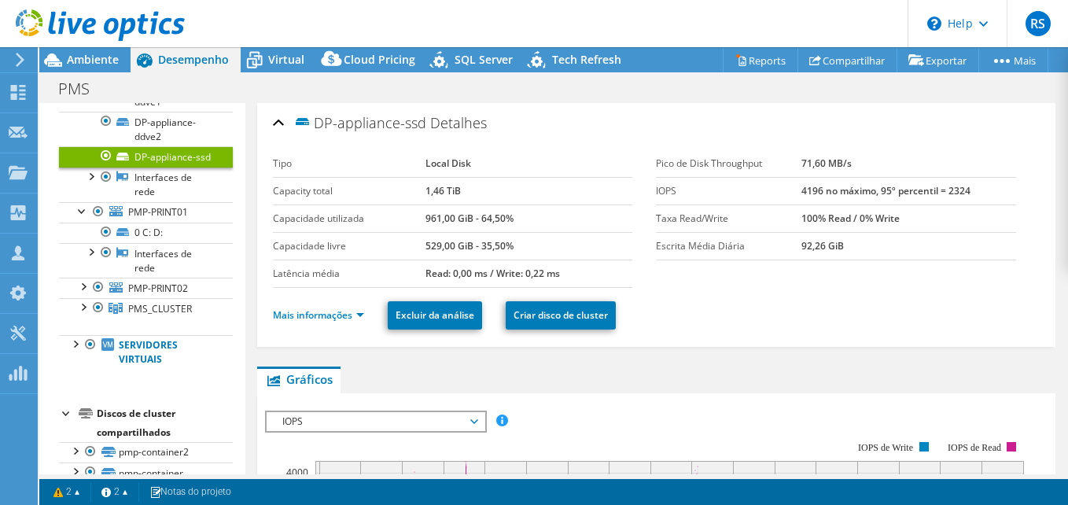
scroll to position [424, 0]
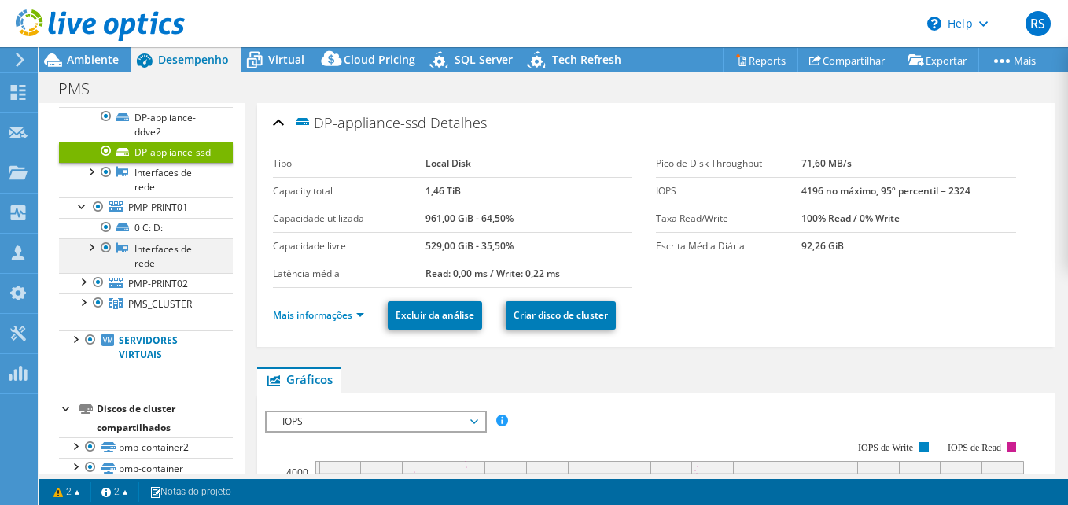
click at [94, 254] on div at bounding box center [91, 246] width 16 height 16
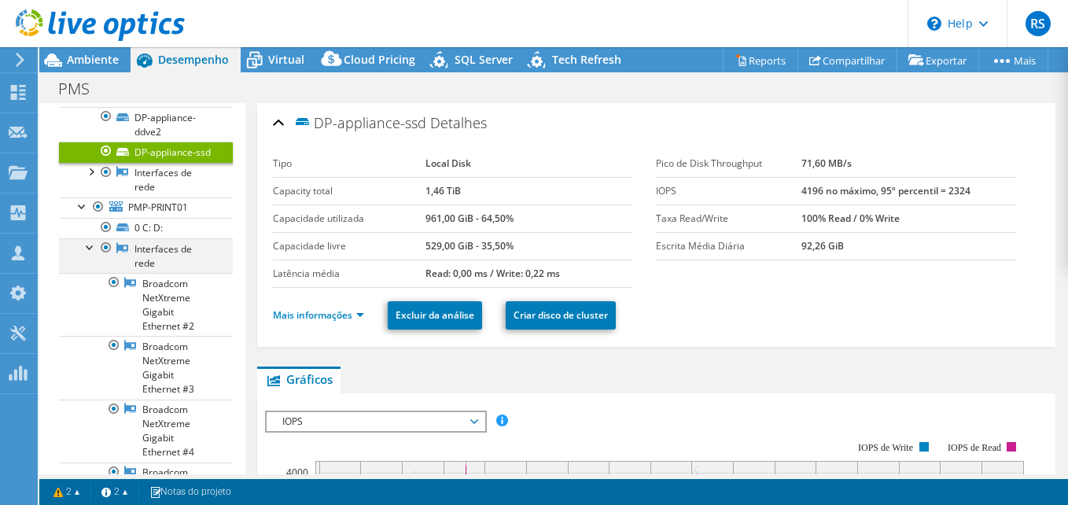
click at [86, 254] on div at bounding box center [91, 246] width 16 height 16
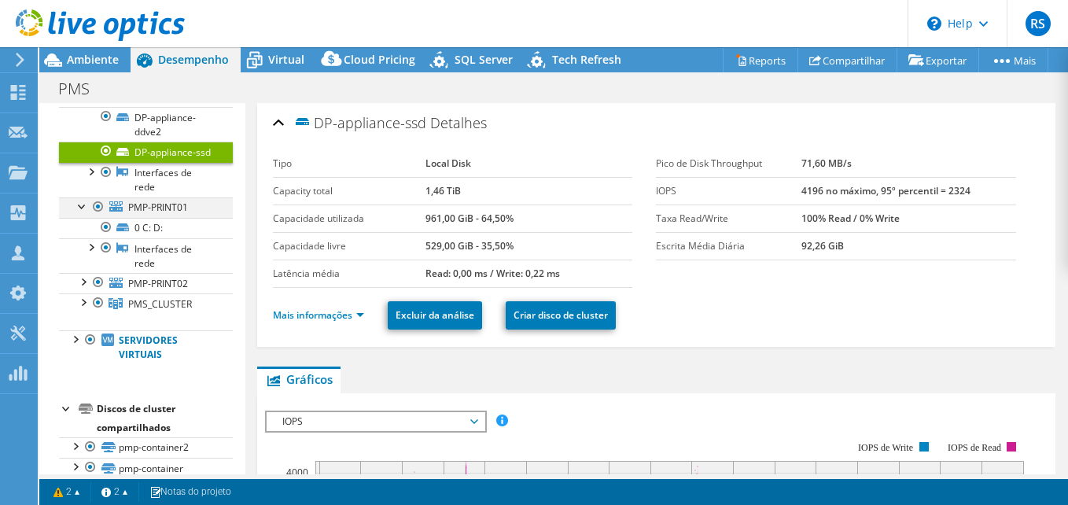
click at [82, 213] on div at bounding box center [83, 205] width 16 height 16
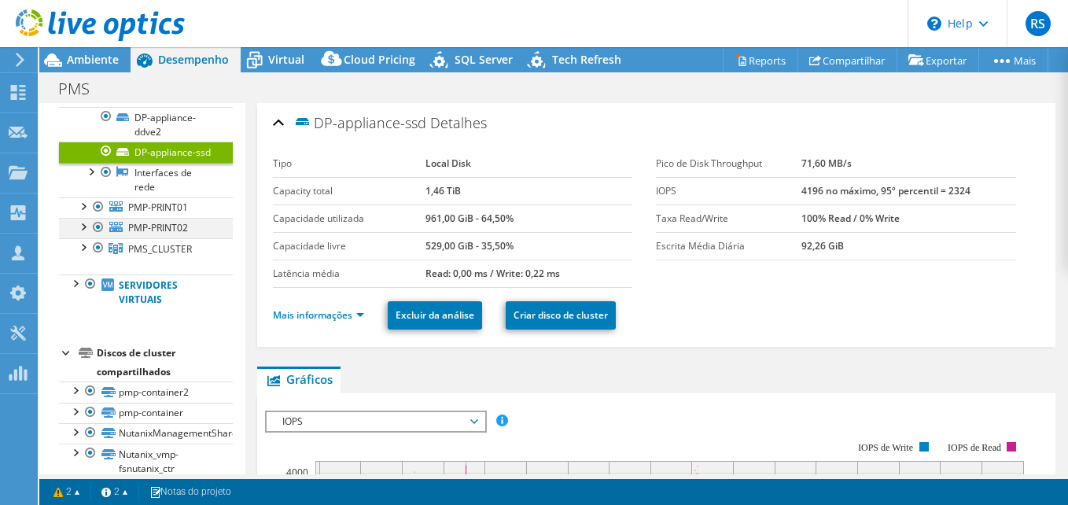
click at [80, 234] on div at bounding box center [83, 226] width 16 height 16
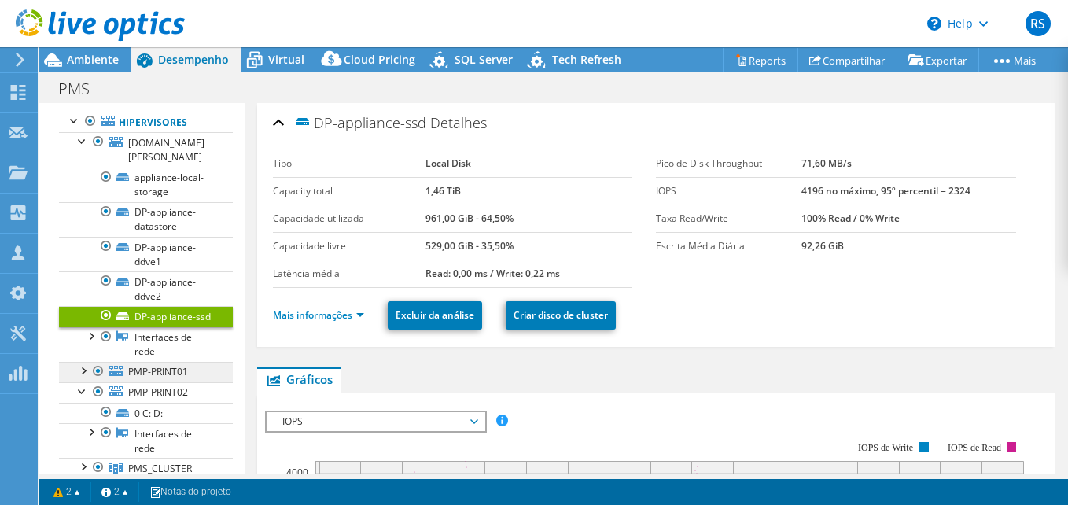
scroll to position [345, 0]
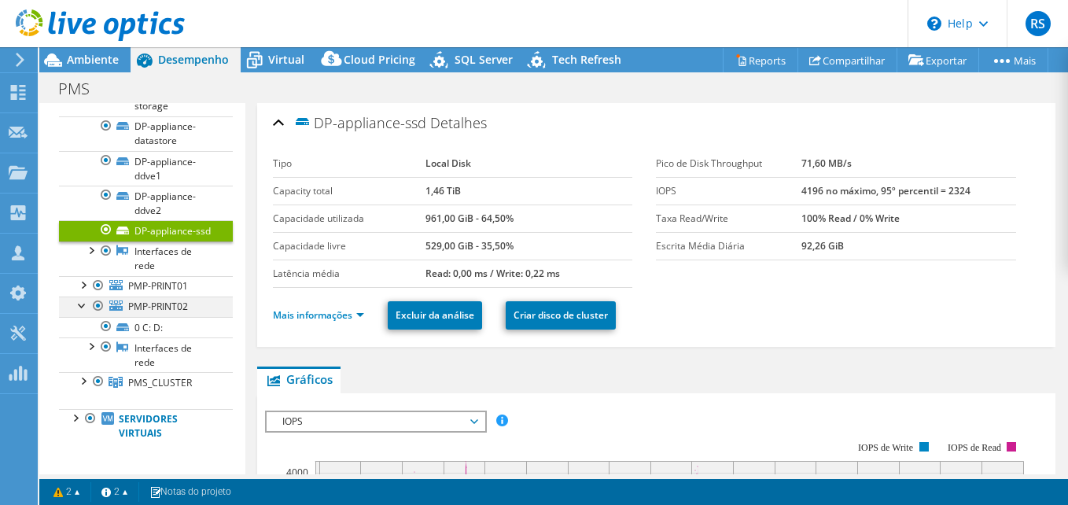
click at [78, 312] on div at bounding box center [83, 304] width 16 height 16
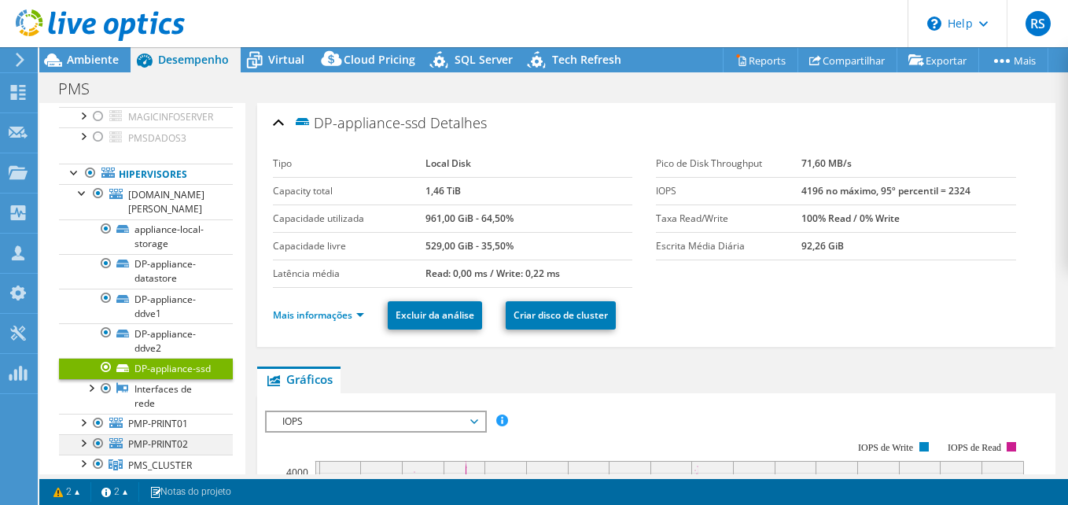
scroll to position [188, 0]
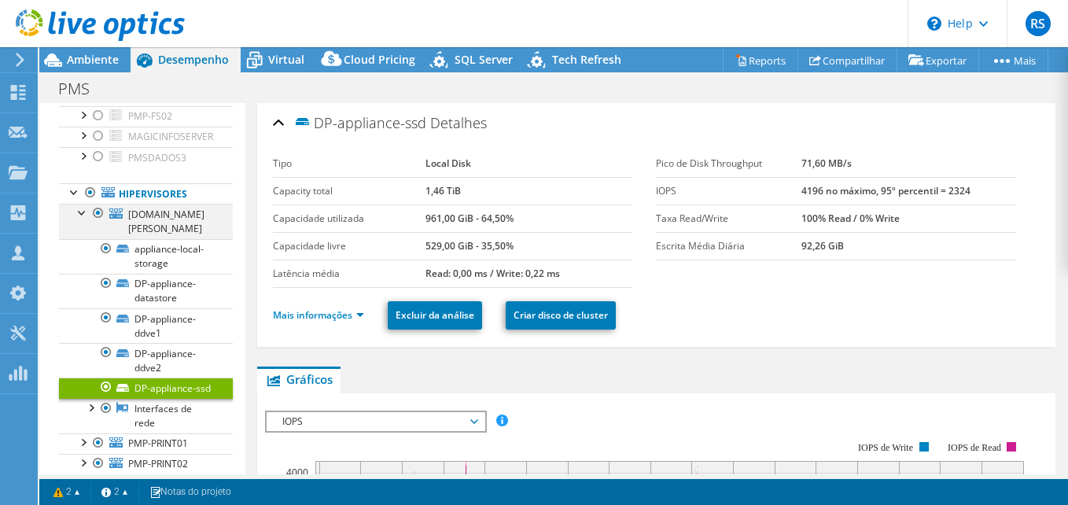
click at [83, 219] on div at bounding box center [83, 212] width 16 height 16
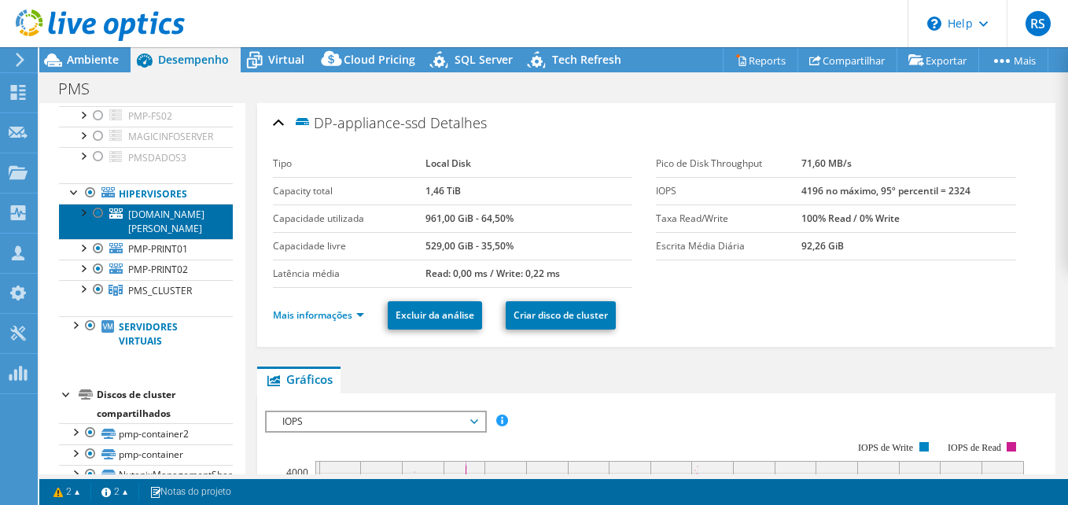
click at [144, 234] on span "[DOMAIN_NAME][PERSON_NAME]" at bounding box center [166, 222] width 76 height 28
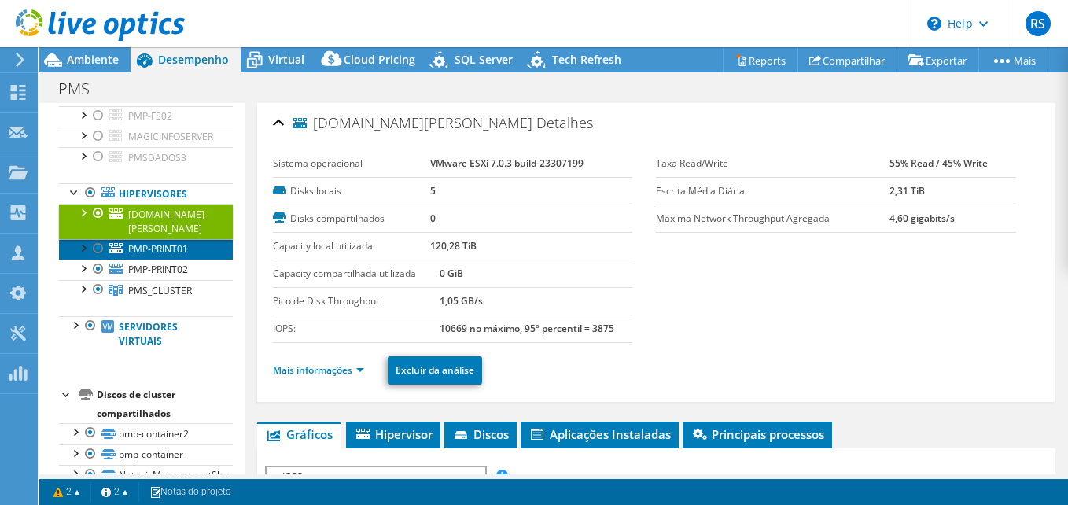
click at [139, 256] on span "PMP-PRINT01" at bounding box center [158, 248] width 60 height 13
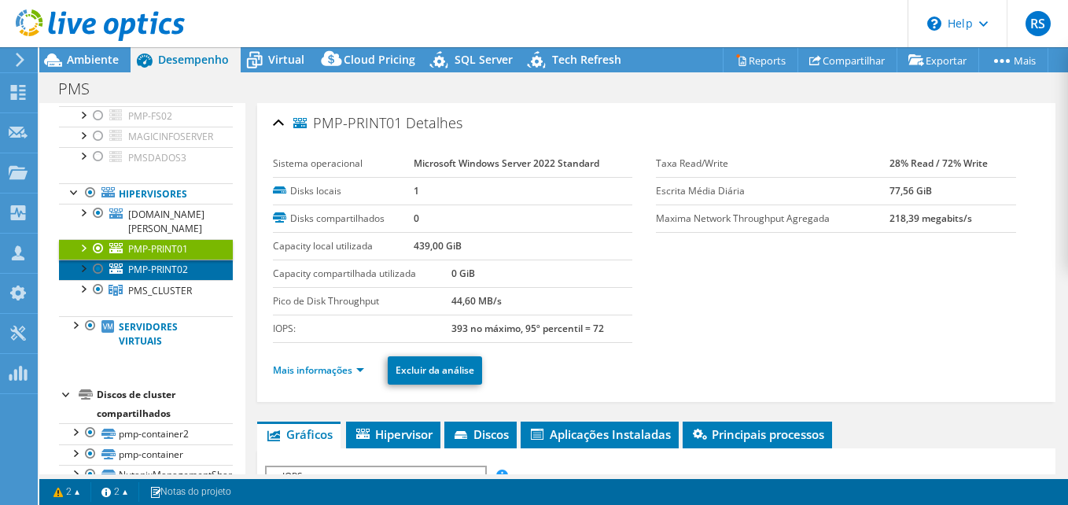
click at [142, 276] on span "PMP-PRINT02" at bounding box center [158, 269] width 60 height 13
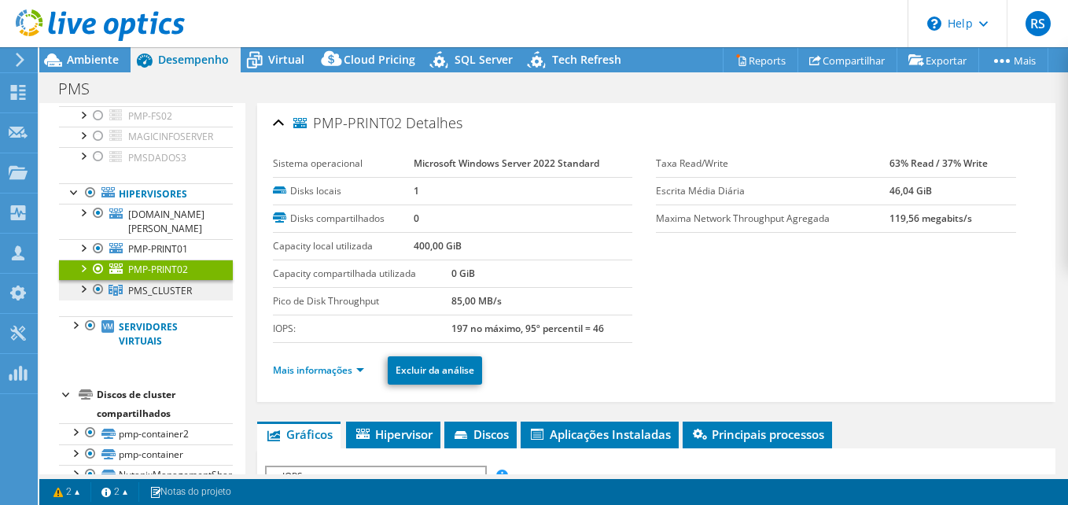
click at [141, 297] on span "PMS_CLUSTER" at bounding box center [160, 290] width 64 height 13
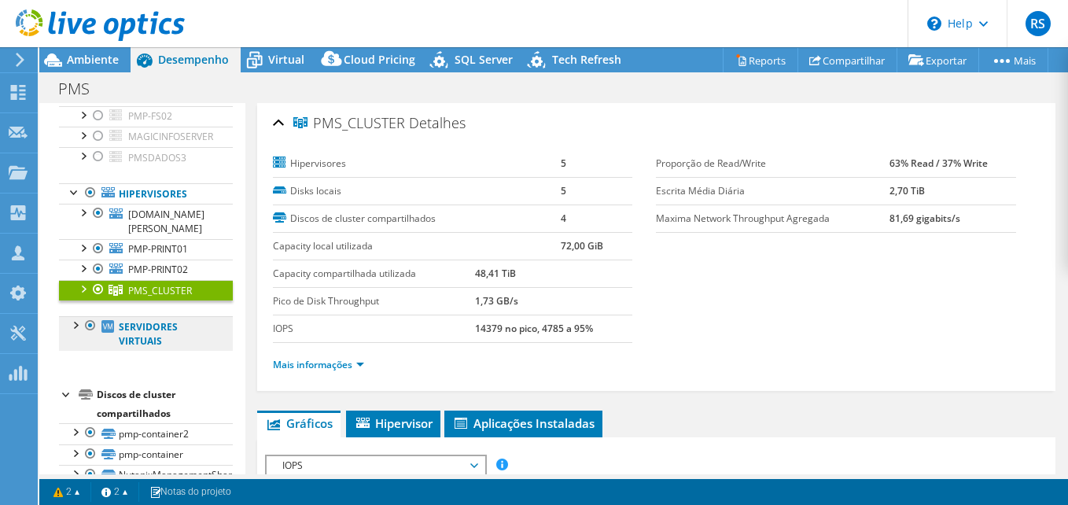
click at [142, 344] on link "Servidores virtuais" at bounding box center [146, 333] width 174 height 35
click at [124, 344] on link "Servidores virtuais" at bounding box center [146, 333] width 174 height 35
click at [72, 332] on div at bounding box center [75, 324] width 16 height 16
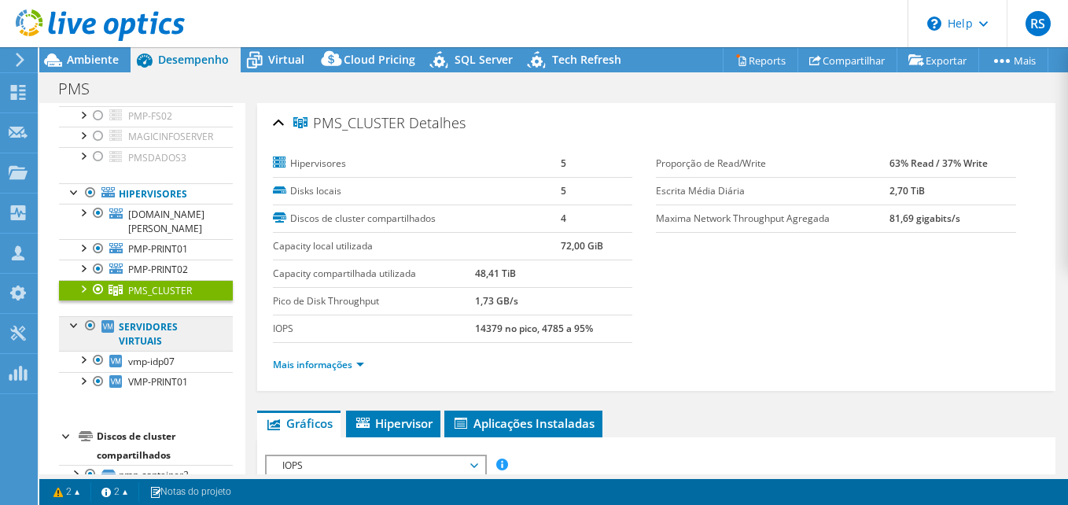
click at [153, 345] on link "Servidores virtuais" at bounding box center [146, 333] width 174 height 35
click at [81, 366] on div at bounding box center [83, 359] width 16 height 16
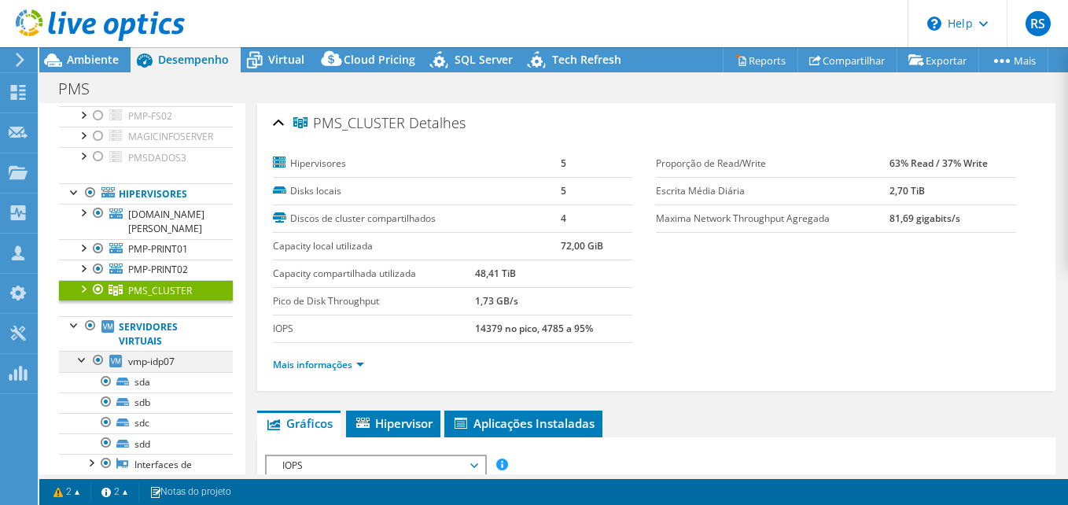
click at [81, 366] on div at bounding box center [83, 359] width 16 height 16
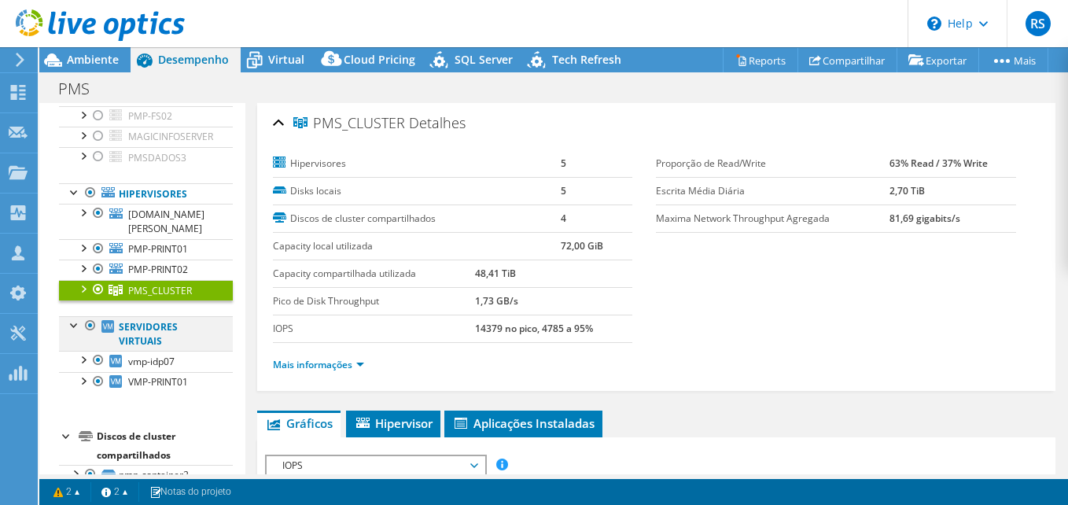
click at [72, 332] on div at bounding box center [75, 324] width 16 height 16
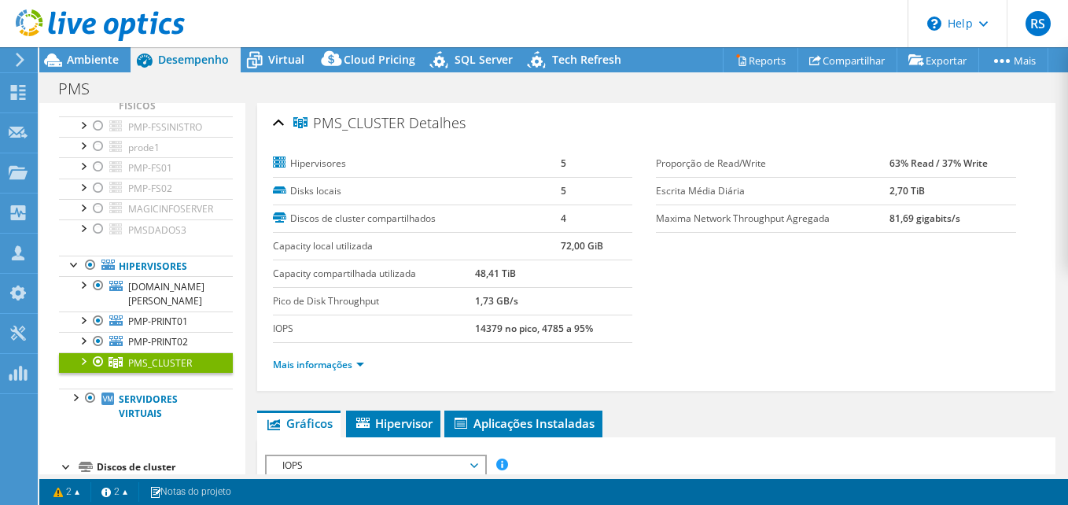
scroll to position [31, 0]
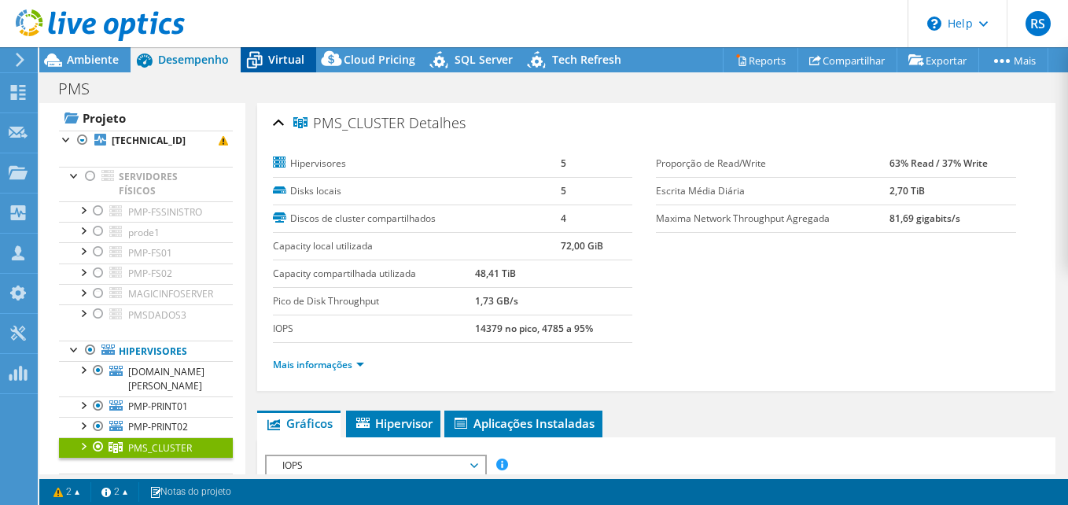
click at [250, 66] on icon at bounding box center [255, 60] width 28 height 28
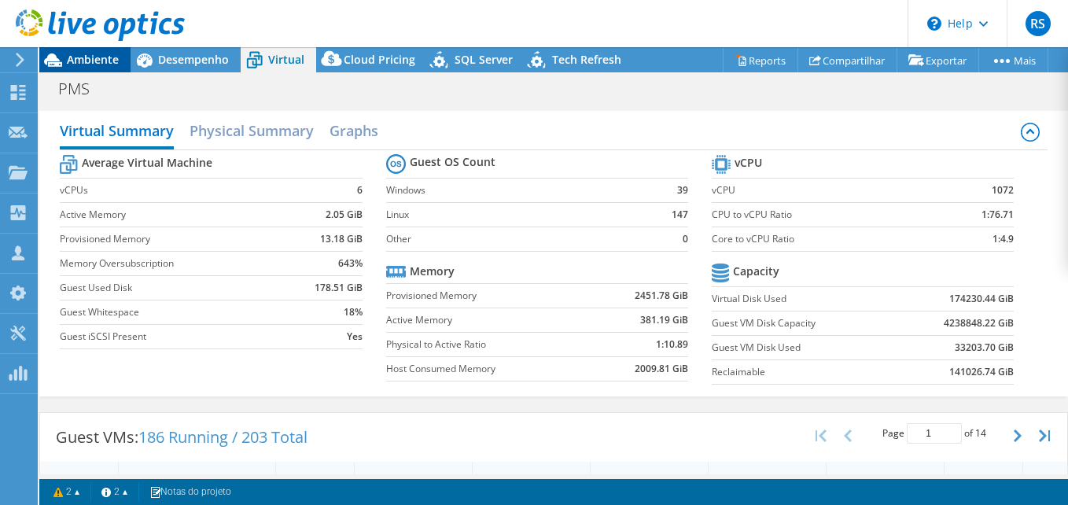
click at [76, 61] on span "Ambiente" at bounding box center [93, 59] width 52 height 15
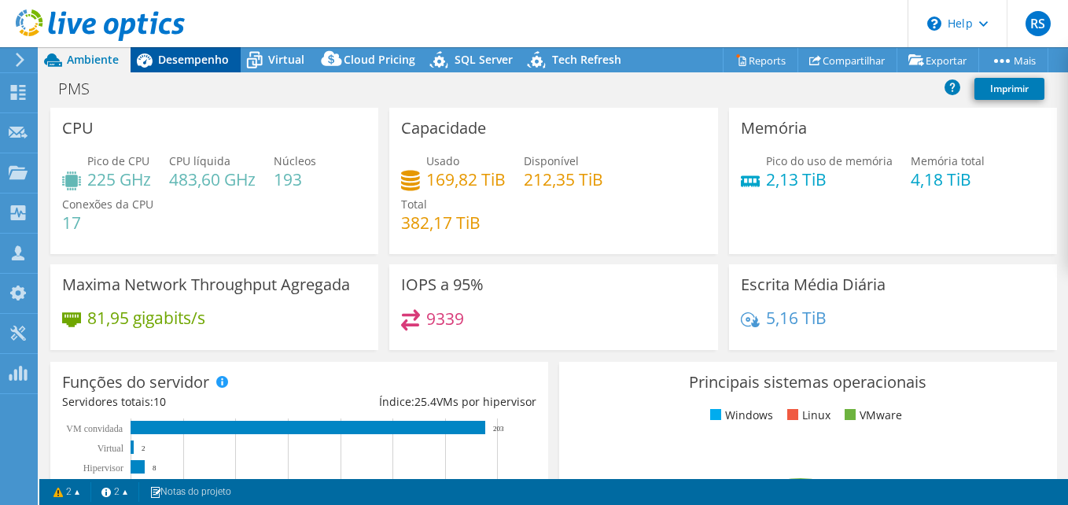
click at [183, 64] on span "Desempenho" at bounding box center [193, 59] width 71 height 15
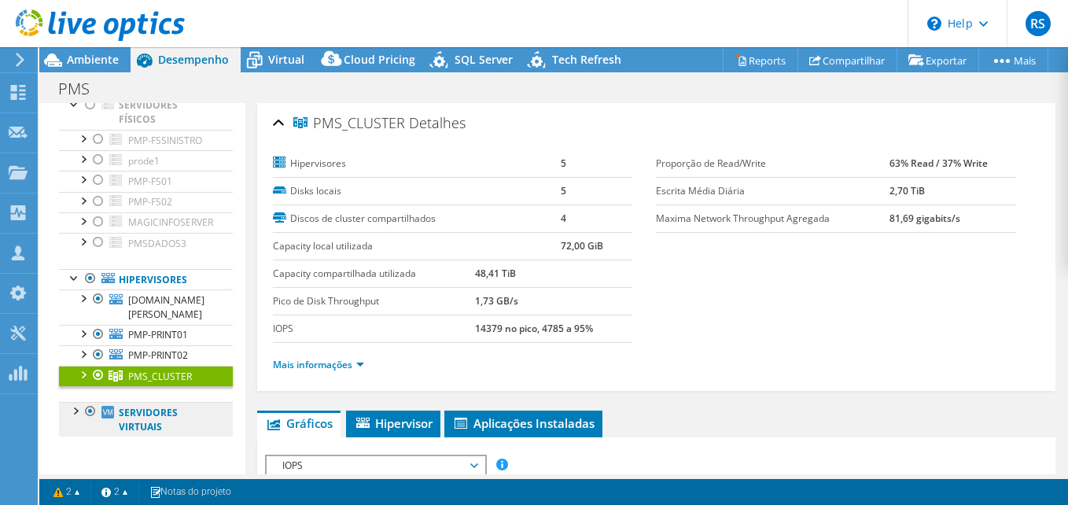
scroll to position [188, 0]
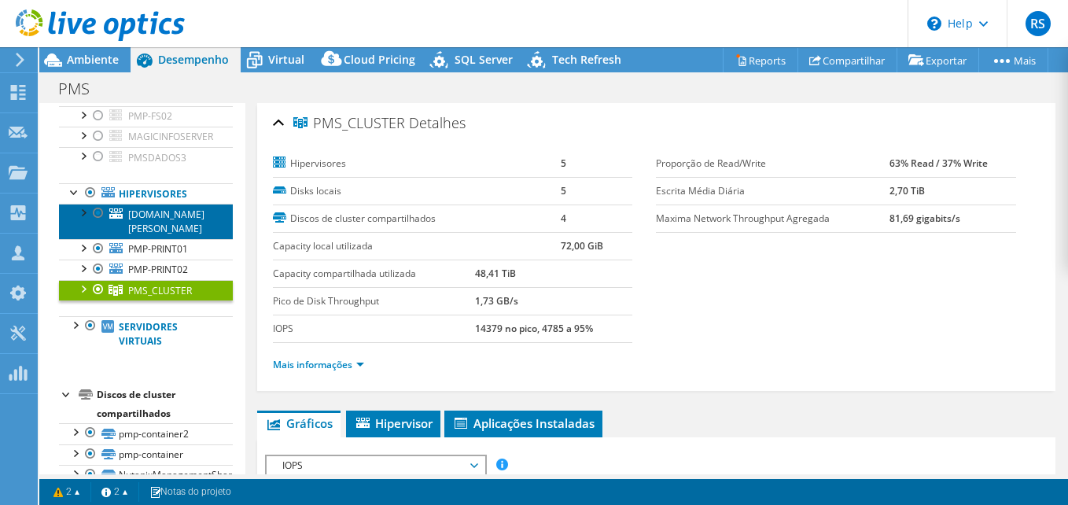
click at [142, 230] on span "[DOMAIN_NAME][PERSON_NAME]" at bounding box center [166, 222] width 76 height 28
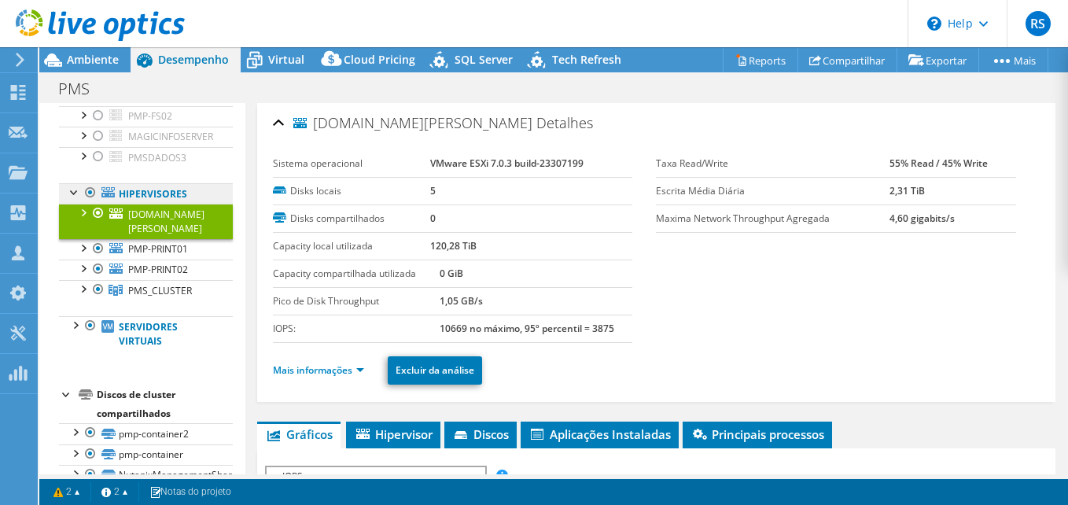
click at [138, 204] on link "Hipervisores" at bounding box center [146, 193] width 174 height 20
click at [71, 199] on div at bounding box center [75, 191] width 16 height 16
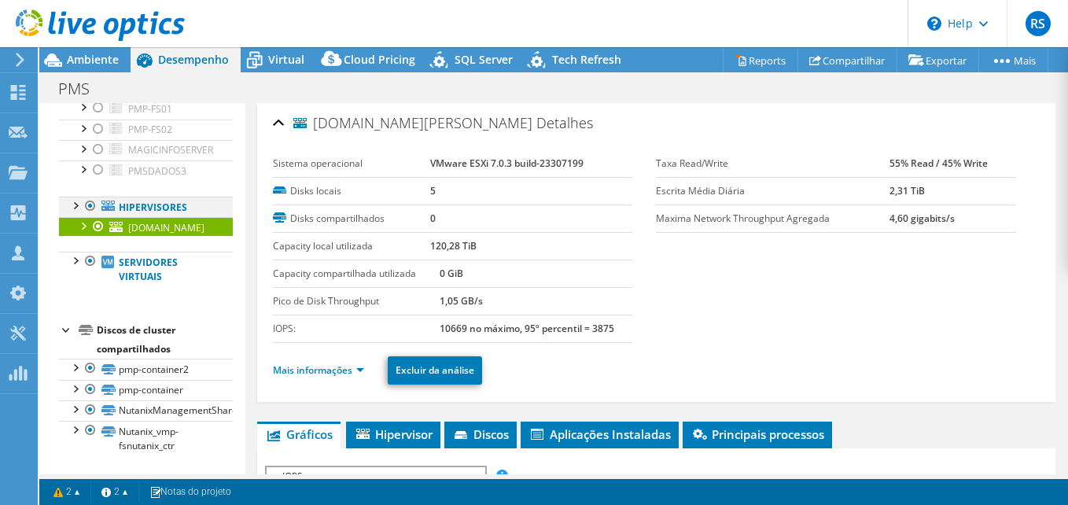
scroll to position [171, 0]
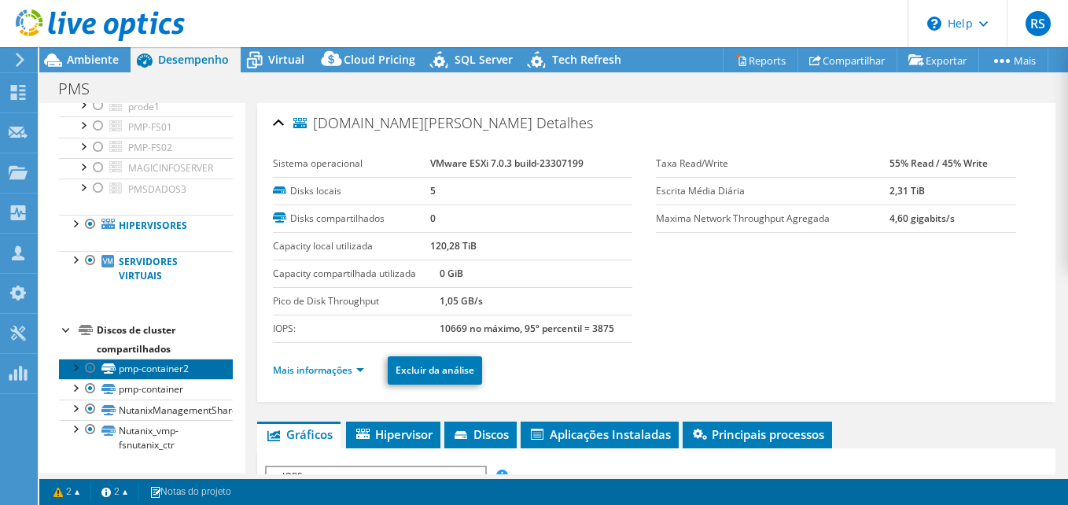
click at [135, 373] on link "pmp-container2" at bounding box center [146, 369] width 174 height 20
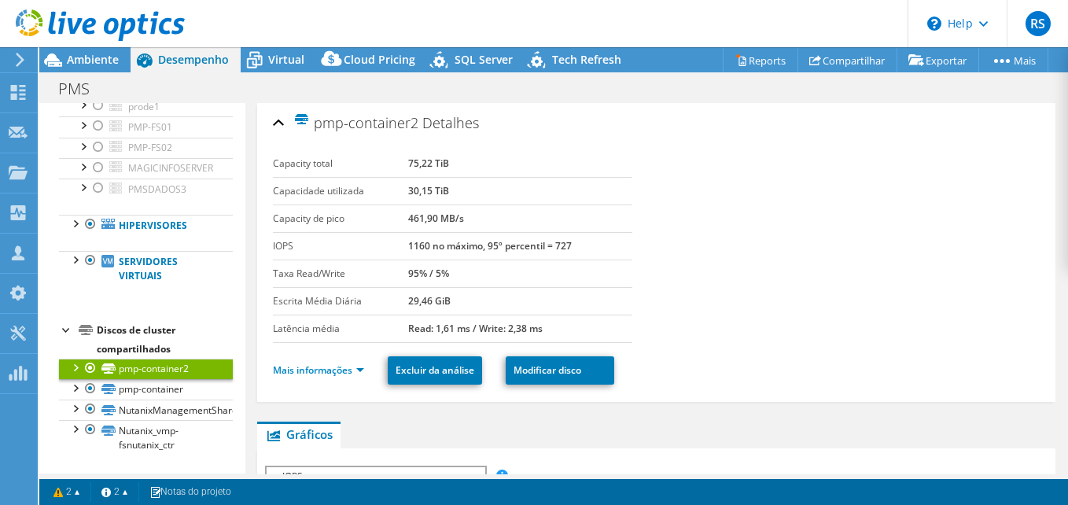
click at [71, 365] on div at bounding box center [75, 367] width 16 height 16
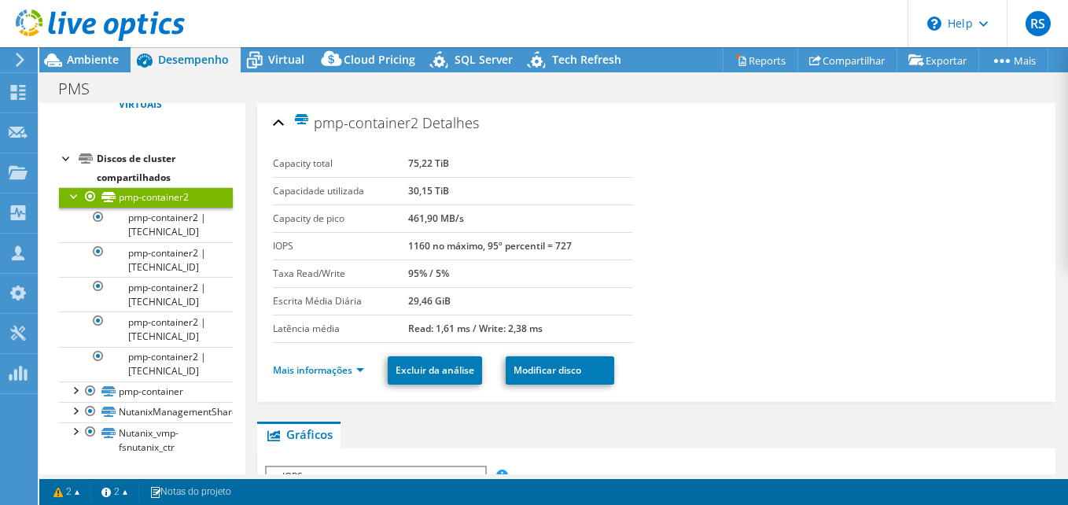
scroll to position [344, 0]
click at [71, 194] on div at bounding box center [75, 193] width 16 height 16
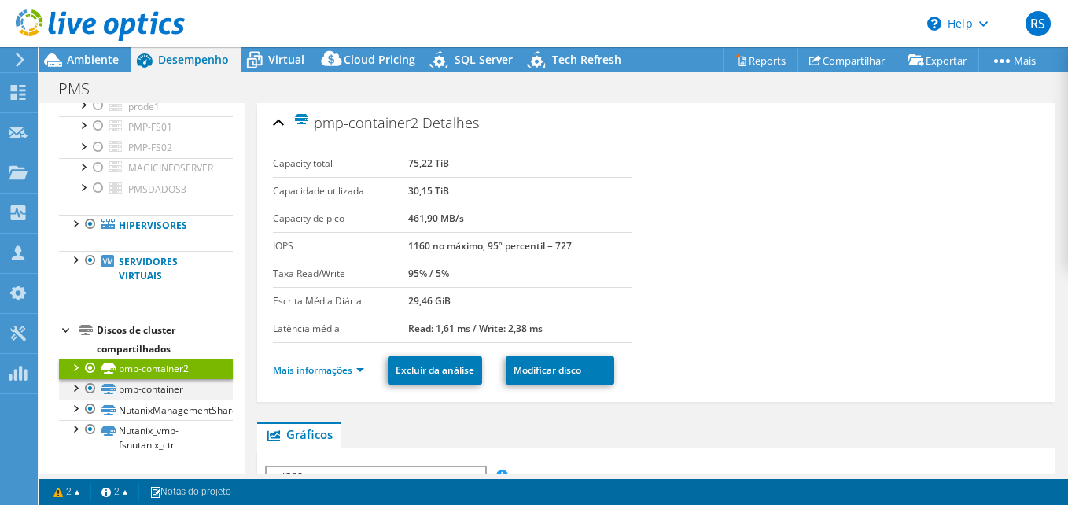
click at [73, 388] on div at bounding box center [75, 387] width 16 height 16
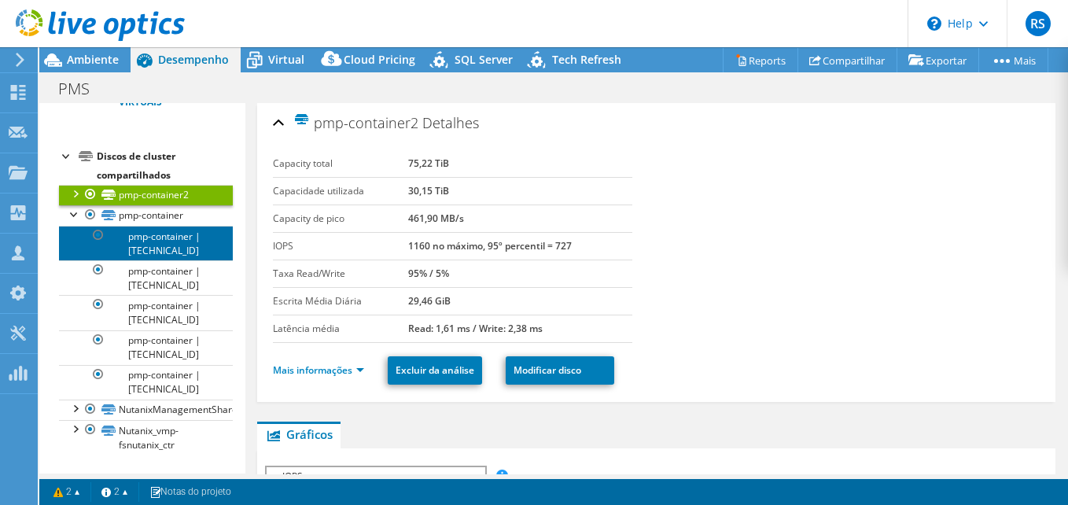
click at [156, 240] on link "pmp-container | [TECHNICAL_ID]" at bounding box center [146, 243] width 174 height 35
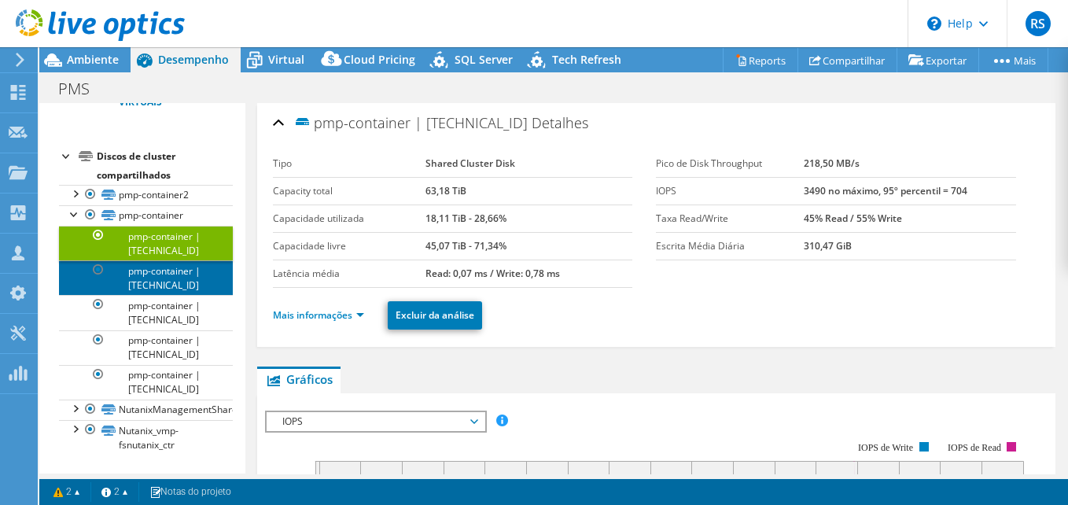
click at [166, 283] on link "pmp-container | [TECHNICAL_ID]" at bounding box center [146, 277] width 174 height 35
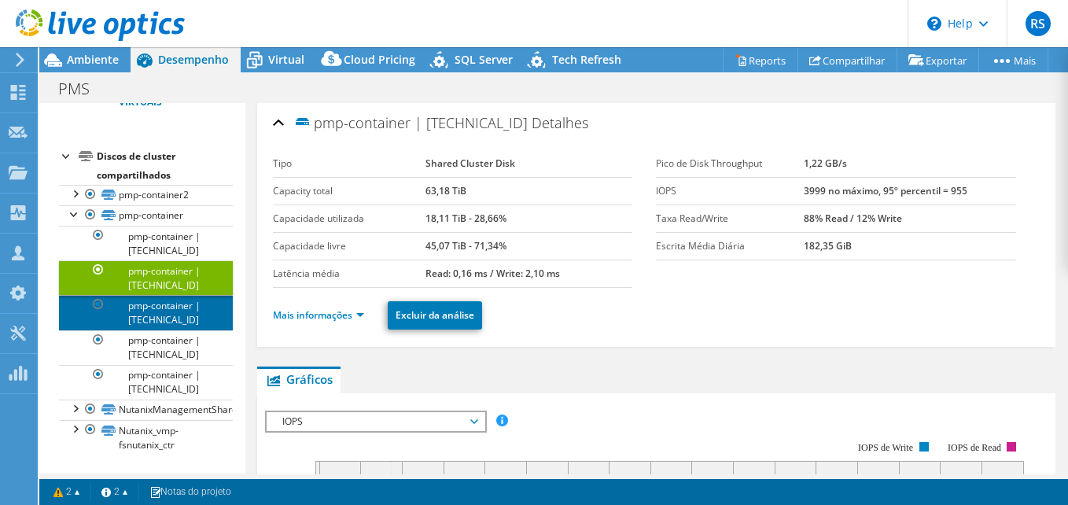
click at [154, 318] on link "pmp-container | [TECHNICAL_ID]" at bounding box center [146, 312] width 174 height 35
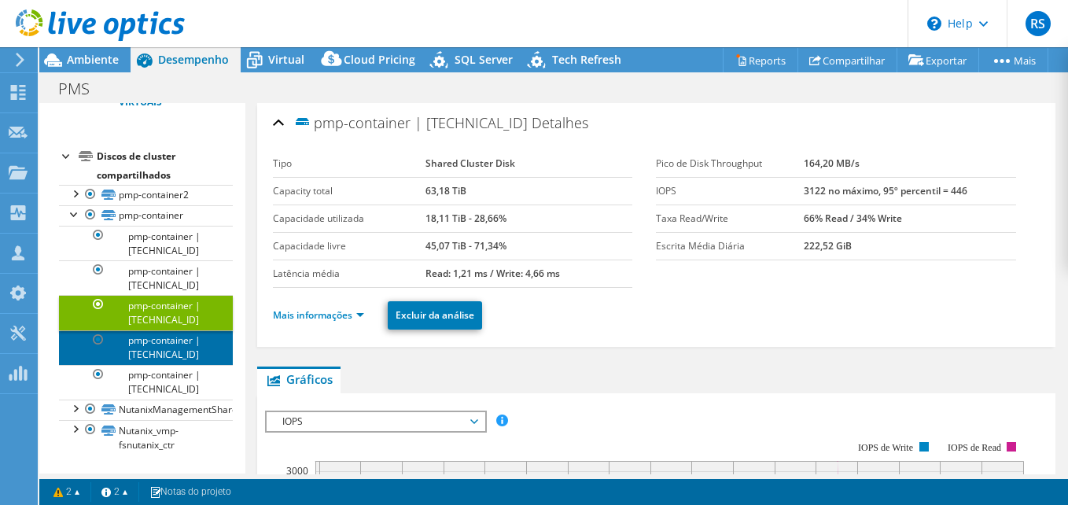
click at [164, 354] on link "pmp-container | [TECHNICAL_ID]" at bounding box center [146, 347] width 174 height 35
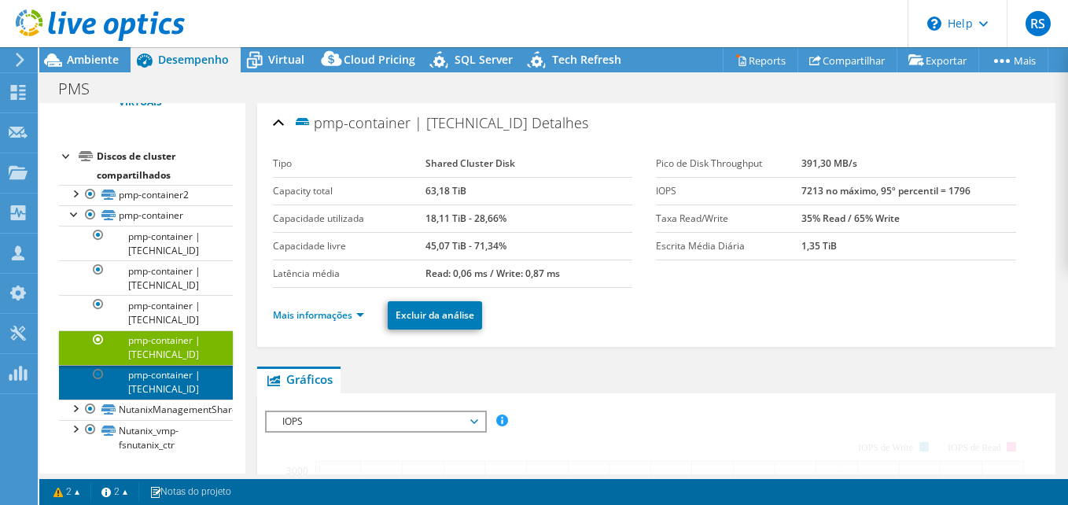
click at [167, 380] on link "pmp-container | [TECHNICAL_ID]" at bounding box center [146, 382] width 174 height 35
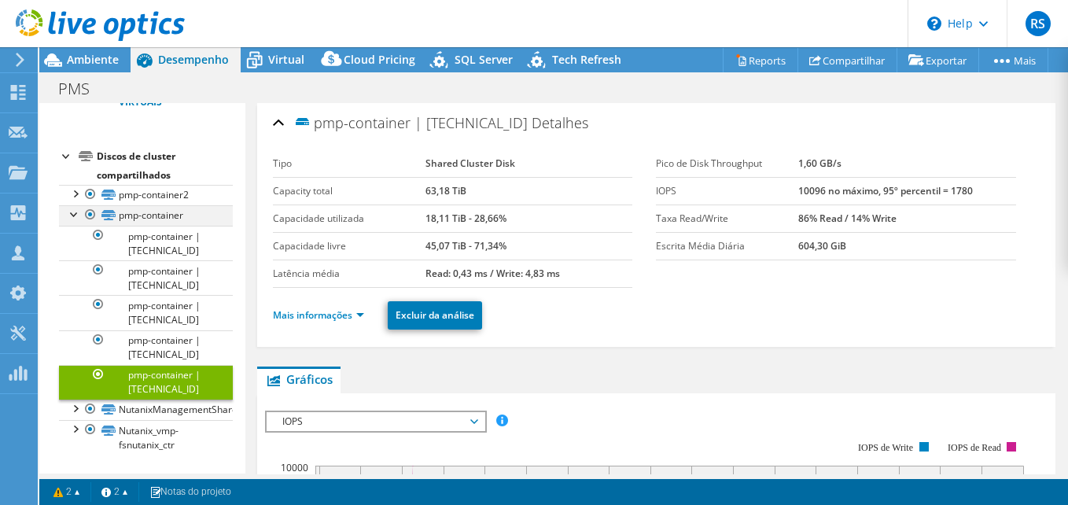
click at [71, 217] on div at bounding box center [75, 213] width 16 height 16
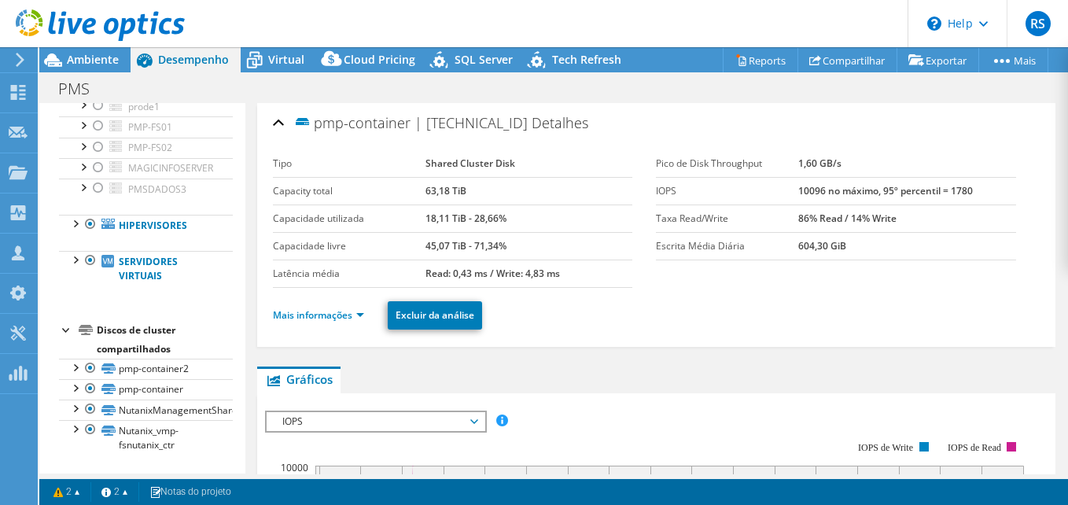
scroll to position [171, 0]
click at [134, 410] on link "NutanixManagementShare" at bounding box center [146, 409] width 174 height 20
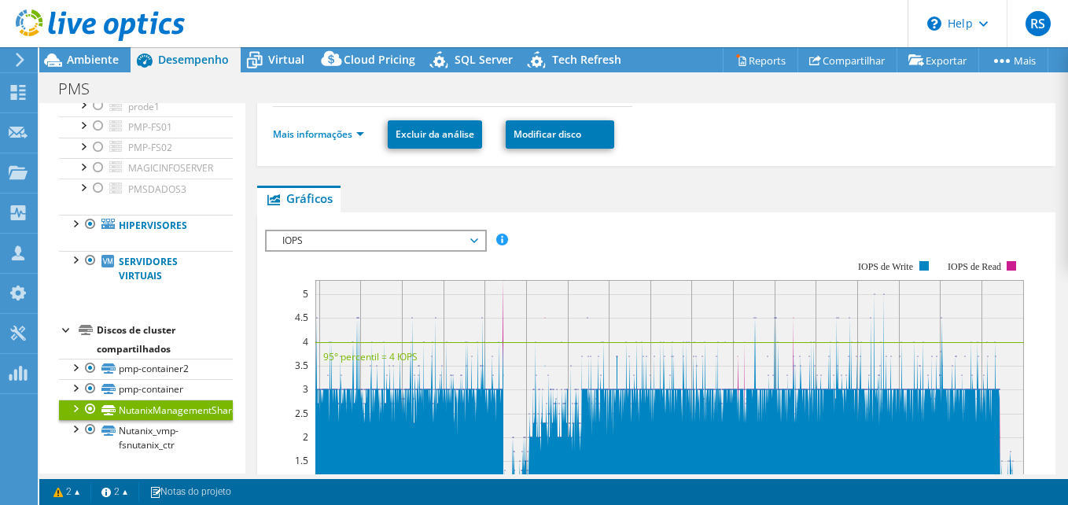
scroll to position [79, 0]
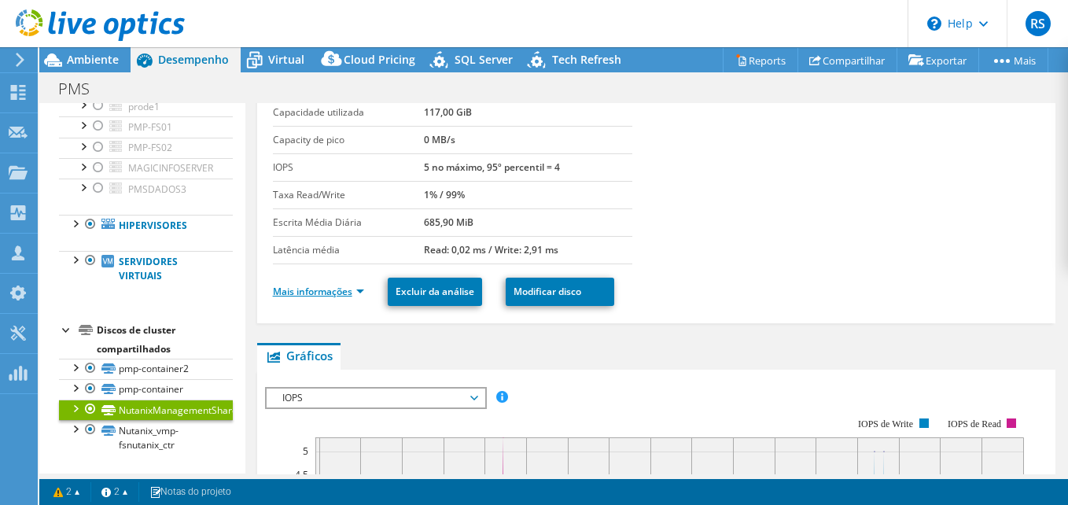
click at [355, 293] on link "Mais informações" at bounding box center [318, 291] width 91 height 13
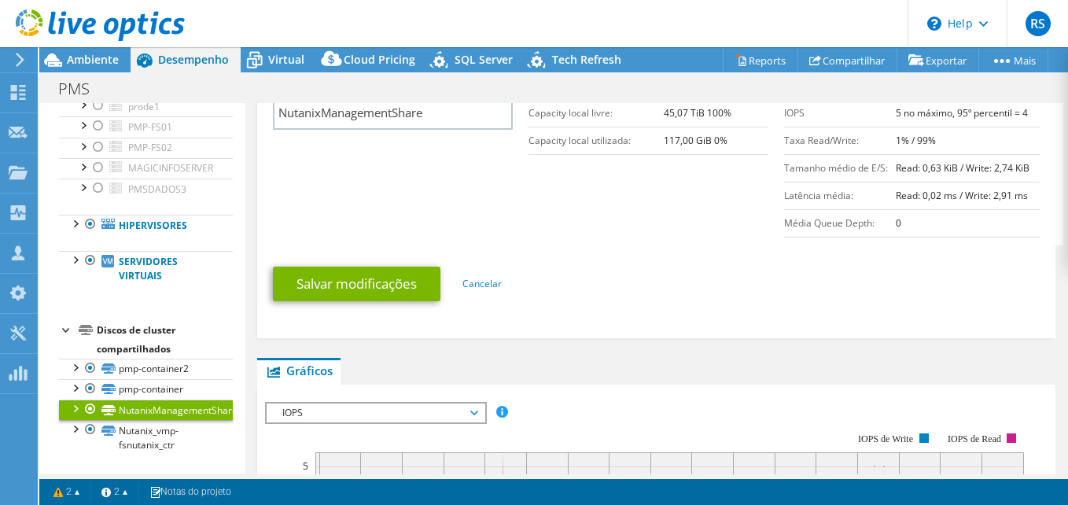
scroll to position [315, 0]
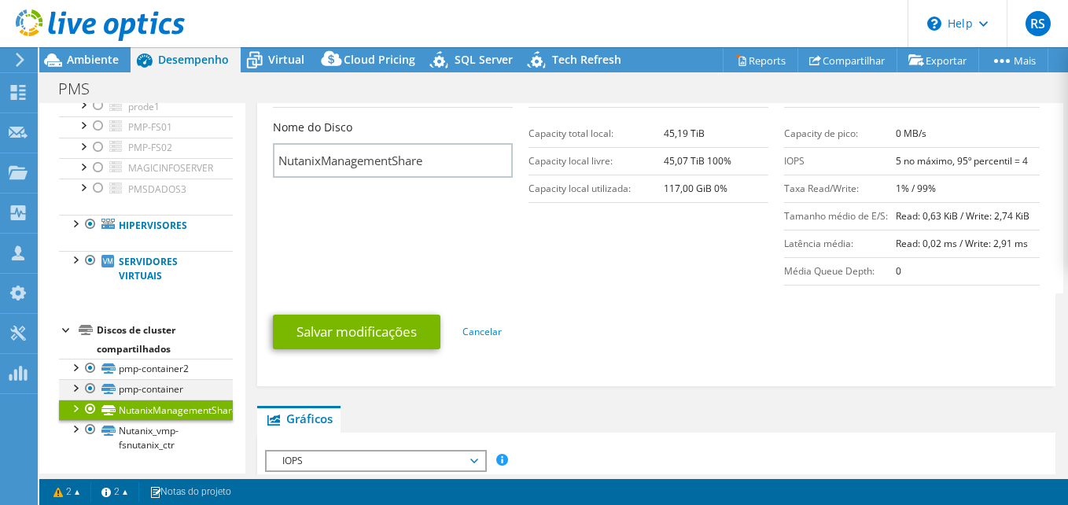
click at [72, 387] on div at bounding box center [75, 387] width 16 height 16
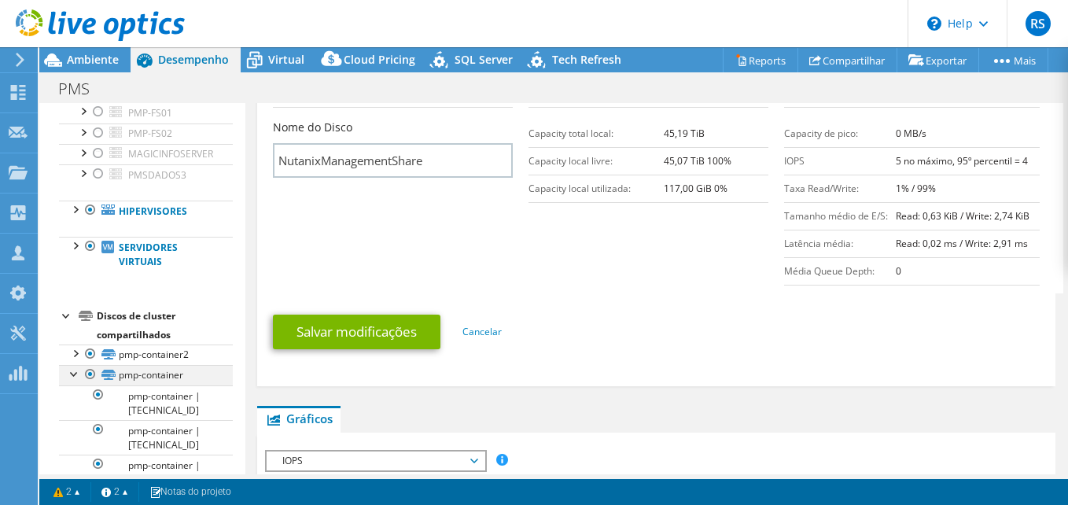
click at [74, 381] on div at bounding box center [75, 373] width 16 height 16
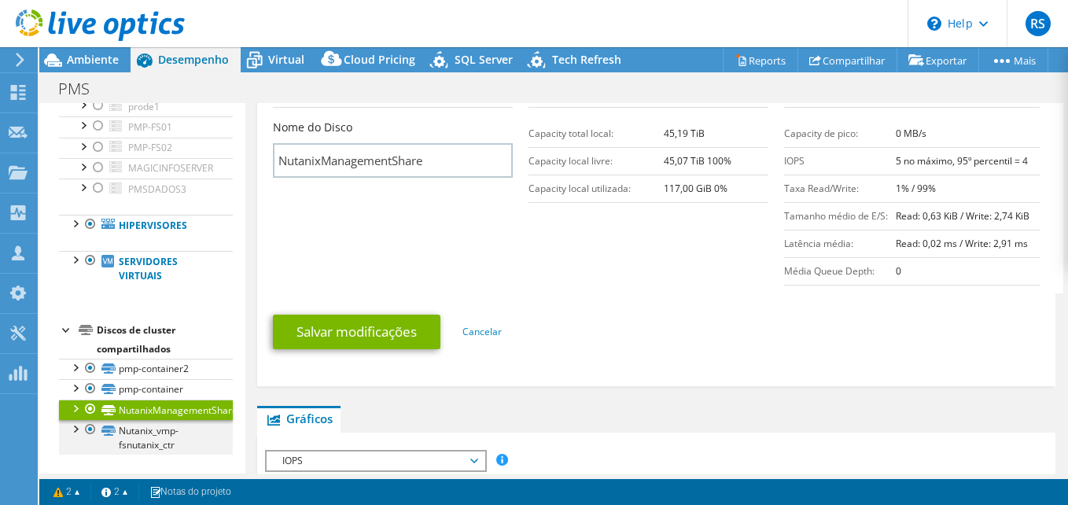
click at [73, 431] on div at bounding box center [75, 428] width 16 height 16
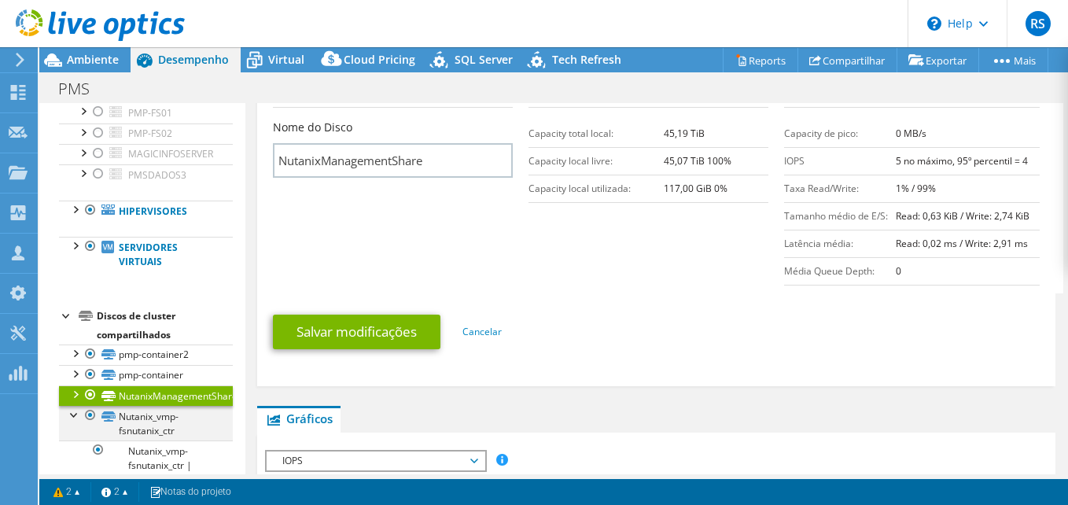
click at [75, 421] on div at bounding box center [75, 414] width 16 height 16
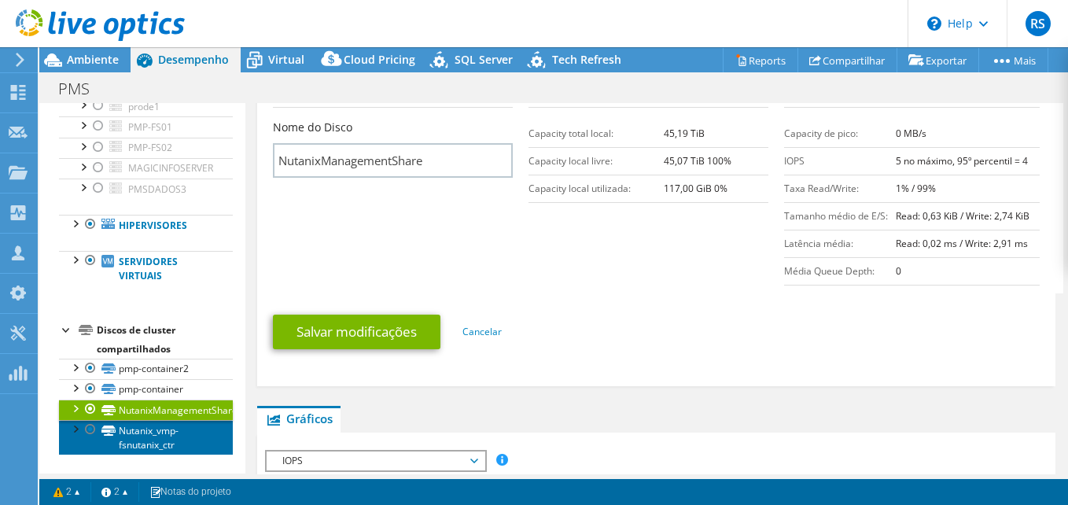
click at [142, 437] on link "Nutanix_vmp-fsnutanix_ctr" at bounding box center [146, 437] width 174 height 35
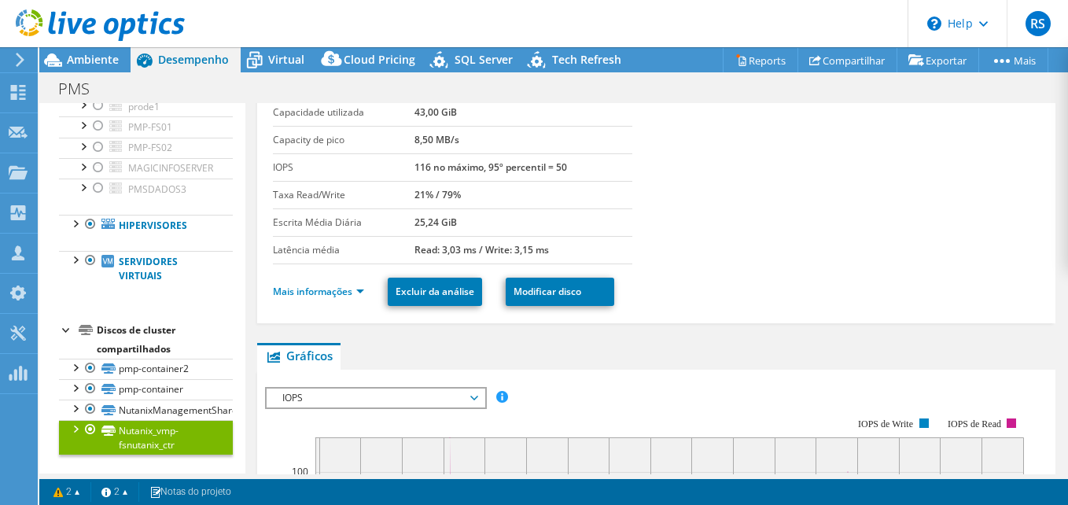
scroll to position [0, 0]
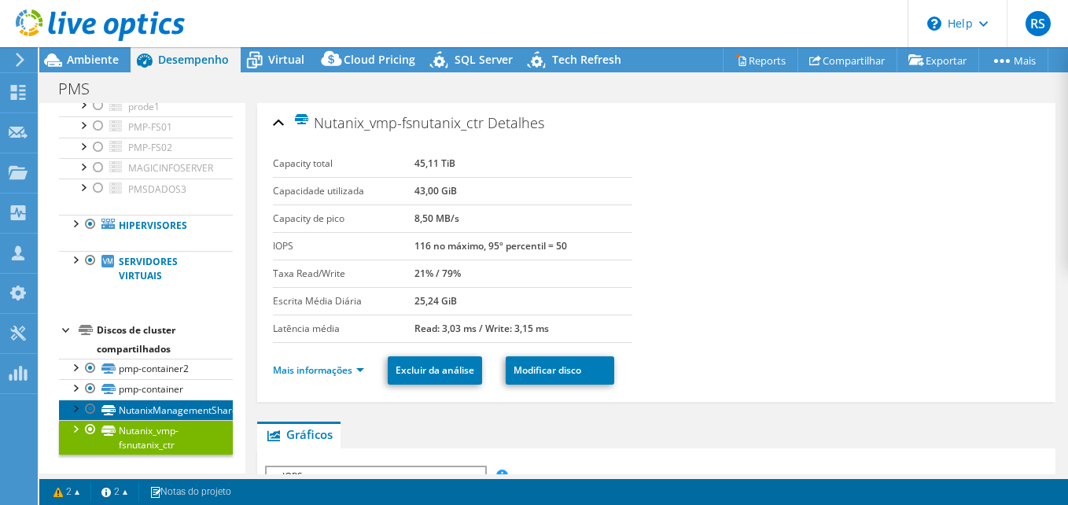
click at [134, 414] on link "NutanixManagementShare" at bounding box center [146, 409] width 174 height 20
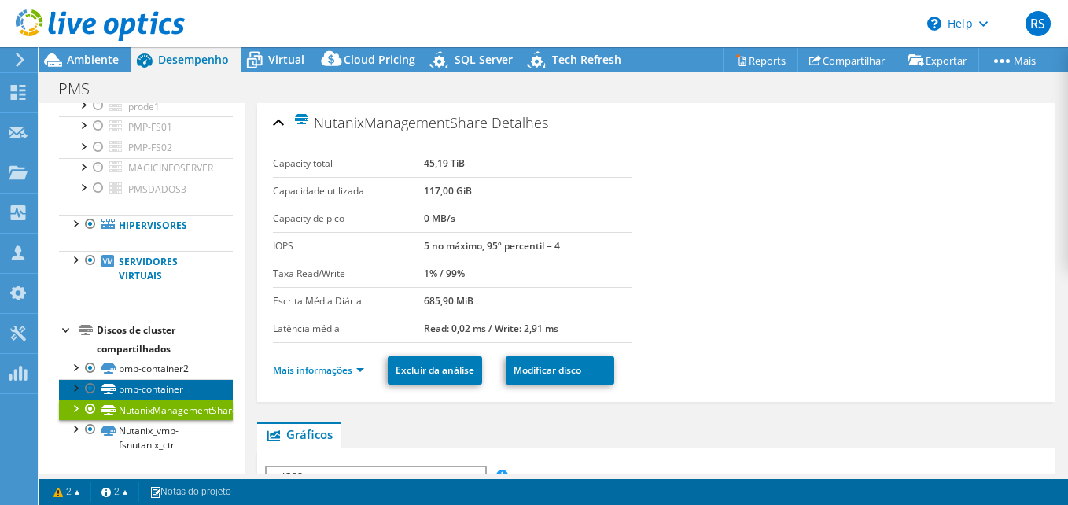
click at [138, 388] on link "pmp-container" at bounding box center [146, 389] width 174 height 20
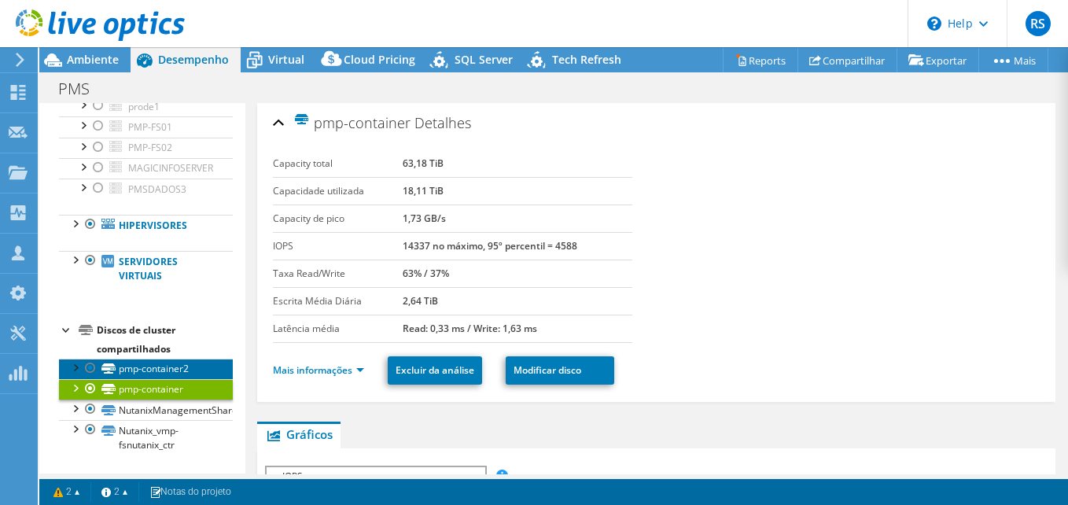
click at [140, 363] on link "pmp-container2" at bounding box center [146, 369] width 174 height 20
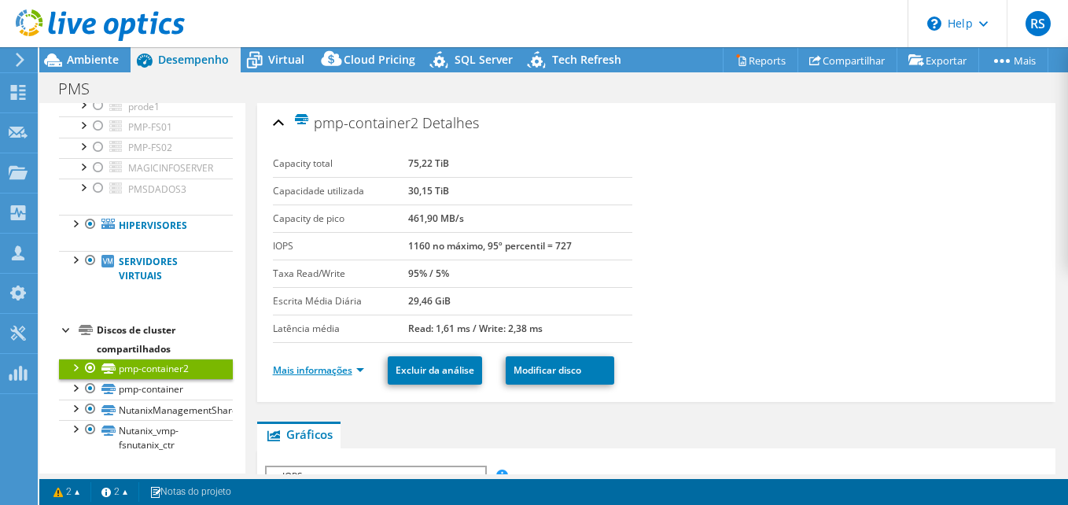
click at [359, 369] on link "Mais informações" at bounding box center [318, 369] width 91 height 13
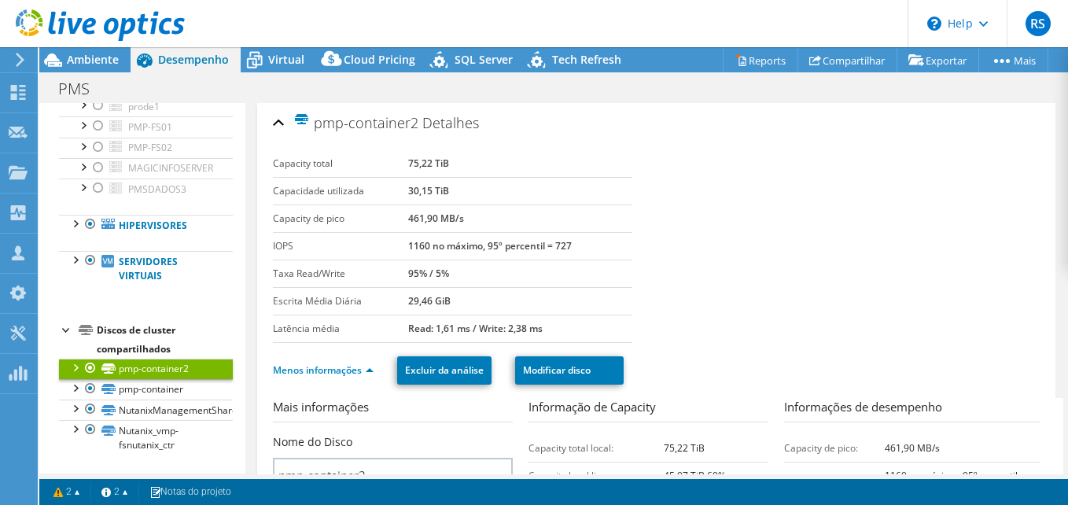
click at [781, 287] on section "Capacity total 75,22 TiB Capacidade utilizada 30,15 TiB Capacity de pico 461,90…" at bounding box center [656, 246] width 767 height 193
click at [131, 344] on div "Discos de cluster compartilhados" at bounding box center [165, 340] width 136 height 38
click at [368, 366] on link "Menos informações" at bounding box center [323, 369] width 101 height 13
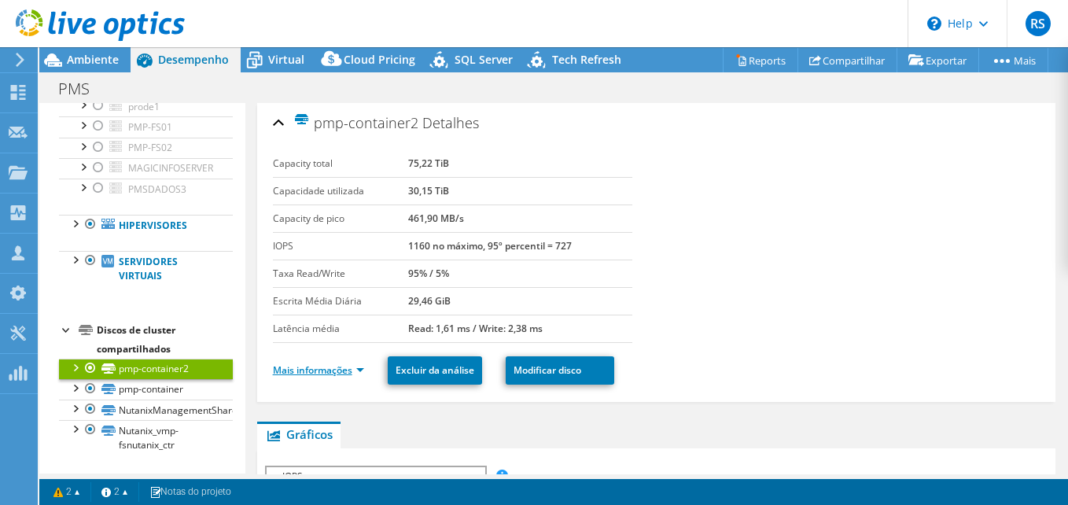
click at [355, 368] on link "Mais informações" at bounding box center [318, 369] width 91 height 13
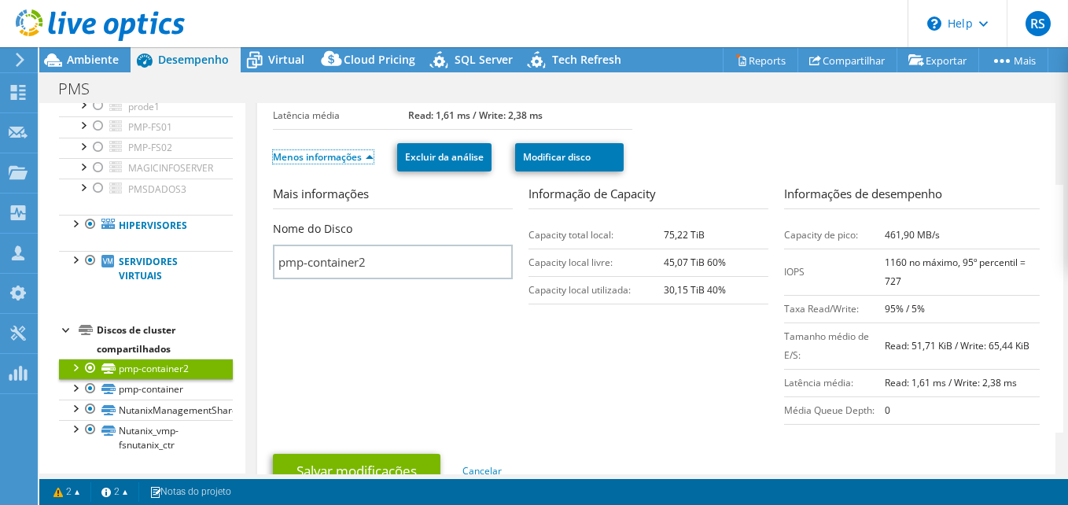
scroll to position [79, 0]
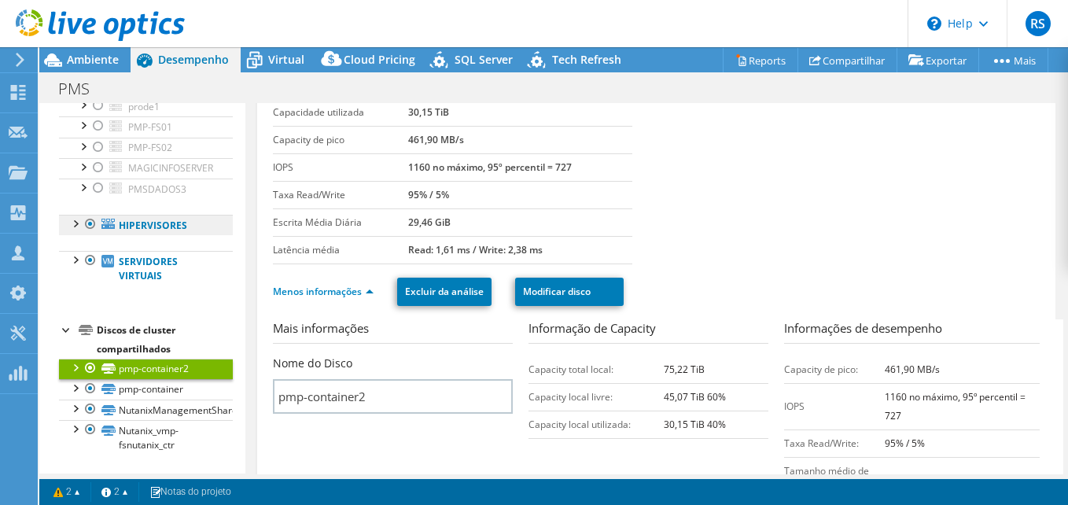
click at [65, 224] on link "Hipervisores" at bounding box center [146, 225] width 174 height 20
click at [79, 223] on div at bounding box center [75, 223] width 16 height 16
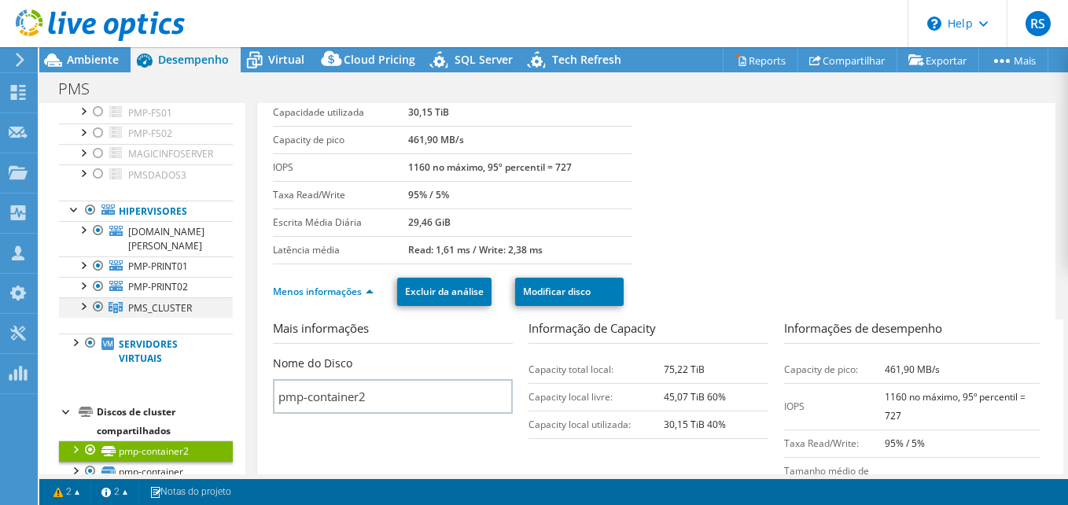
click at [86, 313] on div at bounding box center [83, 305] width 16 height 16
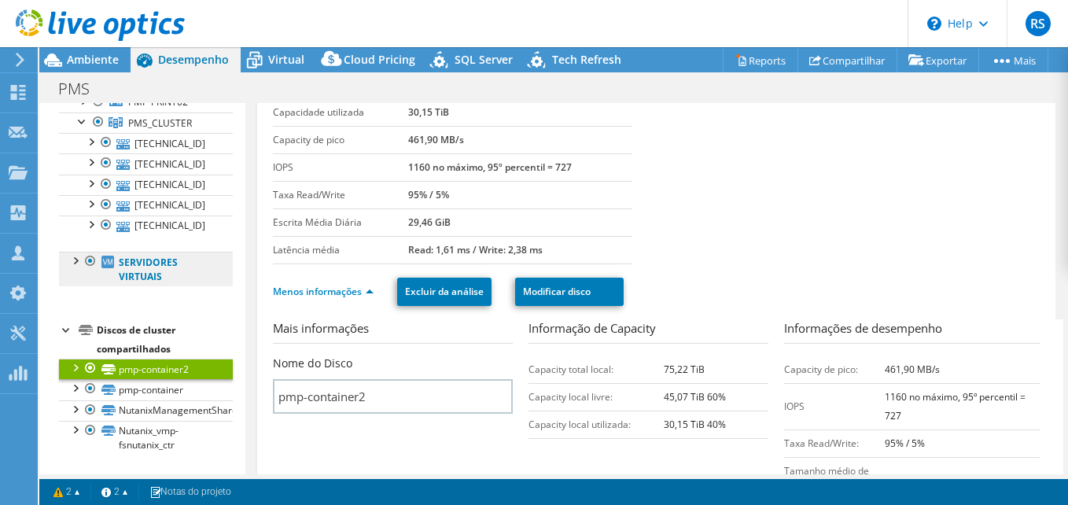
scroll to position [370, 0]
click at [90, 218] on div at bounding box center [91, 223] width 16 height 16
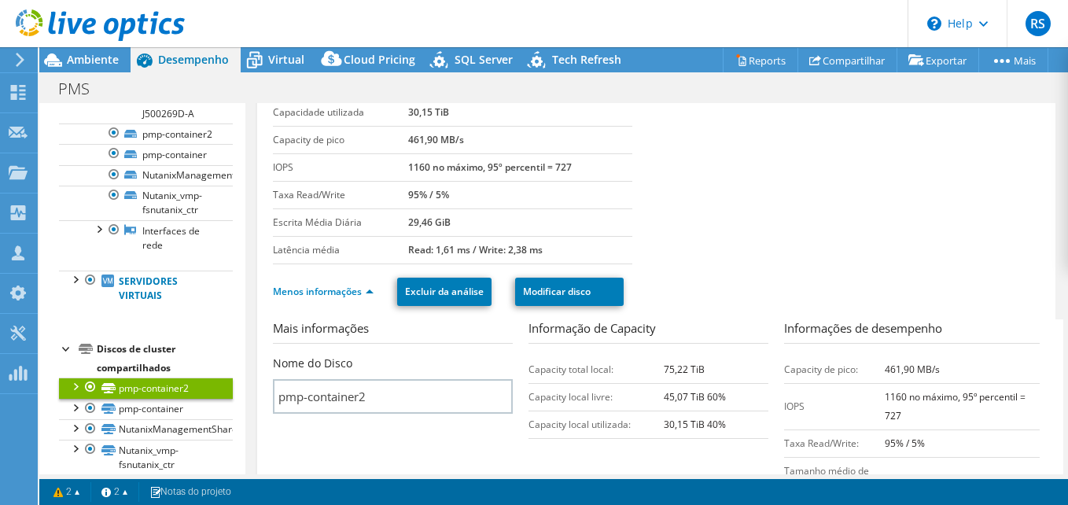
scroll to position [578, 0]
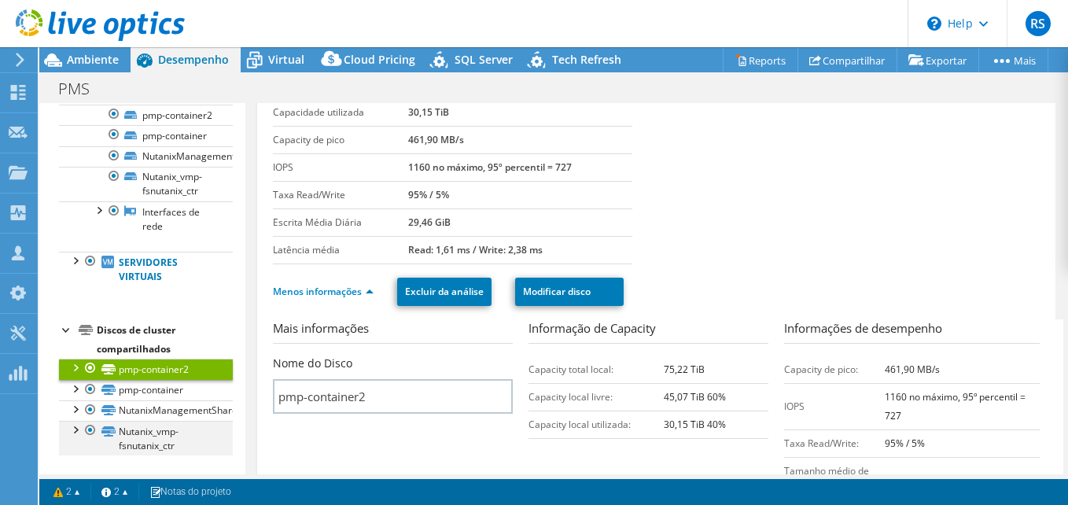
click at [75, 429] on div at bounding box center [75, 429] width 16 height 16
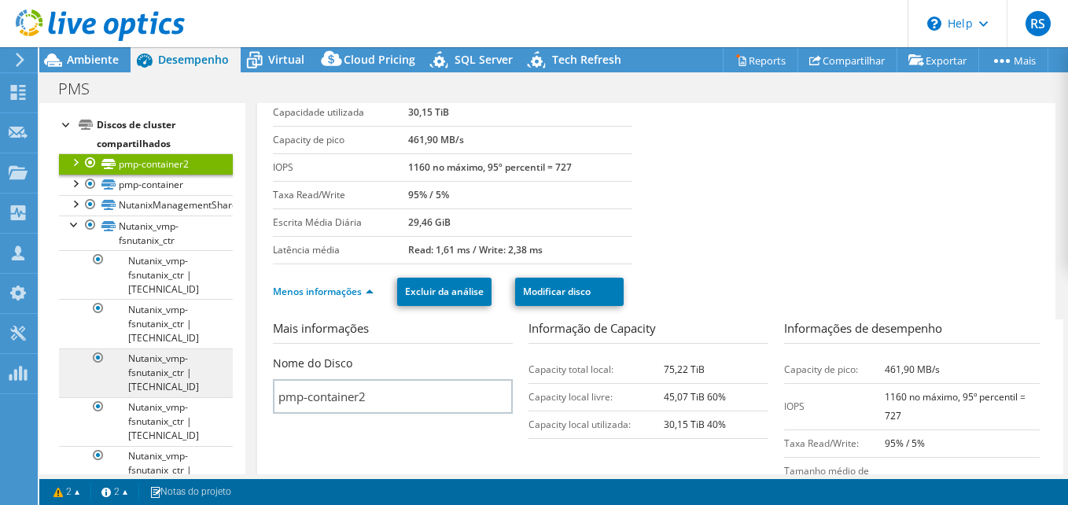
scroll to position [735, 0]
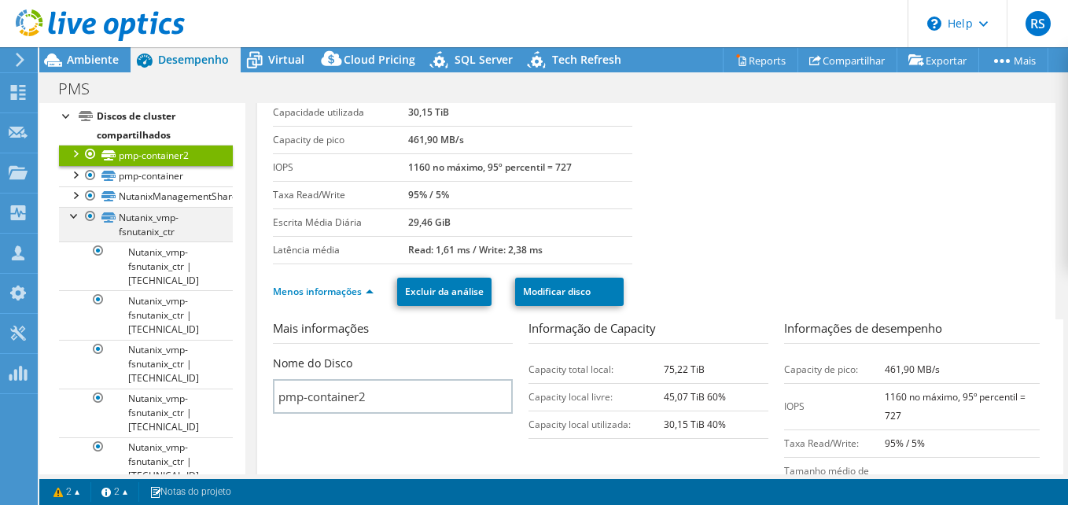
click at [72, 223] on div at bounding box center [75, 215] width 16 height 16
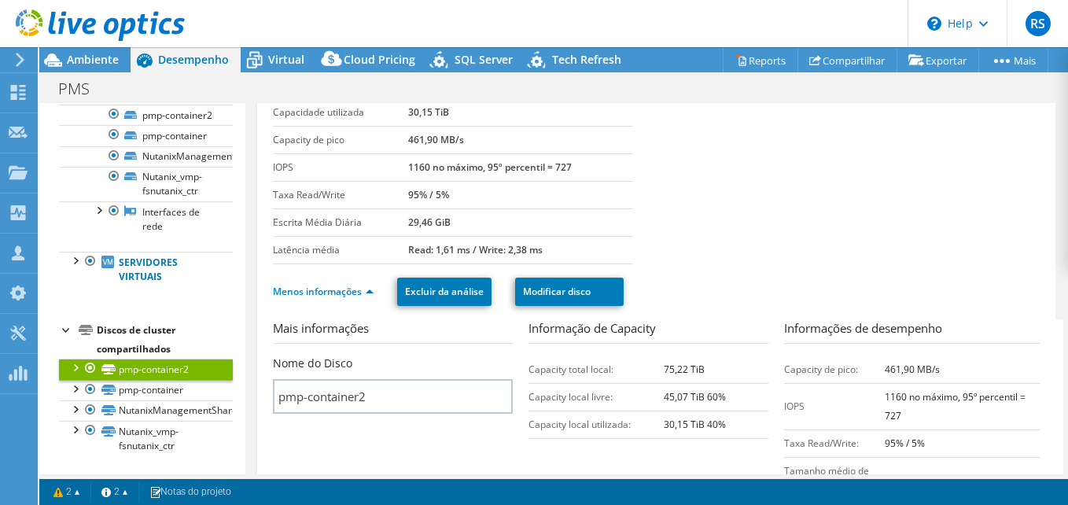
scroll to position [578, 0]
click at [77, 429] on div at bounding box center [75, 429] width 16 height 16
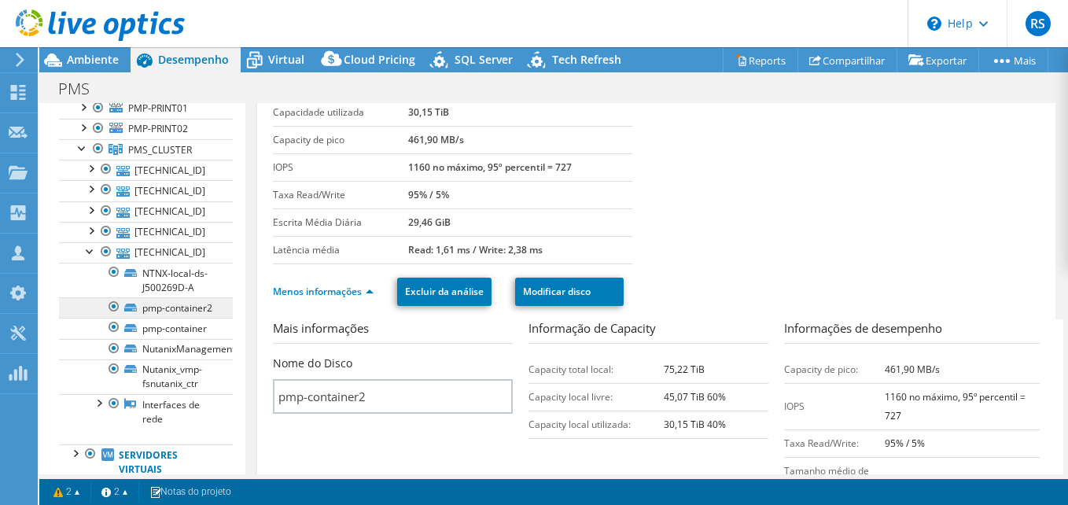
scroll to position [351, 0]
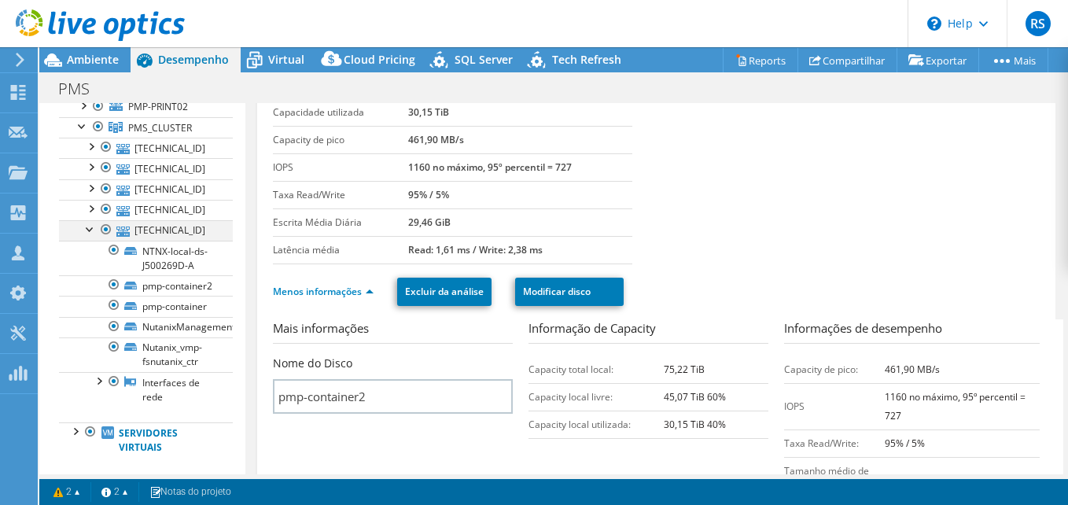
click at [86, 236] on div at bounding box center [91, 228] width 16 height 16
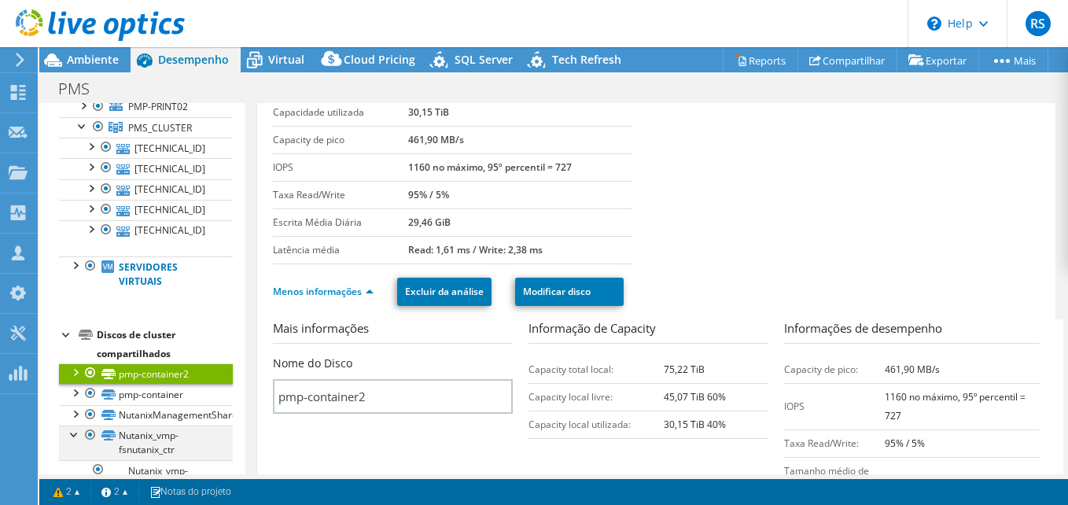
click at [75, 441] on div at bounding box center [75, 433] width 16 height 16
click at [94, 382] on div at bounding box center [91, 372] width 16 height 19
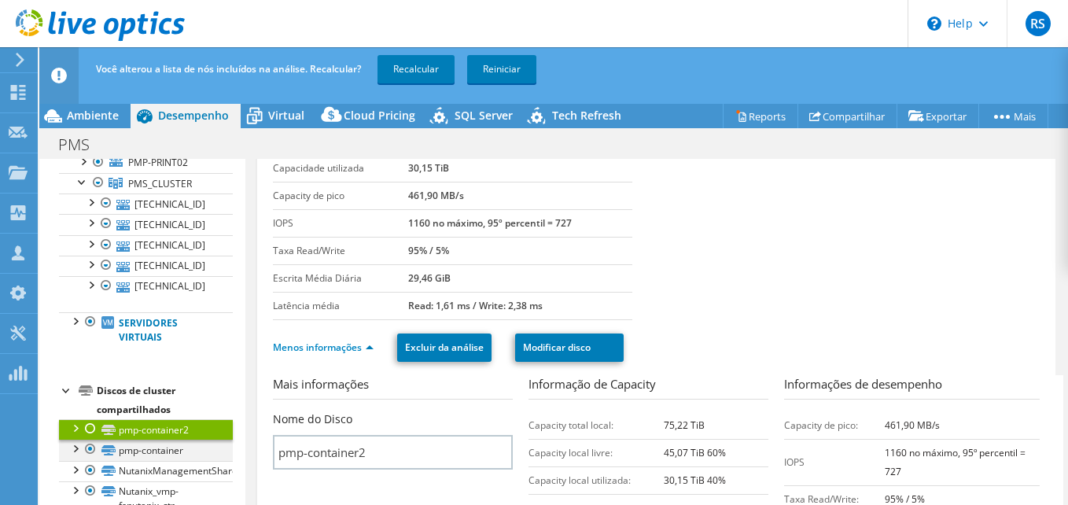
click at [87, 458] on div at bounding box center [91, 449] width 16 height 19
click at [92, 480] on div at bounding box center [91, 470] width 16 height 19
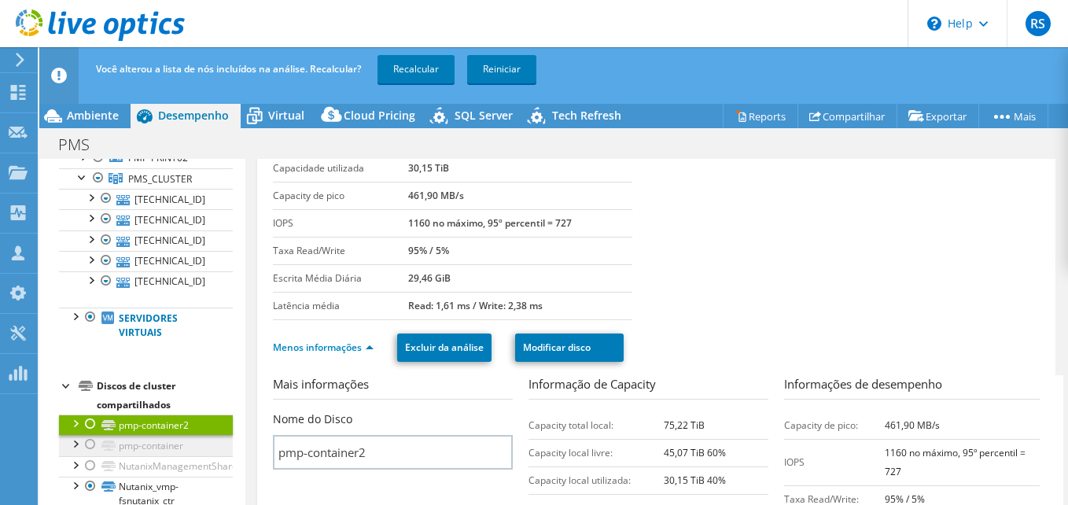
scroll to position [370, 0]
click at [88, 486] on div at bounding box center [91, 485] width 16 height 19
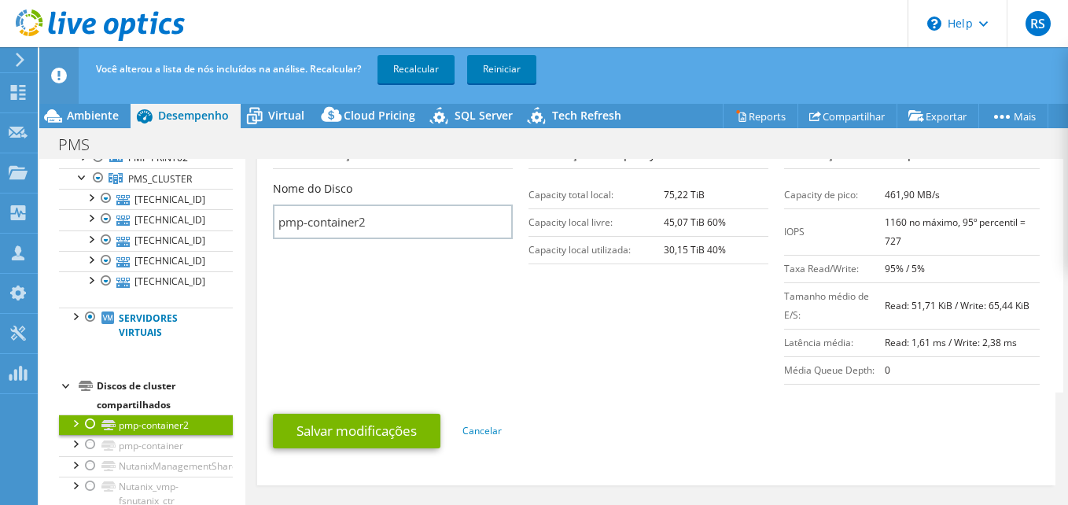
scroll to position [393, 0]
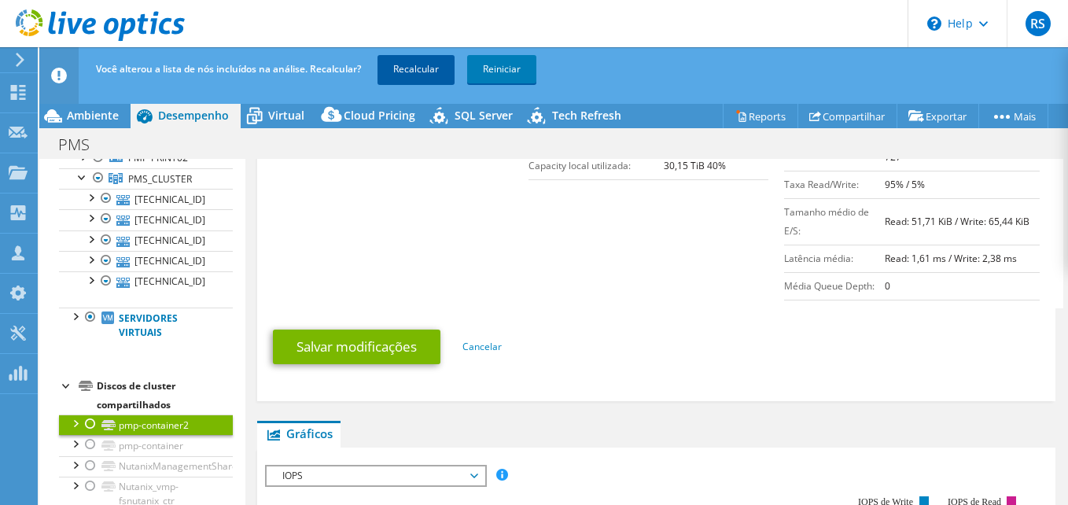
drag, startPoint x: 423, startPoint y: 58, endPoint x: 417, endPoint y: 64, distance: 8.4
click at [423, 59] on link "Recalcular" at bounding box center [415, 69] width 77 height 28
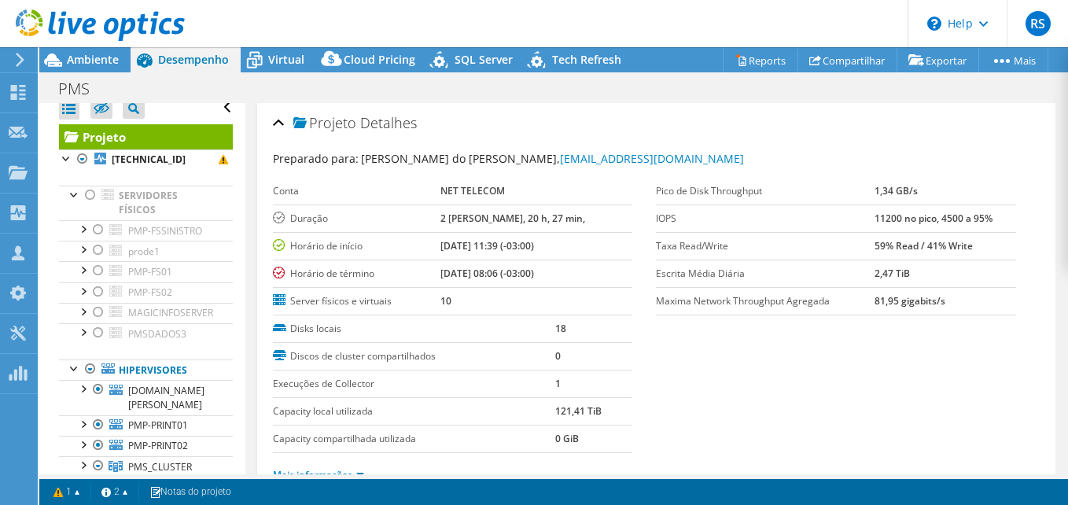
scroll to position [0, 0]
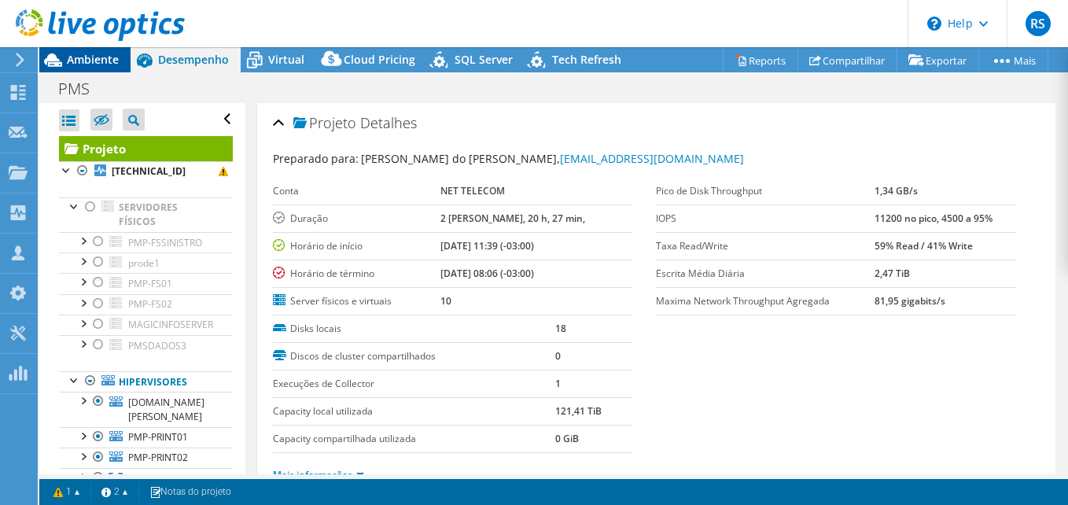
click at [72, 56] on span "Ambiente" at bounding box center [93, 59] width 52 height 15
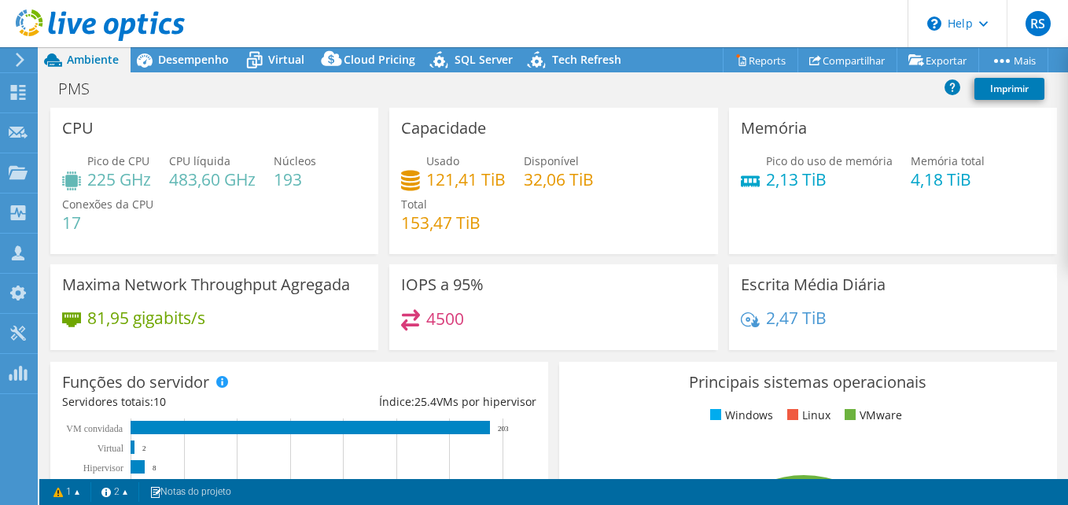
click at [549, 214] on div "Usado 121,41 TiB Disponível 32,06 TiB Total 153,47 TiB" at bounding box center [553, 200] width 304 height 94
select select "USD"
click at [167, 59] on span "Desempenho" at bounding box center [193, 59] width 71 height 15
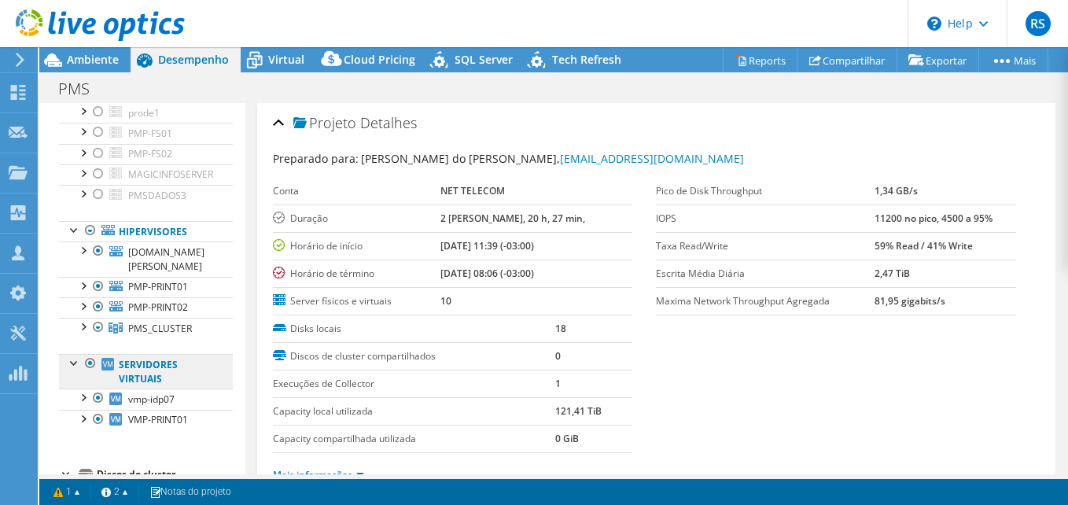
scroll to position [229, 0]
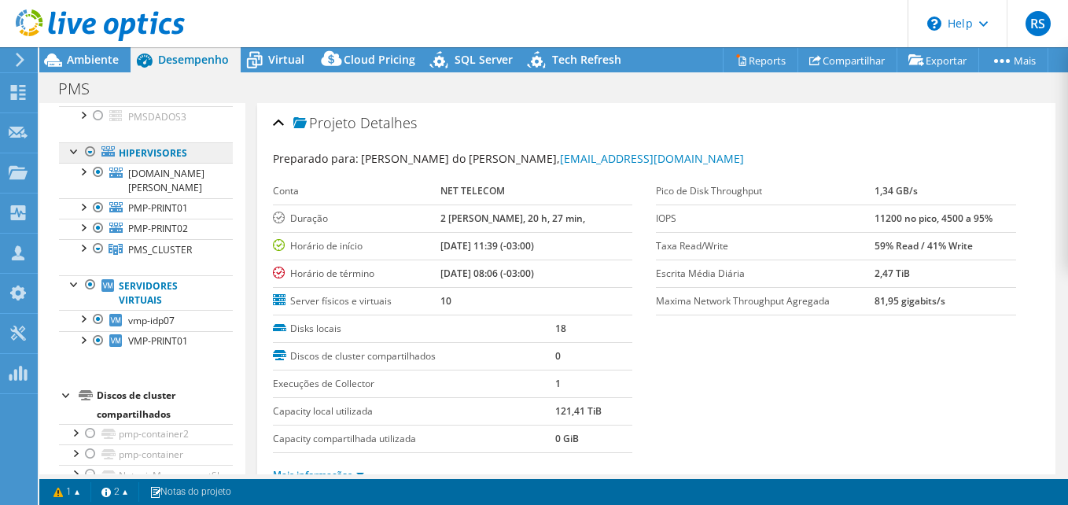
click at [120, 161] on link "Hipervisores" at bounding box center [146, 152] width 174 height 20
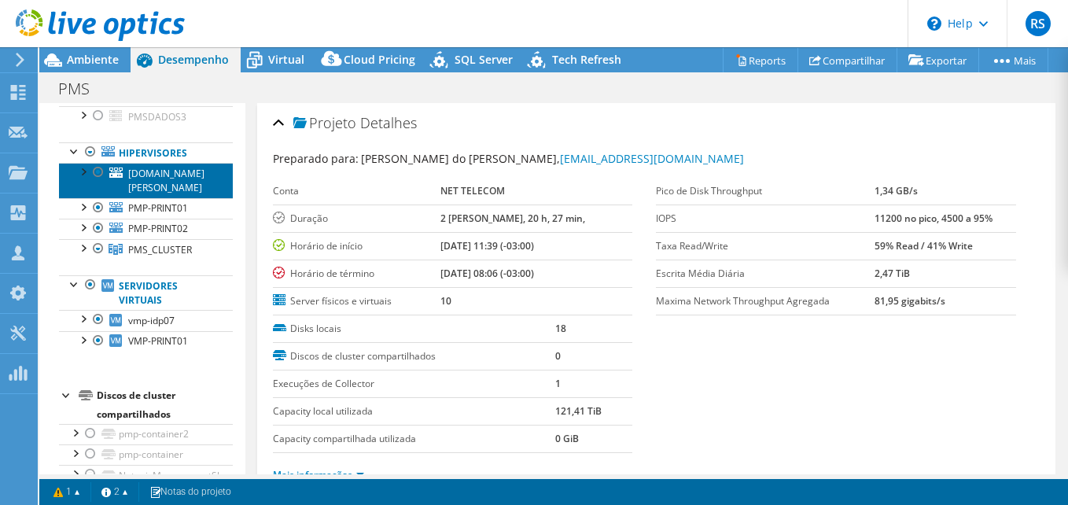
click at [126, 186] on link "[DOMAIN_NAME][PERSON_NAME]" at bounding box center [146, 180] width 174 height 35
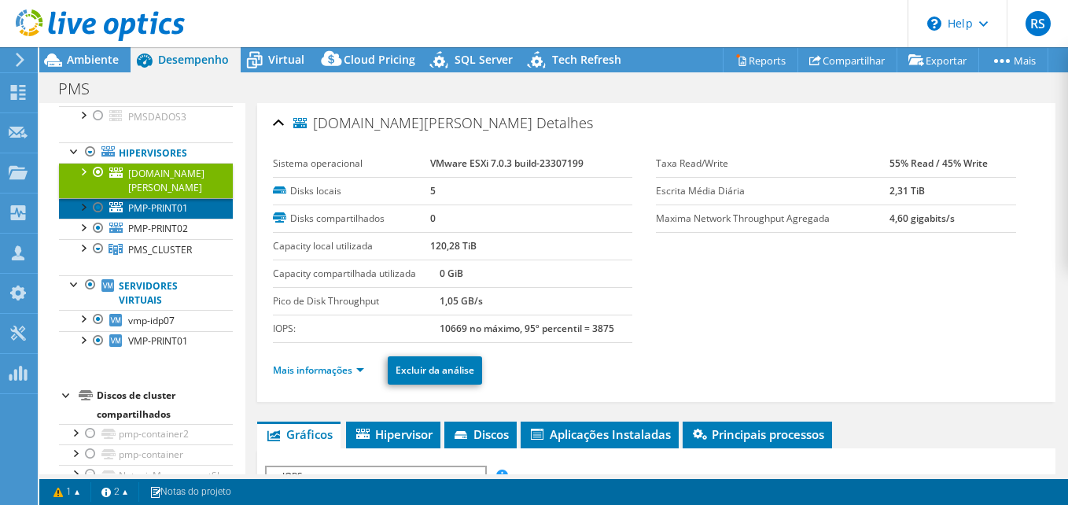
click at [144, 215] on span "PMP-PRINT01" at bounding box center [158, 207] width 60 height 13
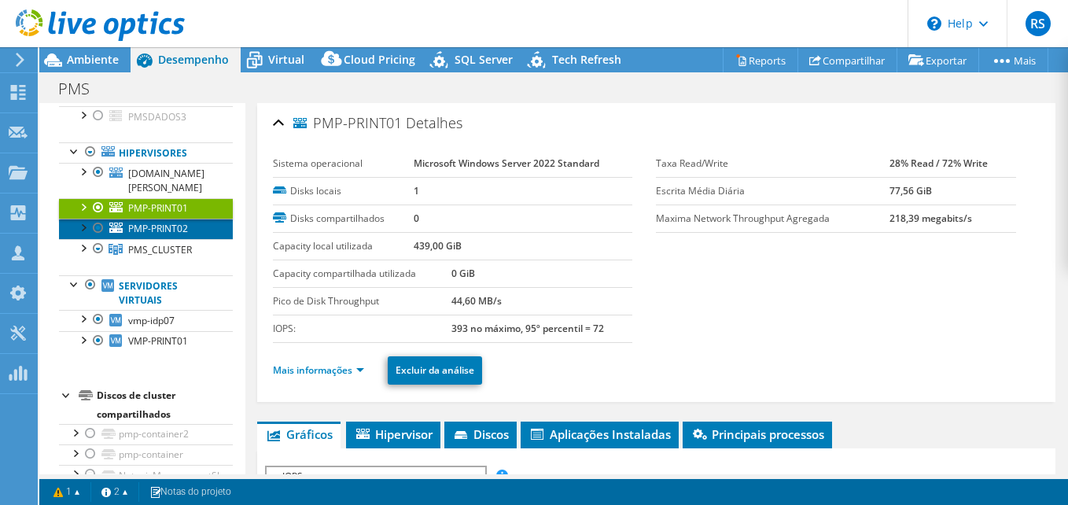
click at [138, 235] on span "PMP-PRINT02" at bounding box center [158, 228] width 60 height 13
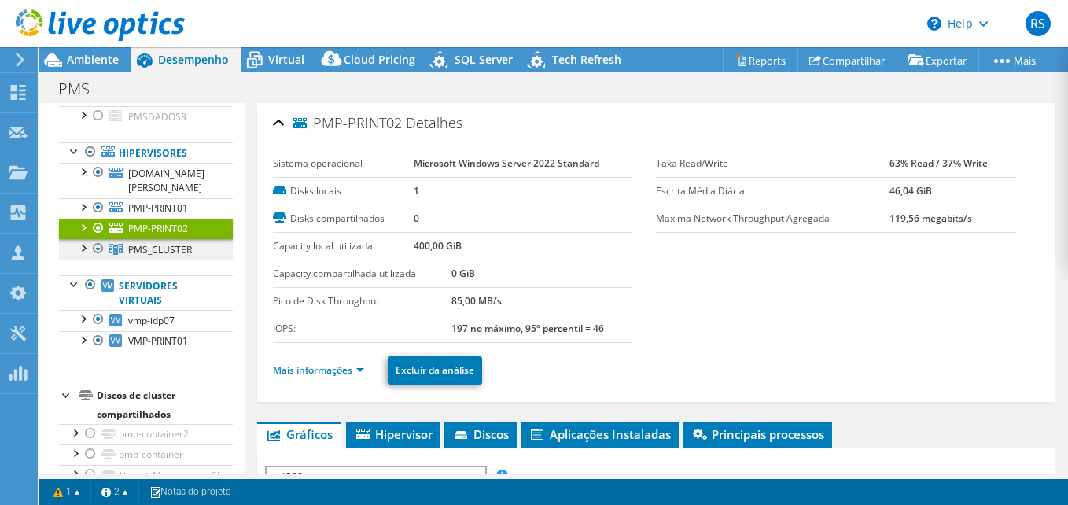
click at [144, 256] on span "PMS_CLUSTER" at bounding box center [160, 249] width 64 height 13
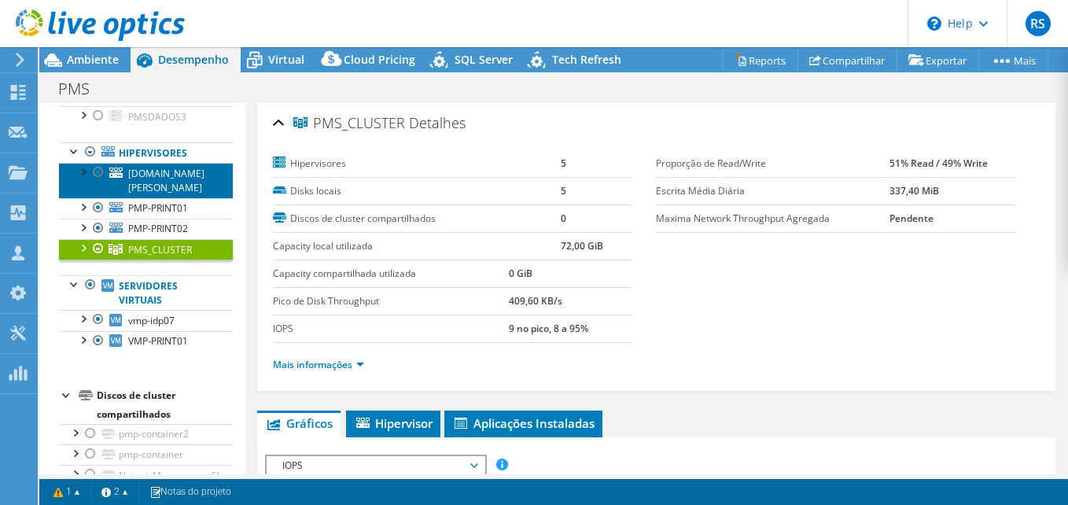
click at [138, 189] on span "[DOMAIN_NAME][PERSON_NAME]" at bounding box center [166, 181] width 76 height 28
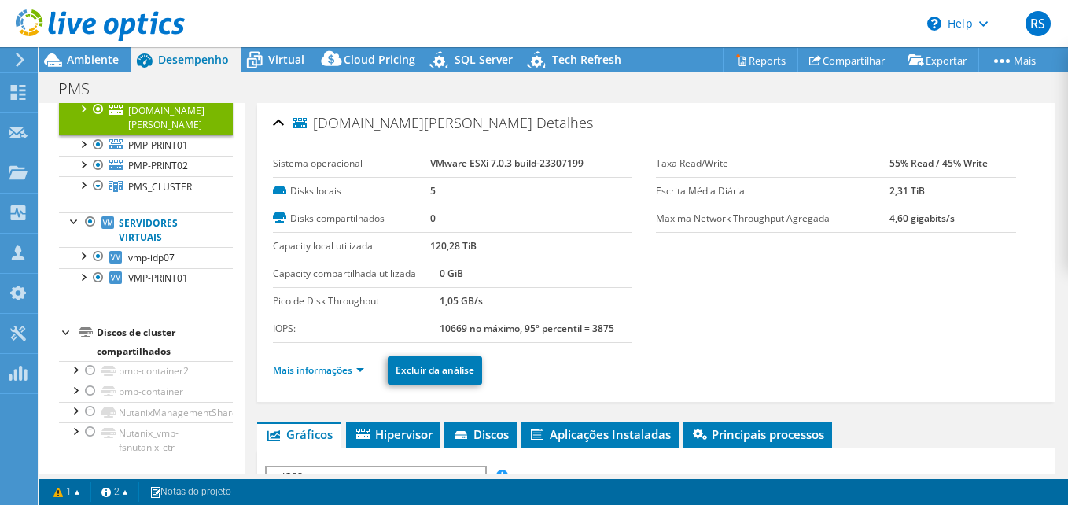
scroll to position [307, 0]
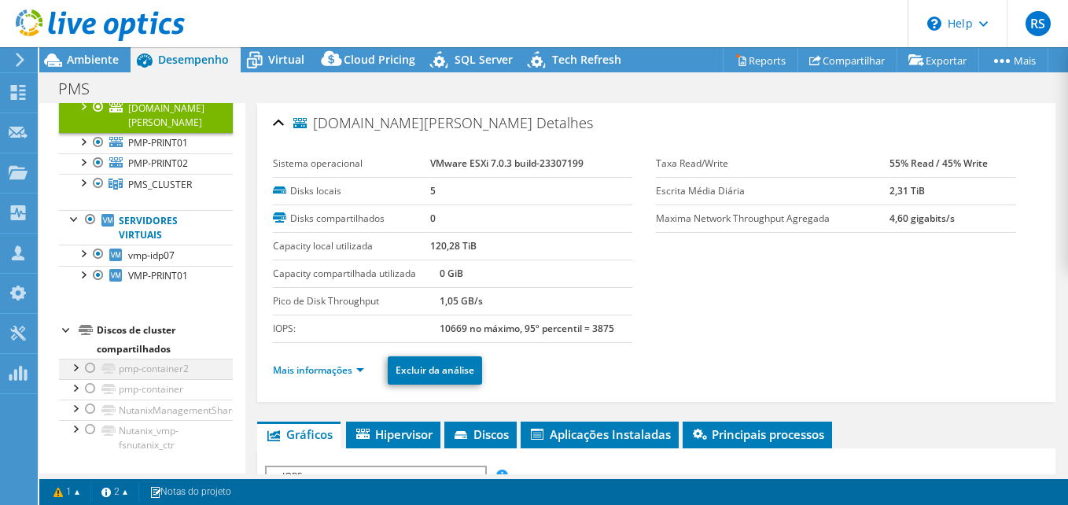
click at [89, 367] on div at bounding box center [91, 368] width 16 height 19
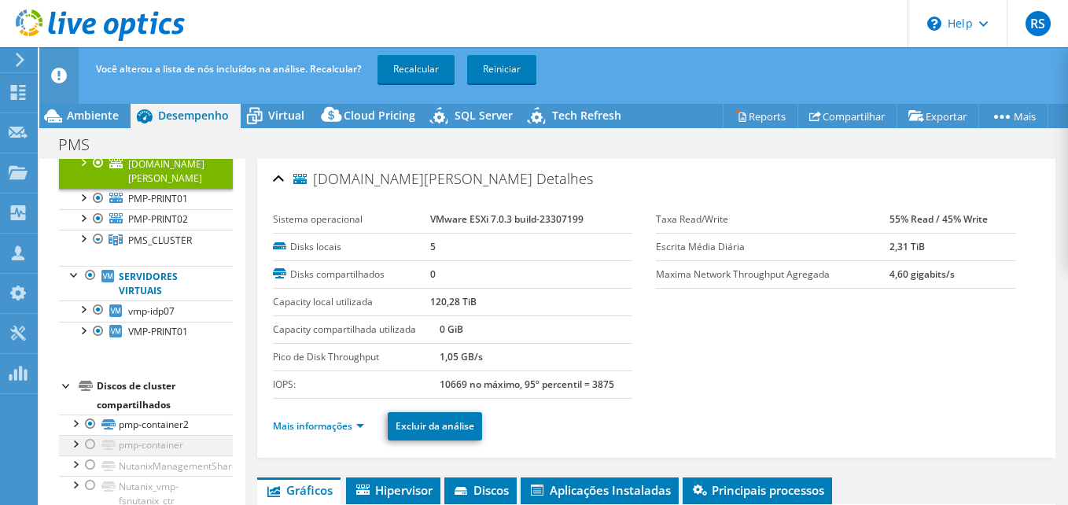
click at [93, 443] on div at bounding box center [91, 444] width 16 height 19
click at [91, 471] on div at bounding box center [91, 464] width 16 height 19
click at [93, 488] on div at bounding box center [91, 485] width 16 height 19
click at [415, 64] on link "Recalcular" at bounding box center [415, 69] width 77 height 28
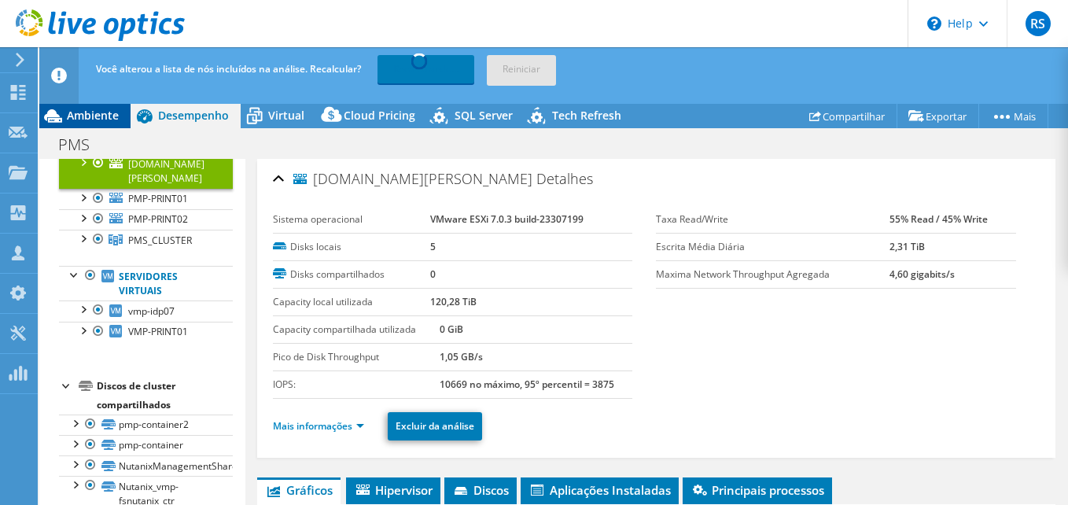
click at [97, 109] on span "Ambiente" at bounding box center [93, 115] width 52 height 15
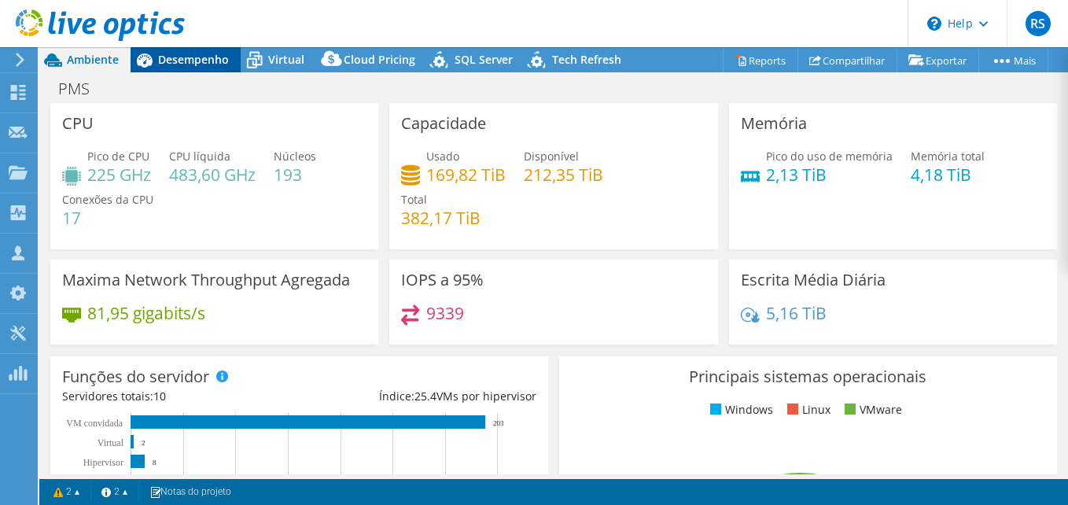
click at [192, 64] on span "Desempenho" at bounding box center [193, 59] width 71 height 15
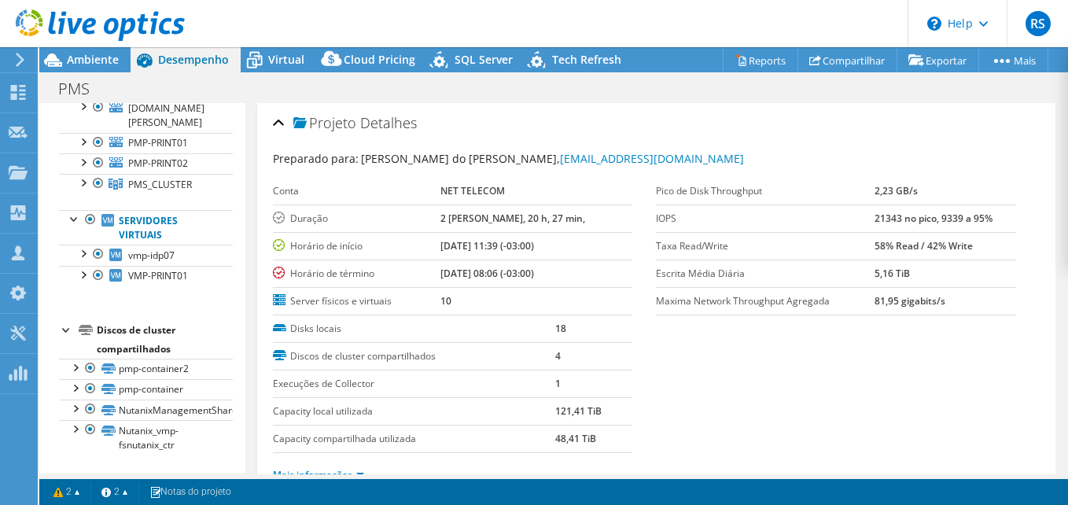
click at [189, 59] on span "Desempenho" at bounding box center [193, 59] width 71 height 15
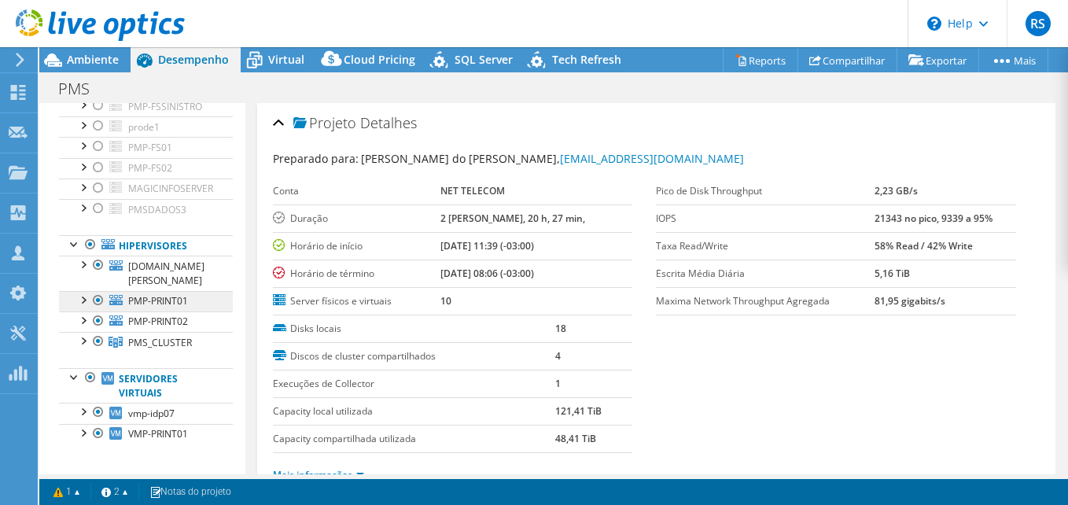
scroll to position [150, 0]
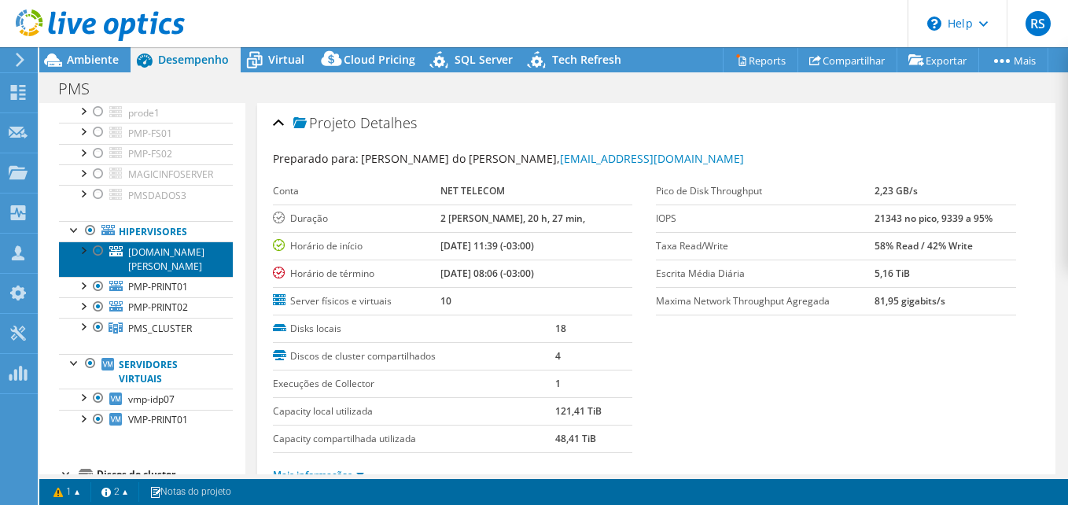
click at [142, 272] on span "[DOMAIN_NAME][PERSON_NAME]" at bounding box center [166, 259] width 76 height 28
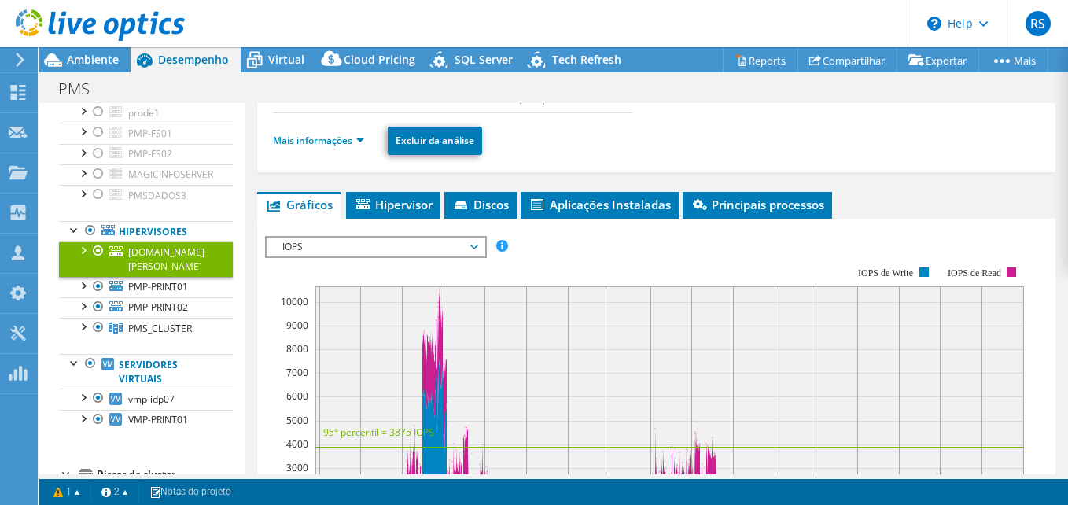
scroll to position [236, 0]
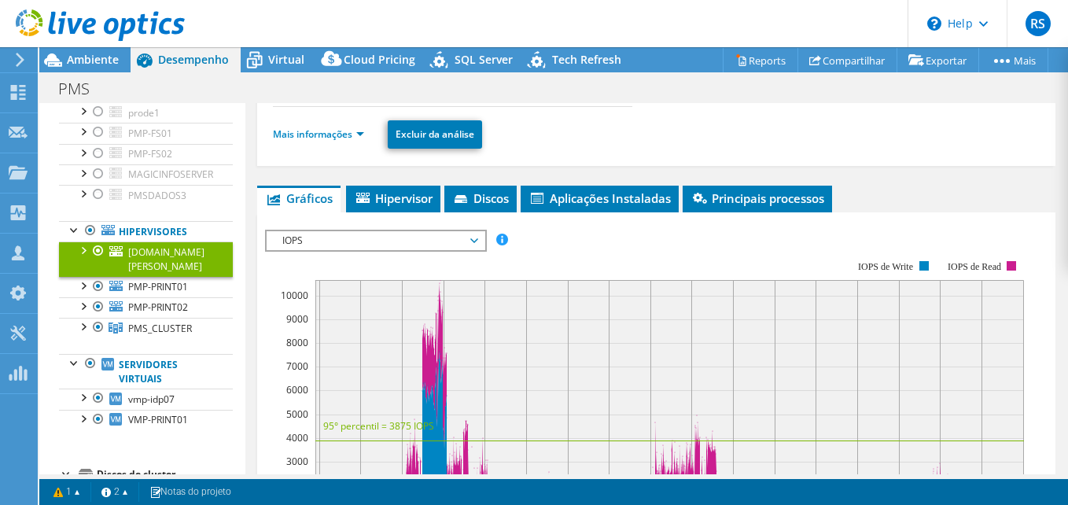
click at [82, 257] on div at bounding box center [83, 249] width 16 height 16
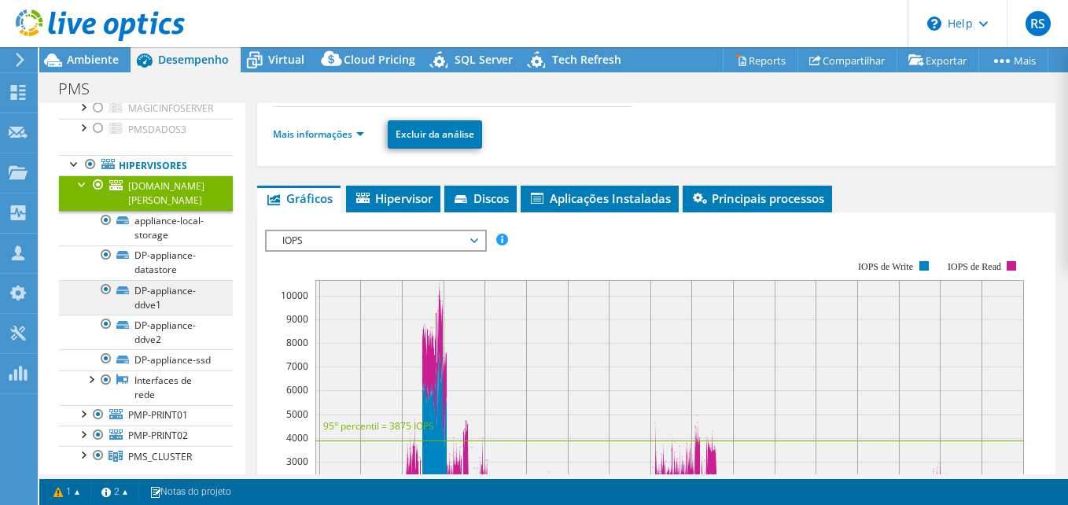
scroll to position [229, 0]
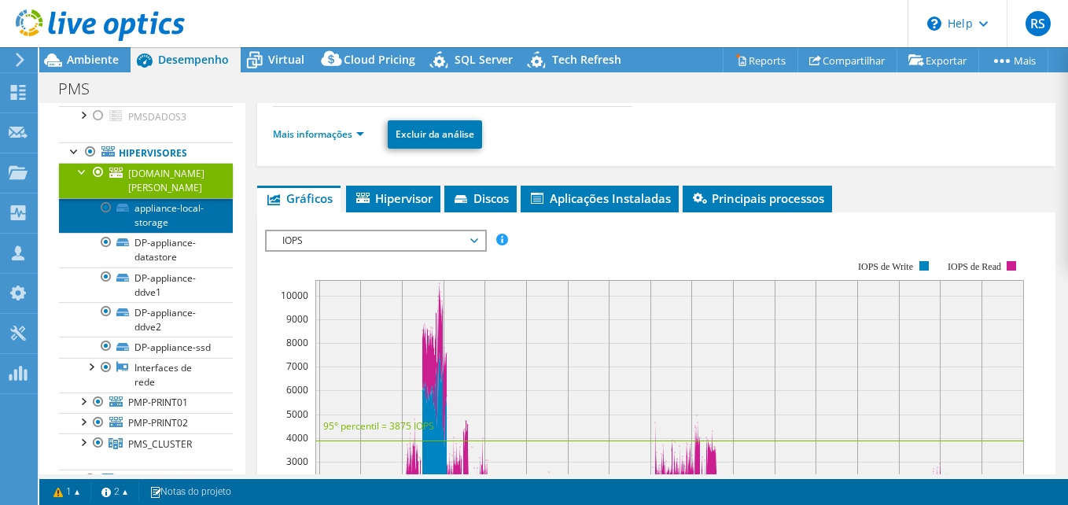
click at [159, 231] on link "appliance-local-storage" at bounding box center [146, 215] width 174 height 35
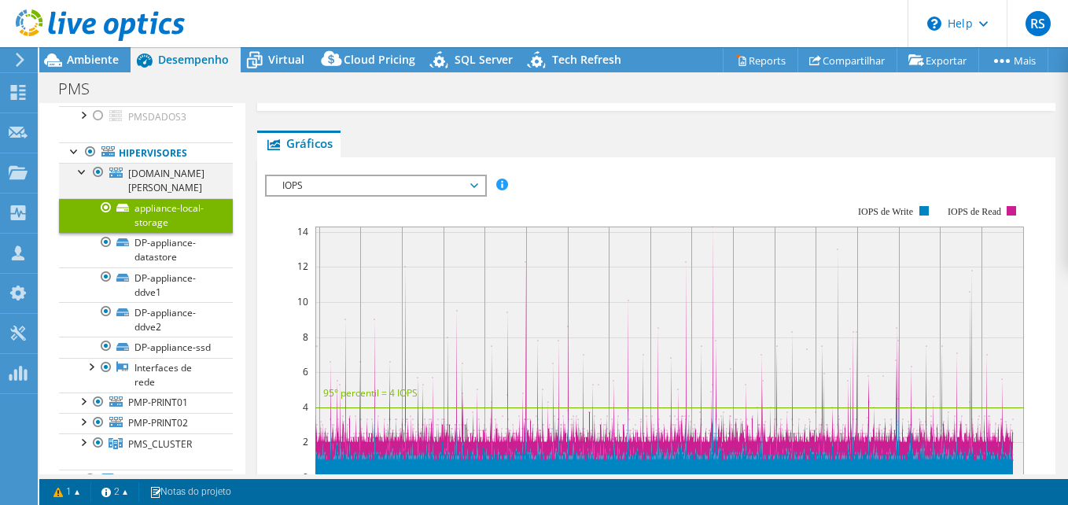
click at [78, 178] on div at bounding box center [83, 171] width 16 height 16
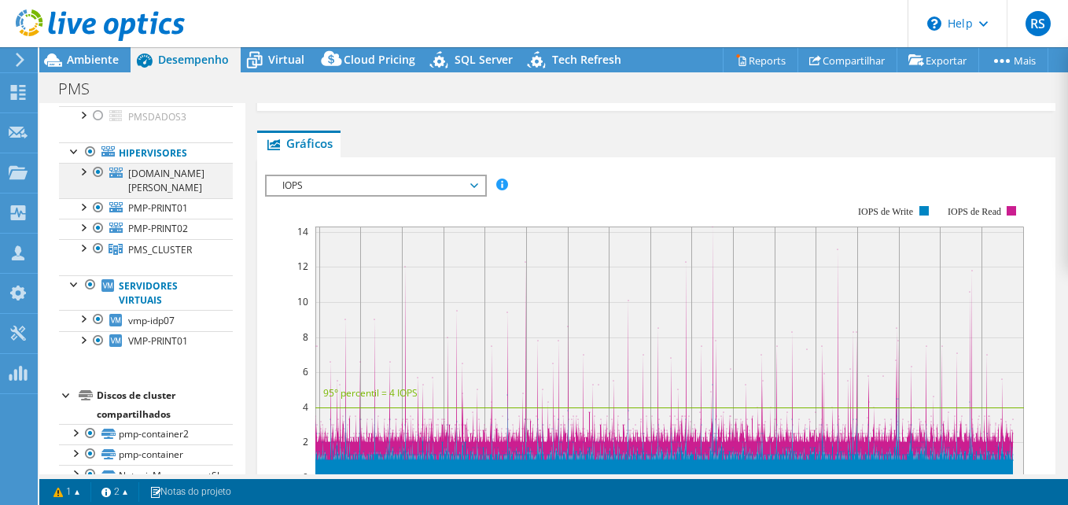
click at [86, 178] on div at bounding box center [83, 171] width 16 height 16
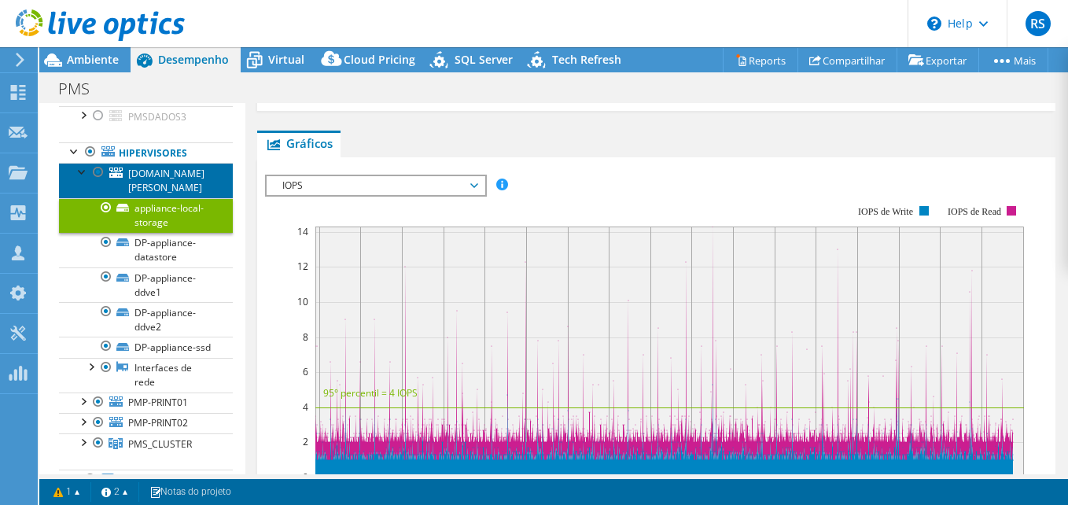
click at [71, 182] on link "[DOMAIN_NAME][PERSON_NAME]" at bounding box center [146, 180] width 174 height 35
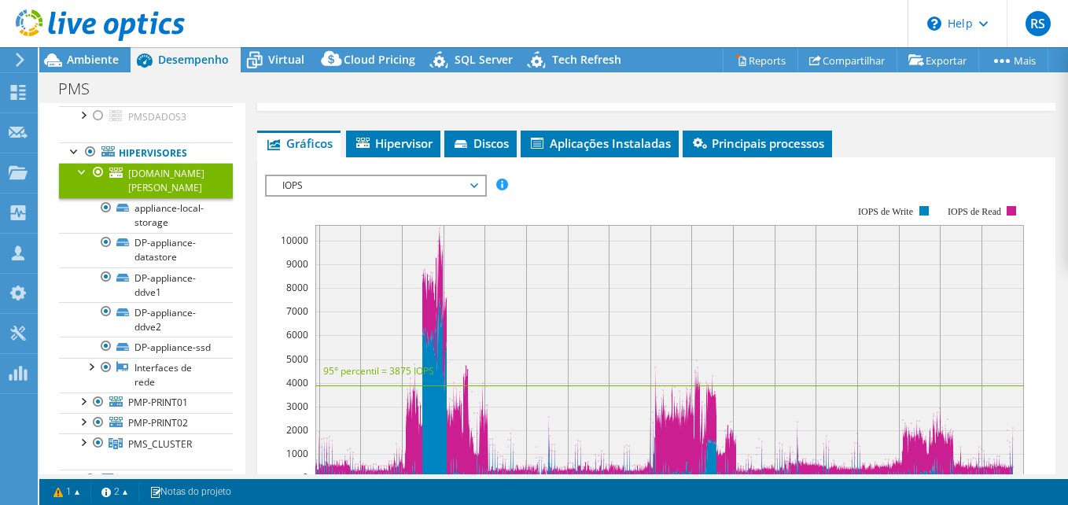
click at [84, 178] on div at bounding box center [83, 171] width 16 height 16
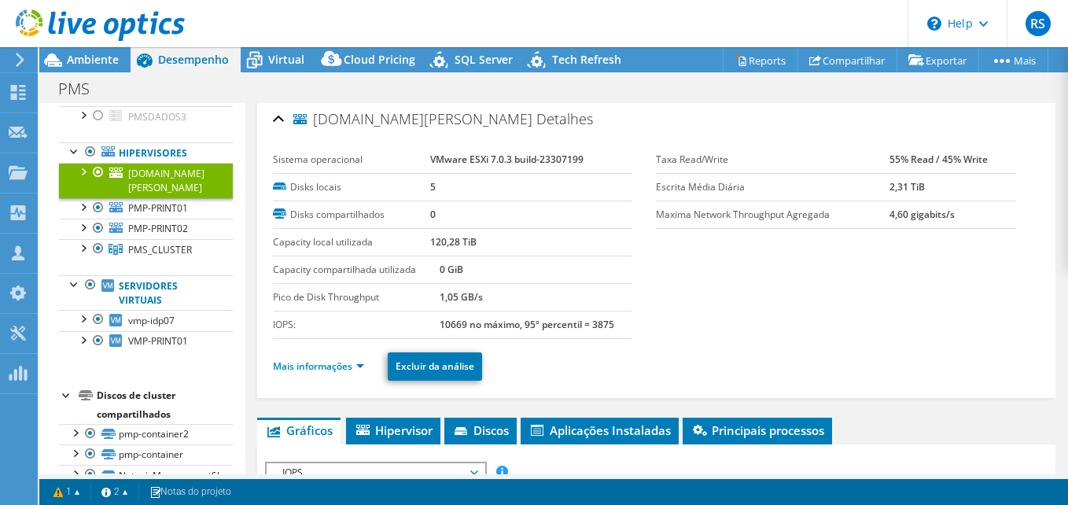
scroll to position [0, 0]
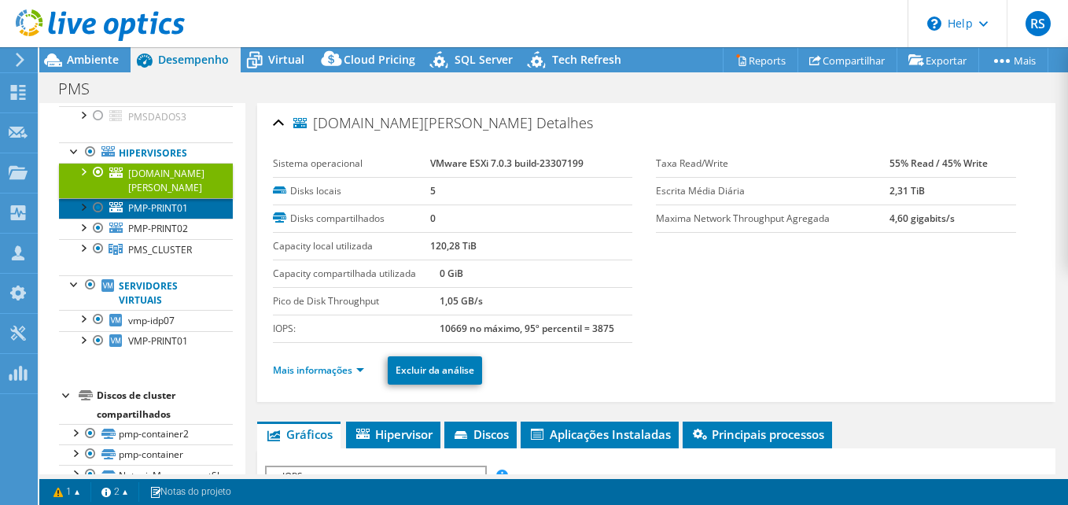
click at [165, 215] on span "PMP-PRINT01" at bounding box center [158, 207] width 60 height 13
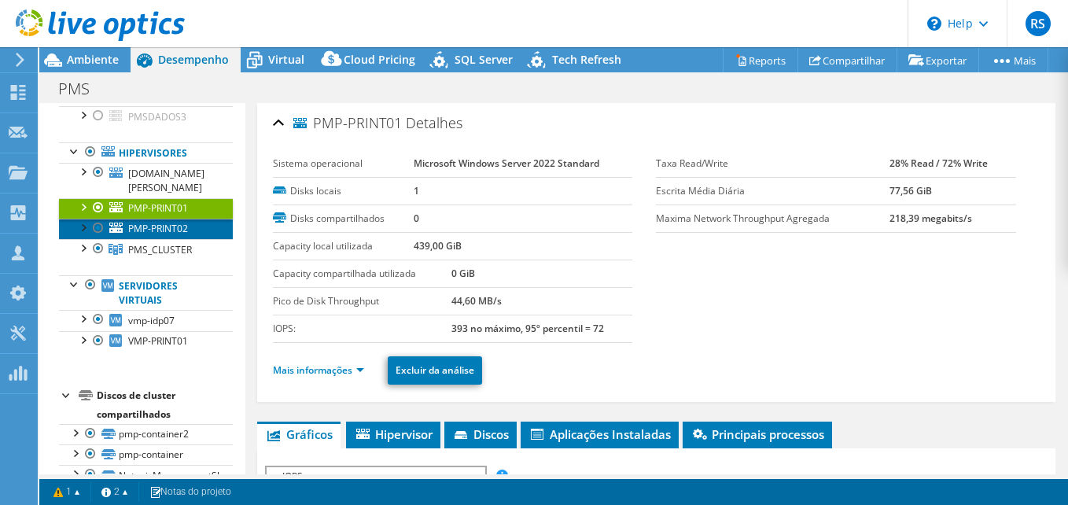
click at [156, 235] on span "PMP-PRINT02" at bounding box center [158, 228] width 60 height 13
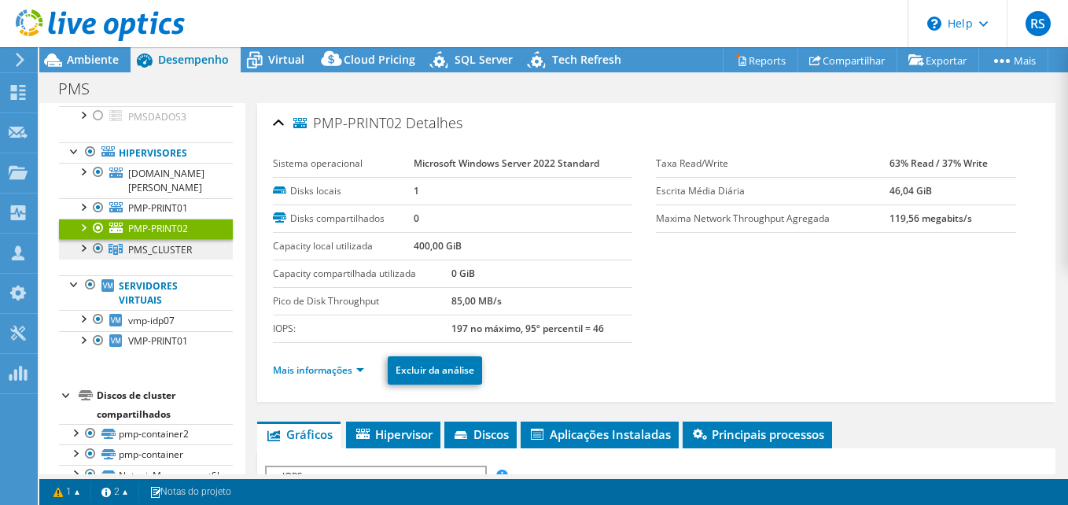
click at [150, 256] on span "PMS_CLUSTER" at bounding box center [160, 249] width 64 height 13
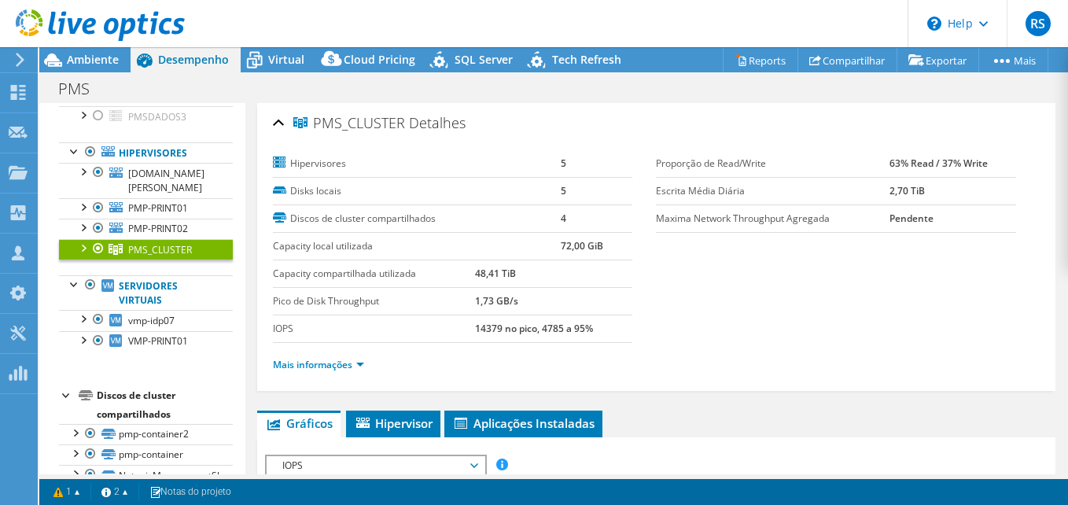
click at [78, 255] on div at bounding box center [83, 247] width 16 height 16
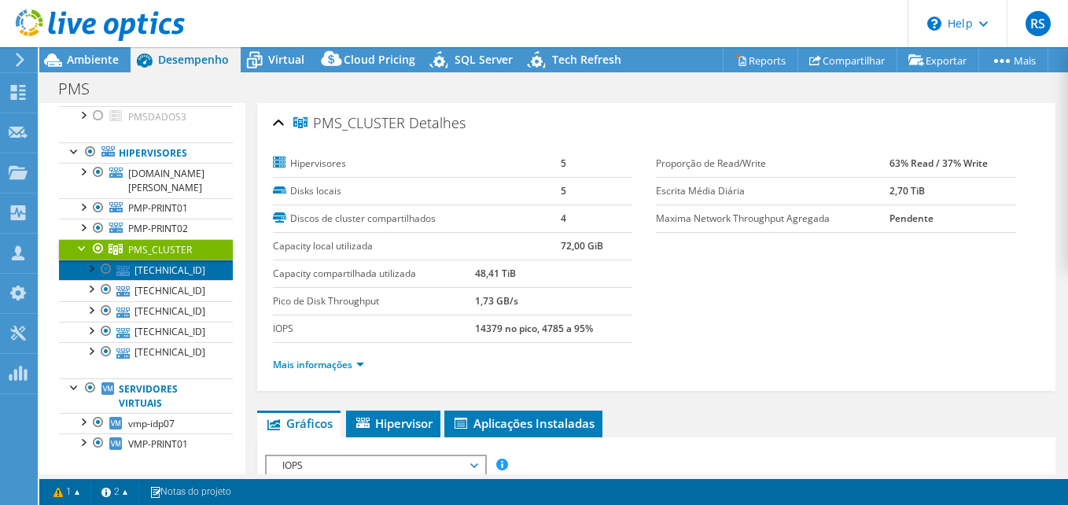
click at [160, 280] on link "[TECHNICAL_ID]" at bounding box center [146, 269] width 174 height 20
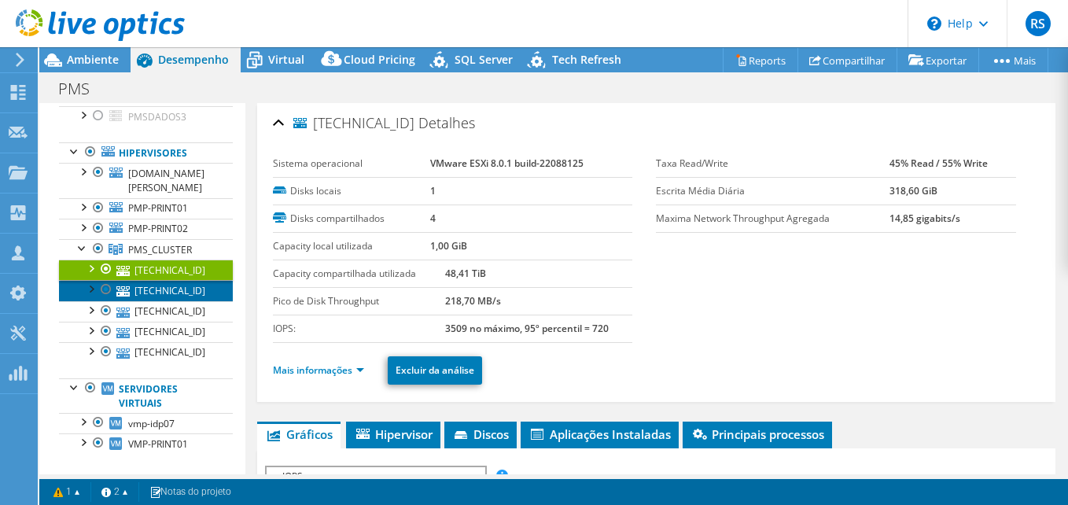
click at [161, 300] on link "[TECHNICAL_ID]" at bounding box center [146, 290] width 174 height 20
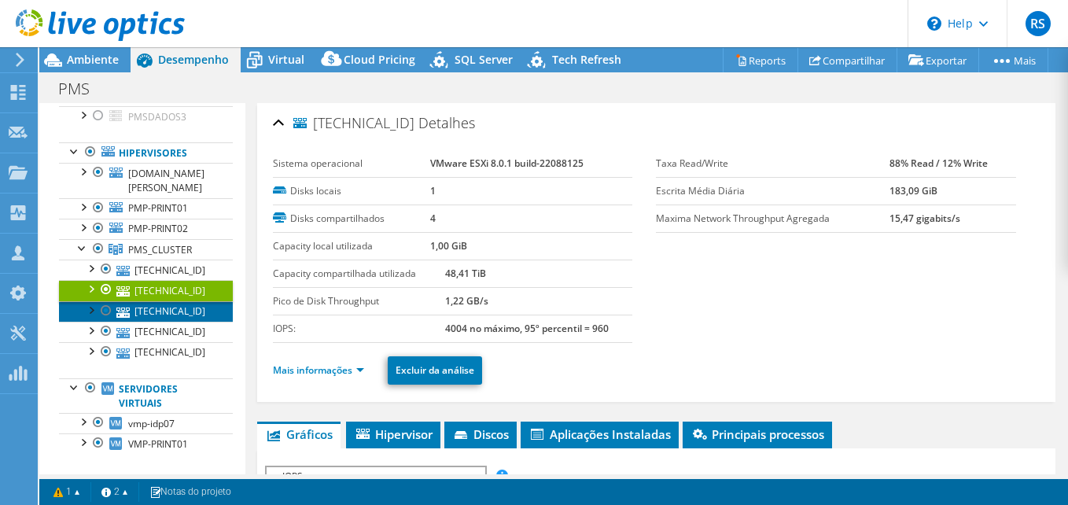
click at [161, 322] on link "[TECHNICAL_ID]" at bounding box center [146, 311] width 174 height 20
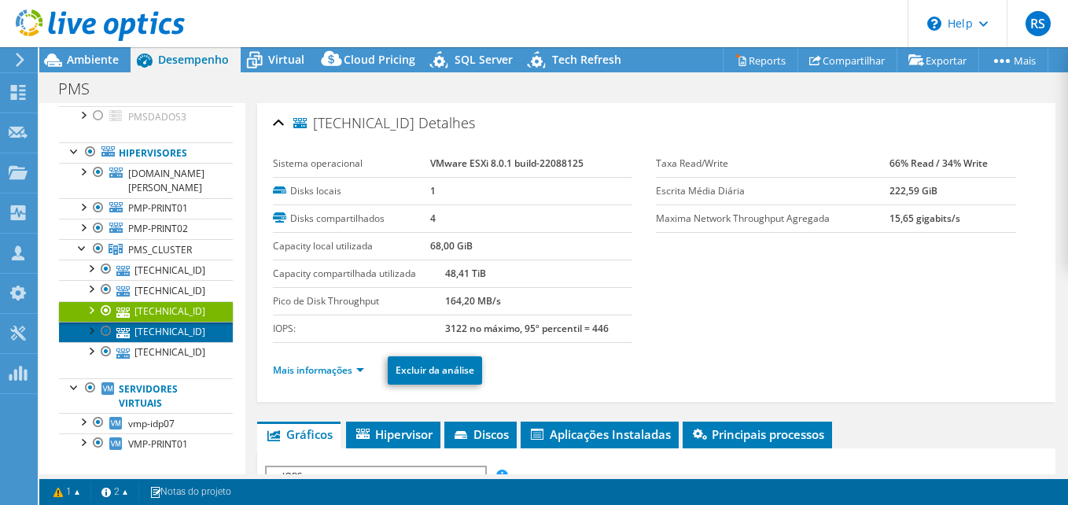
click at [153, 342] on link "[TECHNICAL_ID]" at bounding box center [146, 332] width 174 height 20
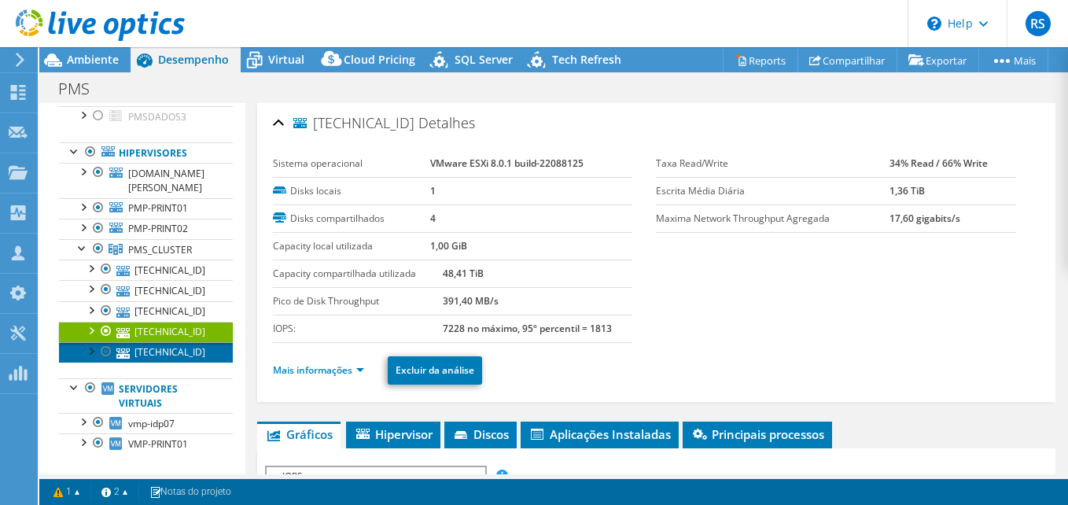
click at [145, 362] on link "[TECHNICAL_ID]" at bounding box center [146, 352] width 174 height 20
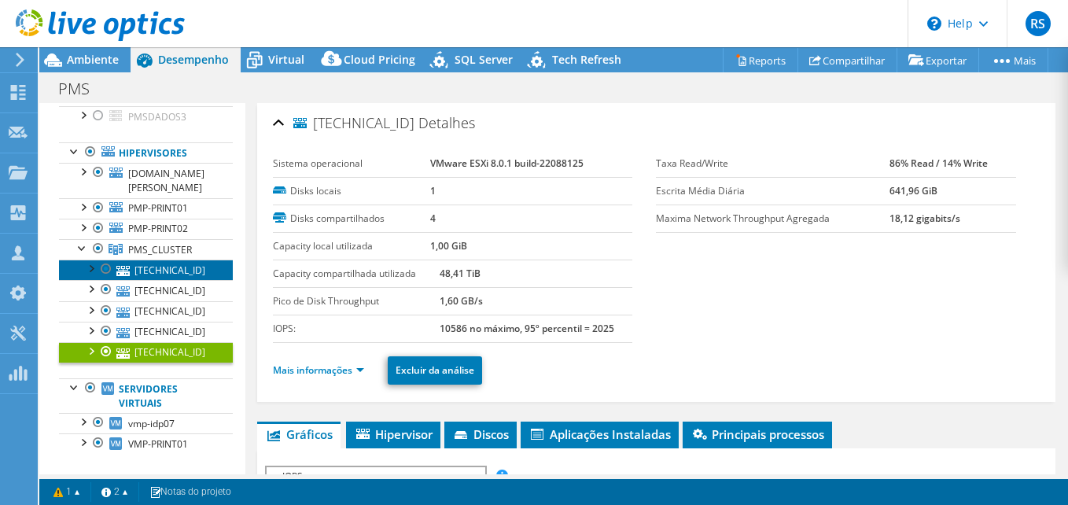
click at [162, 280] on link "[TECHNICAL_ID]" at bounding box center [146, 269] width 174 height 20
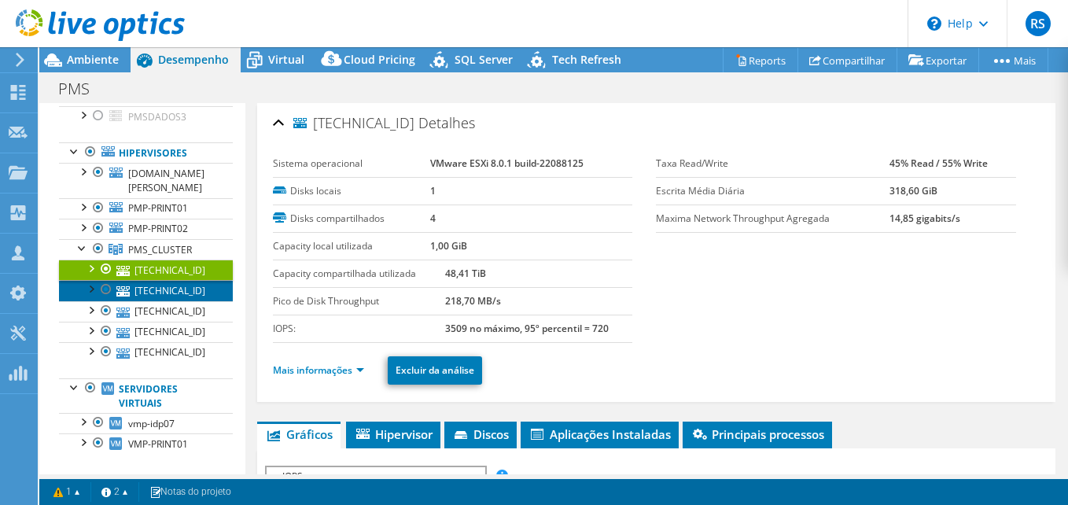
click at [153, 300] on link "[TECHNICAL_ID]" at bounding box center [146, 290] width 174 height 20
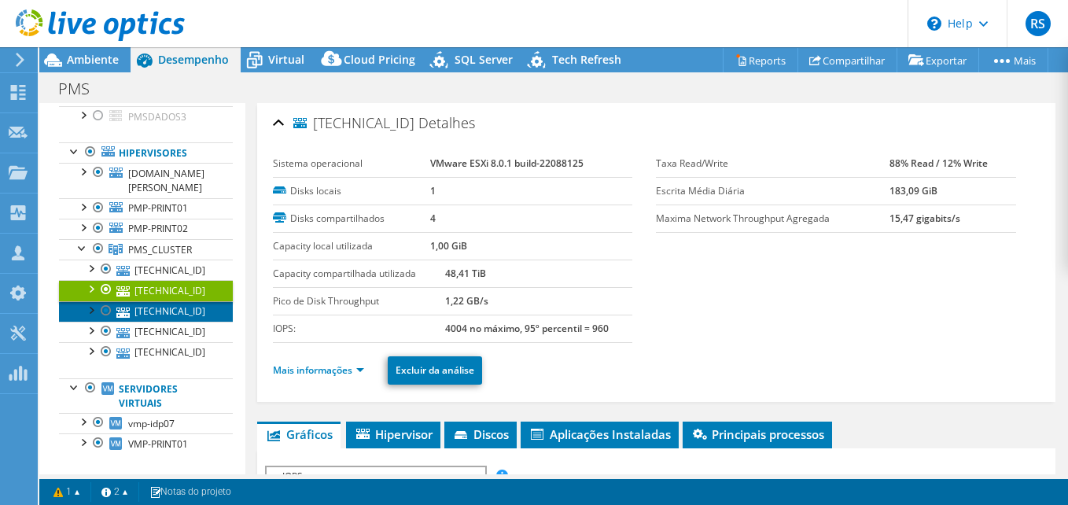
click at [149, 322] on link "[TECHNICAL_ID]" at bounding box center [146, 311] width 174 height 20
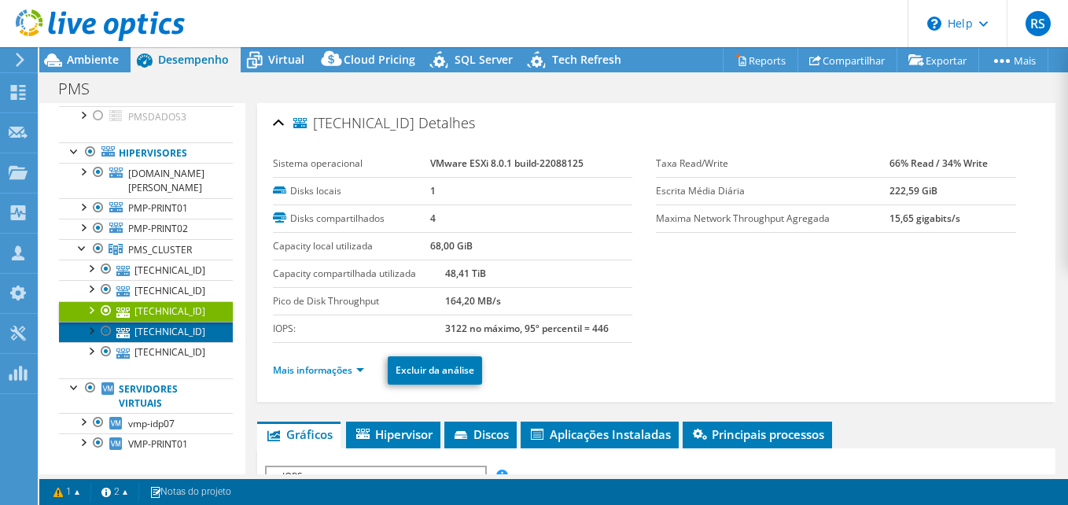
click at [149, 342] on link "[TECHNICAL_ID]" at bounding box center [146, 332] width 174 height 20
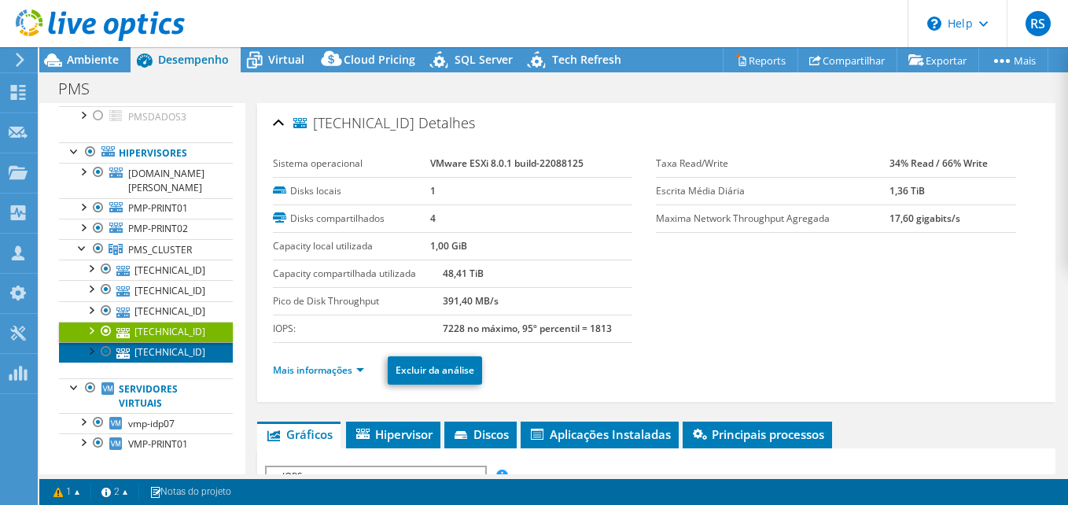
click at [149, 357] on link "[TECHNICAL_ID]" at bounding box center [146, 352] width 174 height 20
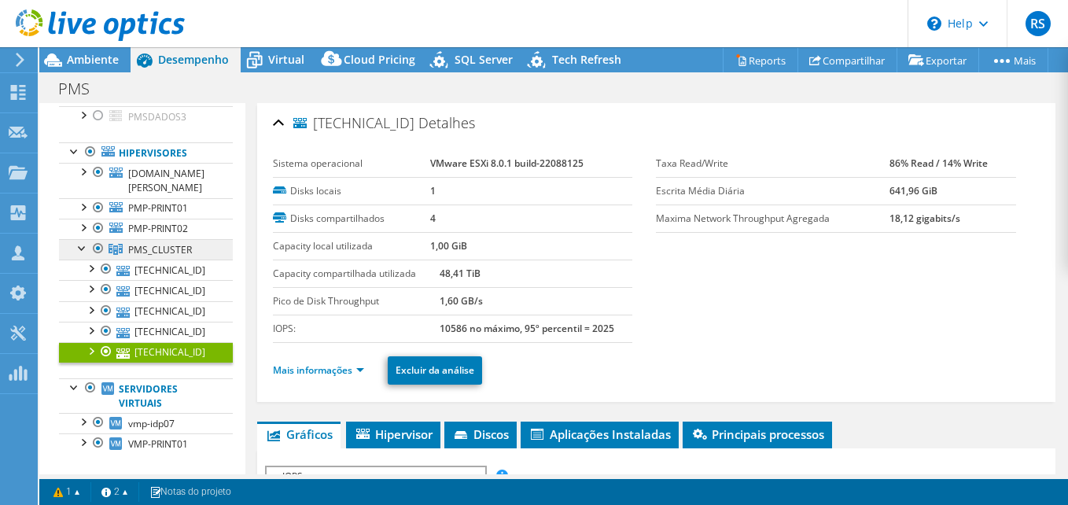
click at [71, 259] on link "PMS_CLUSTER" at bounding box center [146, 249] width 174 height 20
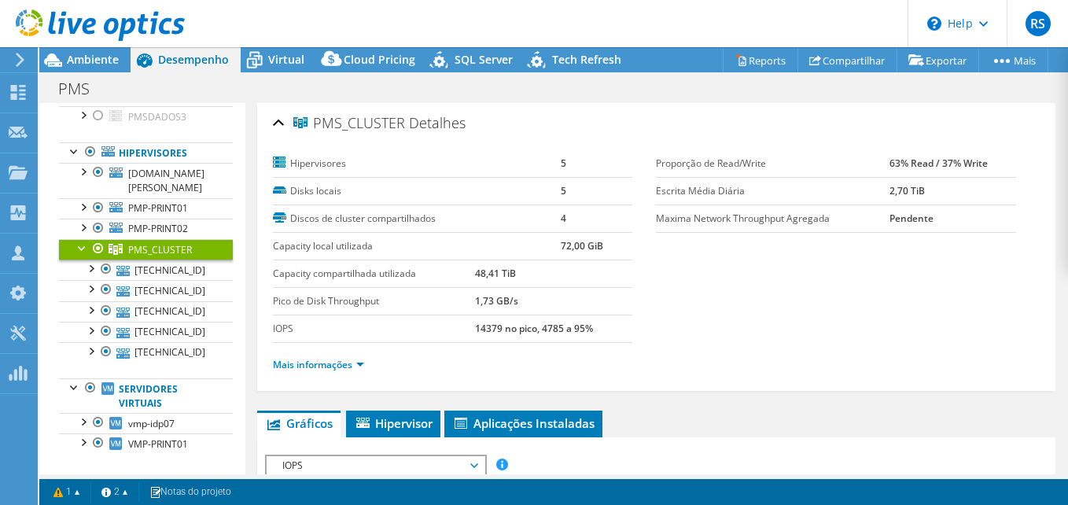
click at [83, 255] on div at bounding box center [83, 247] width 16 height 16
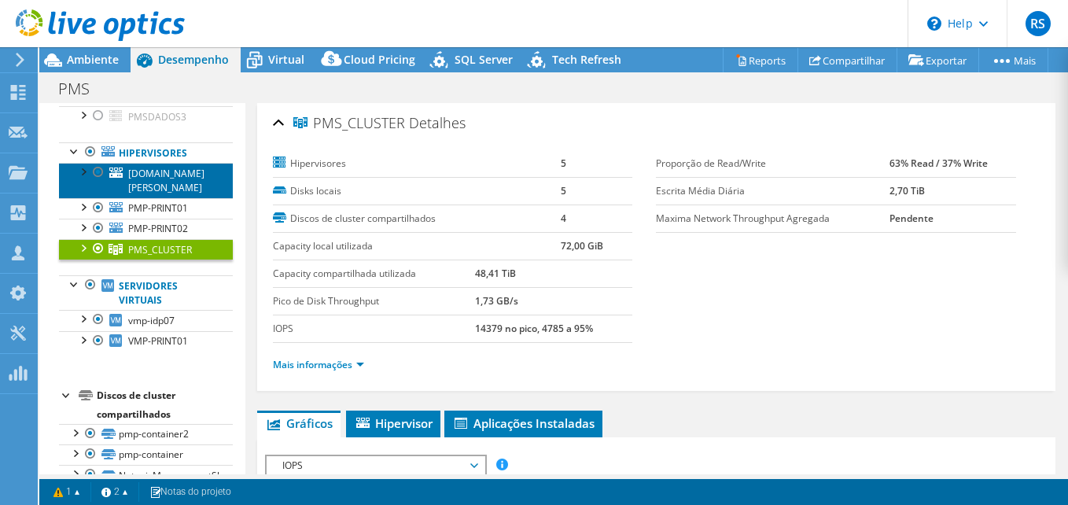
click at [135, 189] on span "[DOMAIN_NAME][PERSON_NAME]" at bounding box center [166, 181] width 76 height 28
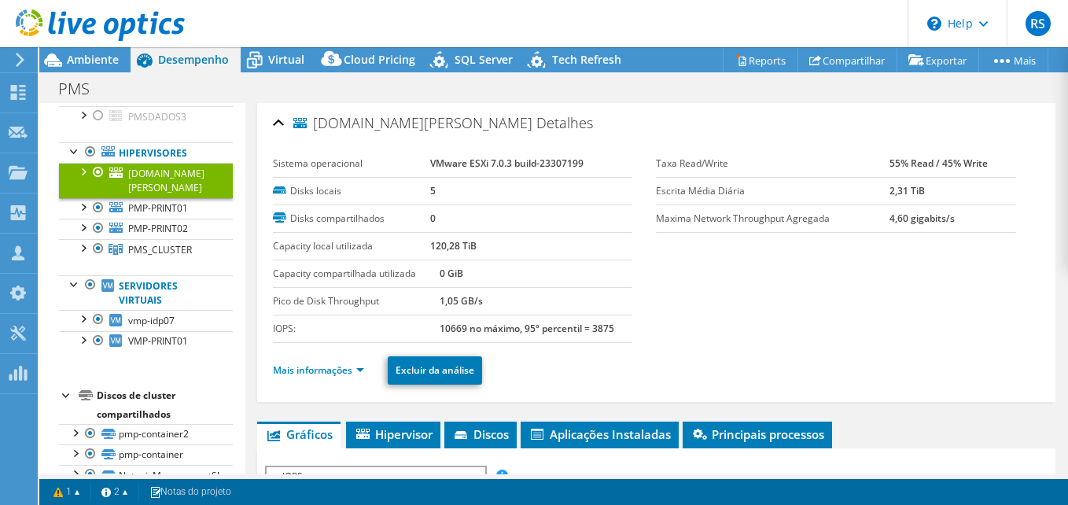
click at [80, 178] on div at bounding box center [83, 171] width 16 height 16
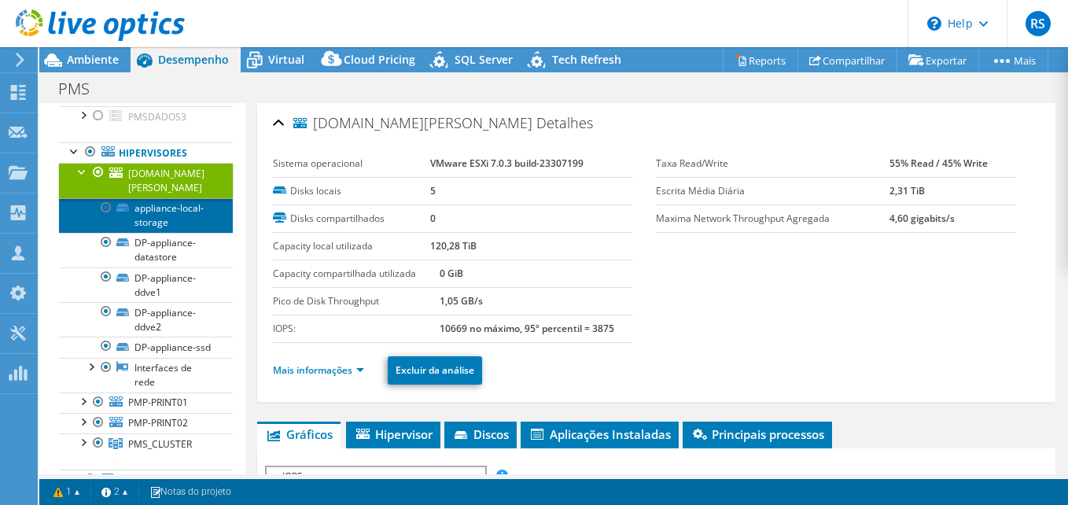
click at [156, 229] on link "appliance-local-storage" at bounding box center [146, 215] width 174 height 35
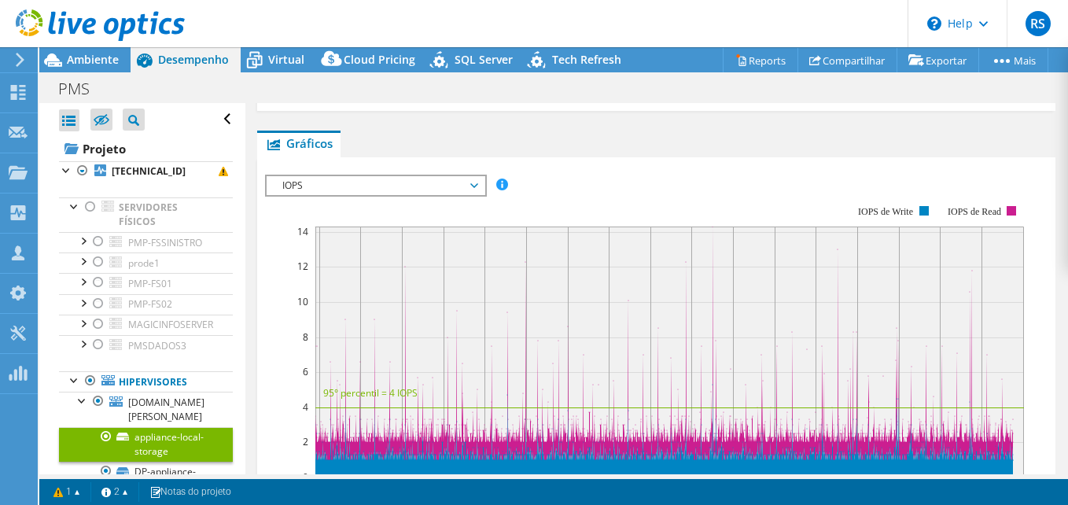
click at [103, 50] on div at bounding box center [92, 26] width 185 height 53
click at [92, 66] on span "Ambiente" at bounding box center [93, 59] width 52 height 15
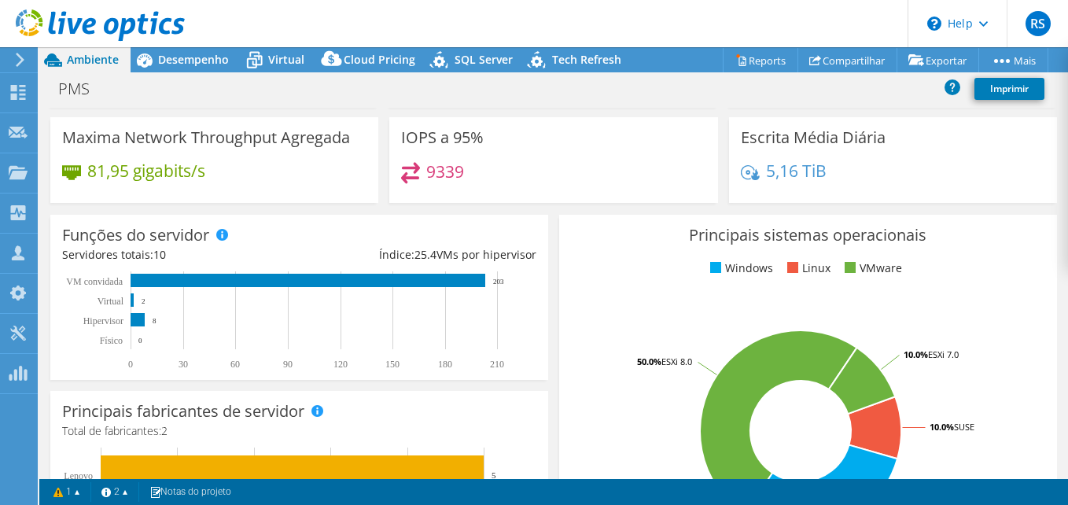
scroll to position [157, 0]
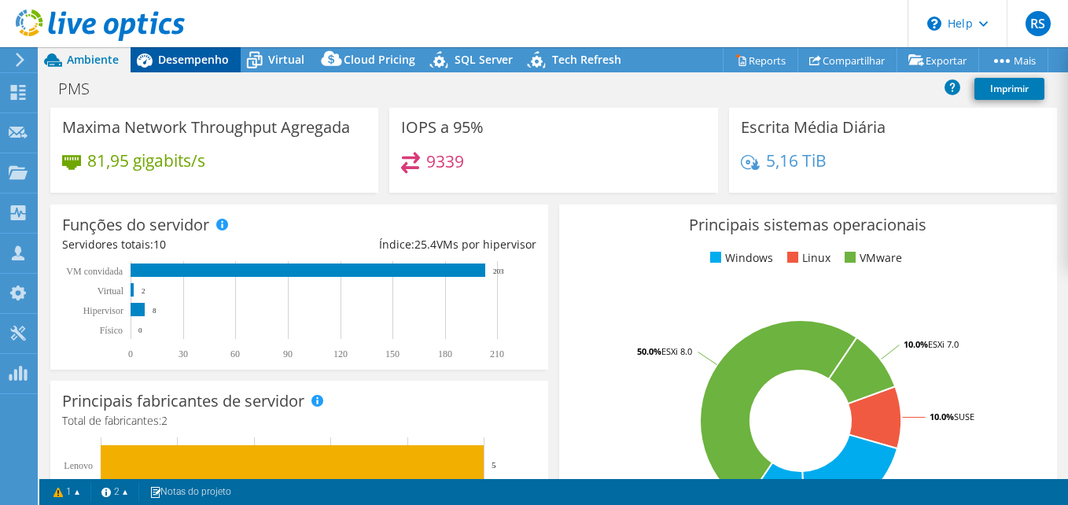
click at [183, 60] on span "Desempenho" at bounding box center [193, 59] width 71 height 15
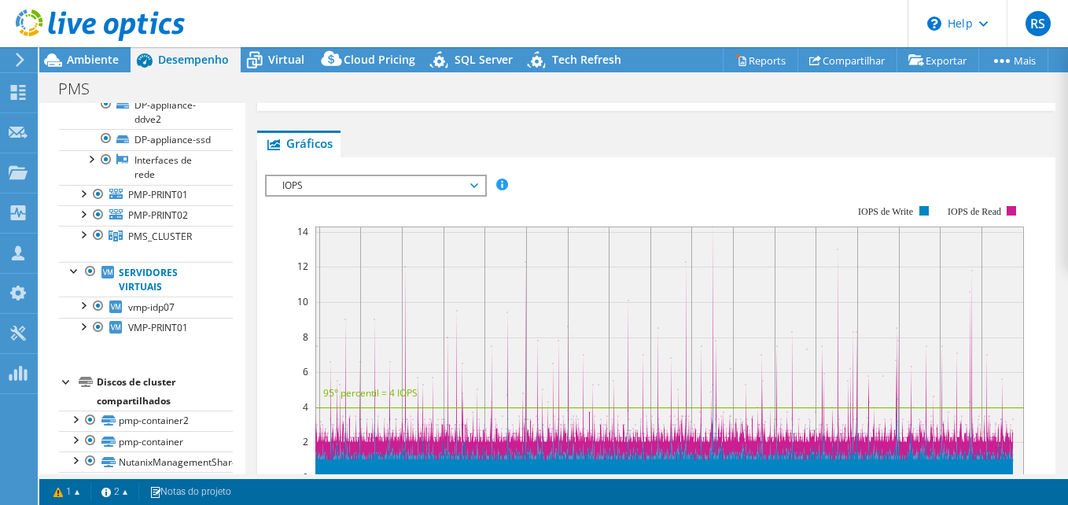
scroll to position [472, 0]
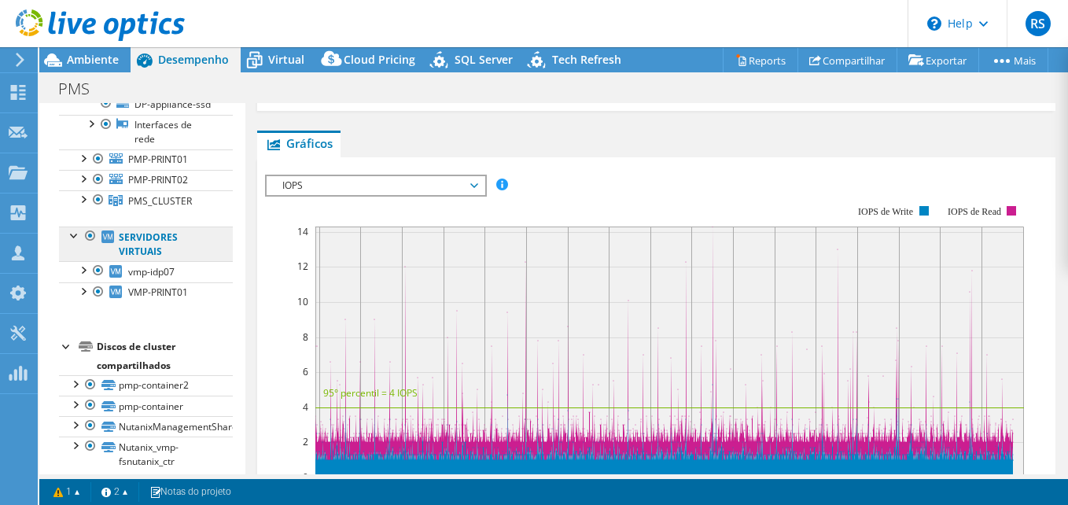
click at [132, 261] on link "Servidores virtuais" at bounding box center [146, 243] width 174 height 35
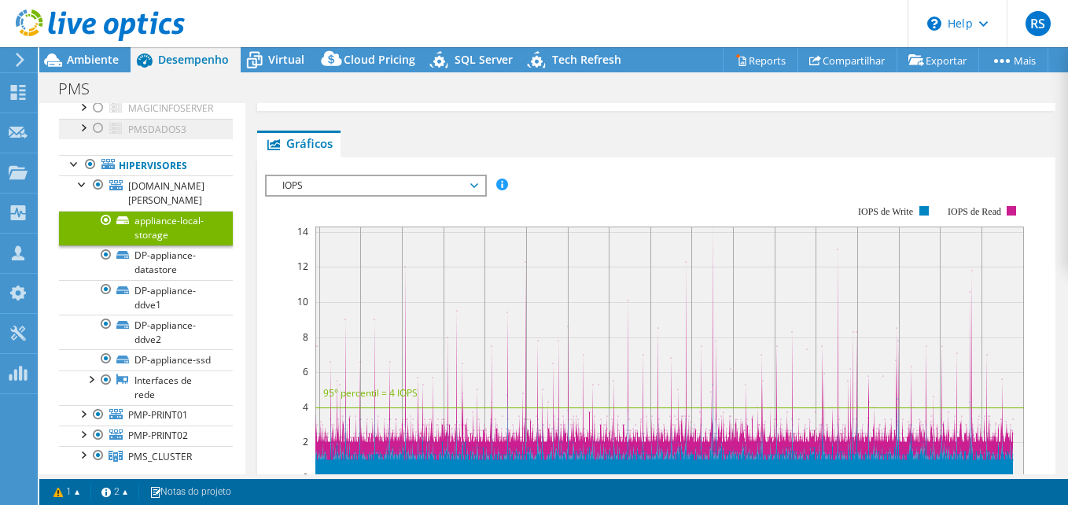
scroll to position [79, 0]
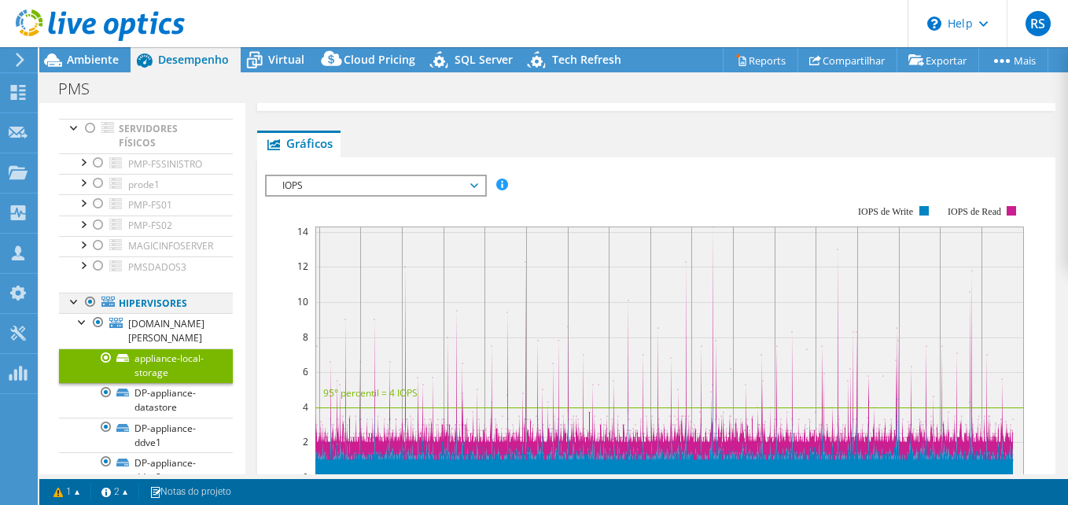
click at [72, 308] on div at bounding box center [75, 300] width 16 height 16
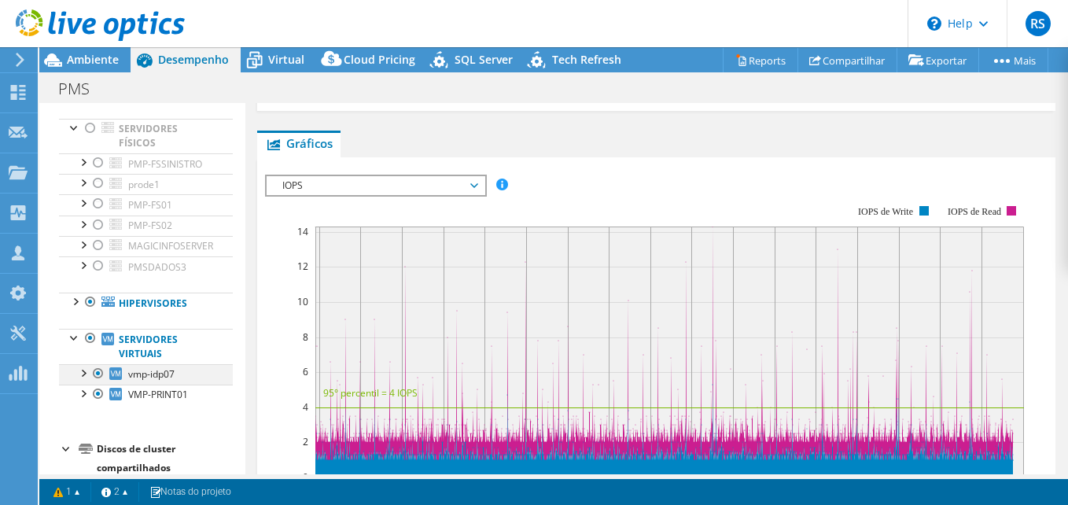
click at [83, 380] on div at bounding box center [83, 372] width 16 height 16
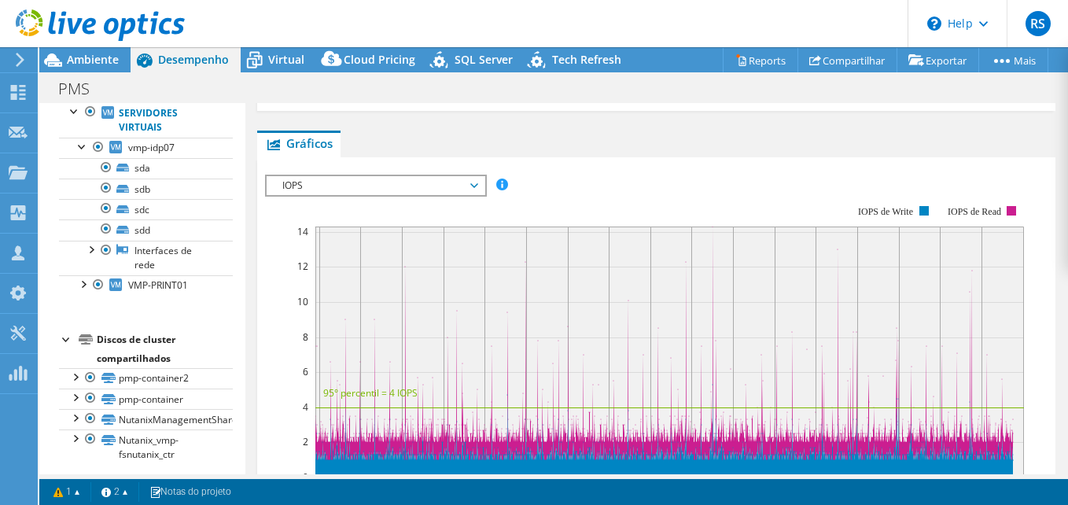
scroll to position [315, 0]
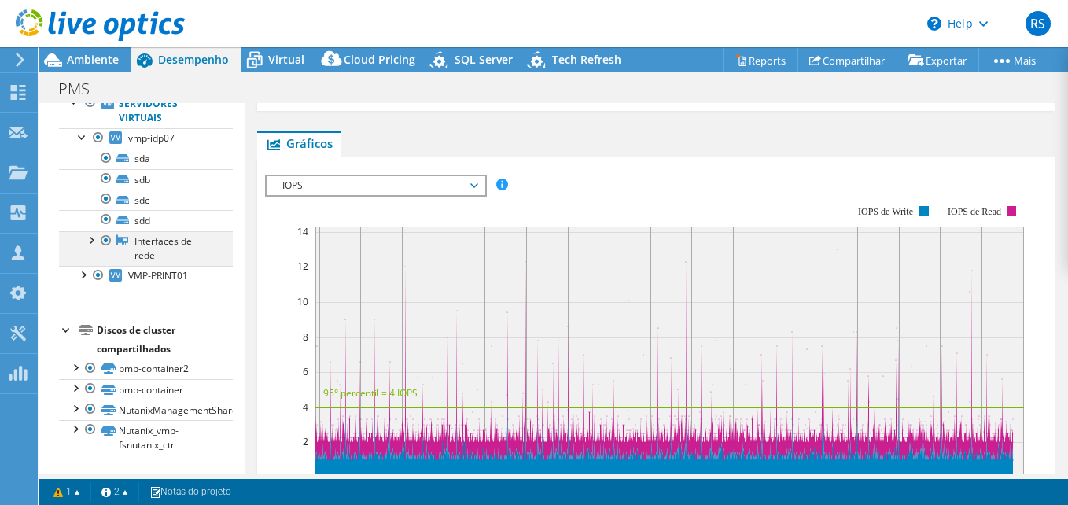
click at [90, 247] on div at bounding box center [91, 239] width 16 height 16
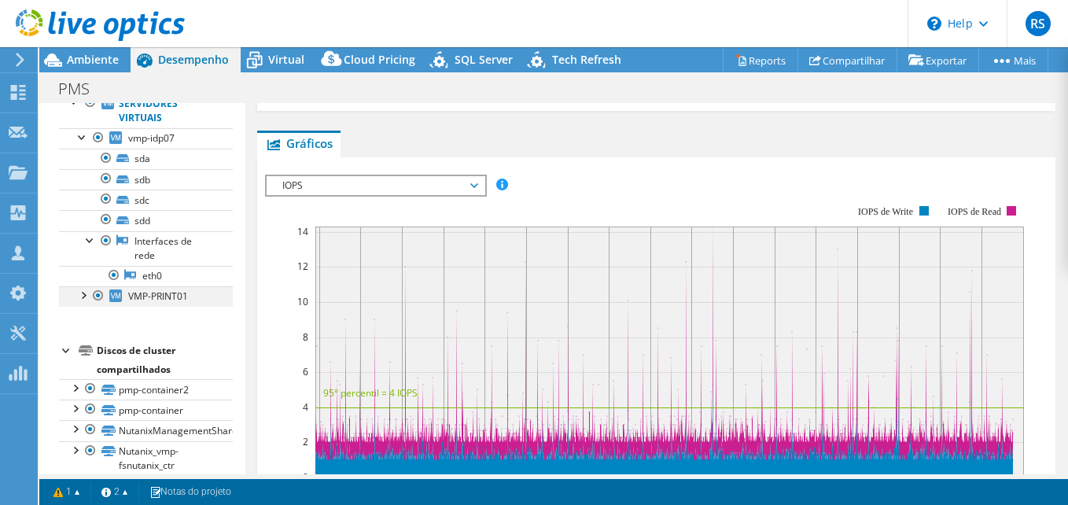
click at [78, 302] on div at bounding box center [83, 294] width 16 height 16
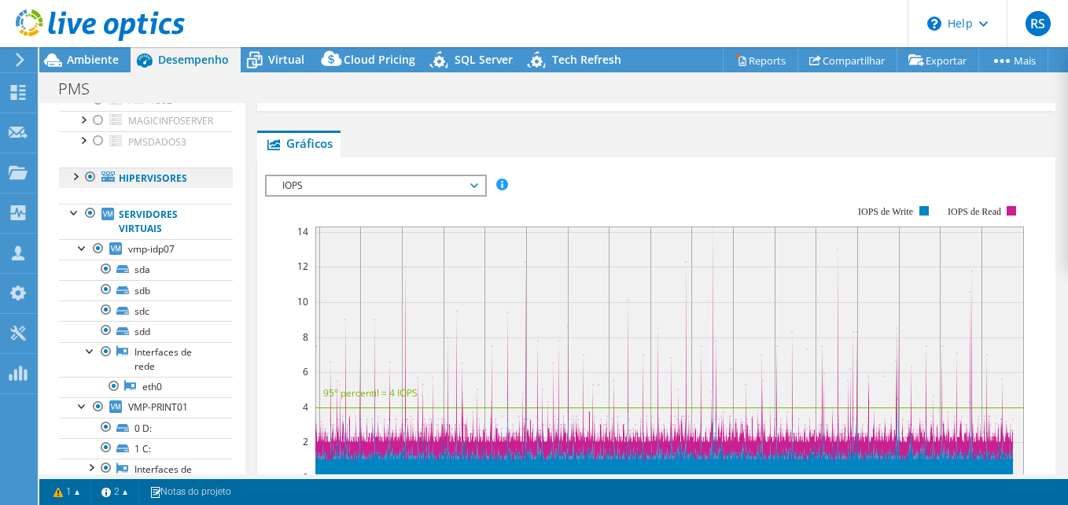
scroll to position [189, 0]
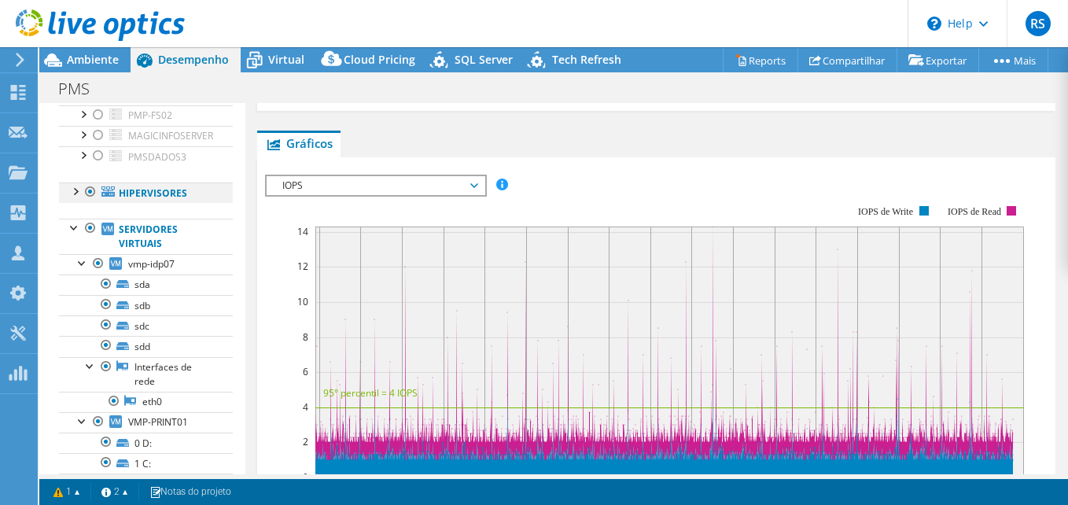
click at [75, 198] on div at bounding box center [75, 190] width 16 height 16
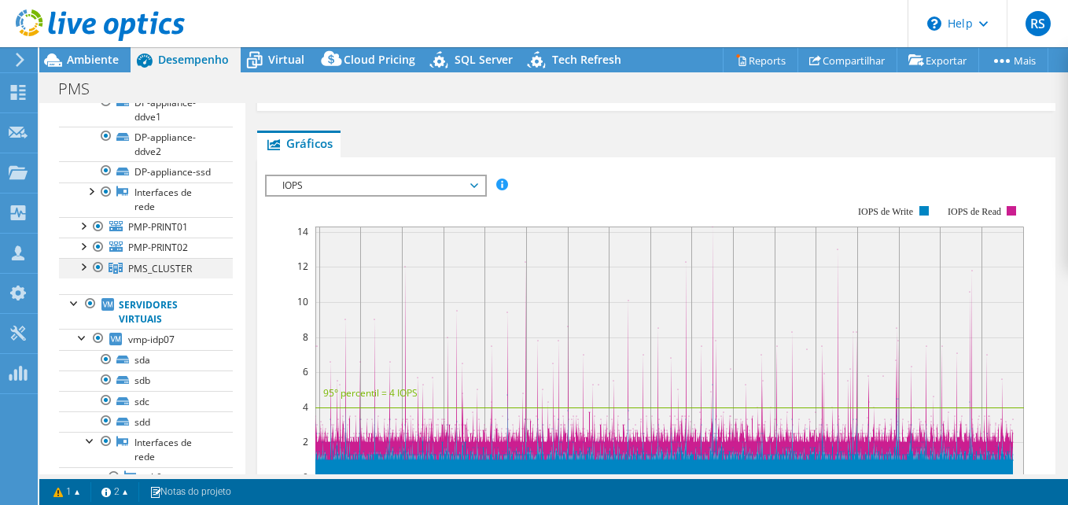
scroll to position [425, 0]
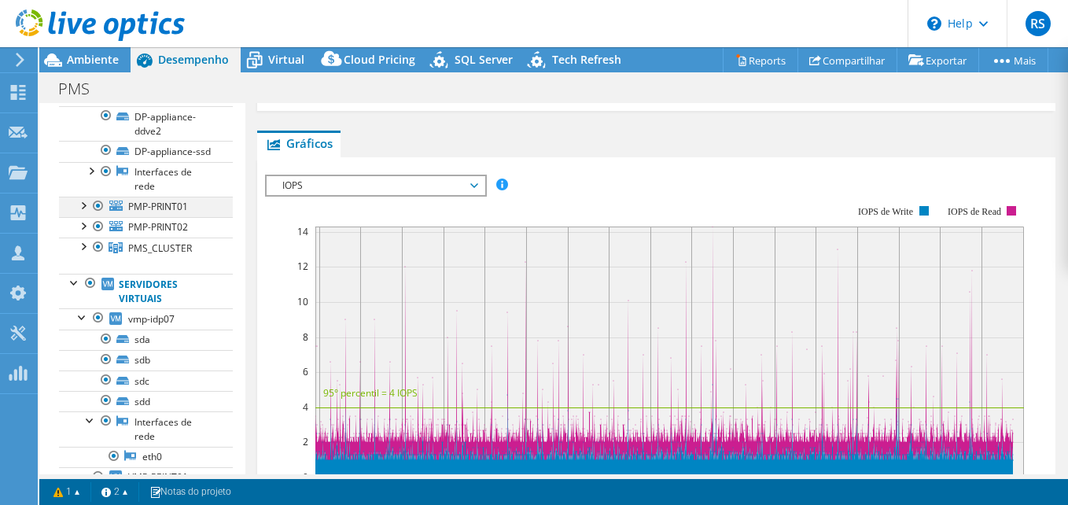
click at [85, 212] on div at bounding box center [83, 205] width 16 height 16
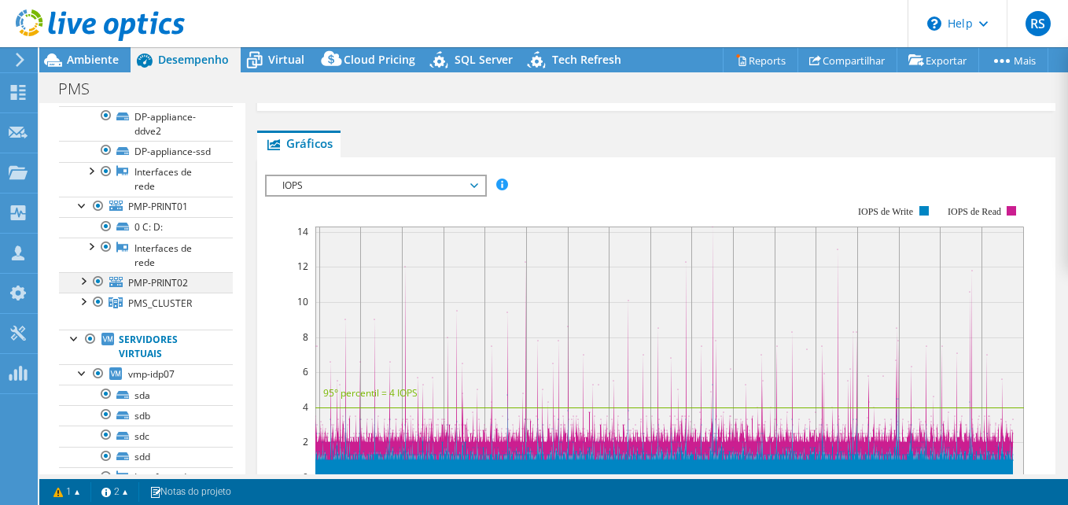
click at [79, 288] on div at bounding box center [83, 280] width 16 height 16
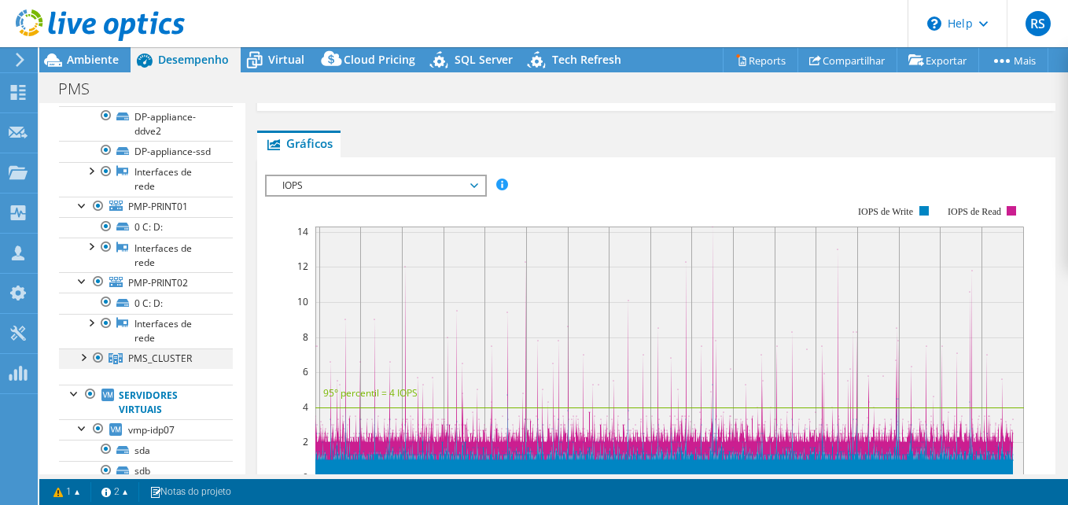
click at [84, 364] on div at bounding box center [83, 356] width 16 height 16
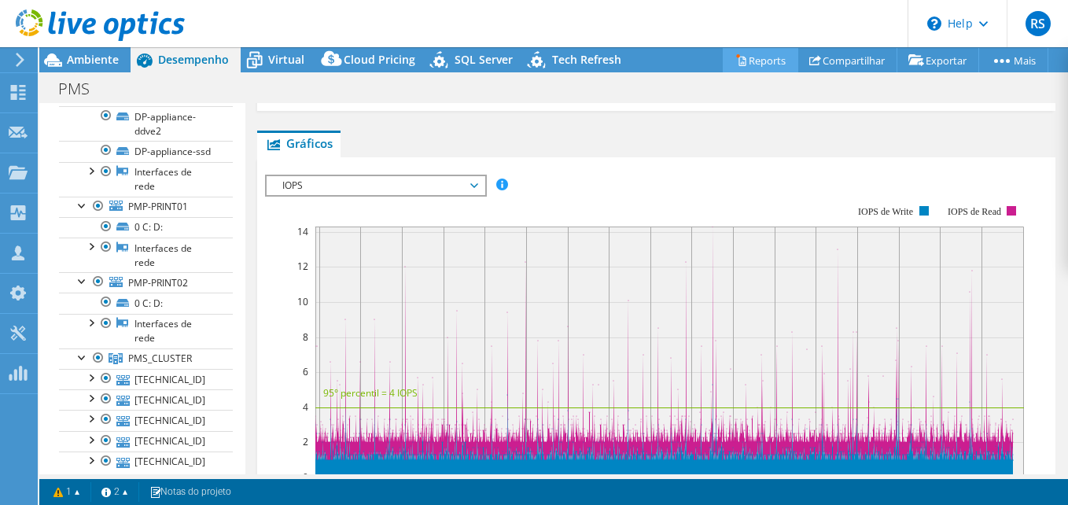
click at [767, 61] on link "Reports" at bounding box center [760, 60] width 75 height 24
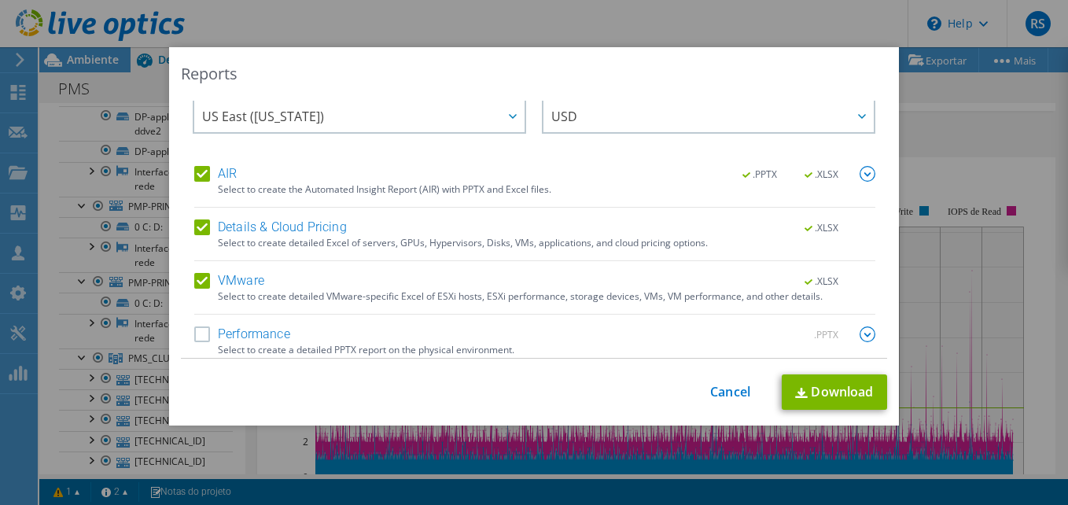
scroll to position [31, 0]
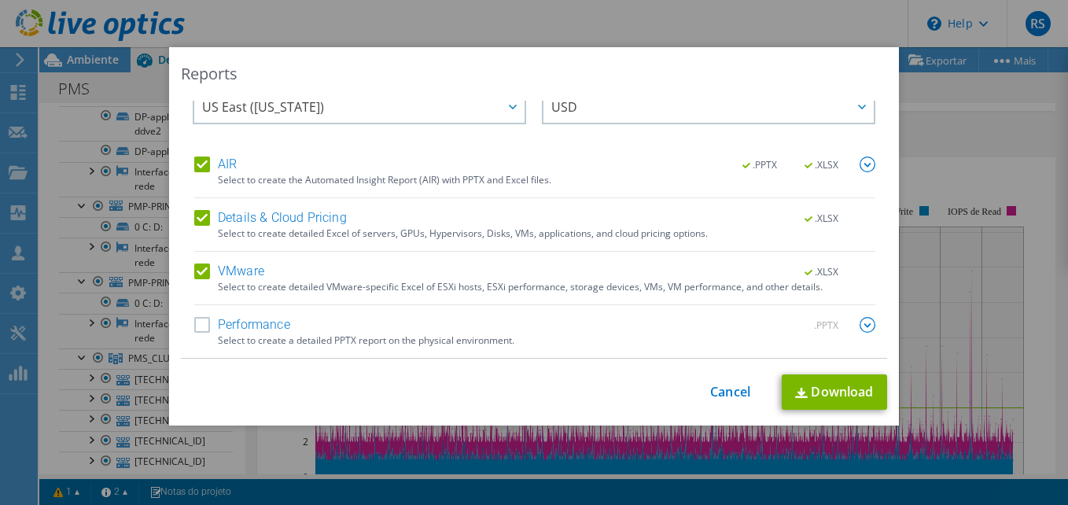
click at [196, 326] on label "Performance" at bounding box center [242, 325] width 96 height 16
click at [0, 0] on input "Performance" at bounding box center [0, 0] width 0 height 0
click at [499, 111] on div at bounding box center [511, 106] width 25 height 32
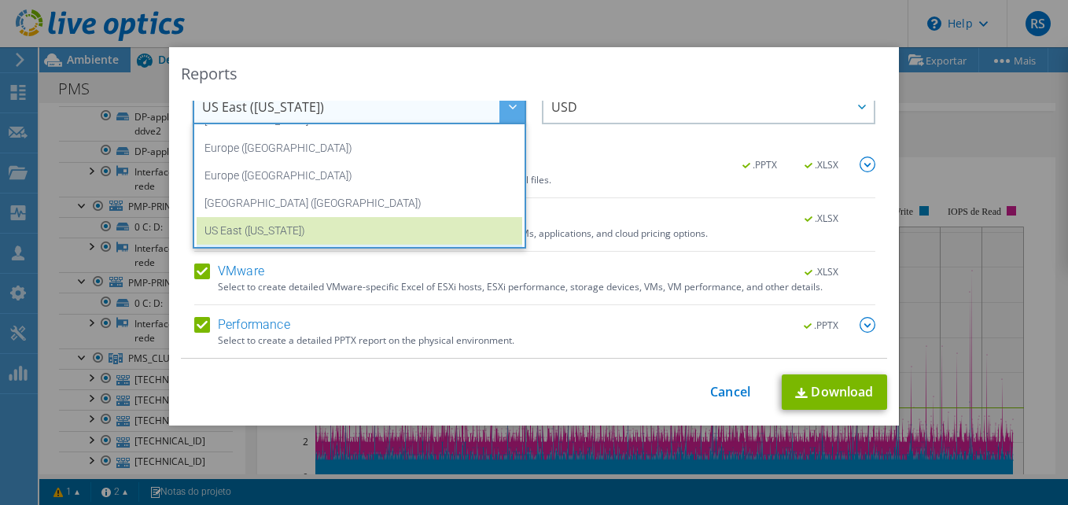
scroll to position [212, 0]
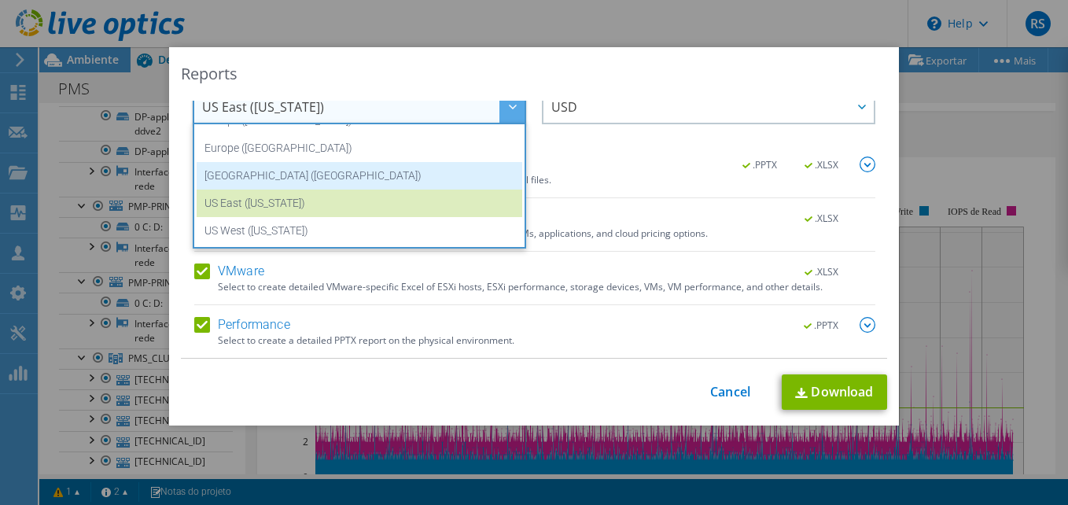
click at [322, 174] on li "[GEOGRAPHIC_DATA] ([GEOGRAPHIC_DATA])" at bounding box center [360, 176] width 326 height 28
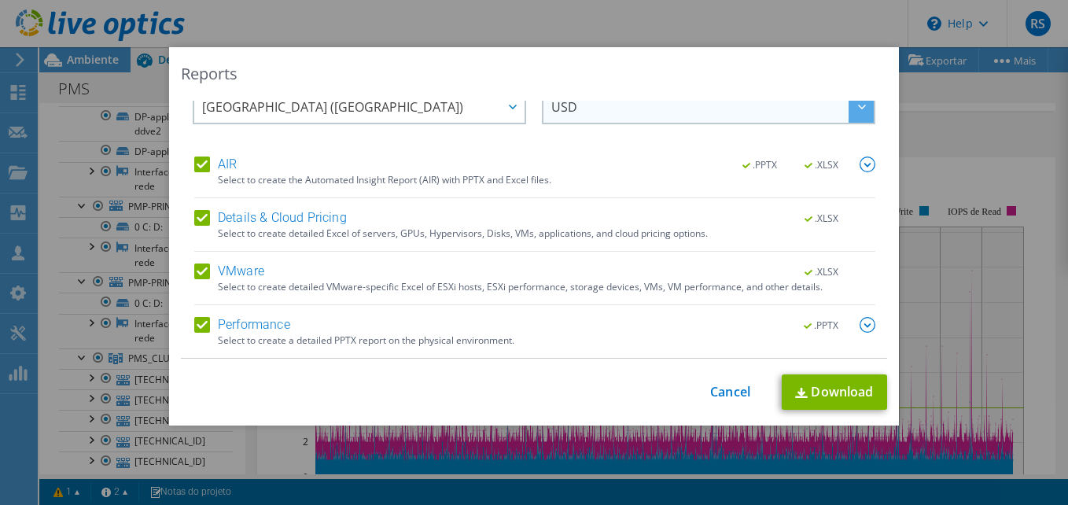
click at [668, 108] on span "USD" at bounding box center [712, 106] width 322 height 32
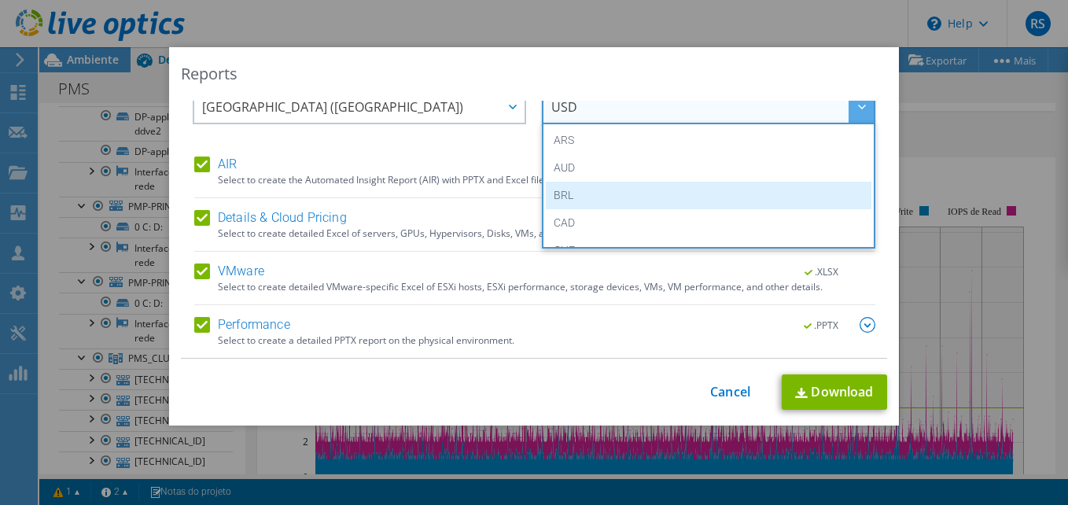
click at [549, 194] on li "BRL" at bounding box center [709, 196] width 326 height 28
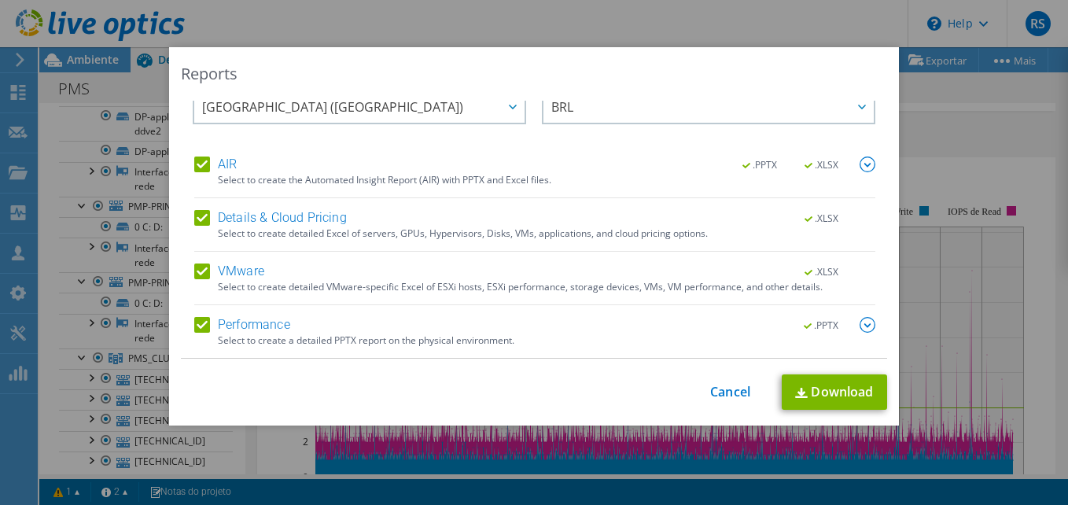
click at [584, 147] on div "Currency ARS AUD BRL CAD CHF CLP CNY DKK EUR GBP HKD HUF INR JPY MXN MYR NOK NZ…" at bounding box center [708, 113] width 333 height 86
click at [859, 326] on img at bounding box center [867, 325] width 16 height 16
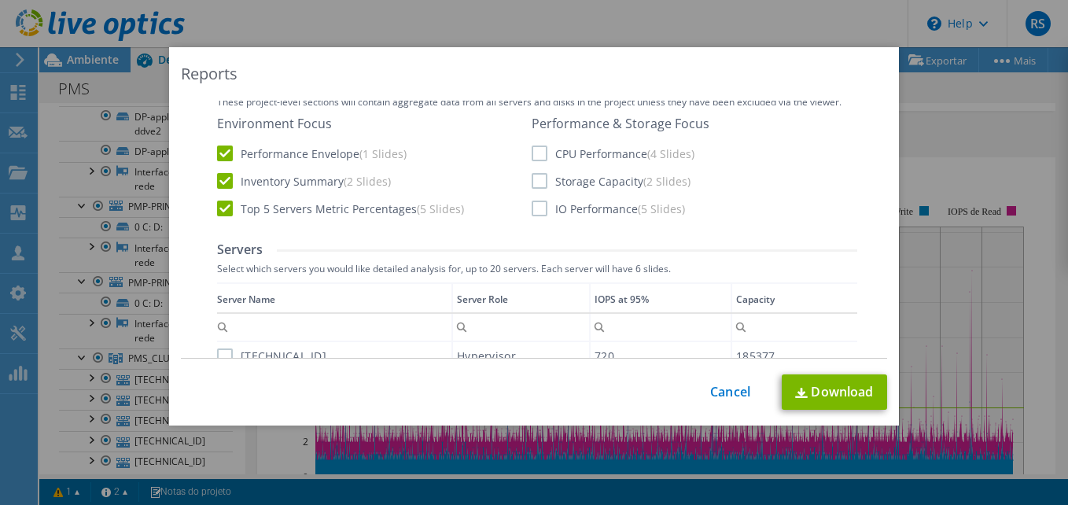
scroll to position [424, 0]
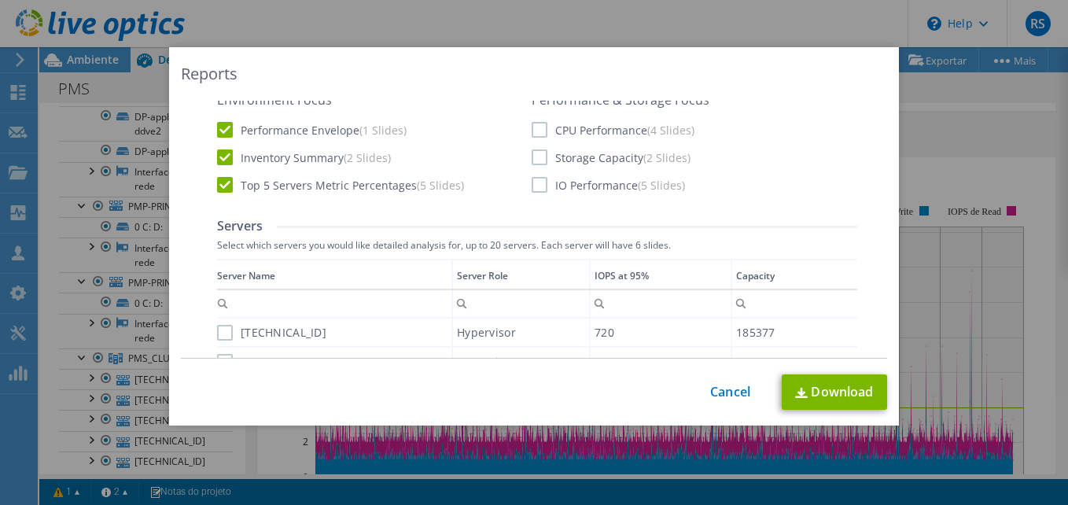
click at [537, 129] on label "CPU Performance (4 Slides)" at bounding box center [613, 130] width 163 height 16
click at [0, 0] on input "CPU Performance (4 Slides)" at bounding box center [0, 0] width 0 height 0
click at [533, 153] on label "Storage Capacity (2 Slides)" at bounding box center [611, 157] width 159 height 16
click at [0, 0] on input "Storage Capacity (2 Slides)" at bounding box center [0, 0] width 0 height 0
click at [535, 186] on label "IO Performance (5 Slides)" at bounding box center [608, 185] width 153 height 16
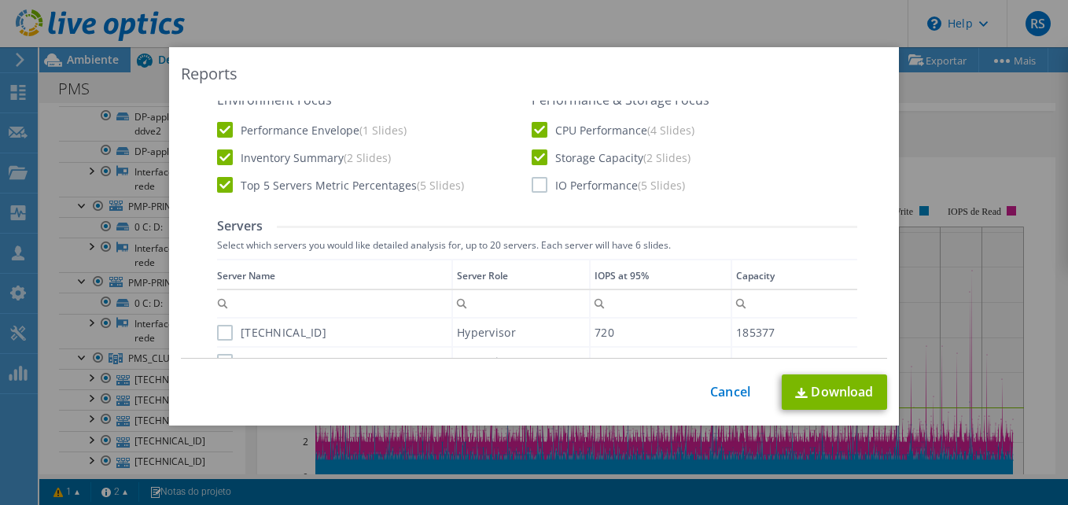
click at [0, 0] on input "IO Performance (5 Slides)" at bounding box center [0, 0] width 0 height 0
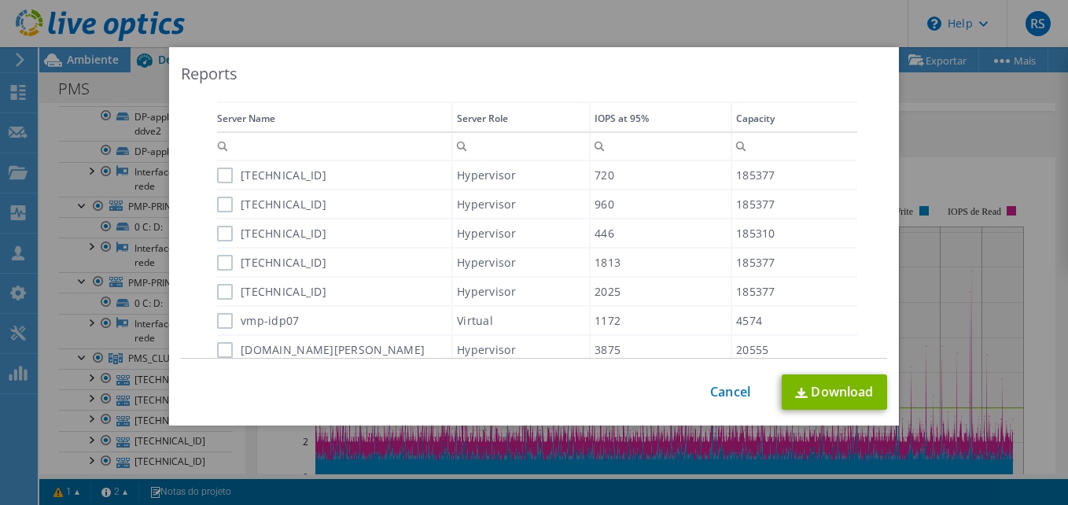
scroll to position [502, 0]
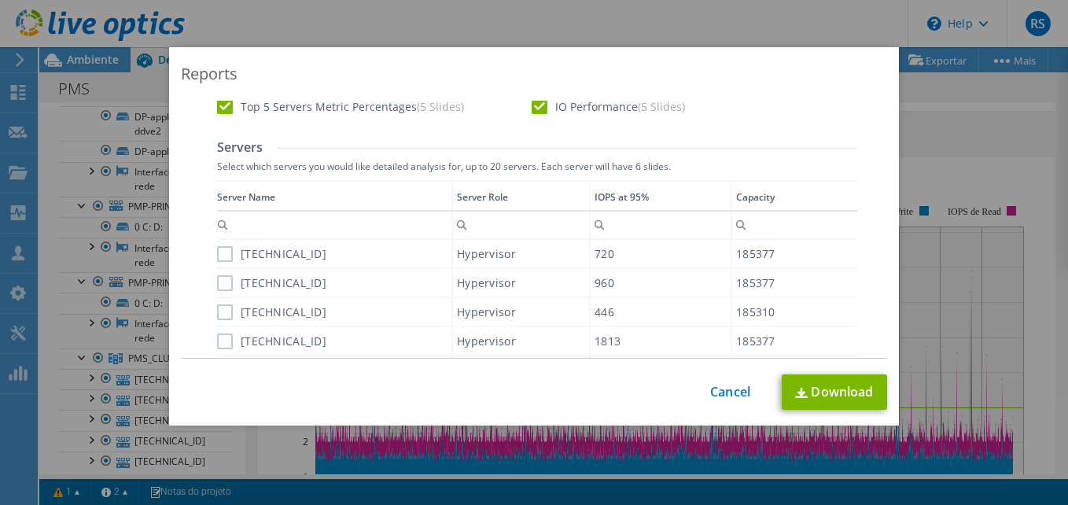
click at [217, 253] on label "[TECHNICAL_ID]" at bounding box center [271, 254] width 109 height 16
click at [0, 0] on input "[TECHNICAL_ID]" at bounding box center [0, 0] width 0 height 0
click at [217, 287] on div "Data grid" at bounding box center [218, 345] width 2 height 330
click at [219, 311] on label "[TECHNICAL_ID]" at bounding box center [271, 312] width 109 height 16
click at [0, 0] on input "[TECHNICAL_ID]" at bounding box center [0, 0] width 0 height 0
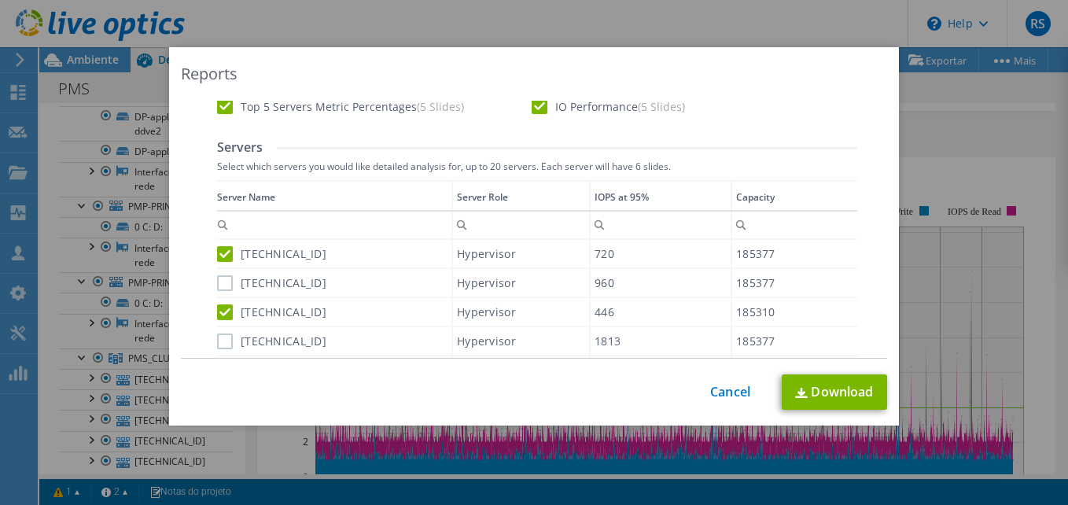
click at [225, 289] on label "[TECHNICAL_ID]" at bounding box center [271, 283] width 109 height 16
click at [0, 0] on input "[TECHNICAL_ID]" at bounding box center [0, 0] width 0 height 0
click at [219, 345] on label "[TECHNICAL_ID]" at bounding box center [271, 341] width 109 height 16
click at [0, 0] on input "[TECHNICAL_ID]" at bounding box center [0, 0] width 0 height 0
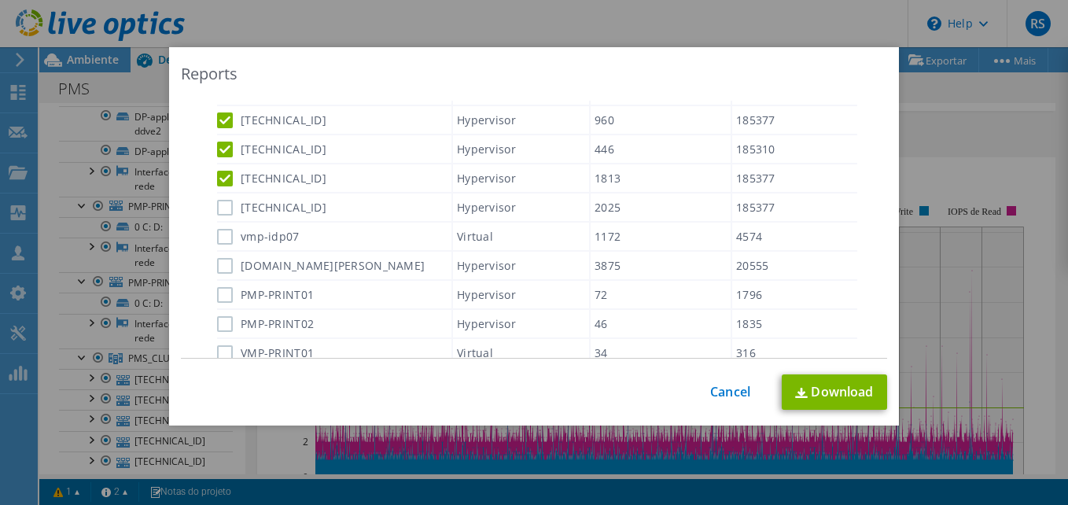
scroll to position [660, 0]
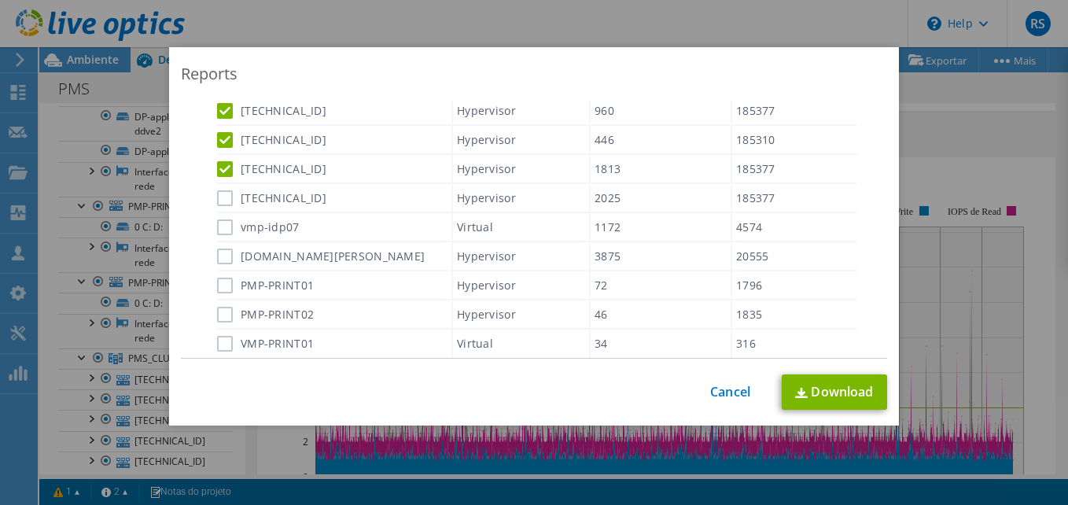
click at [217, 196] on label "[TECHNICAL_ID]" at bounding box center [271, 198] width 109 height 16
click at [0, 0] on input "[TECHNICAL_ID]" at bounding box center [0, 0] width 0 height 0
click at [220, 225] on label "vmp-idp07" at bounding box center [258, 227] width 83 height 16
click at [0, 0] on input "vmp-idp07" at bounding box center [0, 0] width 0 height 0
click at [217, 263] on label "[DOMAIN_NAME][PERSON_NAME]" at bounding box center [321, 256] width 208 height 16
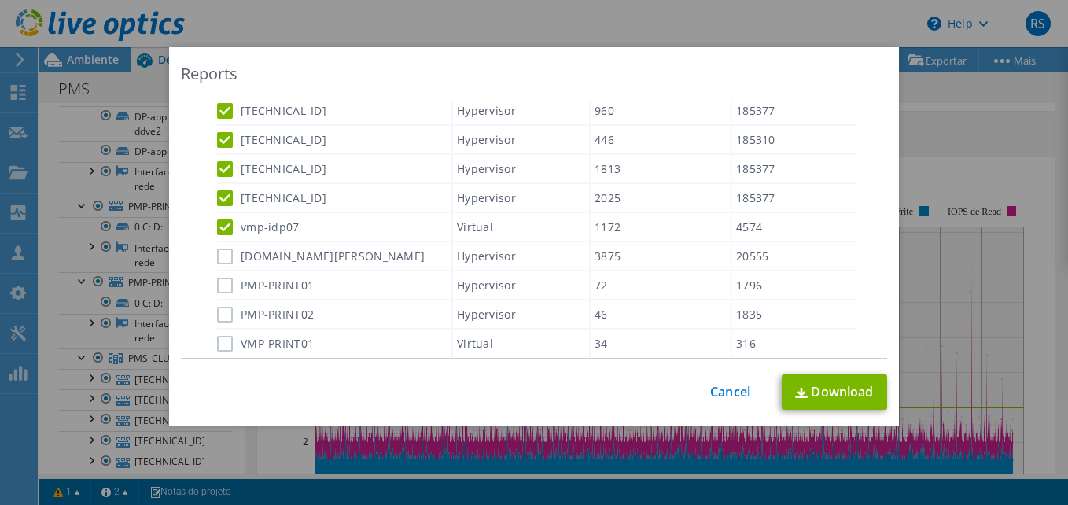
click at [0, 0] on input "[DOMAIN_NAME][PERSON_NAME]" at bounding box center [0, 0] width 0 height 0
click at [223, 285] on label "PMP-PRINT01" at bounding box center [265, 286] width 97 height 16
click at [0, 0] on input "PMP-PRINT01" at bounding box center [0, 0] width 0 height 0
click at [221, 312] on label "PMP-PRINT02" at bounding box center [265, 315] width 97 height 16
click at [0, 0] on input "PMP-PRINT02" at bounding box center [0, 0] width 0 height 0
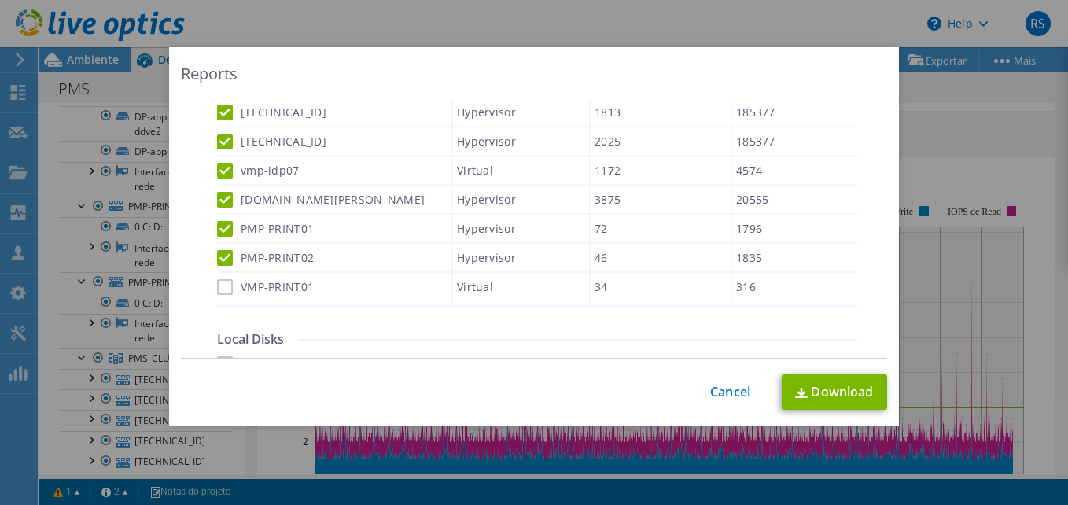
scroll to position [738, 0]
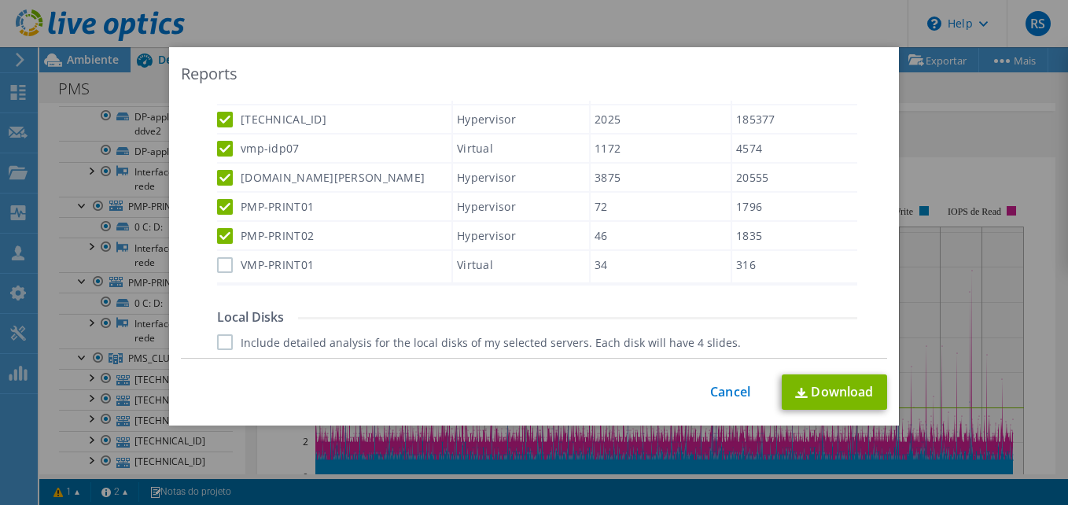
click at [222, 267] on label "VMP-PRINT01" at bounding box center [265, 265] width 97 height 16
click at [0, 0] on input "VMP-PRINT01" at bounding box center [0, 0] width 0 height 0
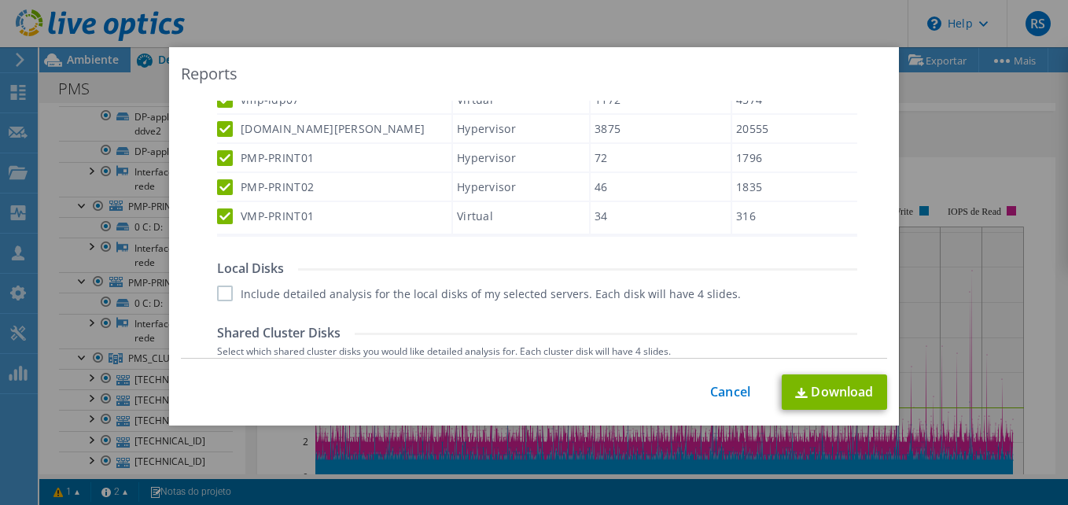
scroll to position [817, 0]
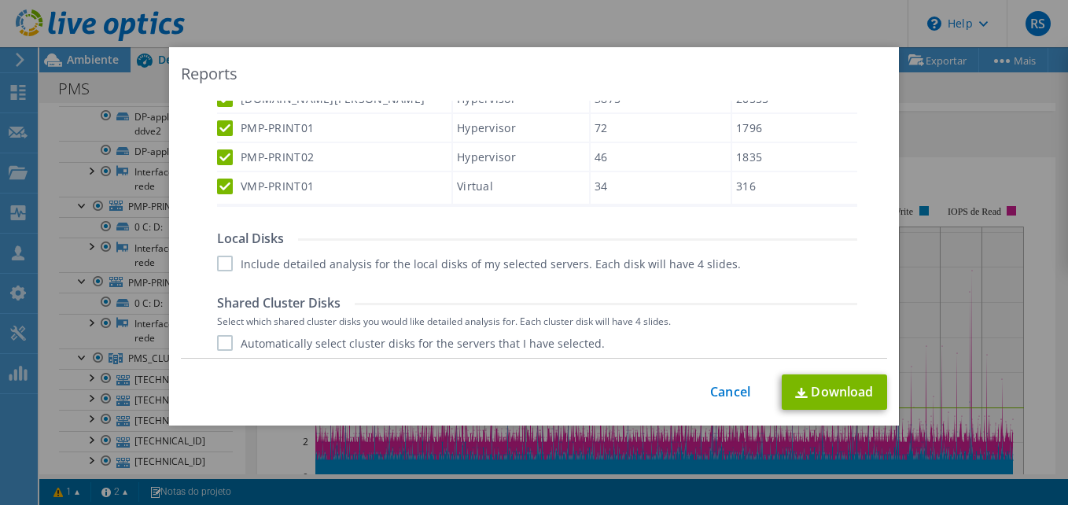
click at [223, 272] on div "Report Language English Deutsch Español Français Italiano Polski Português Русс…" at bounding box center [537, 124] width 640 height 1091
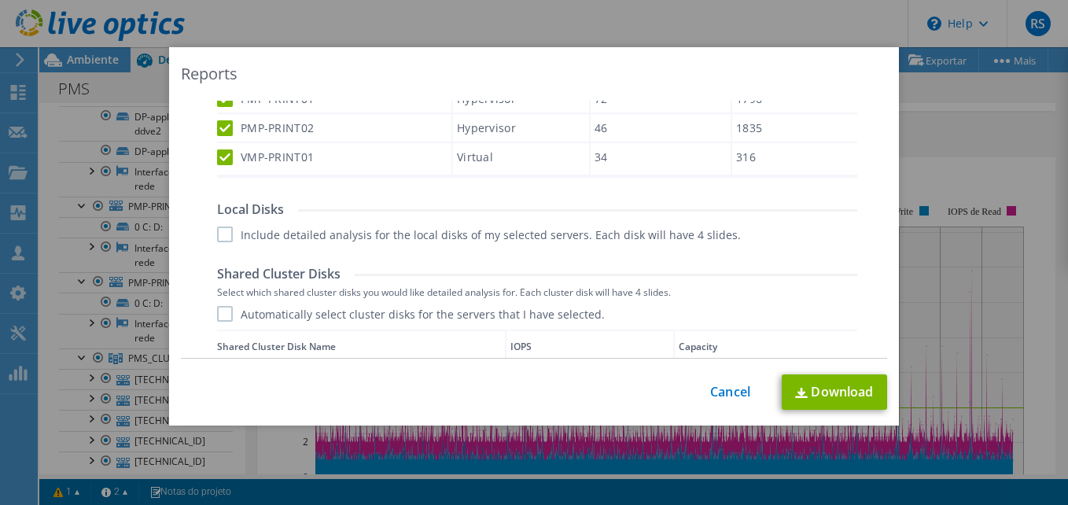
scroll to position [896, 0]
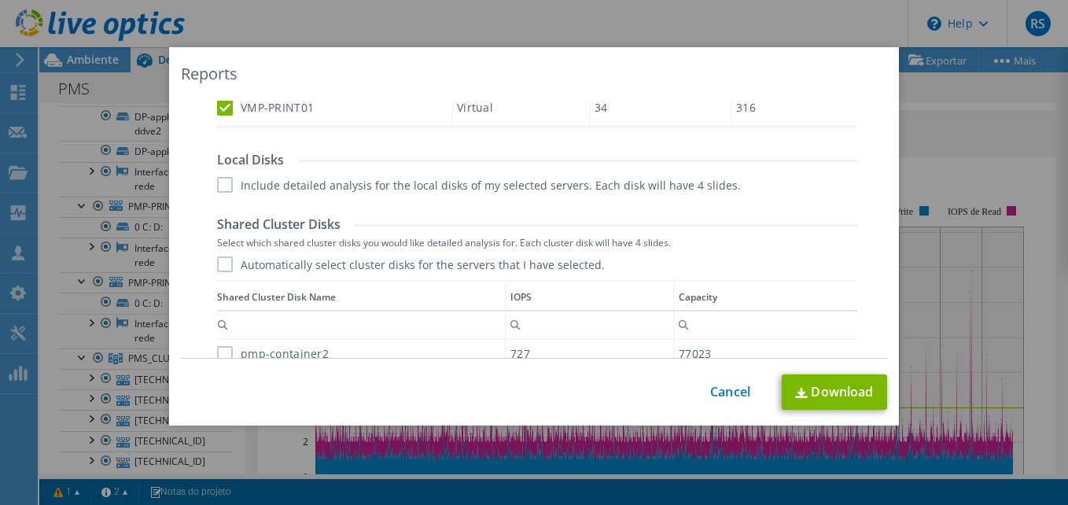
click at [224, 270] on label "Automatically select cluster disks for the servers that I have selected." at bounding box center [411, 264] width 388 height 16
click at [0, 0] on input "Automatically select cluster disks for the servers that I have selected." at bounding box center [0, 0] width 0 height 0
click at [222, 187] on label "Include detailed analysis for the local disks of my selected servers. Each disk…" at bounding box center [479, 185] width 524 height 16
click at [0, 0] on input "Include detailed analysis for the local disks of my selected servers. Each disk…" at bounding box center [0, 0] width 0 height 0
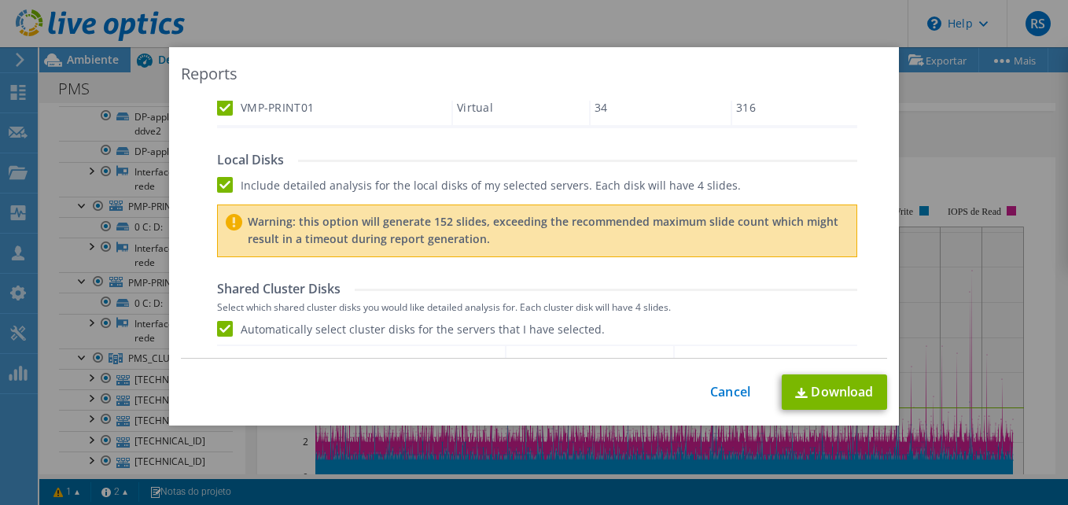
click at [218, 182] on label "Include detailed analysis for the local disks of my selected servers. Each disk…" at bounding box center [479, 185] width 524 height 16
click at [0, 0] on input "Include detailed analysis for the local disks of my selected servers. Each disk…" at bounding box center [0, 0] width 0 height 0
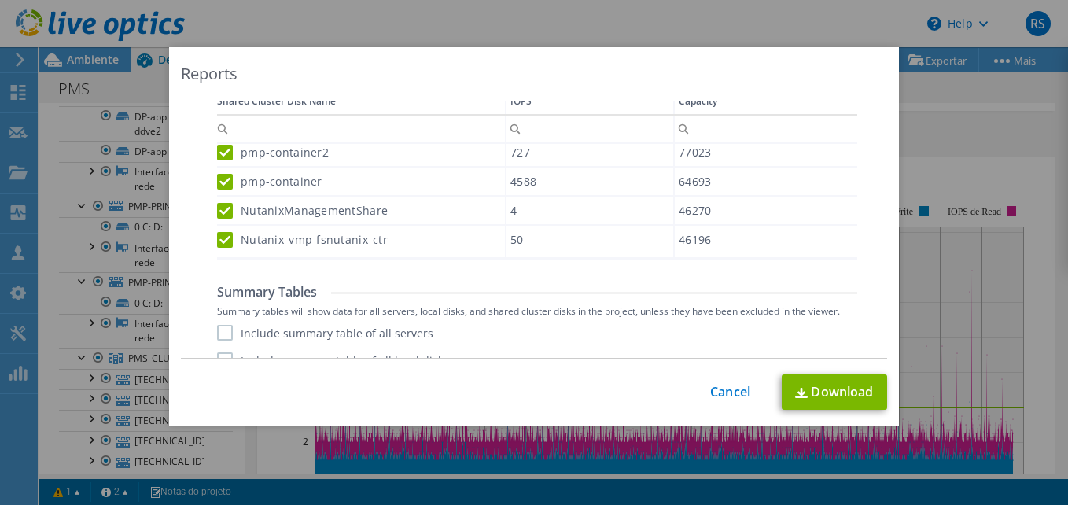
scroll to position [1141, 0]
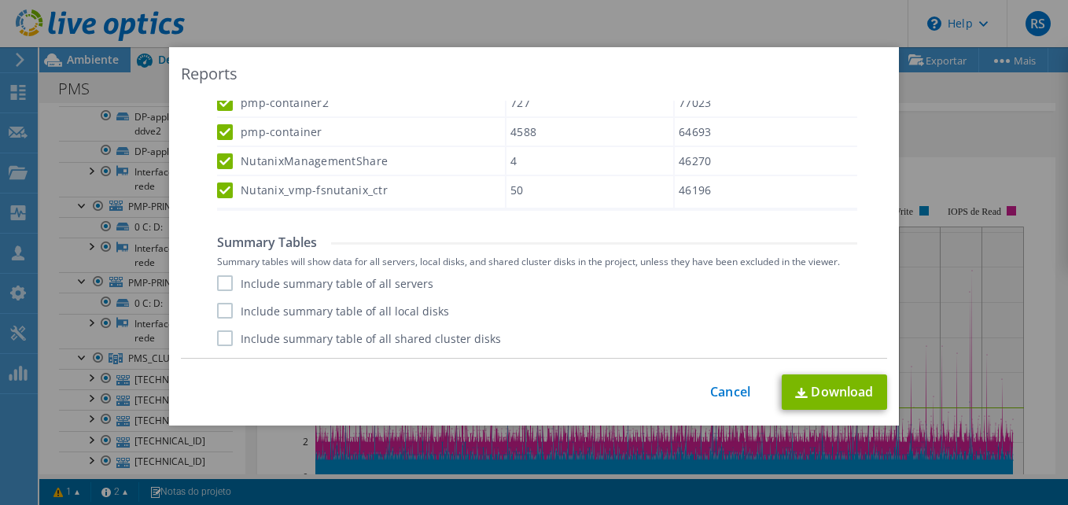
click at [227, 282] on label "Include summary table of all servers" at bounding box center [325, 283] width 216 height 16
click at [0, 0] on input "Include summary table of all servers" at bounding box center [0, 0] width 0 height 0
click at [230, 306] on label "Include summary table of all local disks" at bounding box center [333, 311] width 232 height 16
click at [0, 0] on input "Include summary table of all local disks" at bounding box center [0, 0] width 0 height 0
click at [231, 333] on label "Include summary table of all shared cluster disks" at bounding box center [359, 338] width 284 height 16
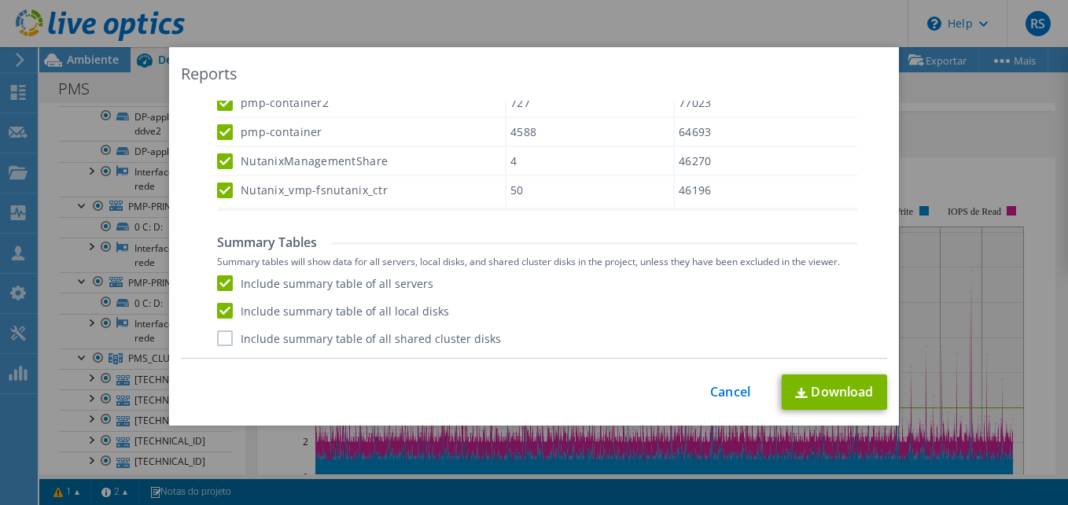
click at [0, 0] on input "Include summary table of all shared cluster disks" at bounding box center [0, 0] width 0 height 0
click at [827, 389] on link "Download" at bounding box center [834, 391] width 105 height 35
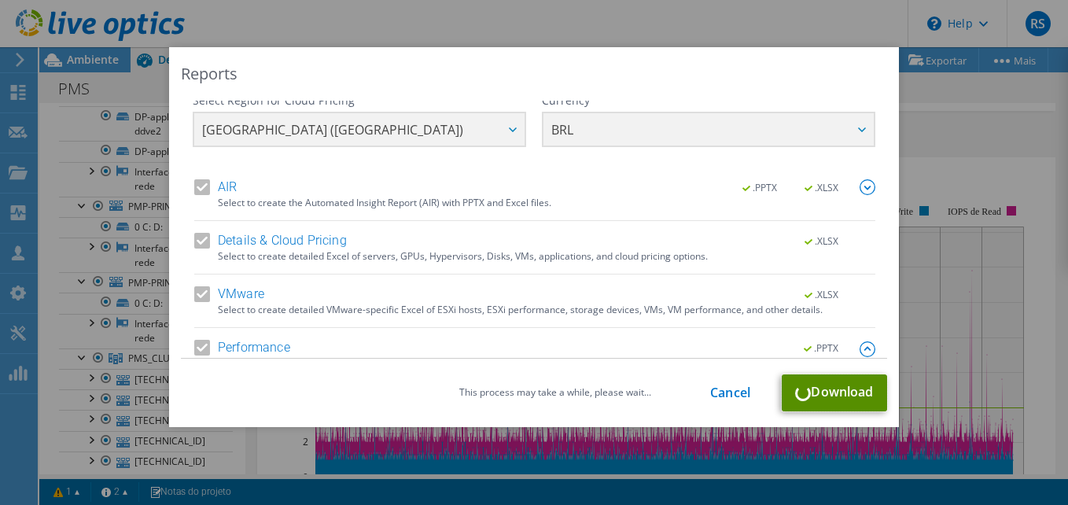
scroll to position [0, 0]
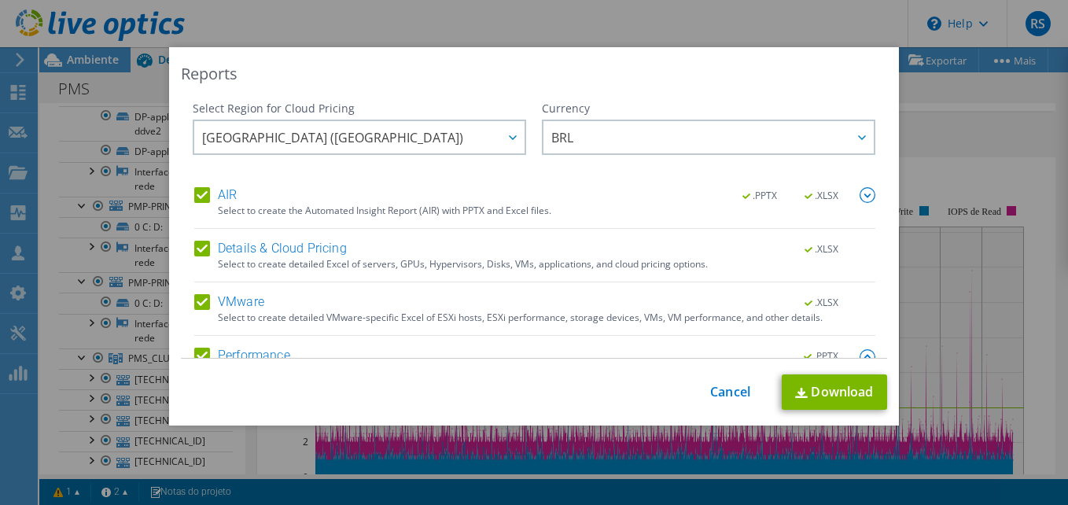
click at [131, 219] on div "Reports Select Region for Cloud Pricing Asia Pacific (Hong Kong) Asia Pacific (…" at bounding box center [534, 252] width 1068 height 410
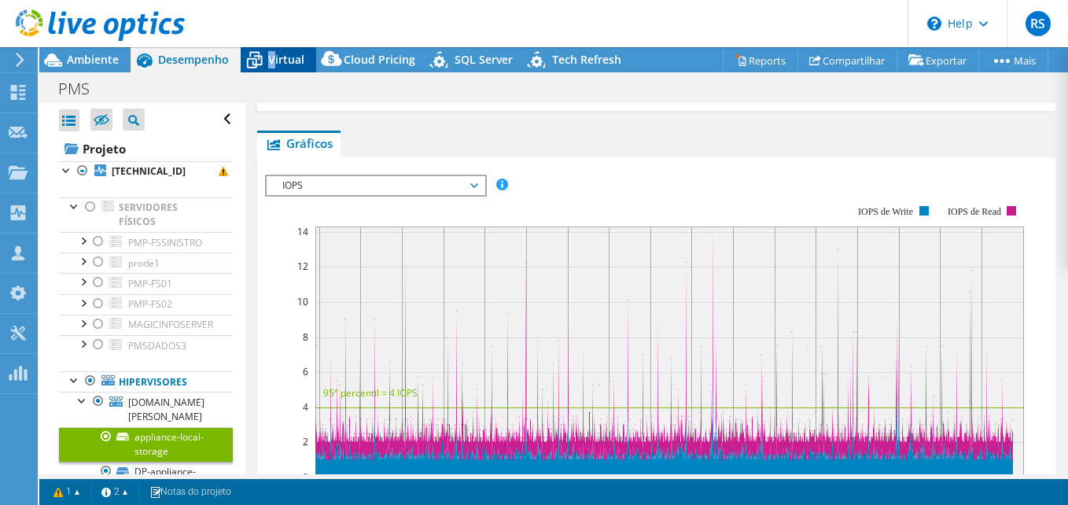
click at [271, 54] on span "Virtual" at bounding box center [286, 59] width 36 height 15
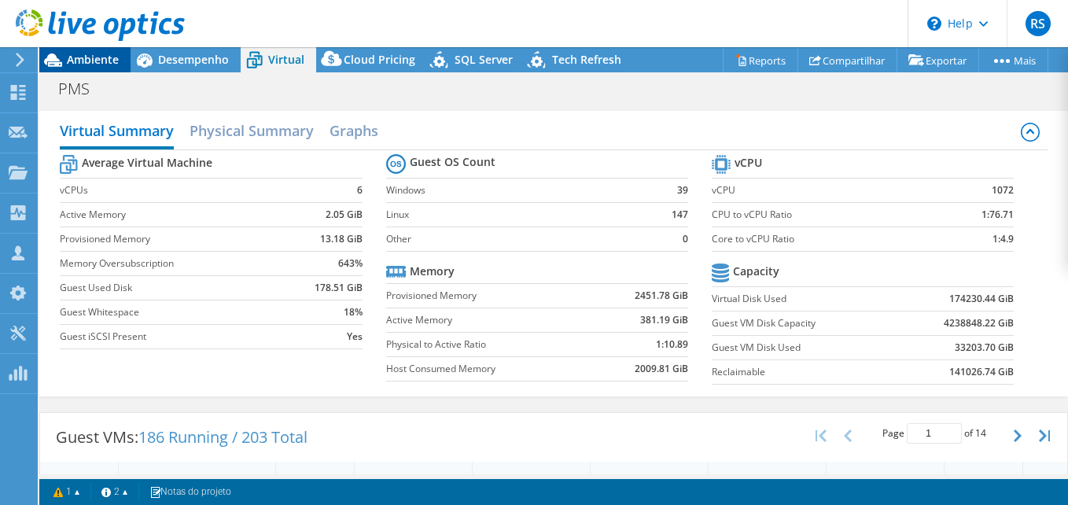
drag, startPoint x: 271, startPoint y: 54, endPoint x: 83, endPoint y: 54, distance: 187.9
click at [83, 54] on span "Ambiente" at bounding box center [93, 59] width 52 height 15
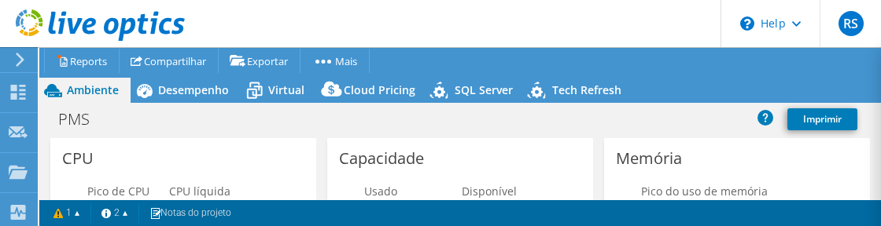
drag, startPoint x: 875, startPoint y: 203, endPoint x: 1041, endPoint y: 239, distance: 169.8
click at [881, 226] on html "RS Membro da equipe Rogerio Souza rogerio.souza@ingrammicro.com ingram micro My…" at bounding box center [440, 113] width 881 height 226
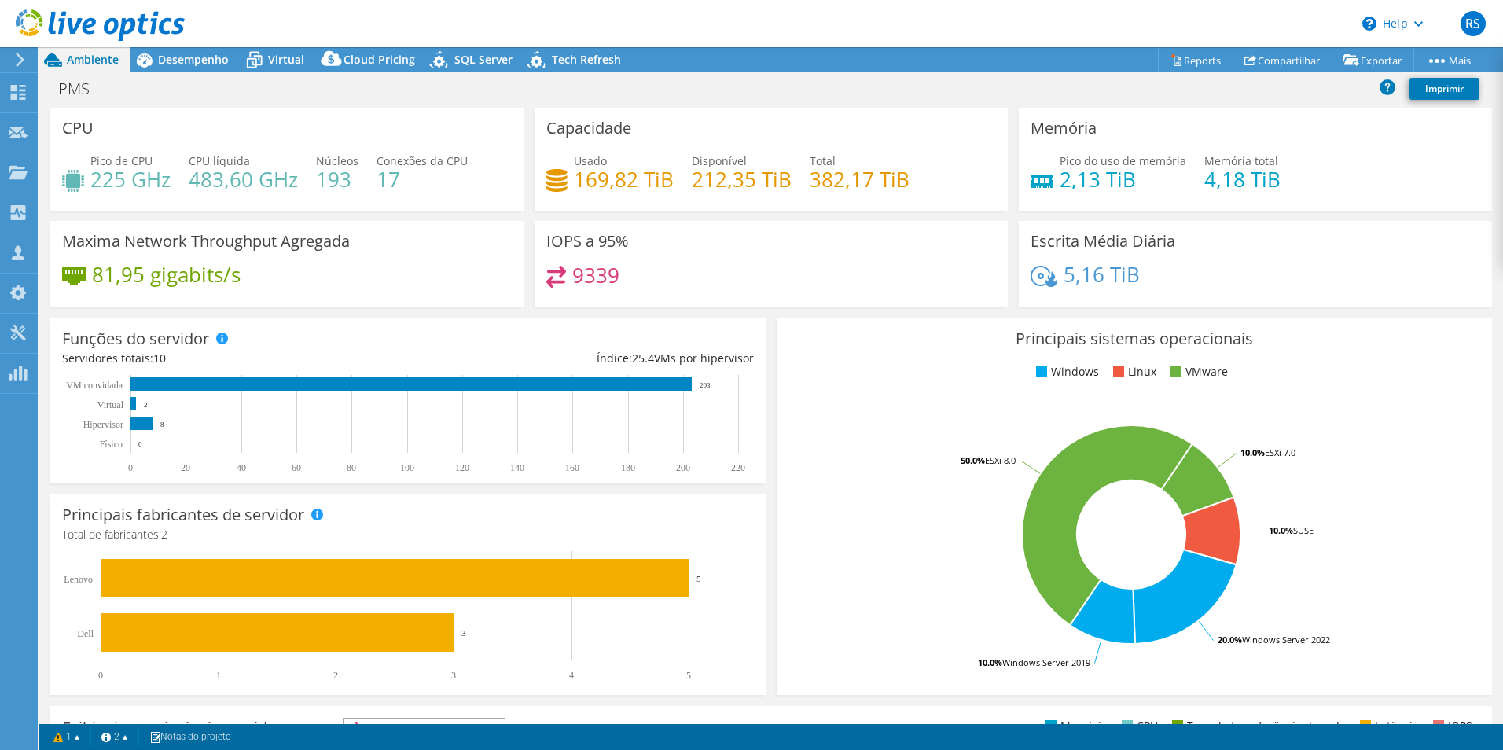
click at [1067, 277] on h4 "5,16 TiB" at bounding box center [1102, 274] width 76 height 17
drag, startPoint x: 1131, startPoint y: 277, endPoint x: 1058, endPoint y: 270, distance: 74.2
click at [1064, 270] on h4 "5,16 TiB" at bounding box center [1102, 274] width 76 height 17
copy h4 "5,16 TiB"
drag, startPoint x: 1021, startPoint y: 236, endPoint x: 1164, endPoint y: 239, distance: 143.9
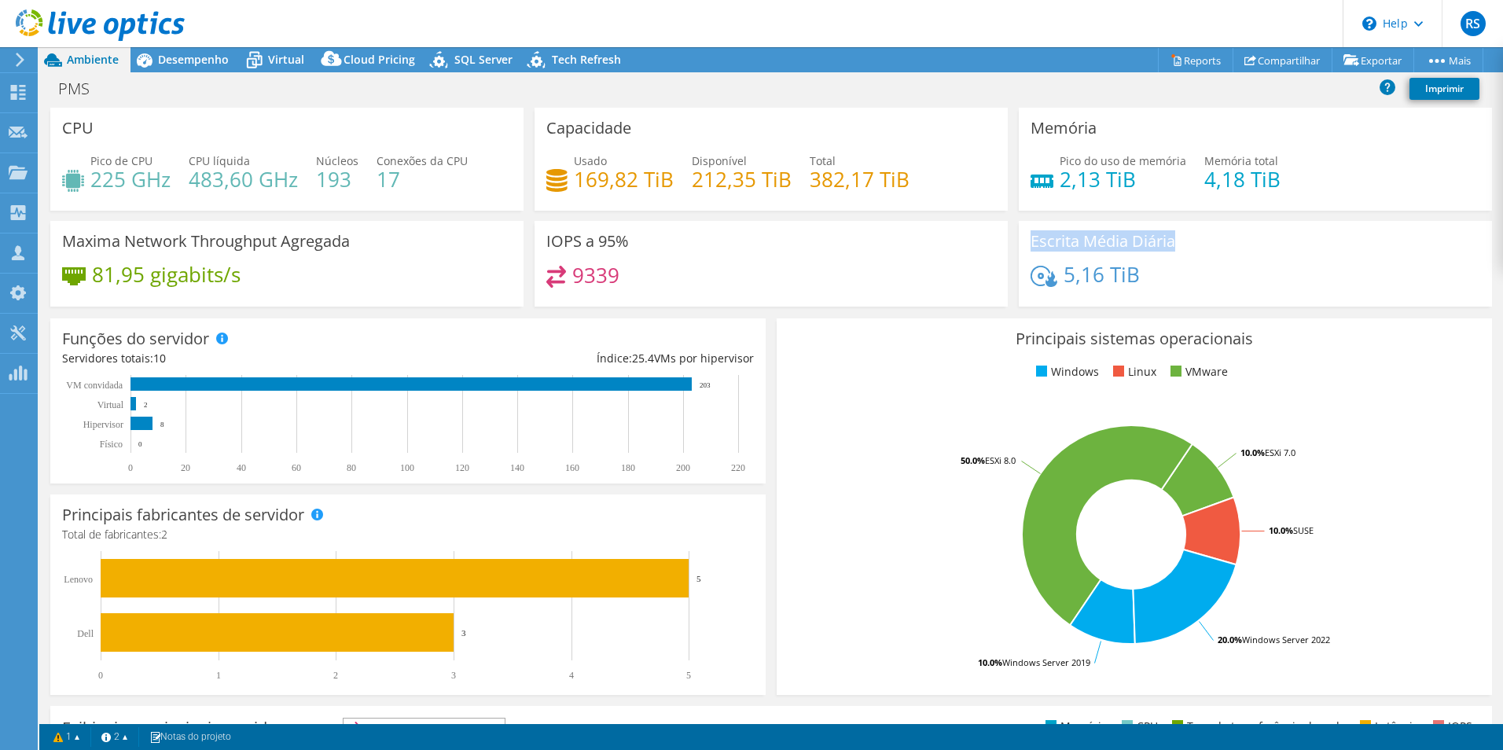
click at [1067, 239] on div "Escrita Média Diária 5,16 TiB" at bounding box center [1255, 264] width 473 height 86
copy h3 "Escrita Média Diária"
click at [241, 57] on div "Ambiente Desempenho Virtual Upgrades Cloud Pricing" at bounding box center [336, 59] width 594 height 25
click at [256, 58] on icon at bounding box center [255, 60] width 28 height 28
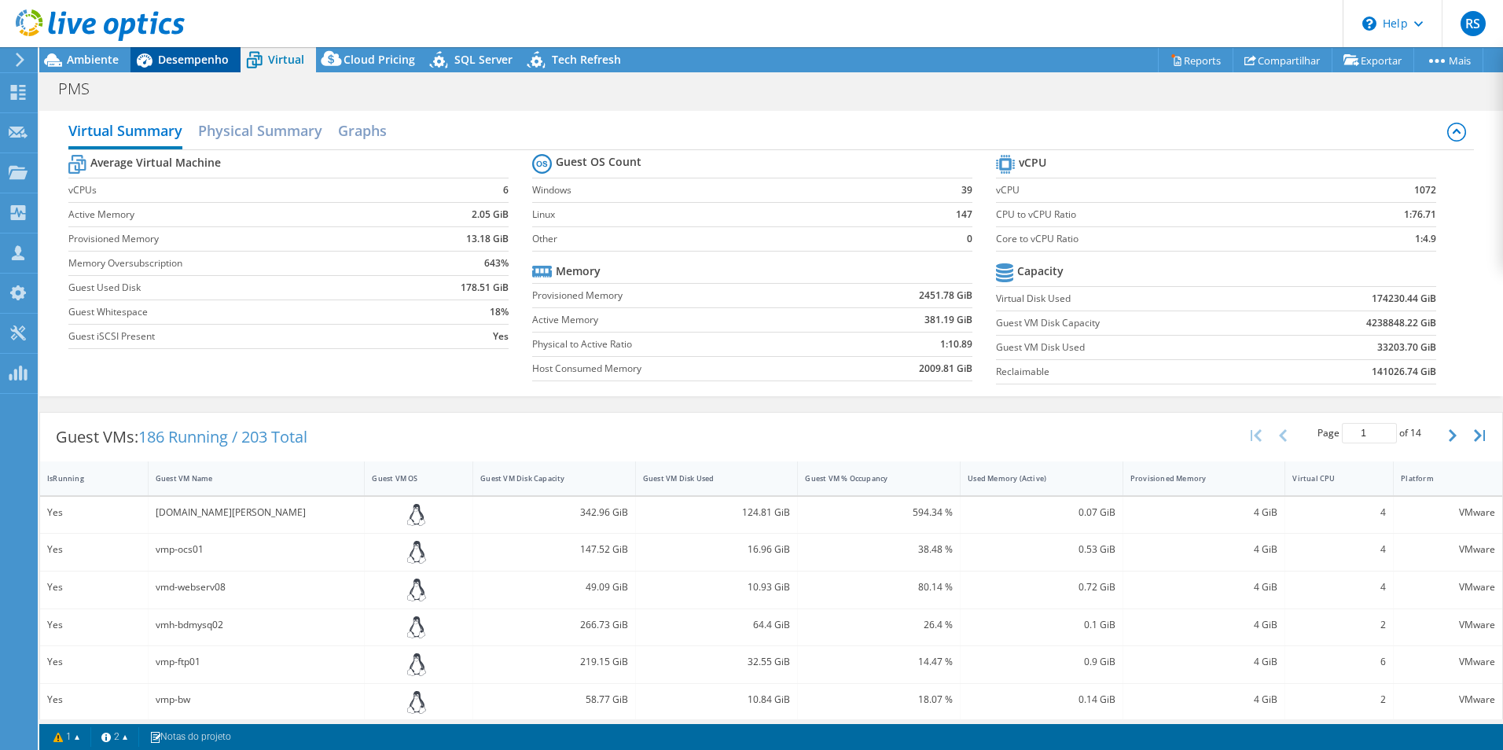
click at [180, 62] on span "Desempenho" at bounding box center [193, 59] width 71 height 15
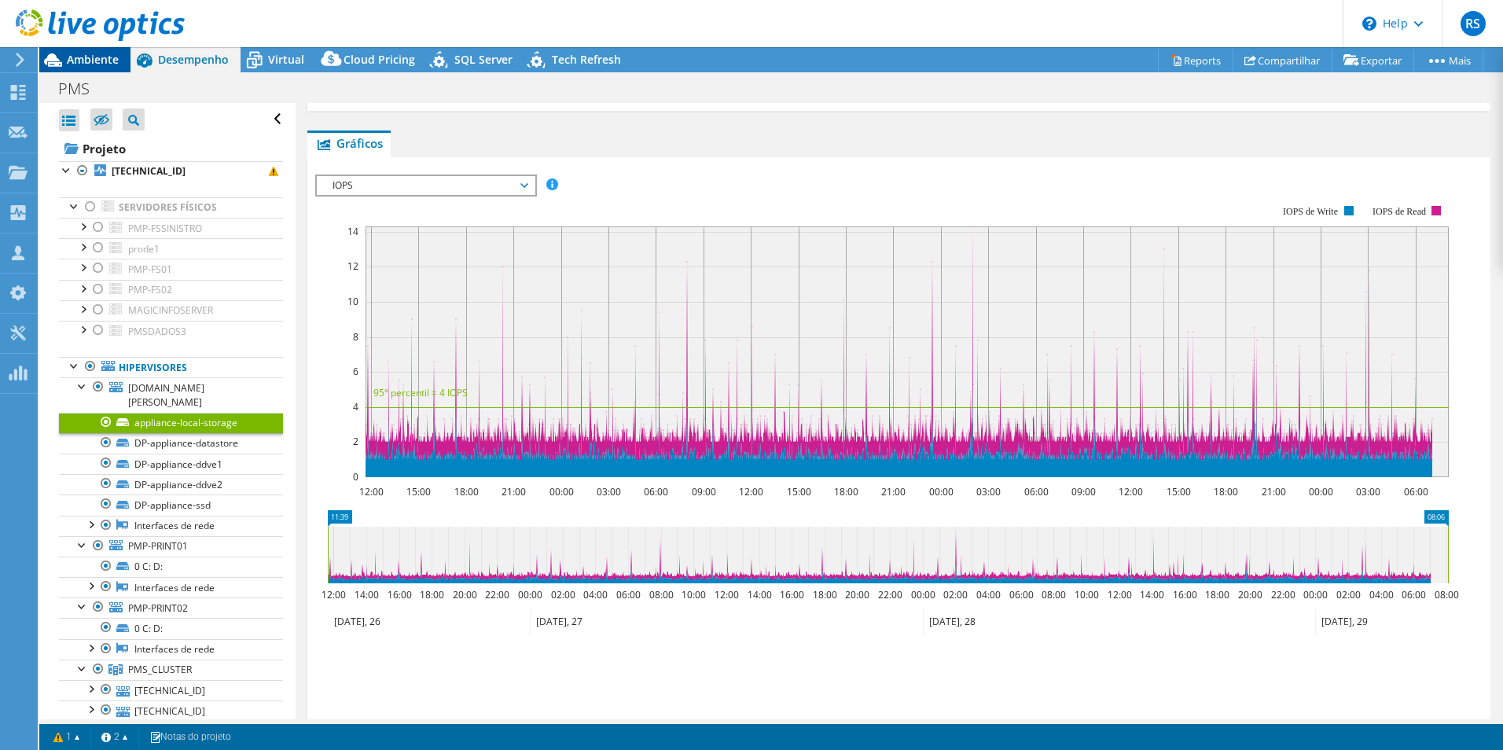
click at [97, 63] on span "Ambiente" at bounding box center [93, 59] width 52 height 15
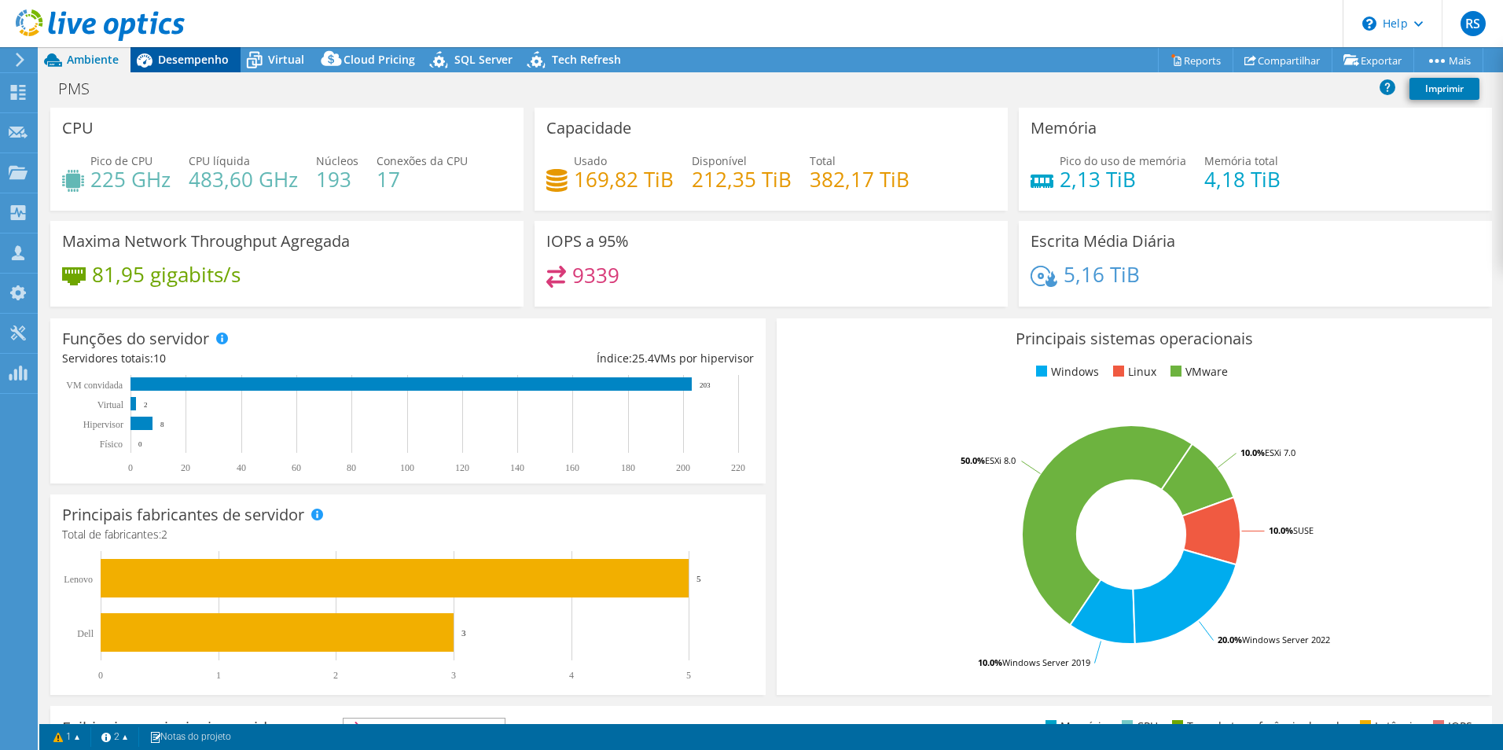
click at [189, 64] on span "Desempenho" at bounding box center [193, 59] width 71 height 15
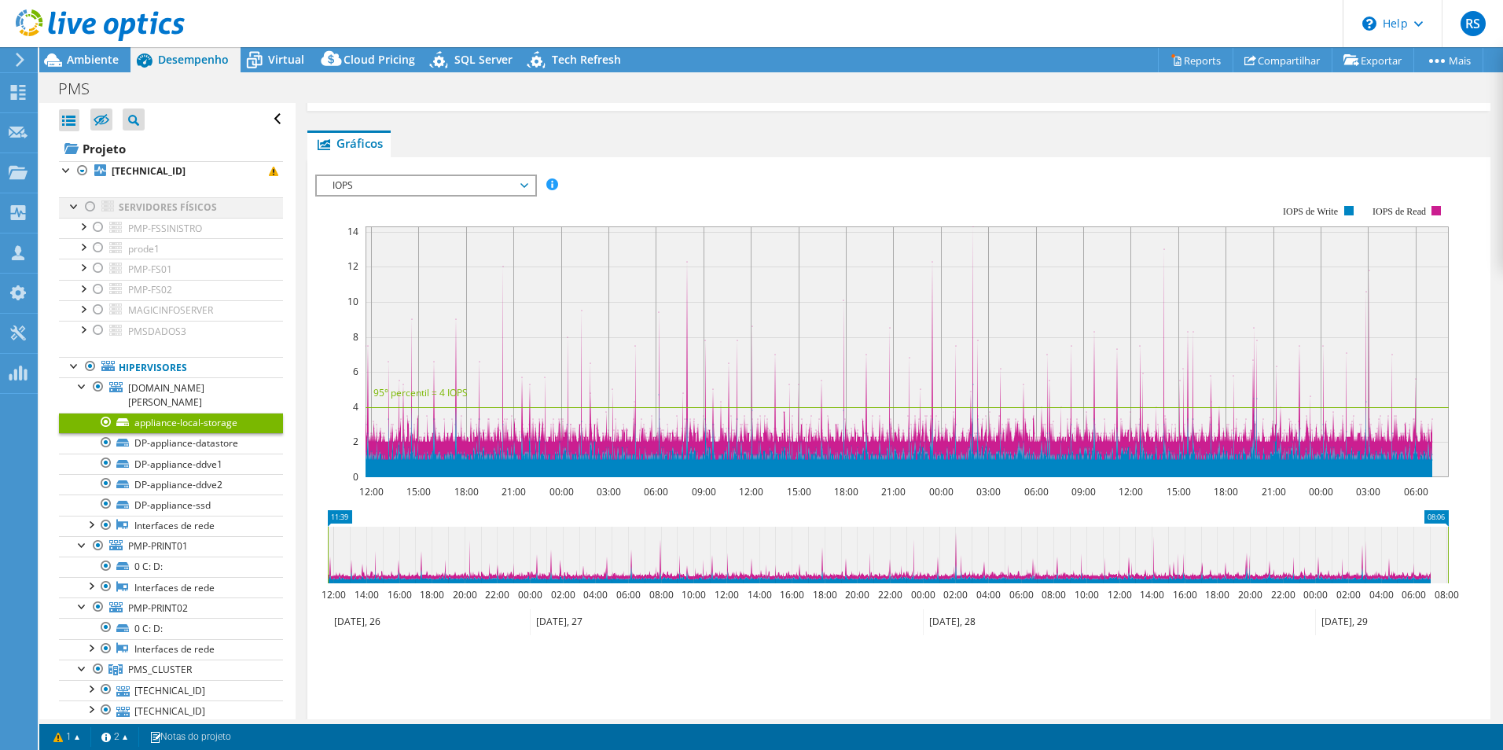
click at [68, 204] on div at bounding box center [75, 205] width 16 height 16
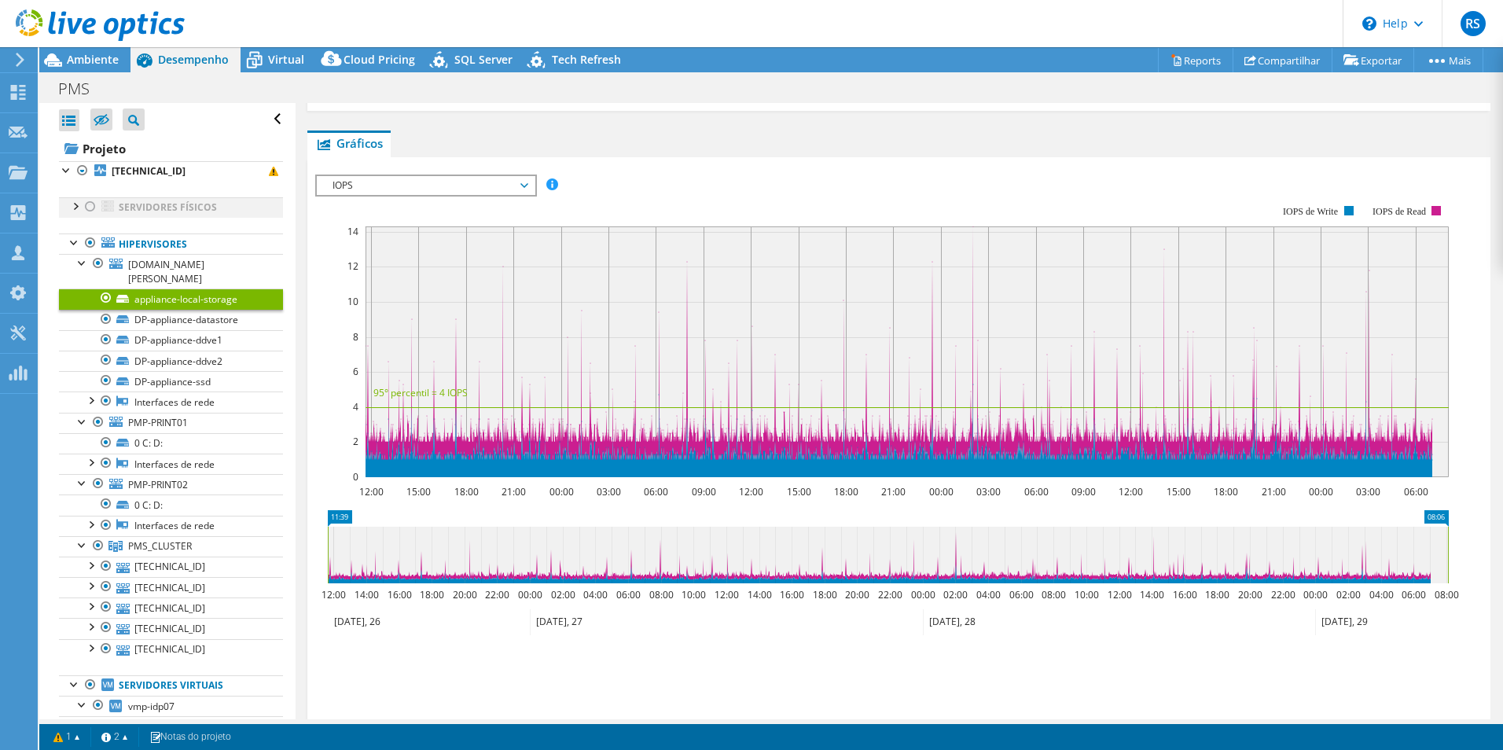
click at [86, 202] on div at bounding box center [91, 206] width 16 height 19
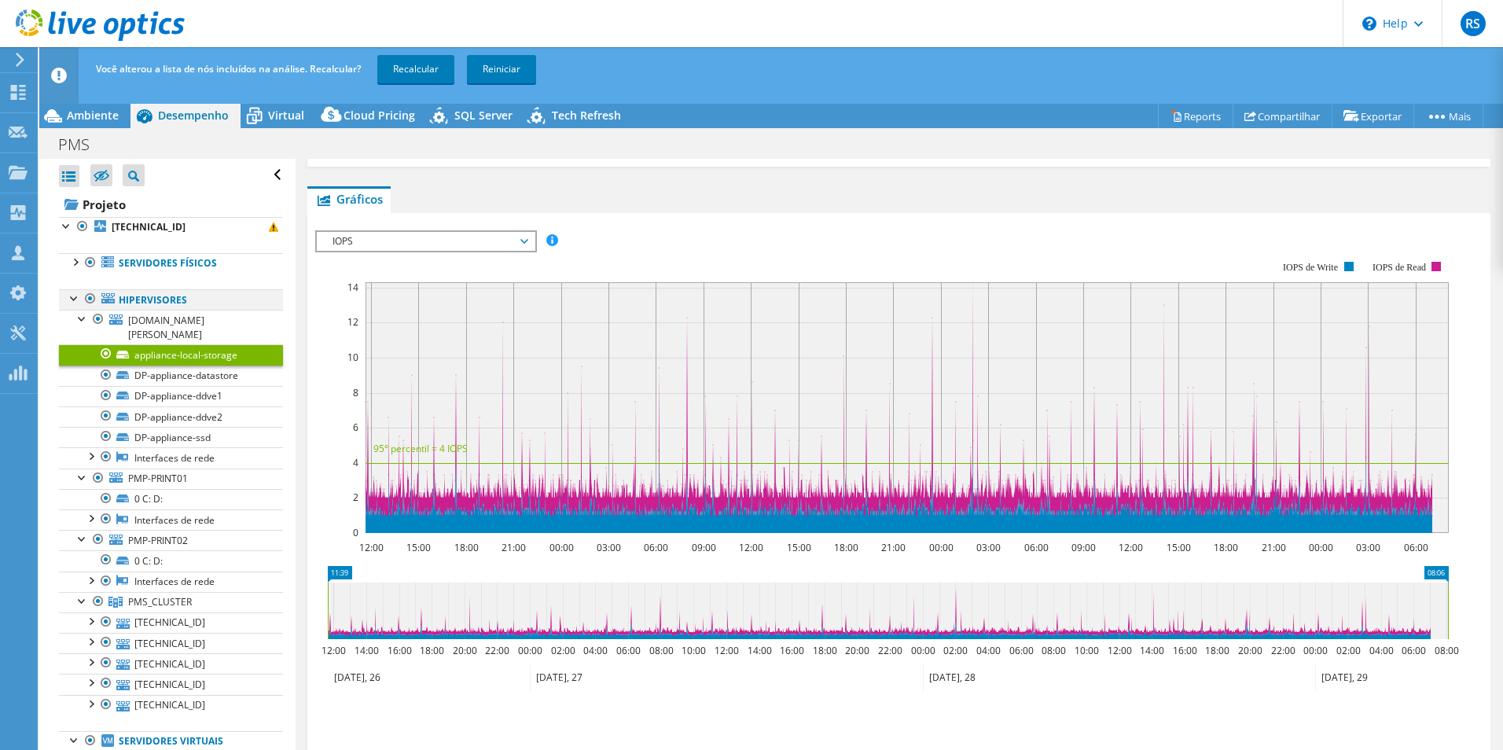
click at [74, 299] on div at bounding box center [75, 297] width 16 height 16
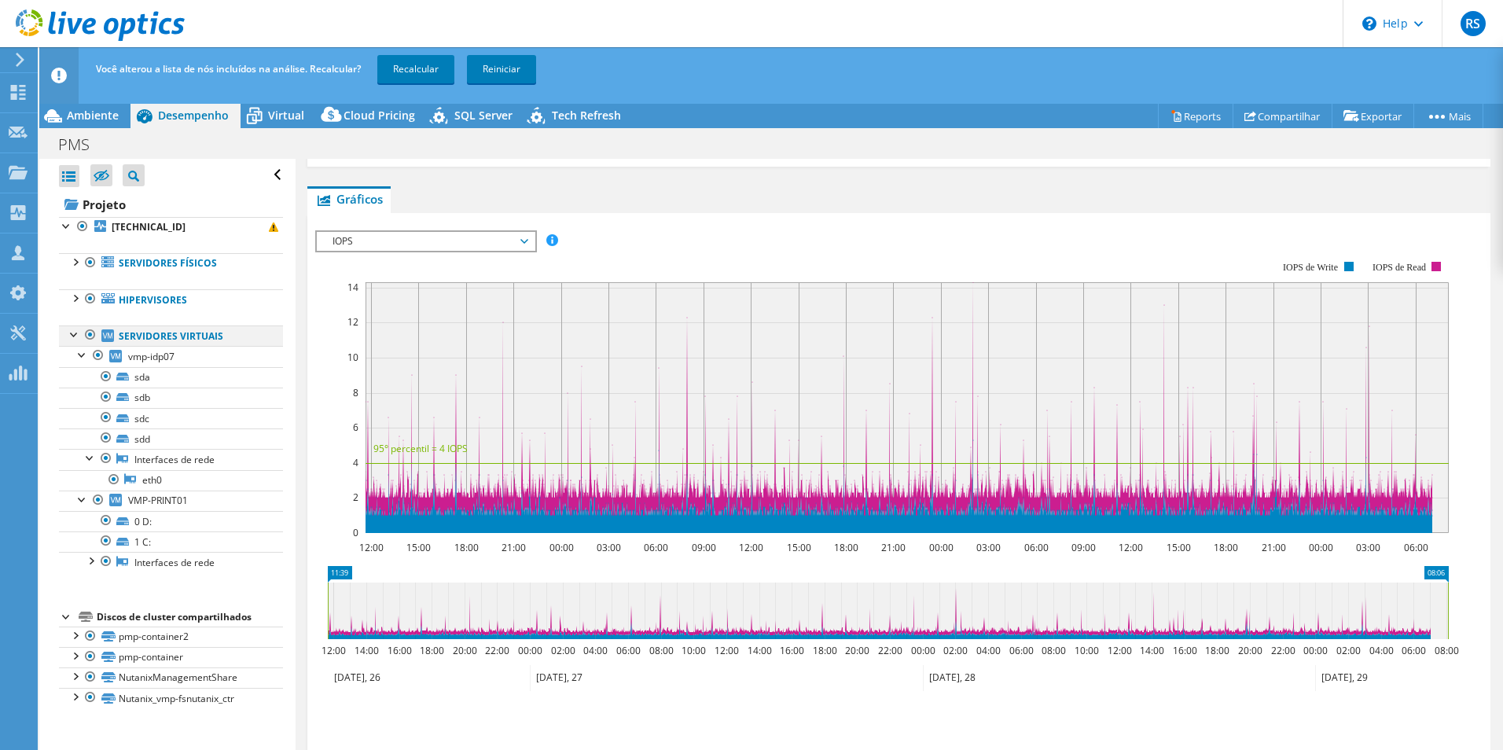
click at [71, 336] on div at bounding box center [75, 334] width 16 height 16
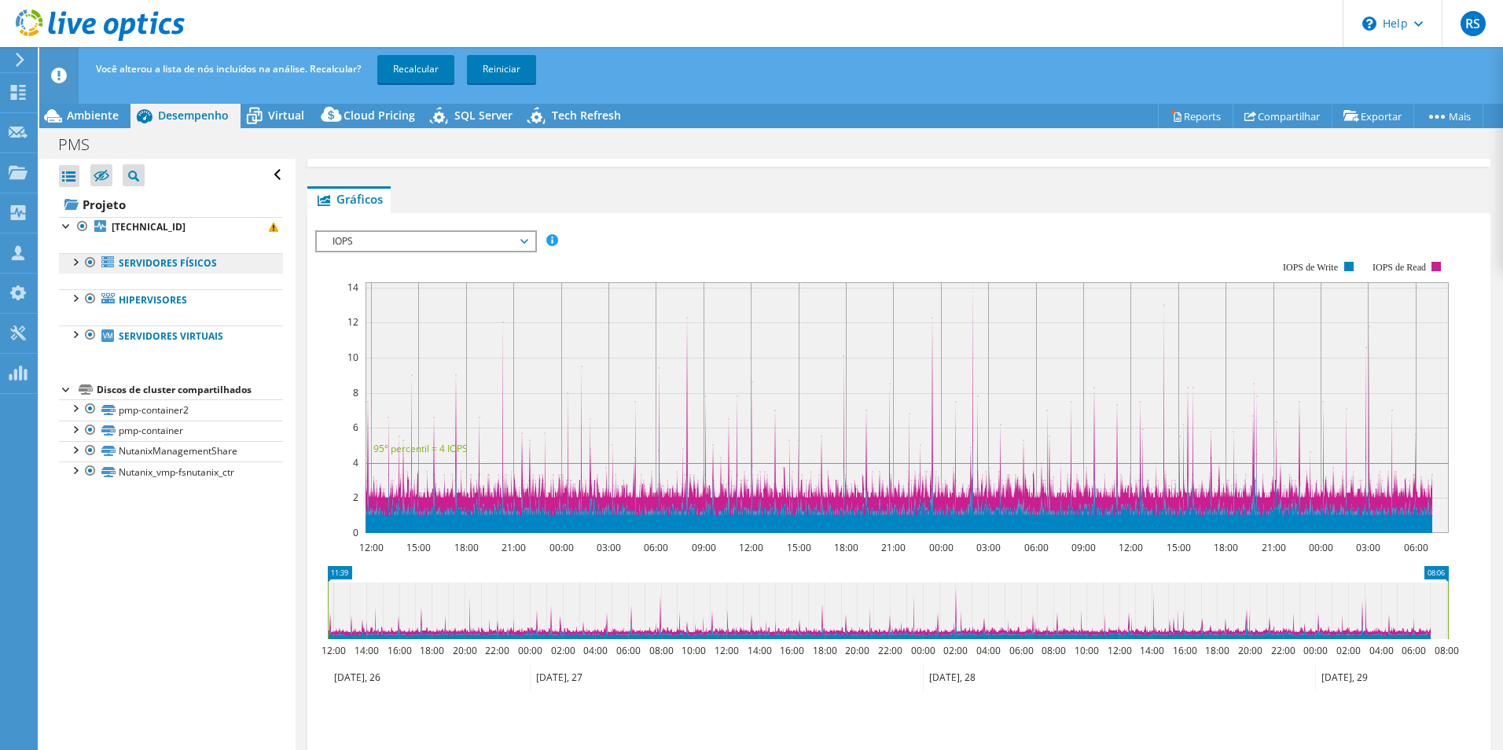
click at [126, 267] on link "Servidores físicos" at bounding box center [171, 263] width 224 height 20
click at [78, 299] on div at bounding box center [75, 297] width 16 height 16
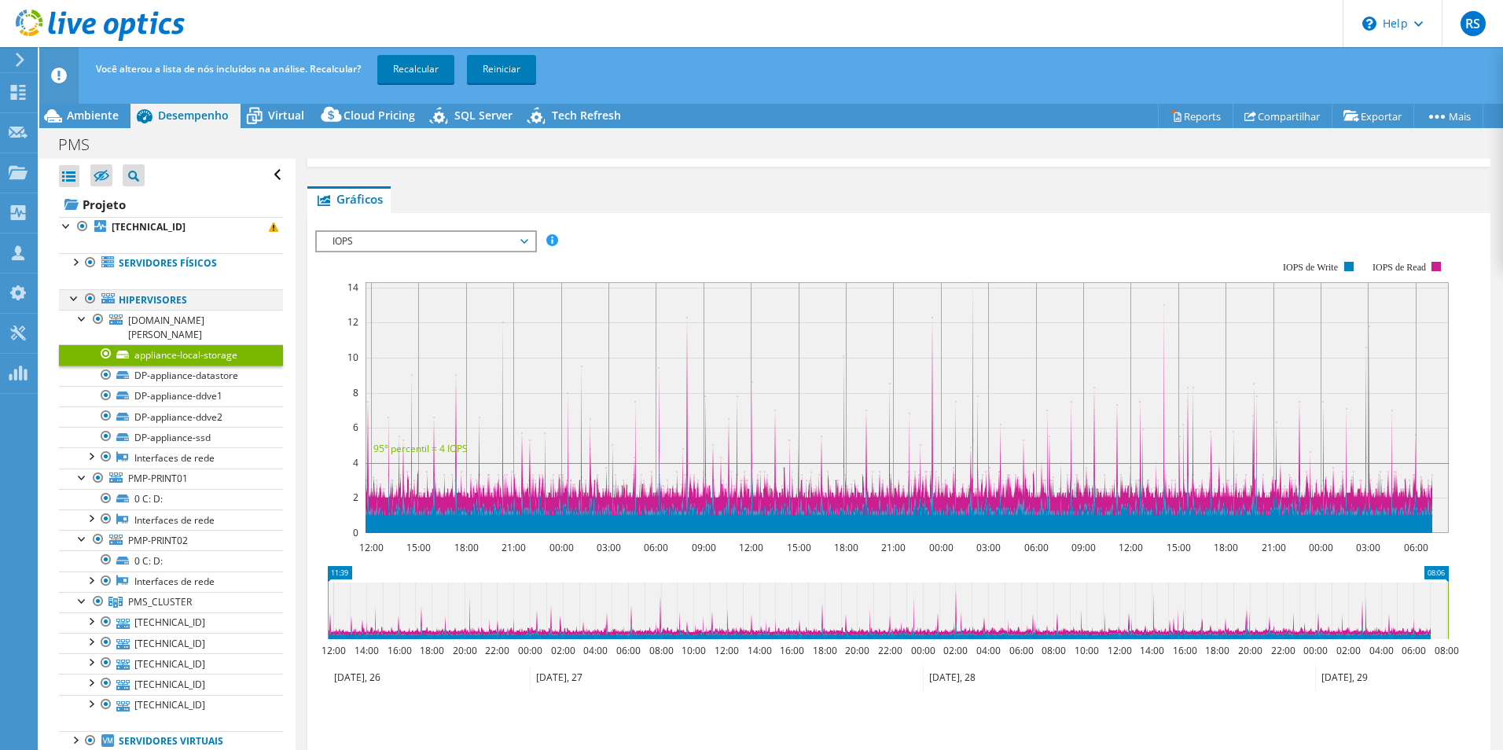
click at [78, 299] on div at bounding box center [75, 297] width 16 height 16
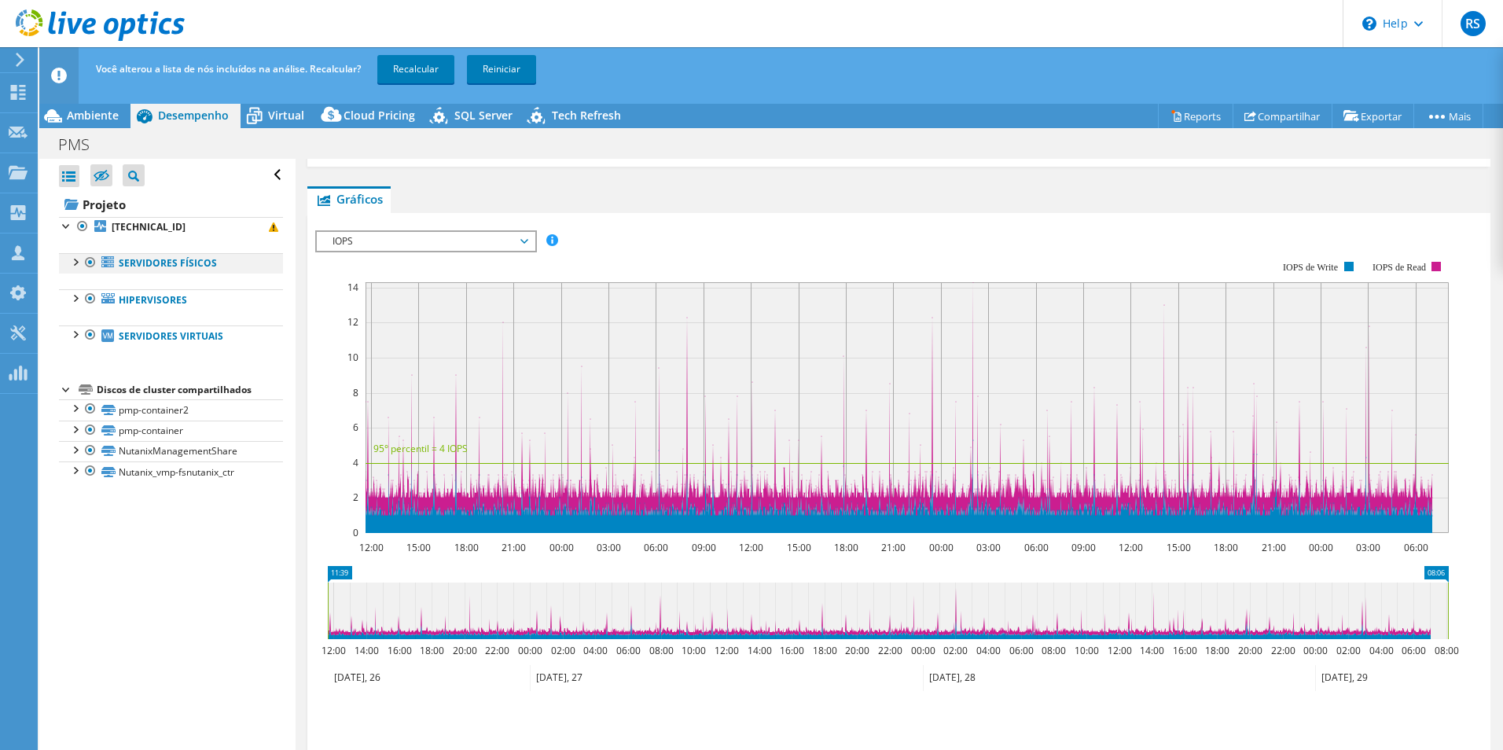
click at [78, 262] on div at bounding box center [75, 261] width 16 height 16
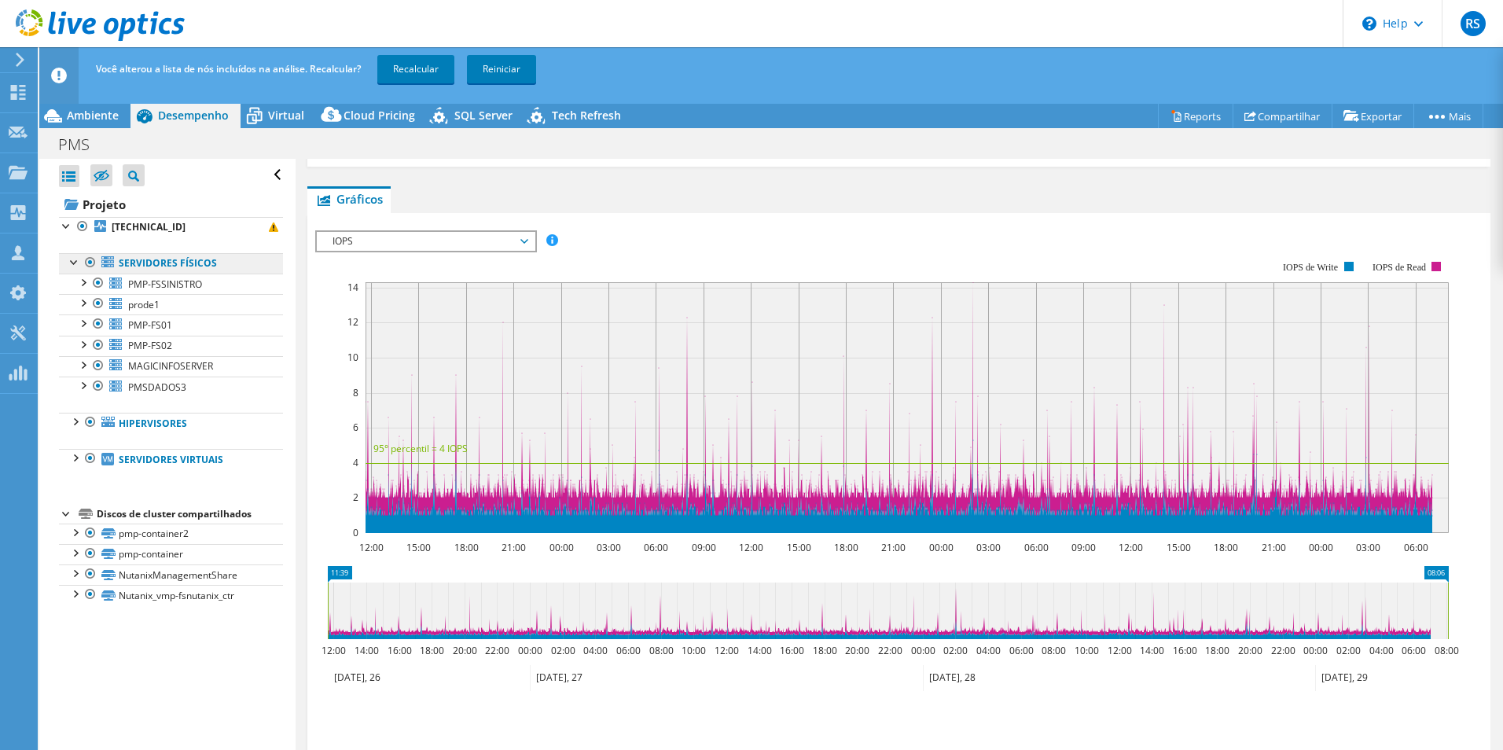
click at [149, 258] on link "Servidores físicos" at bounding box center [171, 263] width 224 height 20
click at [288, 117] on span "Virtual" at bounding box center [286, 115] width 36 height 15
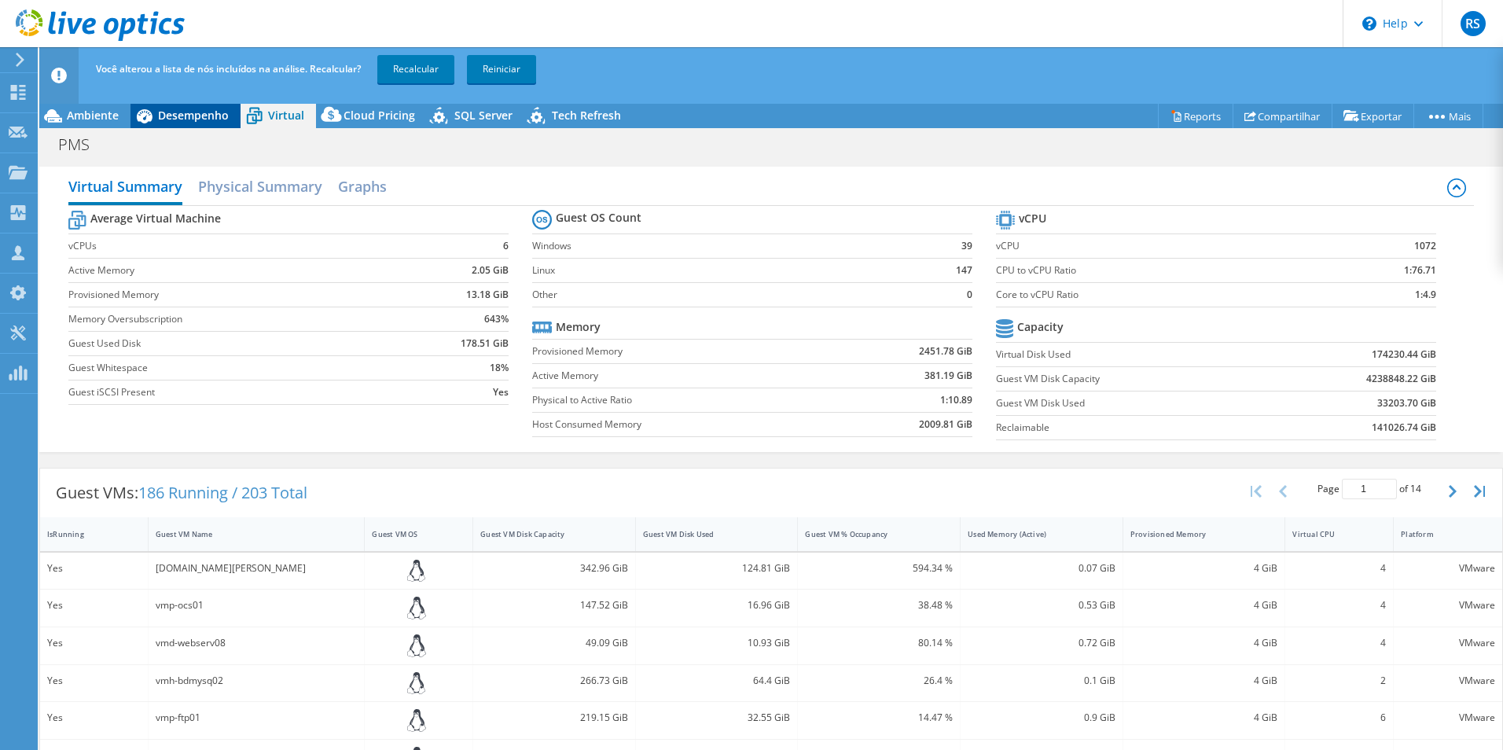
click at [180, 119] on span "Desempenho" at bounding box center [193, 115] width 71 height 15
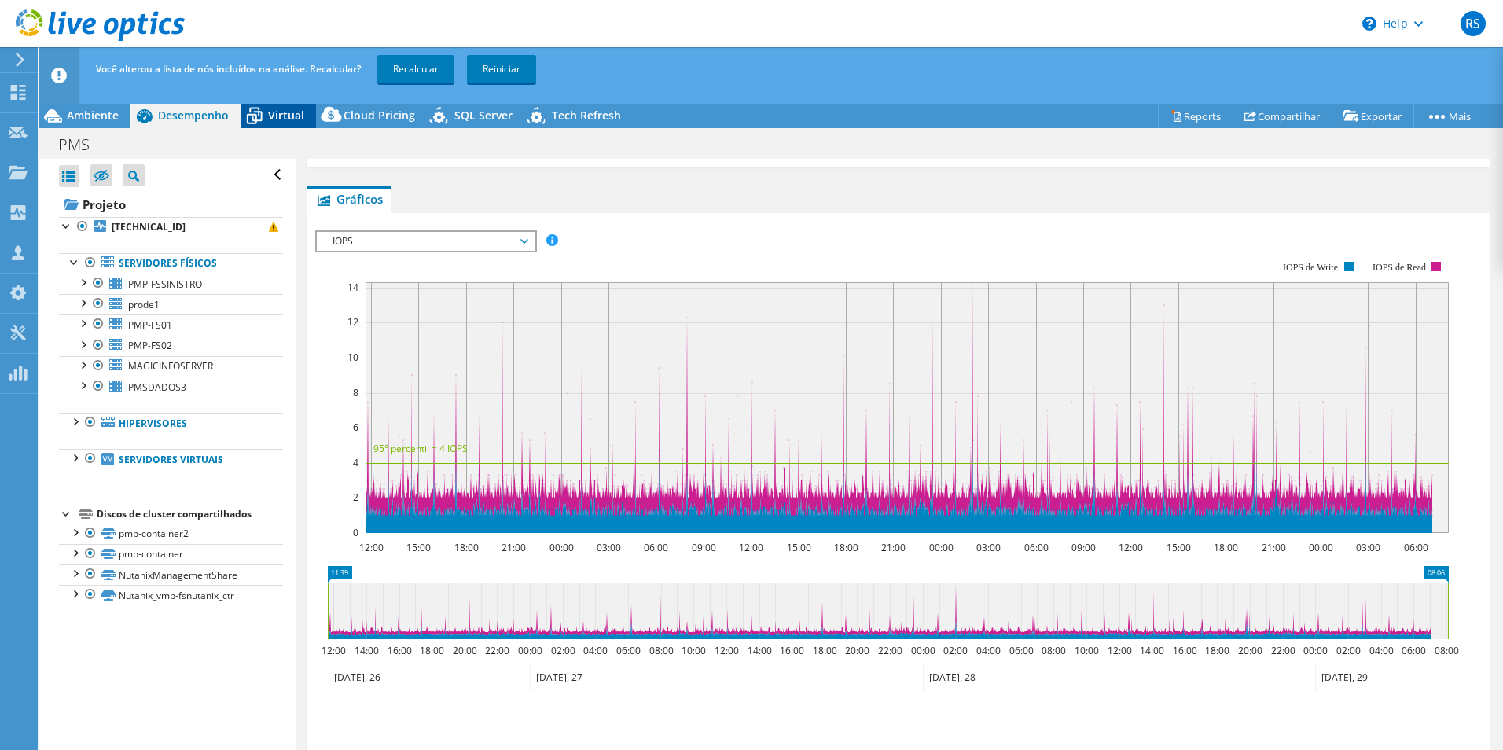
click at [285, 115] on span "Virtual" at bounding box center [286, 115] width 36 height 15
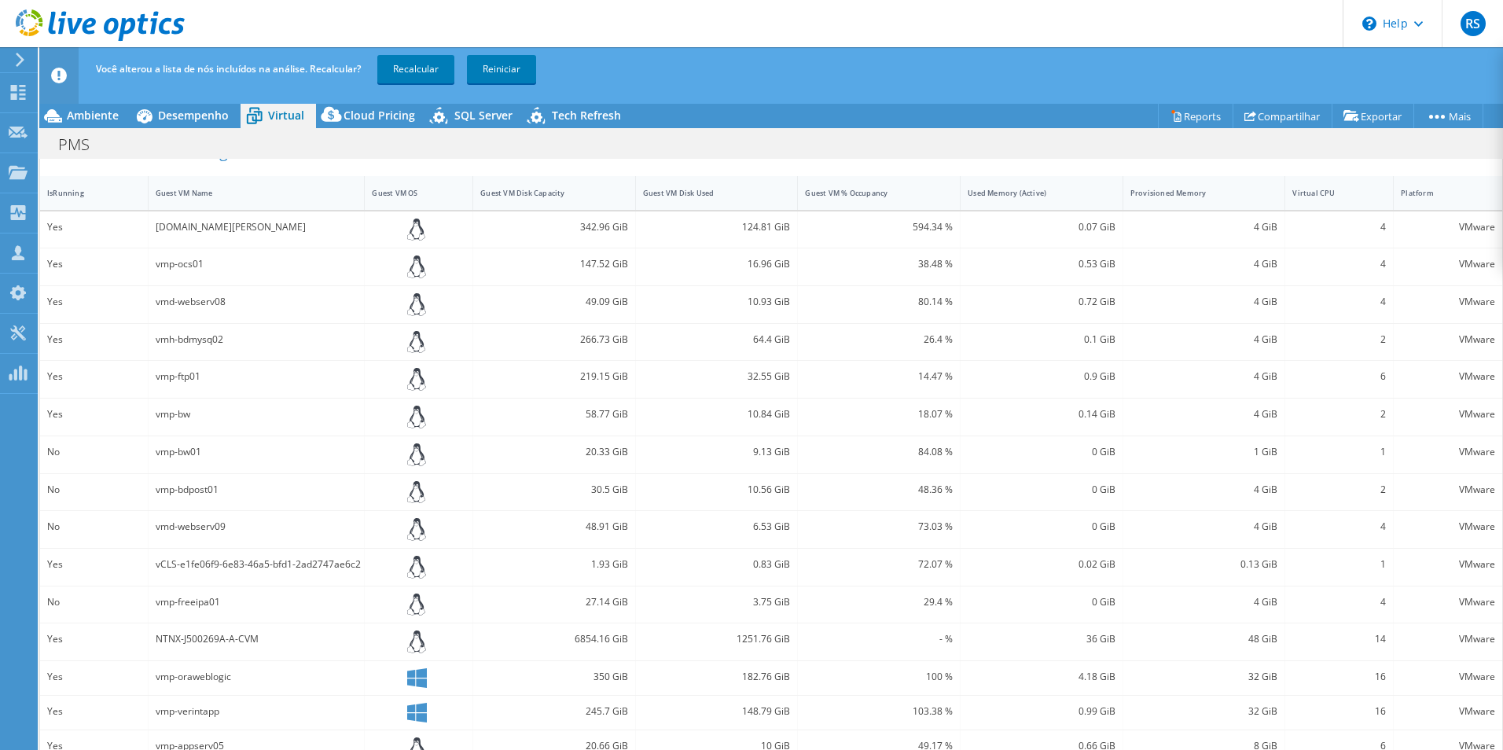
scroll to position [342, 0]
click at [84, 118] on span "Ambiente" at bounding box center [93, 115] width 52 height 15
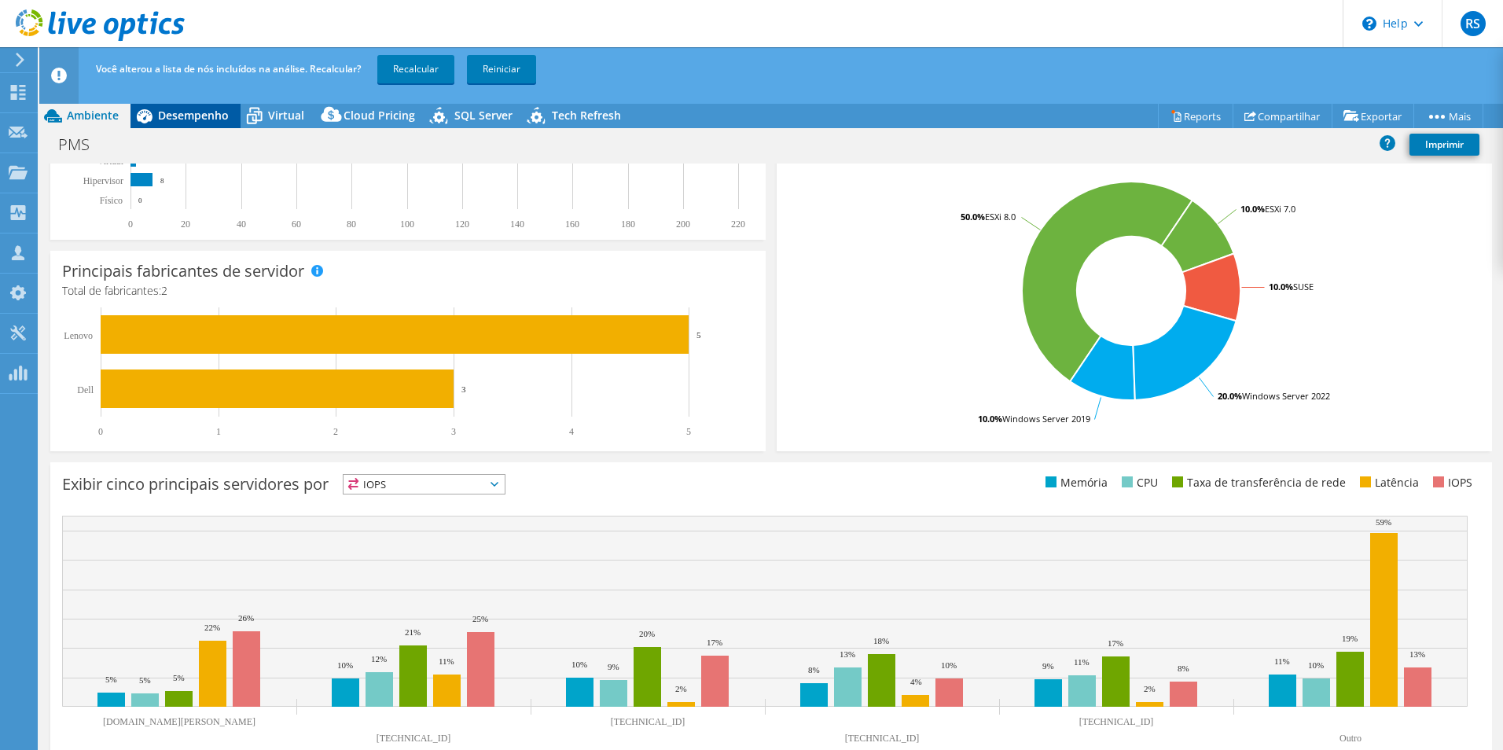
click at [185, 114] on span "Desempenho" at bounding box center [193, 115] width 71 height 15
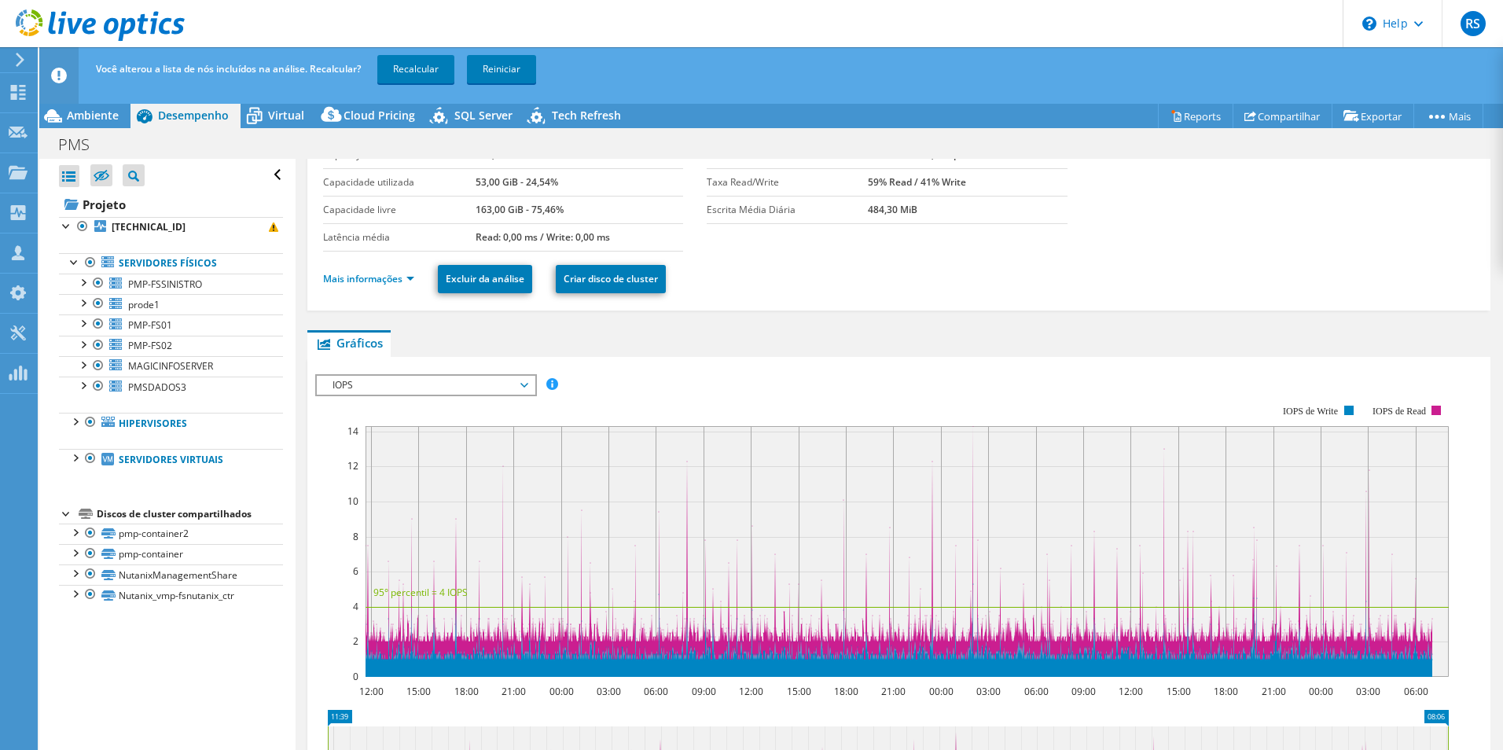
scroll to position [0, 0]
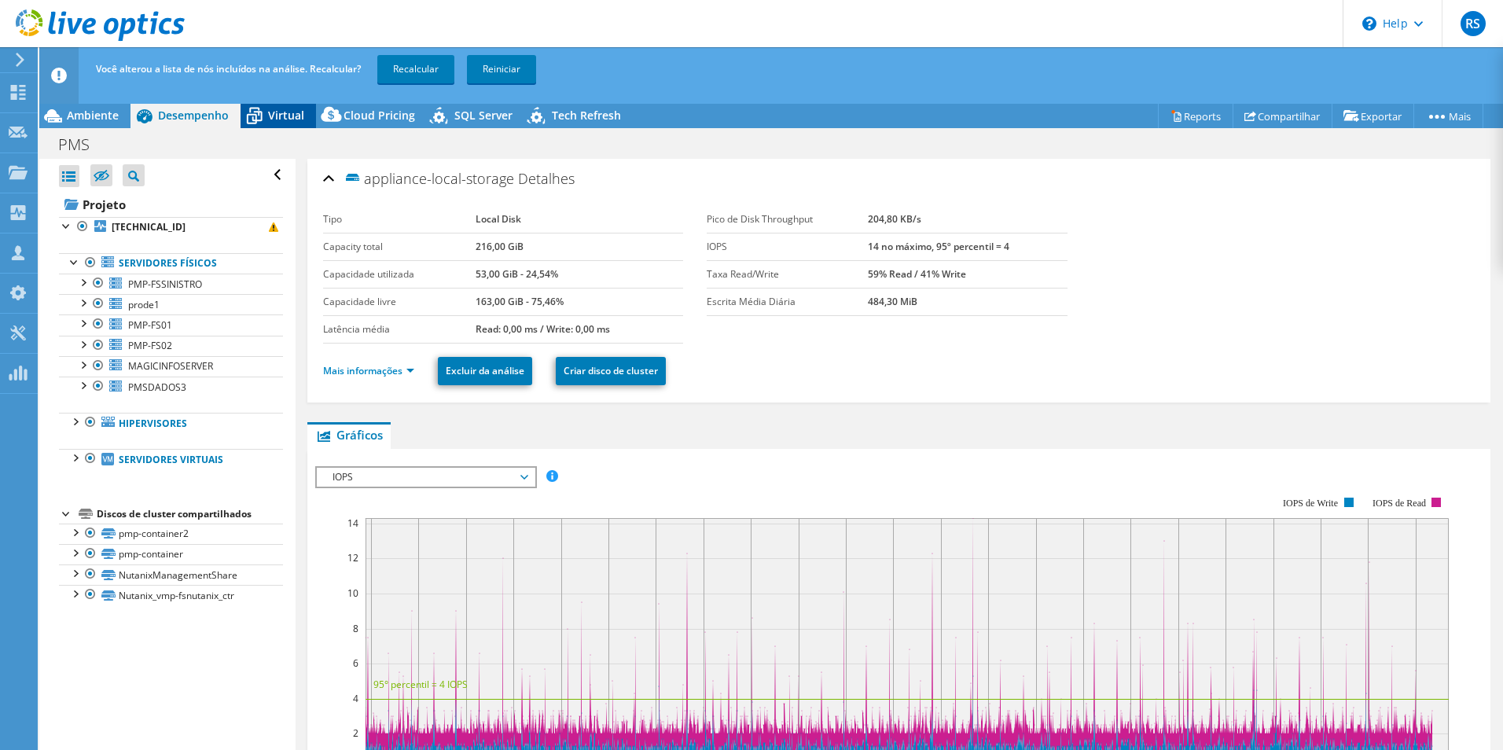
click at [270, 120] on span "Virtual" at bounding box center [286, 115] width 36 height 15
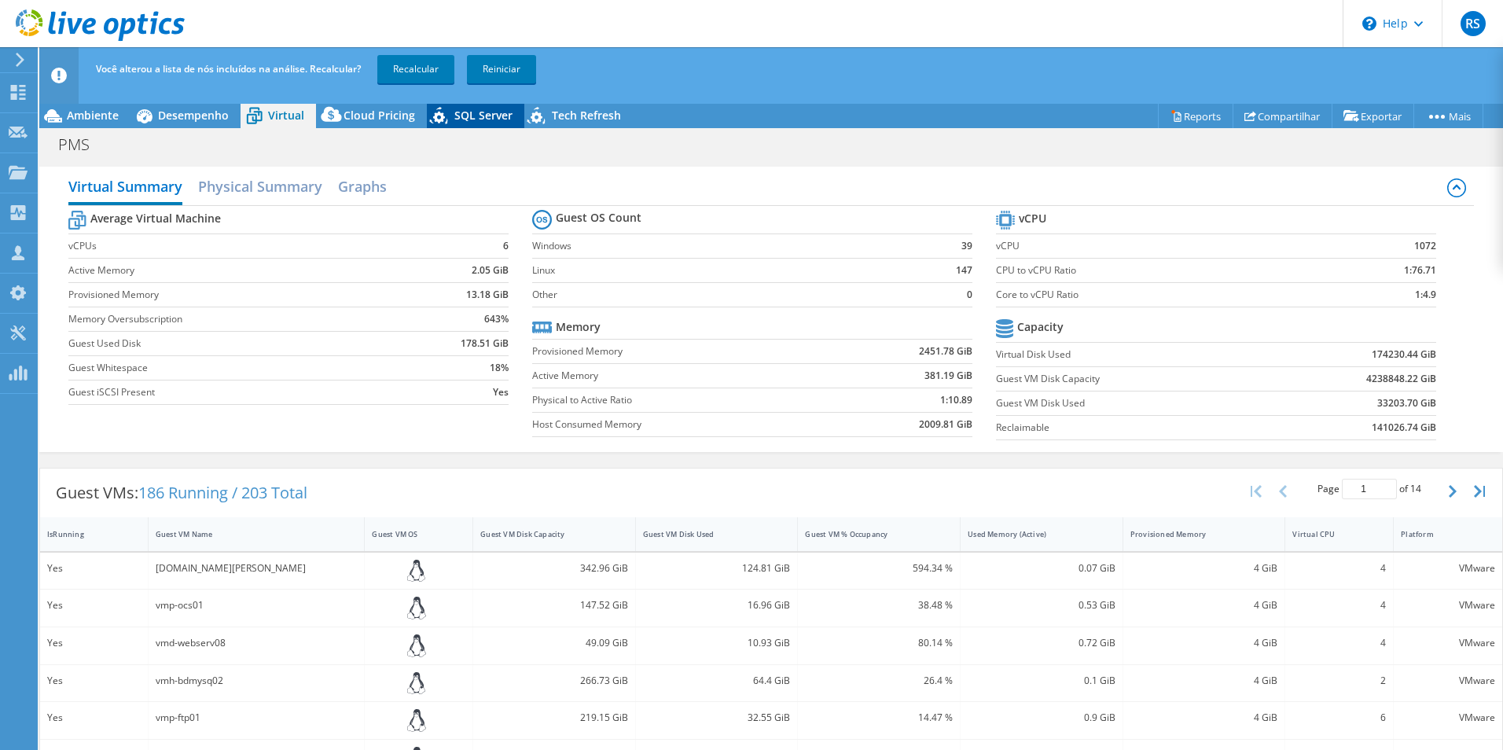
click at [451, 120] on icon at bounding box center [441, 118] width 28 height 32
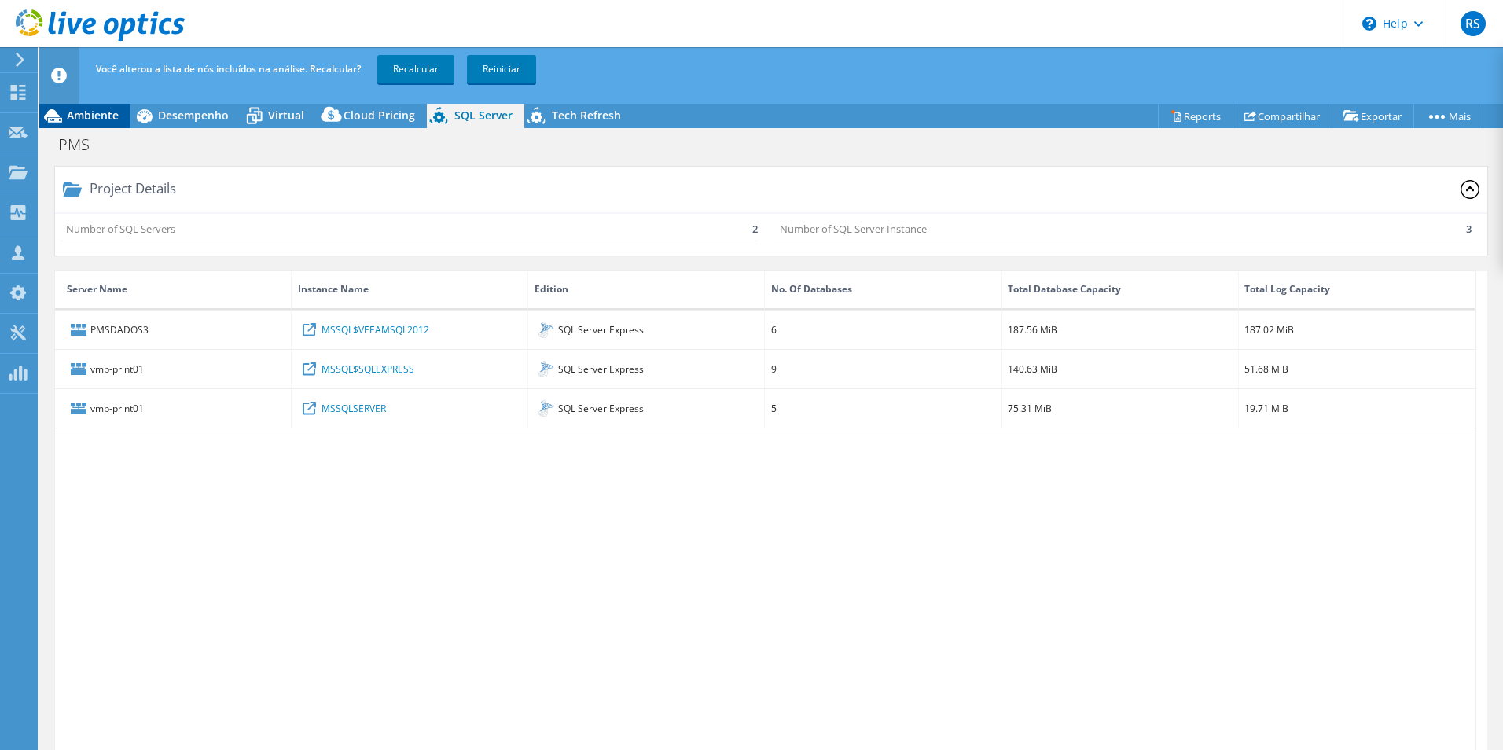
click at [95, 112] on span "Ambiente" at bounding box center [93, 115] width 52 height 15
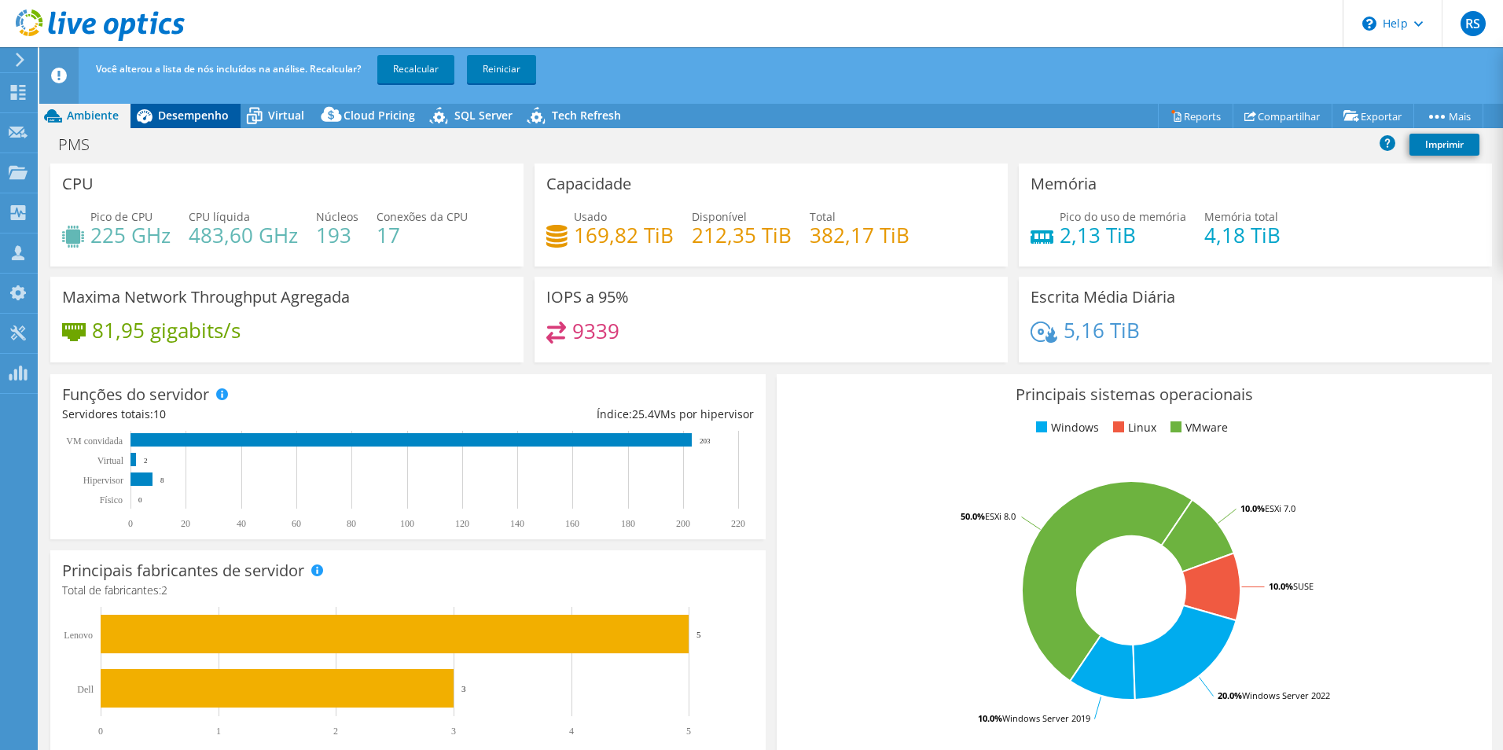
click at [183, 111] on span "Desempenho" at bounding box center [193, 115] width 71 height 15
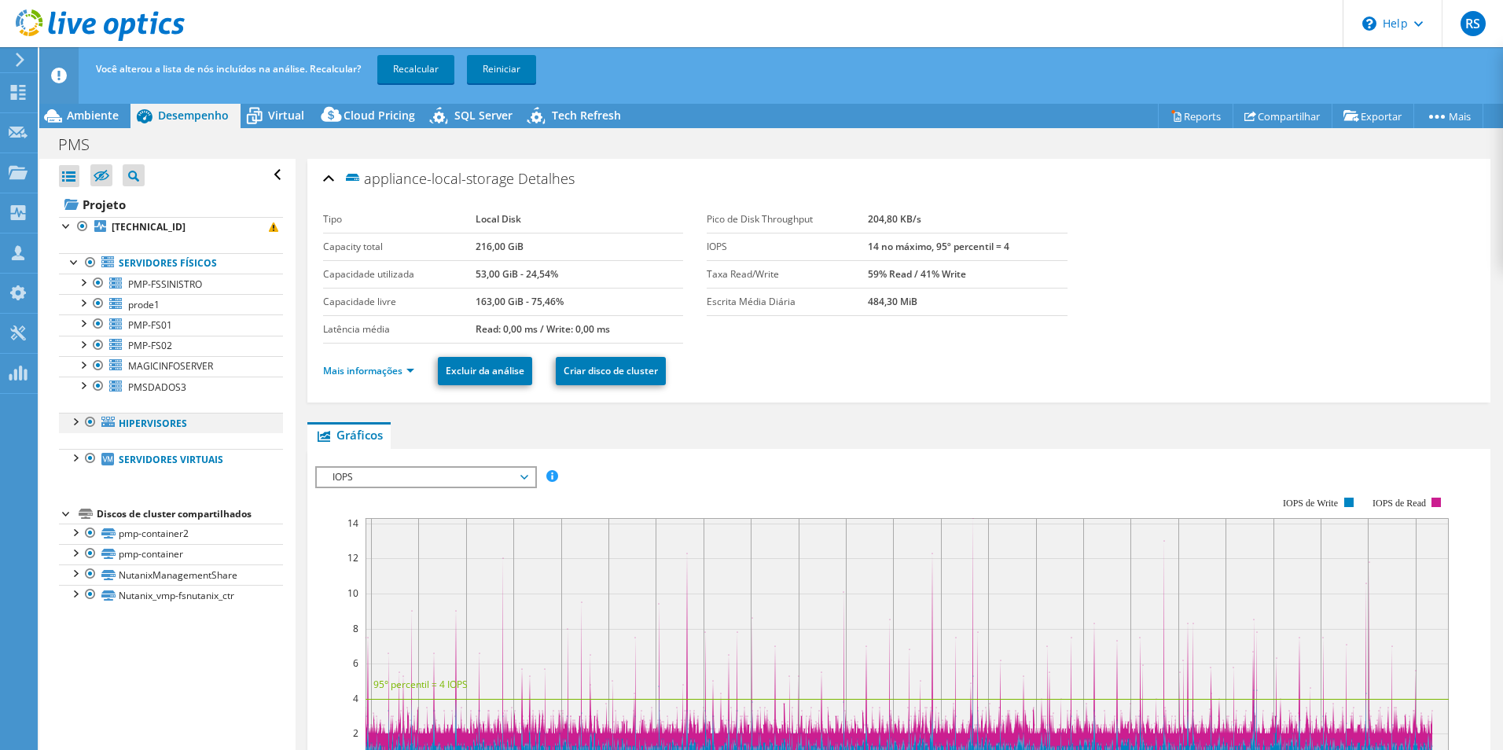
click at [91, 424] on div at bounding box center [91, 422] width 16 height 19
click at [91, 461] on div at bounding box center [91, 458] width 16 height 19
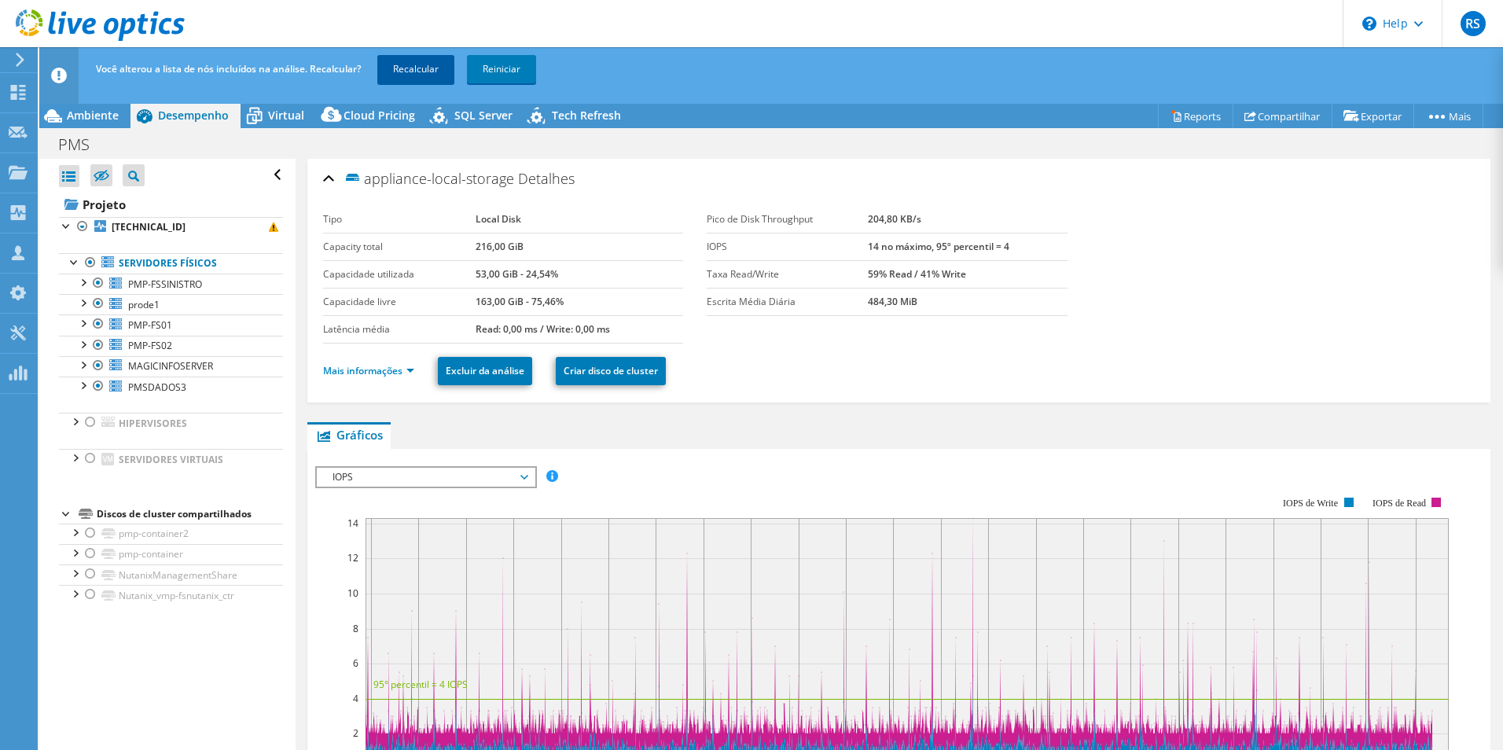
click at [424, 72] on link "Recalcular" at bounding box center [415, 69] width 77 height 28
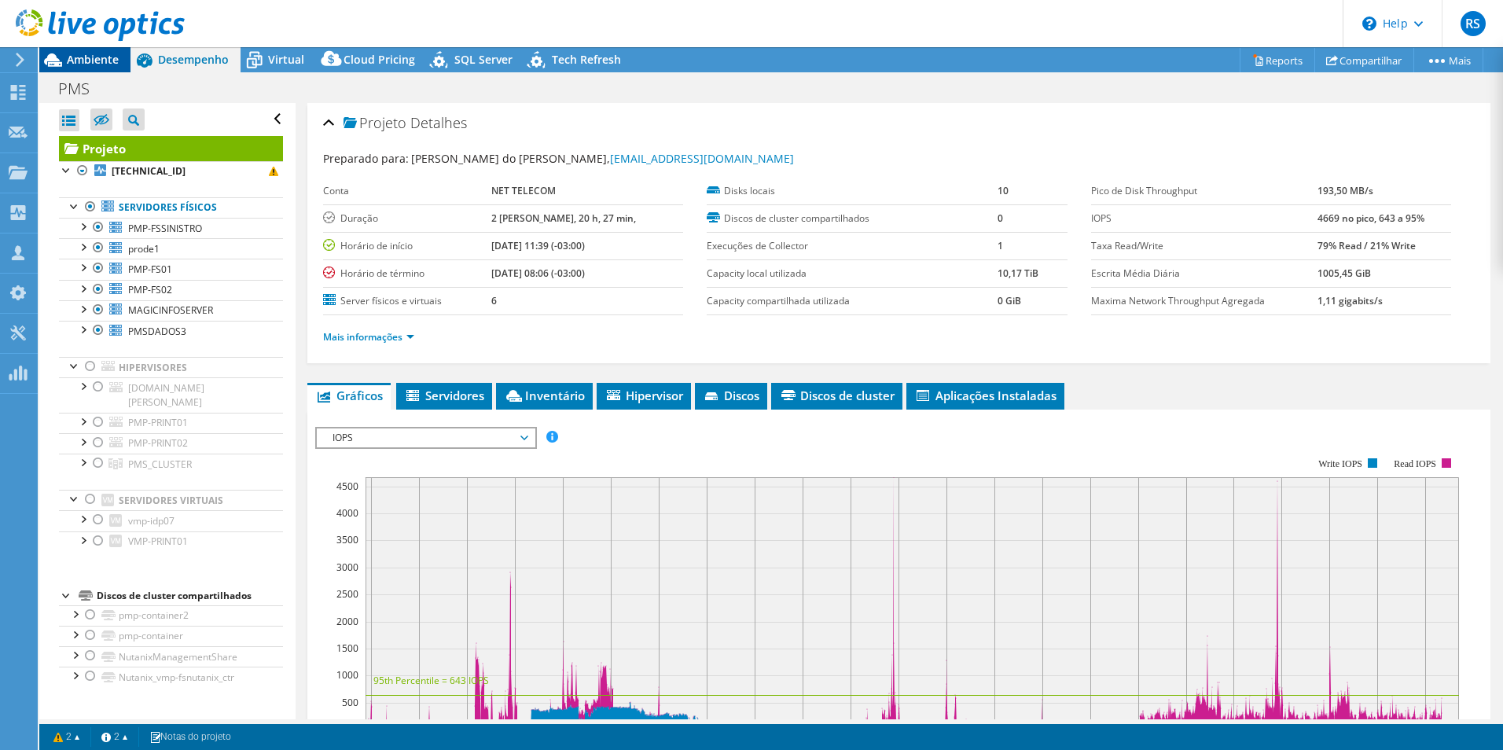
click at [104, 68] on div "Ambiente" at bounding box center [84, 59] width 91 height 25
select select "USD"
click at [171, 198] on link "Servidores físicos" at bounding box center [171, 207] width 224 height 20
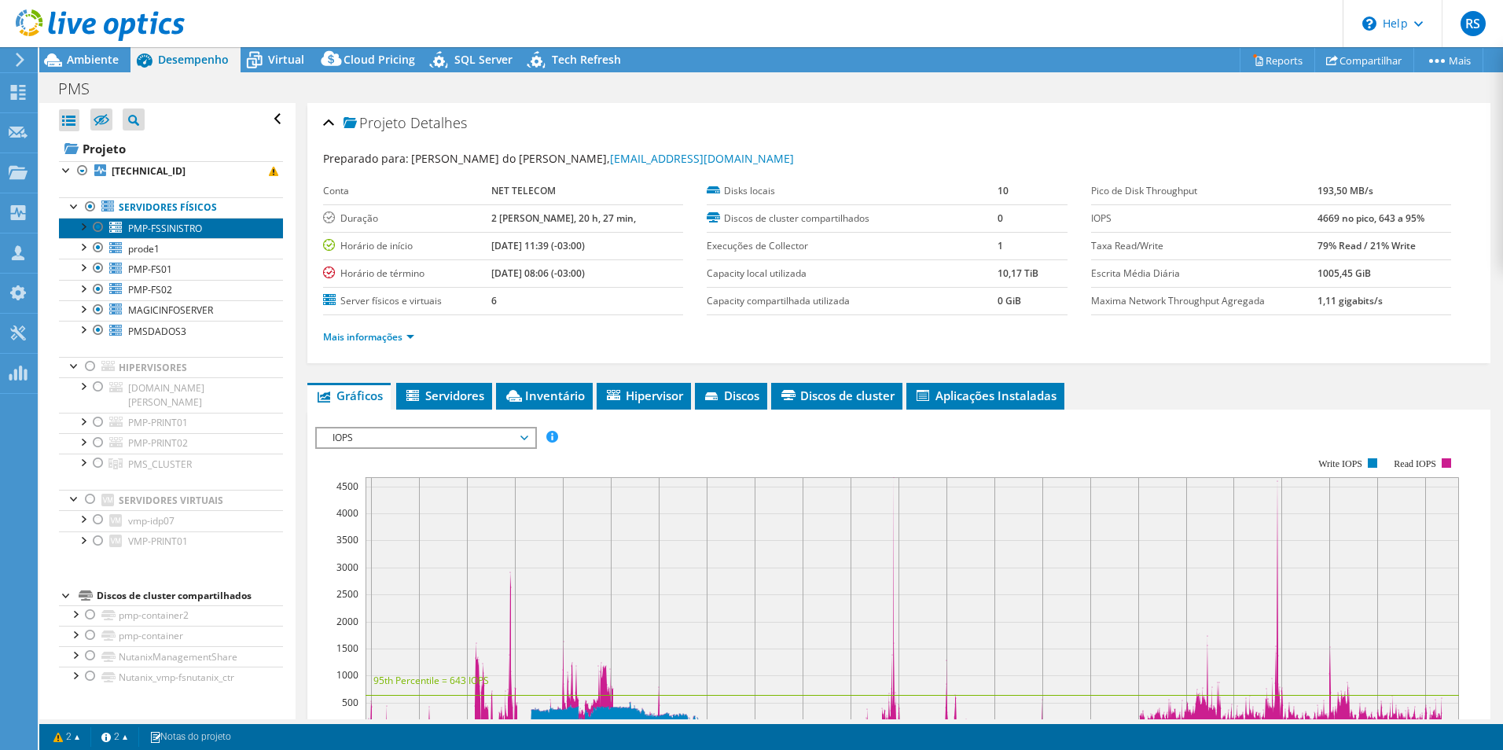
click at [171, 222] on span "PMP-FSSINISTRO" at bounding box center [165, 228] width 74 height 13
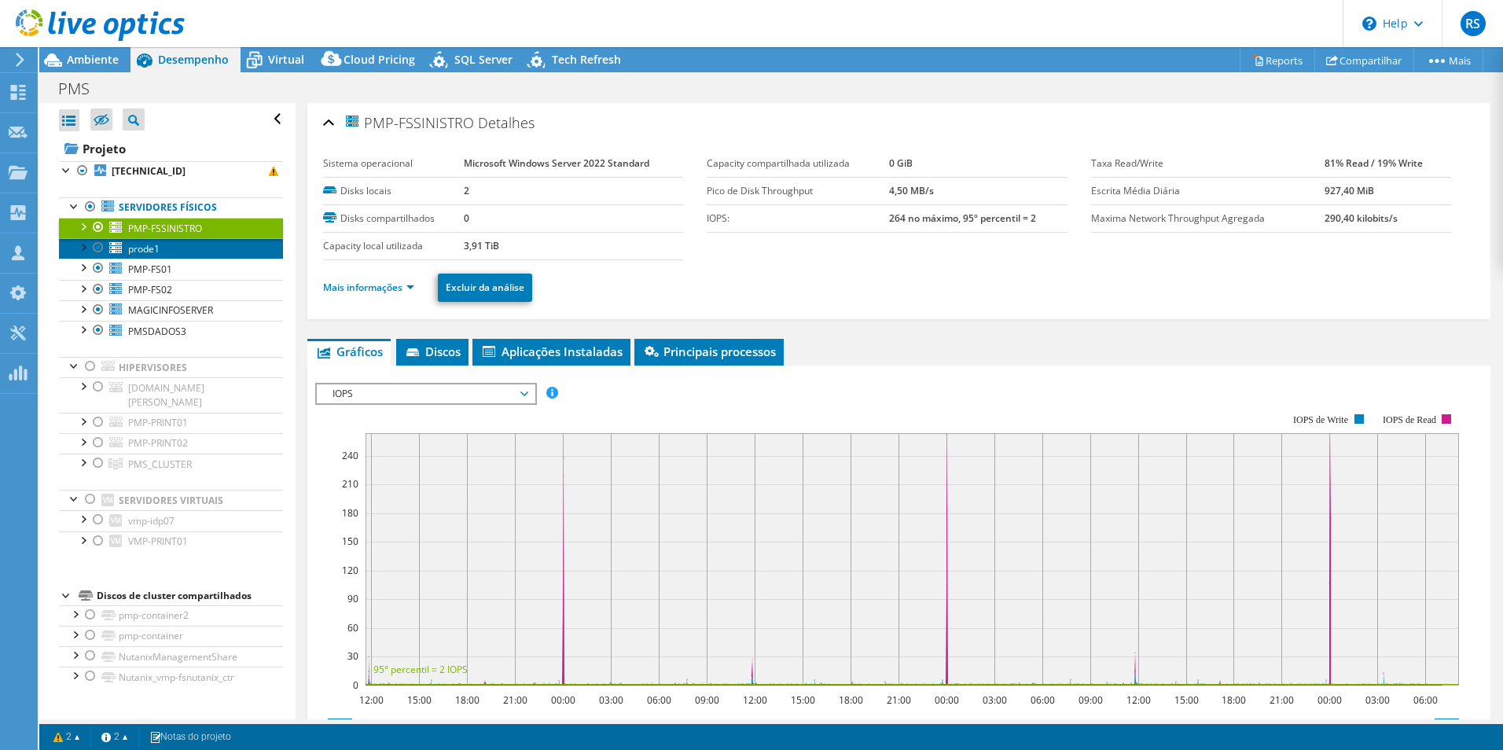
click at [153, 244] on span "prode1" at bounding box center [143, 248] width 31 height 13
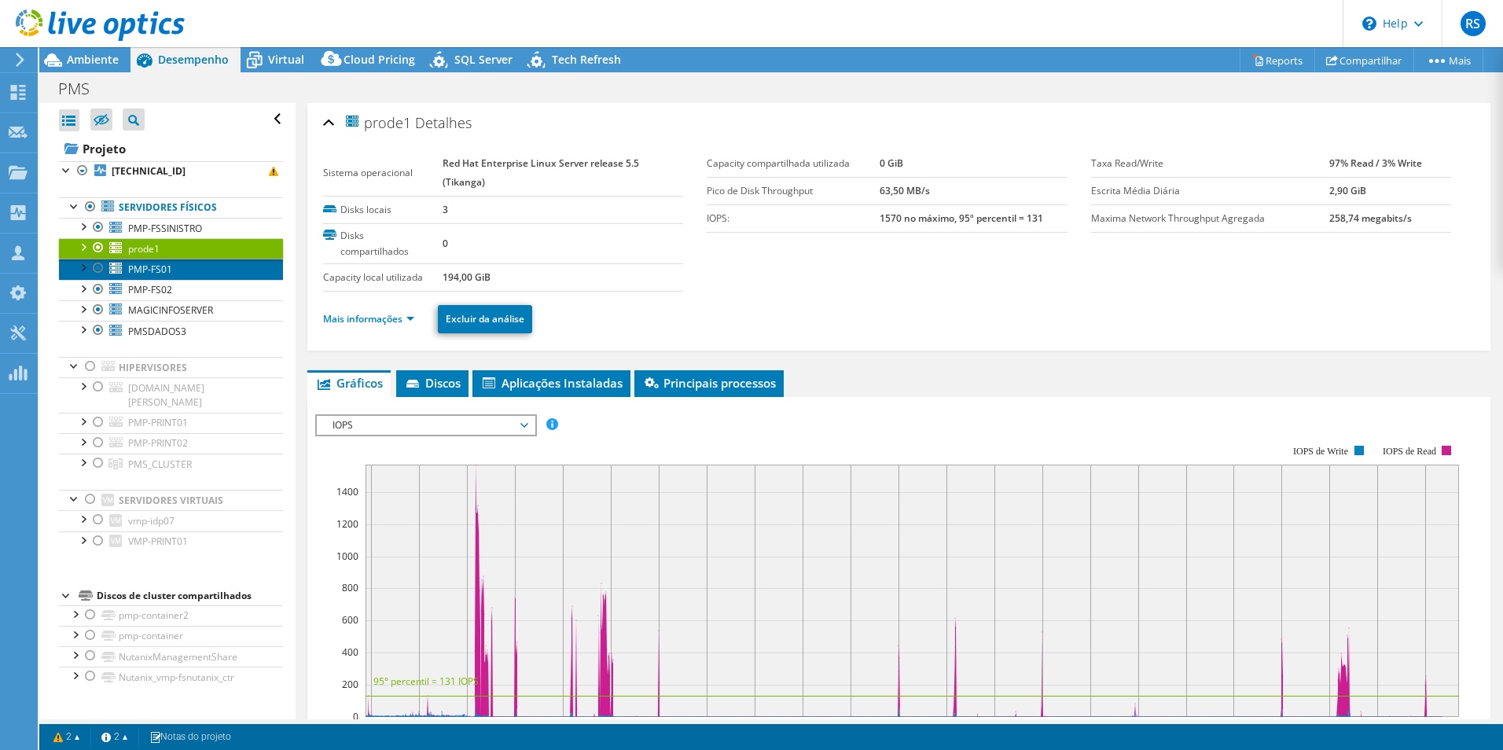
click at [137, 273] on span "PMP-FS01" at bounding box center [150, 269] width 44 height 13
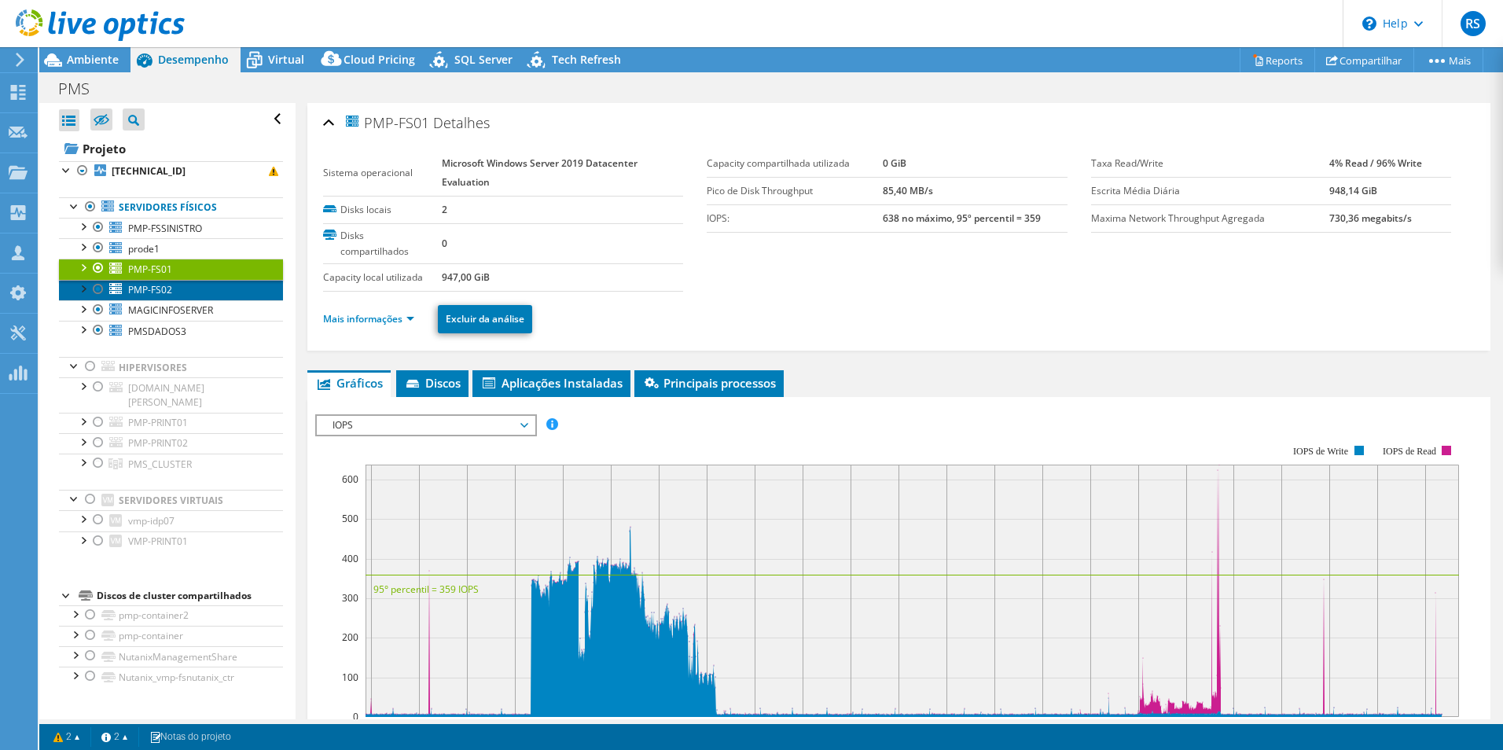
click at [142, 290] on span "PMP-FS02" at bounding box center [150, 289] width 44 height 13
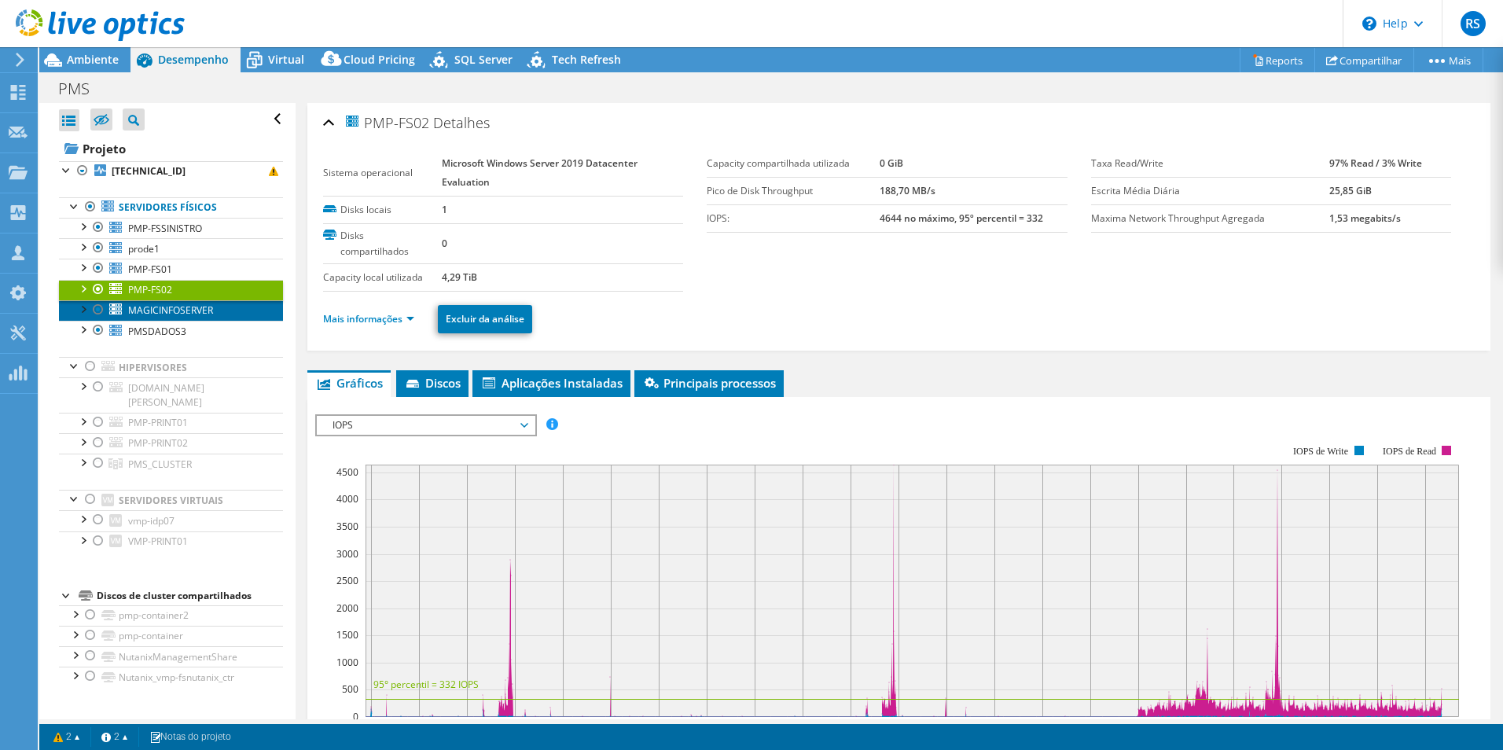
click at [149, 315] on span "MAGICINFOSERVER" at bounding box center [170, 309] width 85 height 13
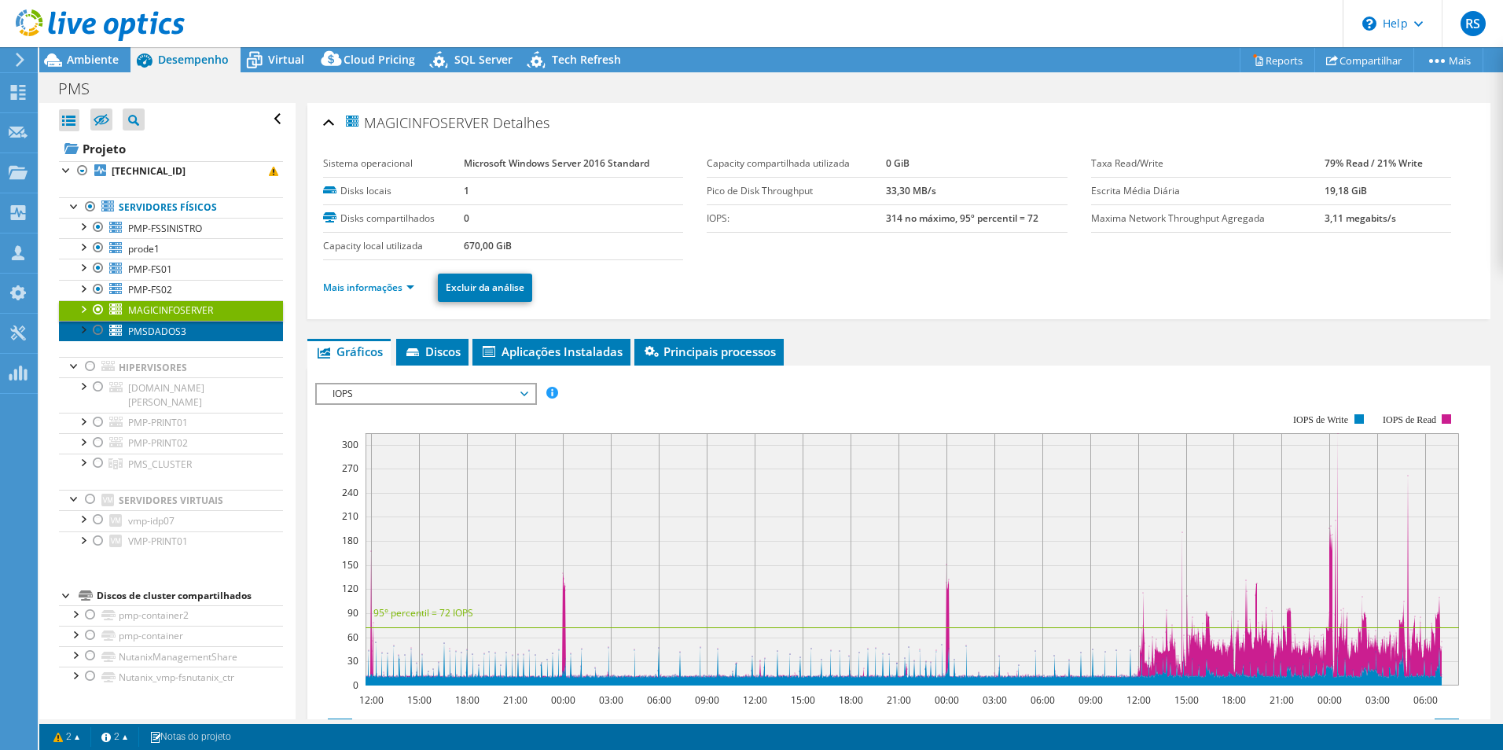
click at [149, 332] on span "PMSDADOS3" at bounding box center [157, 331] width 58 height 13
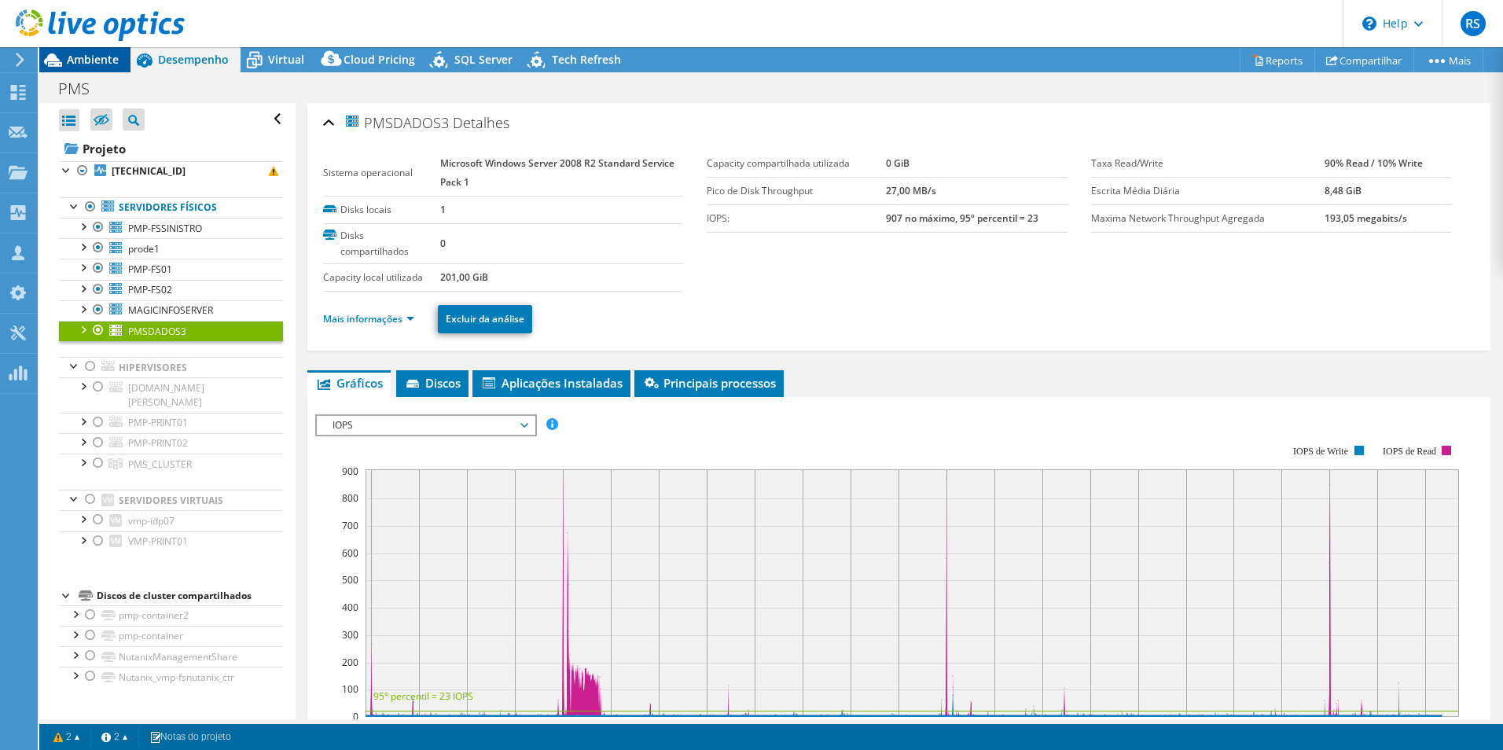
drag, startPoint x: 105, startPoint y: 49, endPoint x: 90, endPoint y: 57, distance: 16.9
click at [105, 49] on div at bounding box center [92, 26] width 185 height 53
click at [79, 72] on div "Ambiente" at bounding box center [84, 59] width 91 height 25
